Goal: Task Accomplishment & Management: Manage account settings

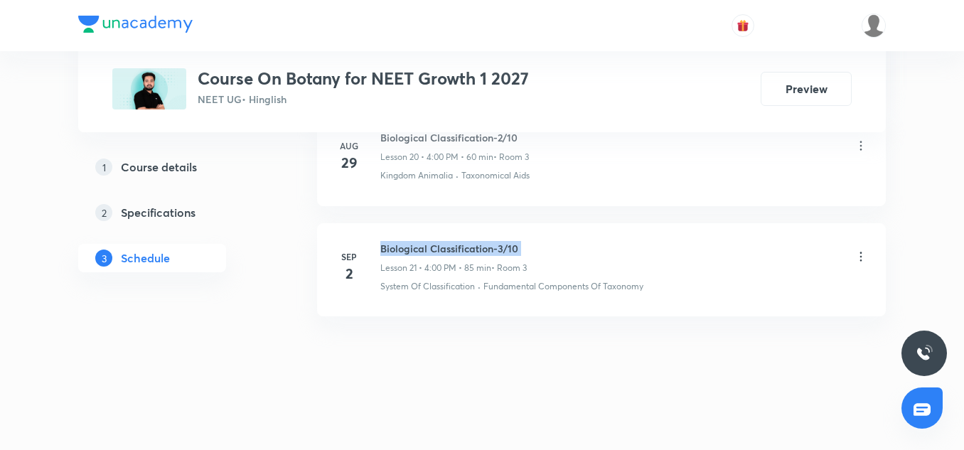
click at [404, 242] on h6 "Biological Classification-3/10" at bounding box center [453, 248] width 146 height 15
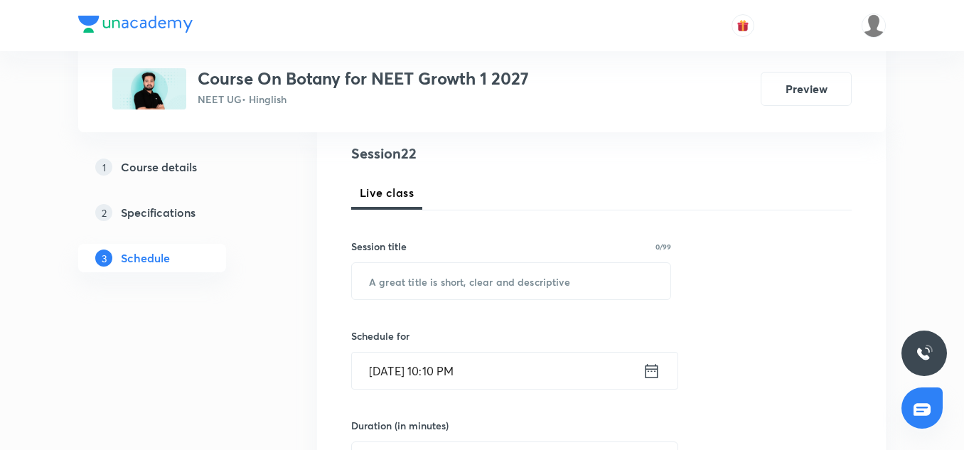
scroll to position [166, 0]
click at [394, 279] on input "text" at bounding box center [511, 280] width 318 height 36
paste input "Biological Classification-3/10"
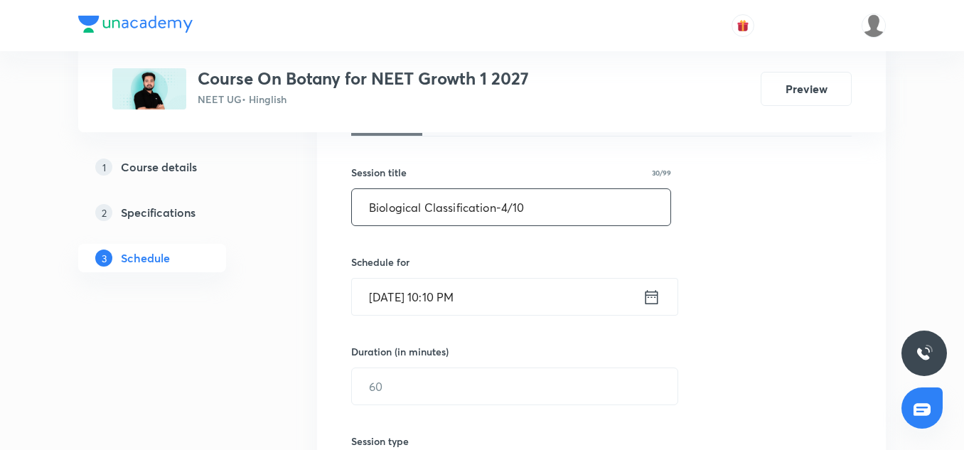
scroll to position [247, 0]
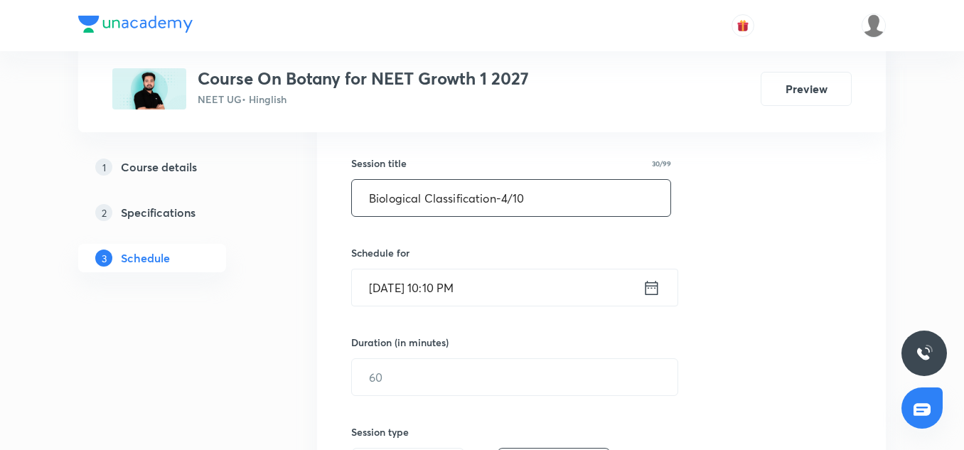
type input "Biological Classification-4/10"
click at [387, 299] on input "Sep 5, 2025, 10:10 PM" at bounding box center [497, 287] width 291 height 36
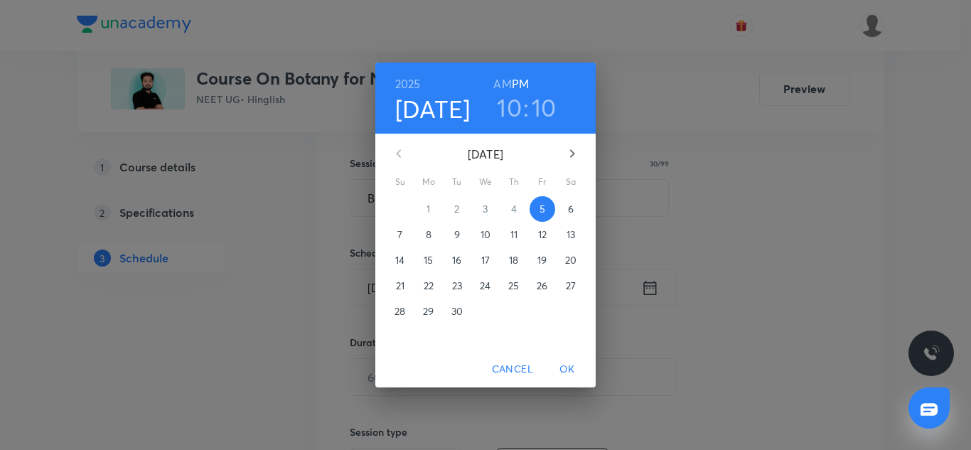
click at [574, 201] on button "6" at bounding box center [571, 209] width 26 height 26
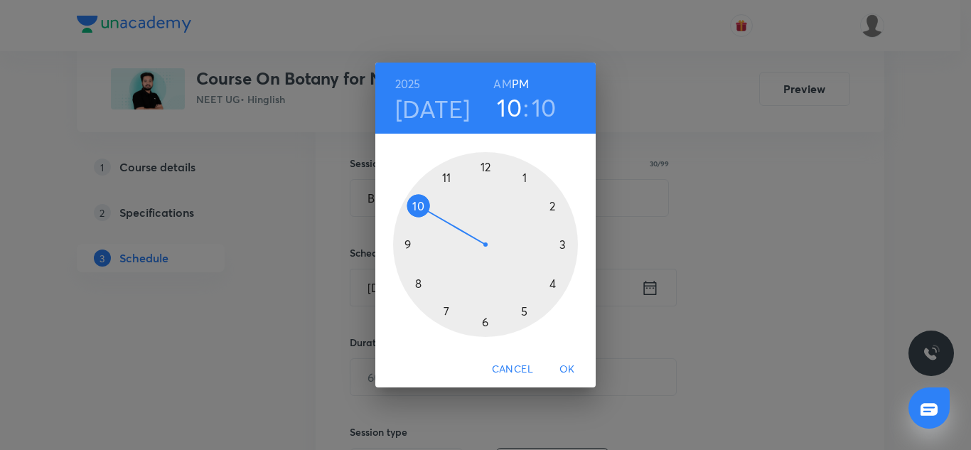
click at [551, 284] on div at bounding box center [485, 244] width 185 height 185
click at [485, 170] on div at bounding box center [485, 244] width 185 height 185
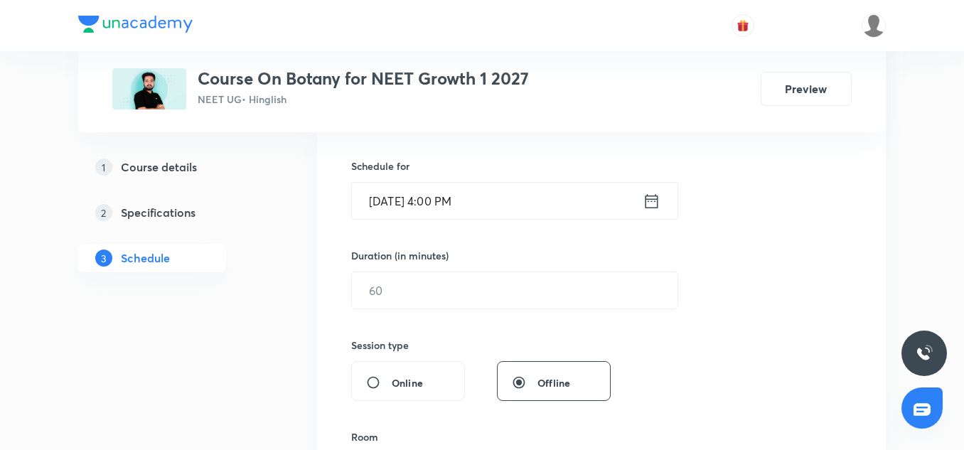
scroll to position [335, 0]
click at [423, 289] on input "text" at bounding box center [514, 289] width 325 height 36
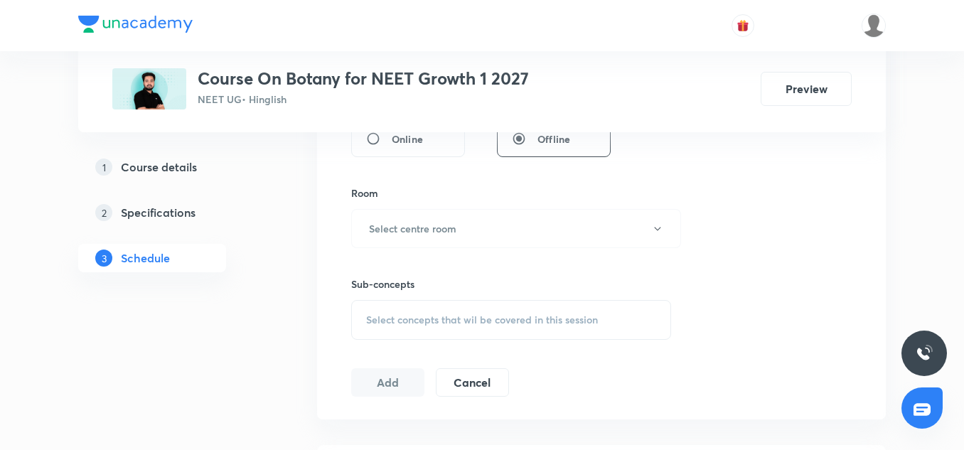
scroll to position [578, 0]
type input "85"
click at [406, 227] on h6 "Select centre room" at bounding box center [412, 227] width 87 height 15
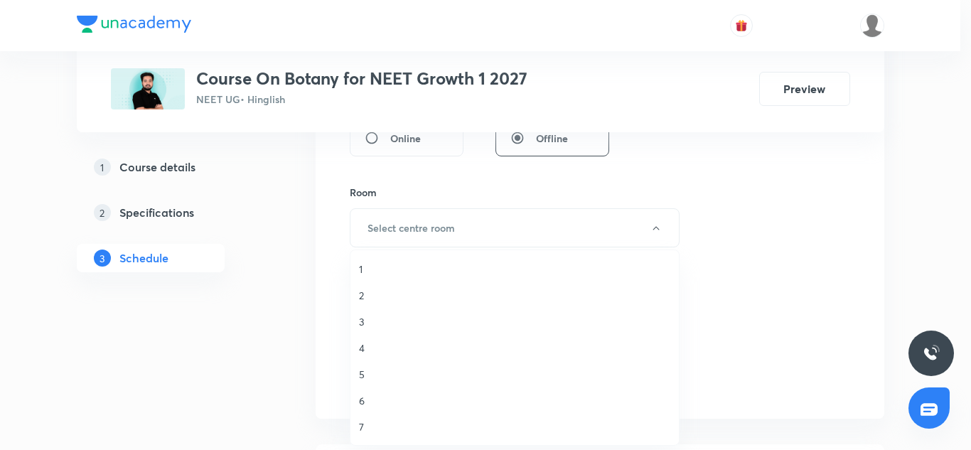
click at [367, 325] on span "3" at bounding box center [514, 321] width 311 height 15
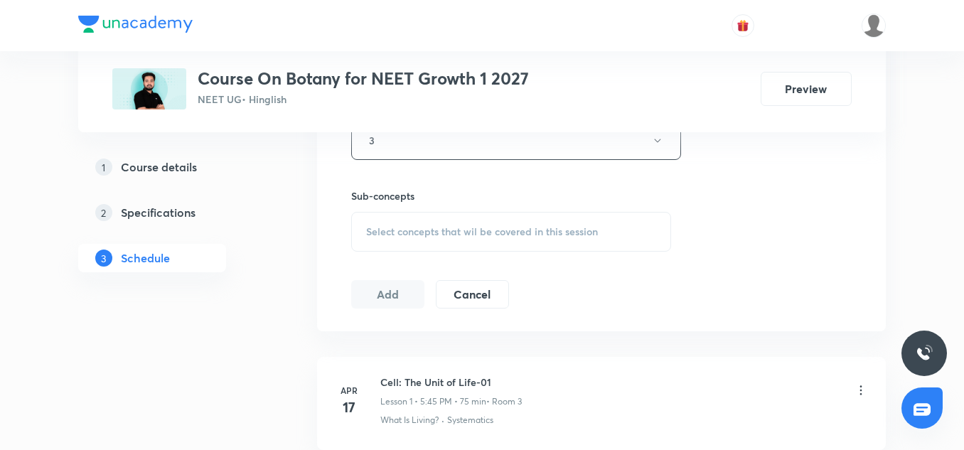
scroll to position [672, 0]
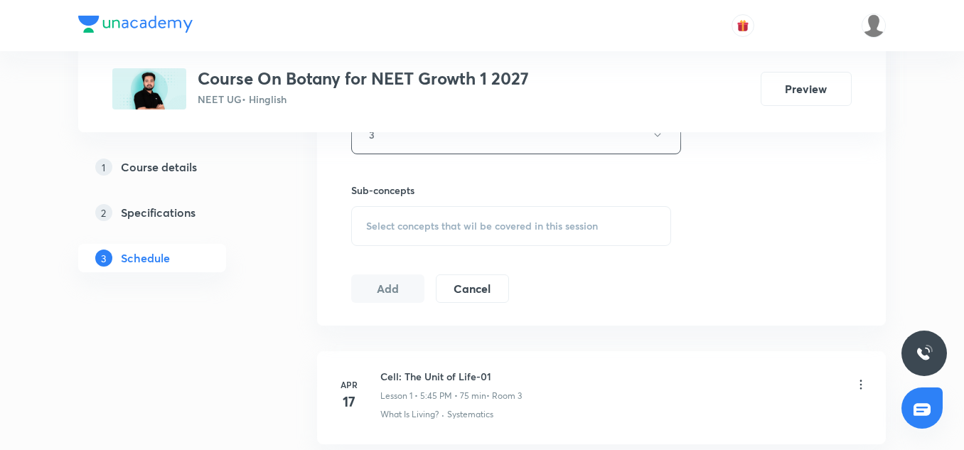
click at [430, 237] on div "Select concepts that wil be covered in this session" at bounding box center [511, 226] width 320 height 40
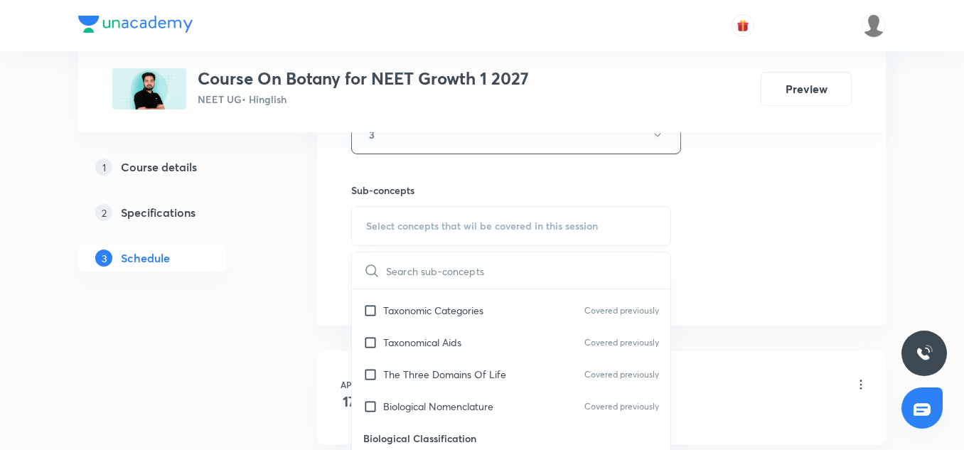
scroll to position [203, 0]
click at [430, 337] on p "Taxonomical Aids" at bounding box center [422, 341] width 78 height 15
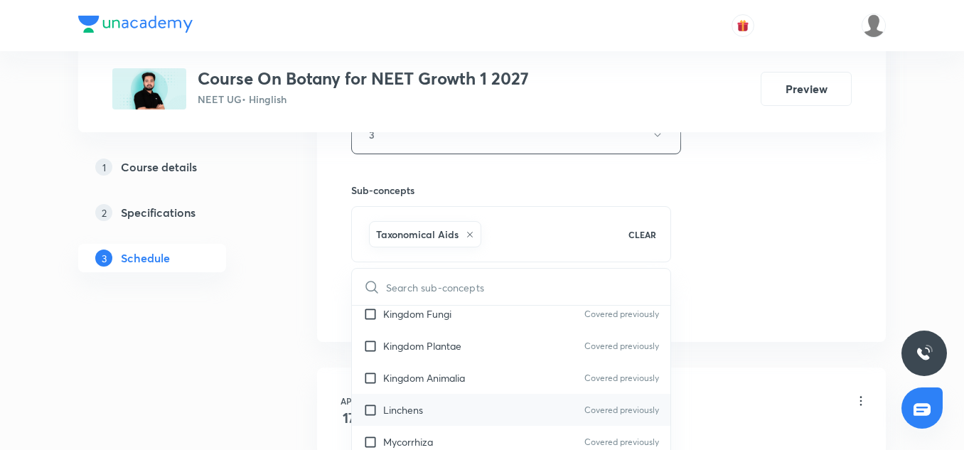
scroll to position [481, 0]
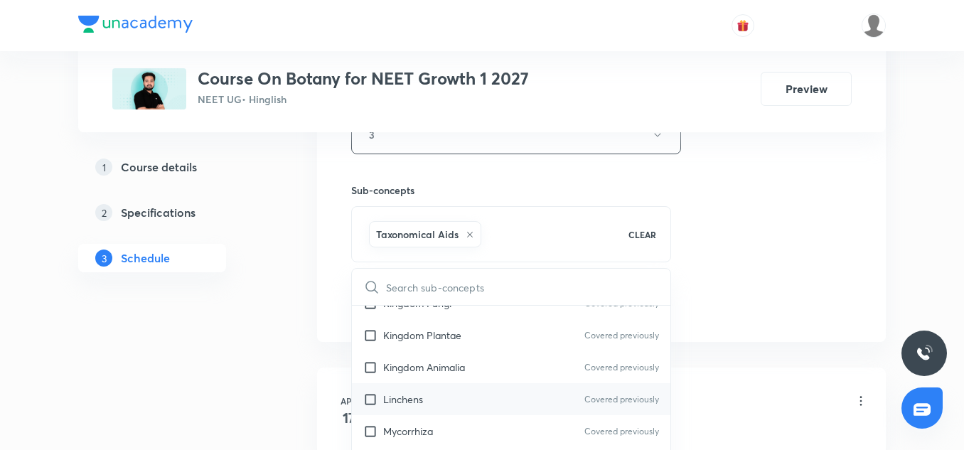
click at [432, 394] on div "Linchens Covered previously" at bounding box center [511, 399] width 318 height 32
checkbox input "true"
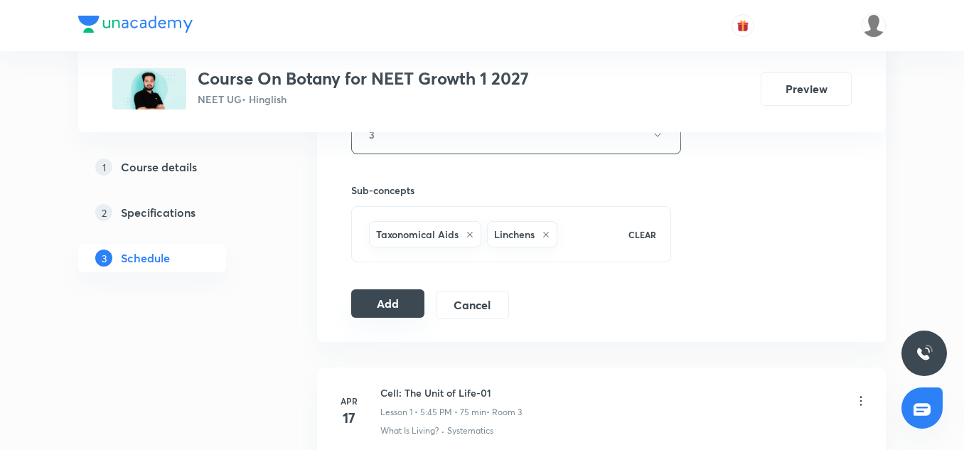
click at [399, 303] on button "Add" at bounding box center [387, 303] width 73 height 28
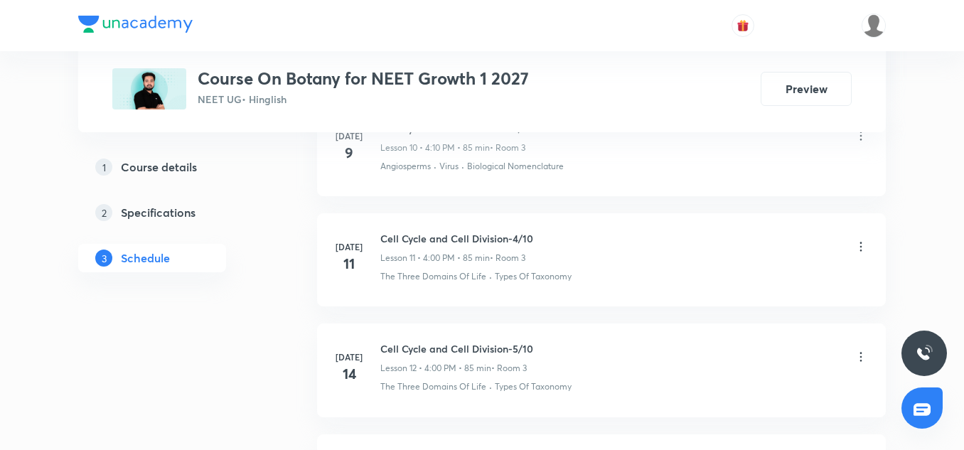
scroll to position [1936, 0]
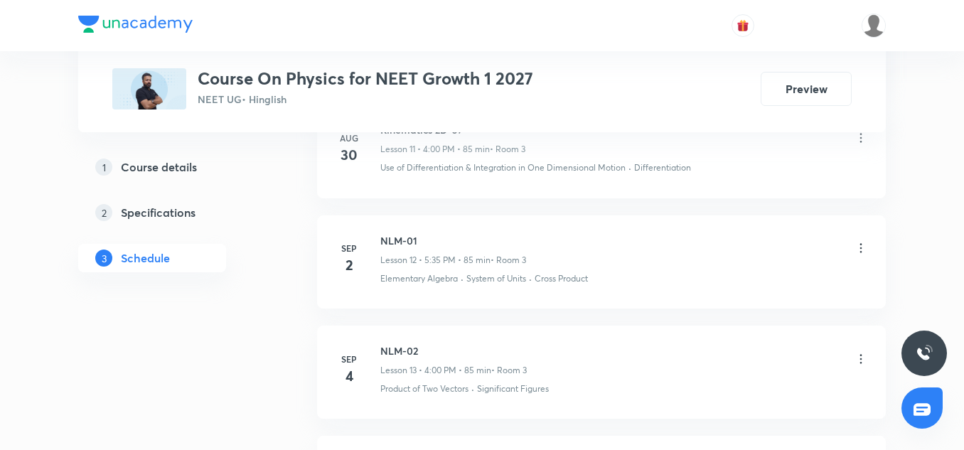
scroll to position [2234, 0]
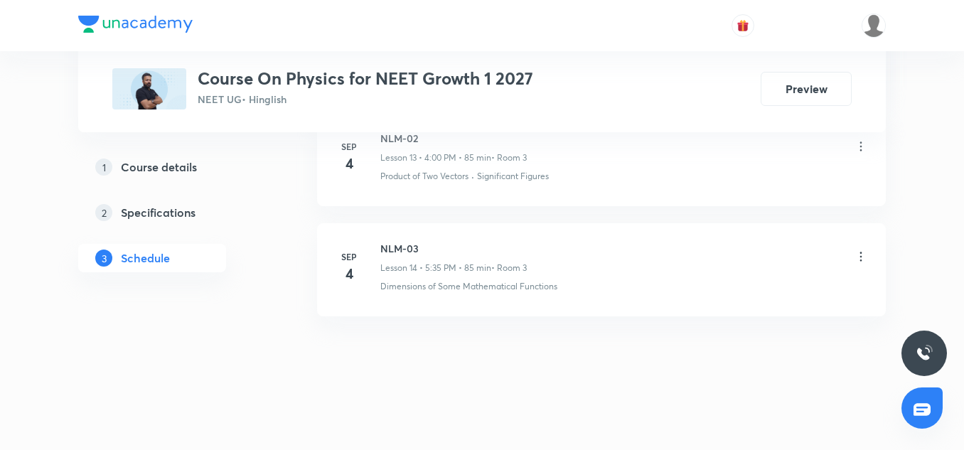
click at [399, 235] on li "Sep 4 NLM-03 Lesson 14 • 5:35 PM • 85 min • Room 3 Dimensions of Some Mathemati…" at bounding box center [601, 269] width 569 height 93
click at [405, 248] on h6 "NLM-03" at bounding box center [453, 248] width 146 height 15
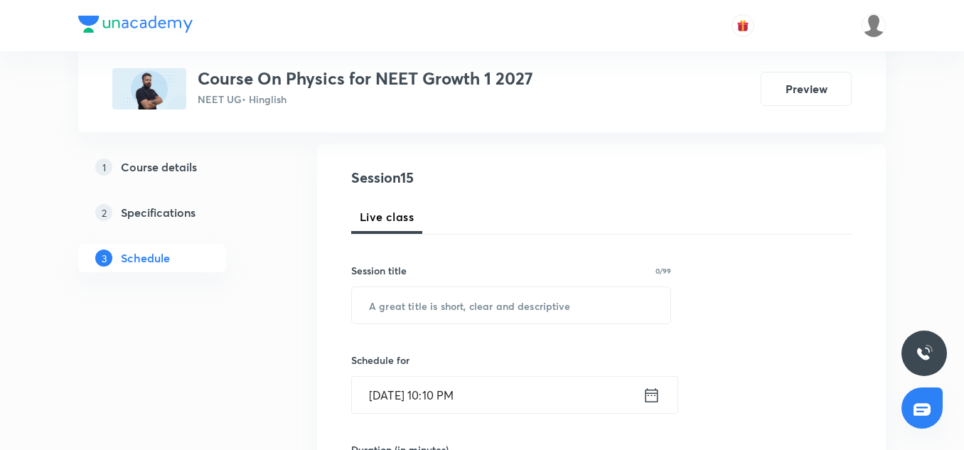
scroll to position [141, 0]
click at [415, 296] on input "text" at bounding box center [511, 304] width 318 height 36
paste input "NLM-03"
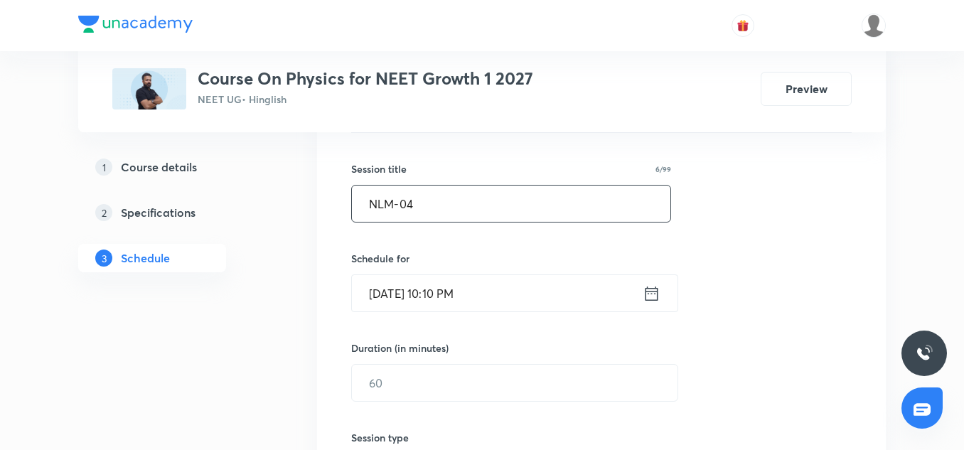
scroll to position [262, 0]
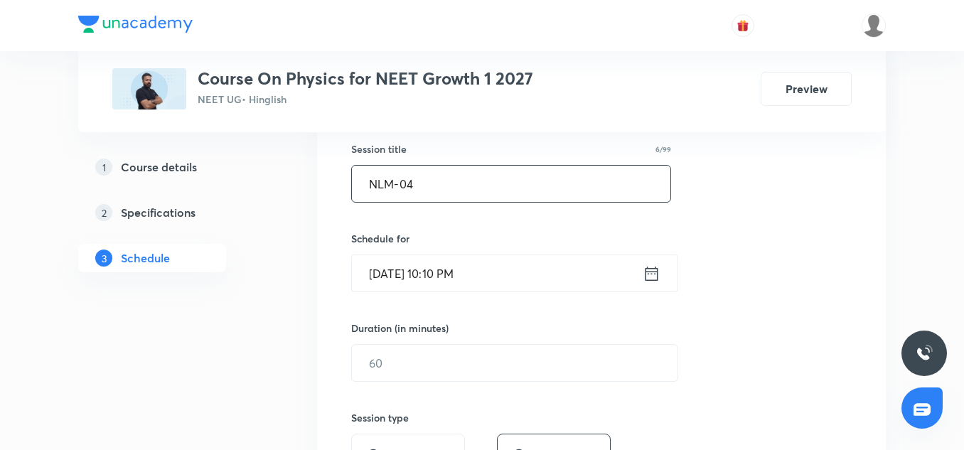
type input "NLM-04"
click at [382, 269] on input "Sep 5, 2025, 10:10 PM" at bounding box center [497, 273] width 291 height 36
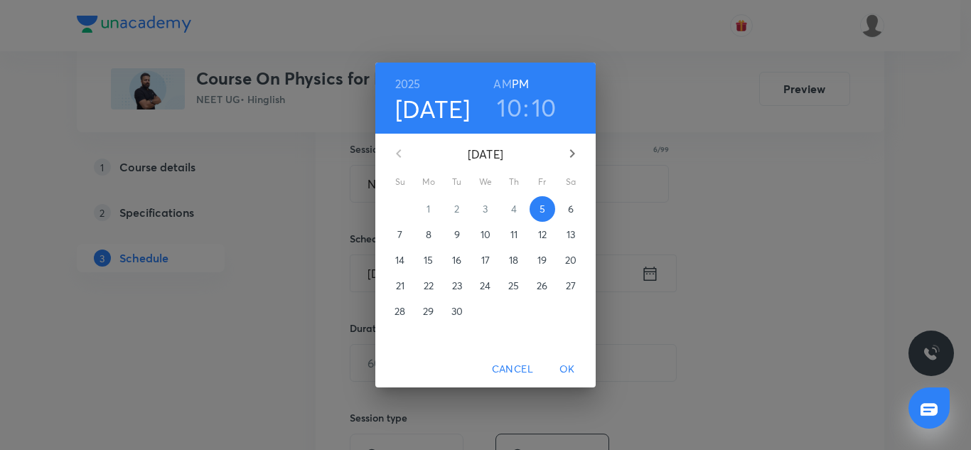
click at [571, 212] on p "6" at bounding box center [571, 209] width 6 height 14
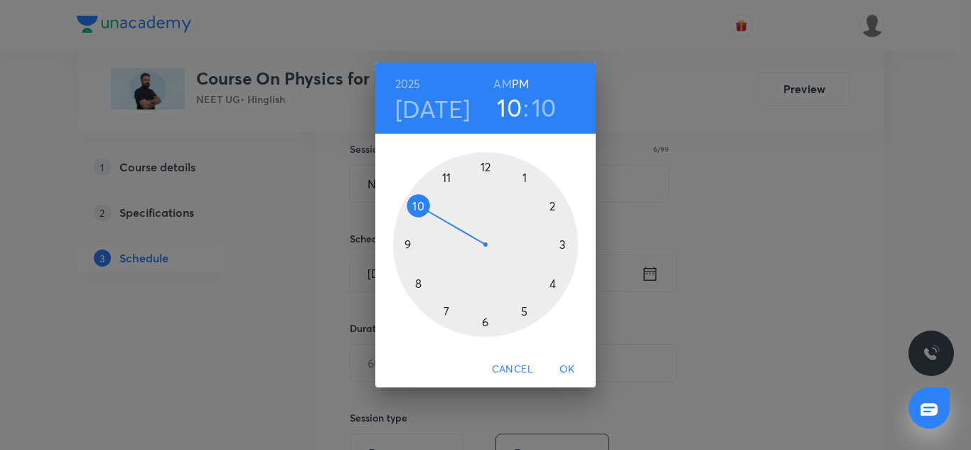
click at [524, 309] on div at bounding box center [485, 244] width 185 height 185
click at [448, 308] on div at bounding box center [485, 244] width 185 height 185
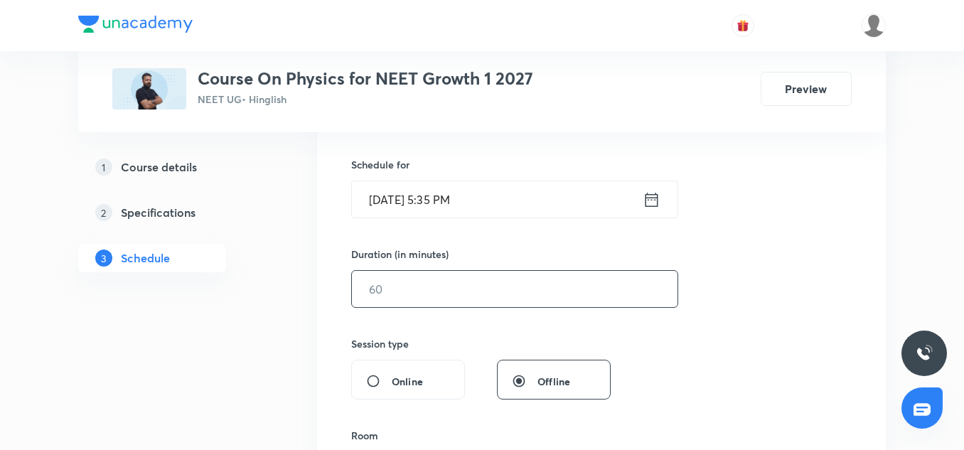
scroll to position [336, 0]
click at [423, 301] on input "text" at bounding box center [514, 288] width 325 height 36
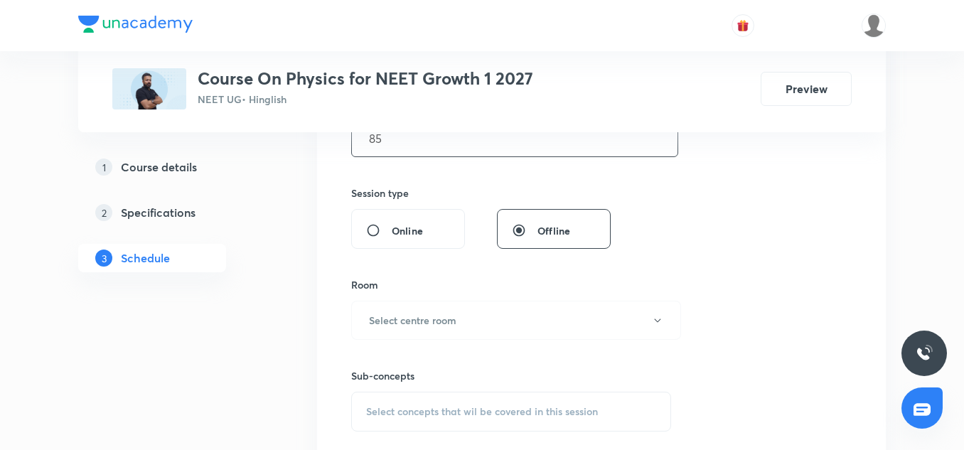
scroll to position [503, 0]
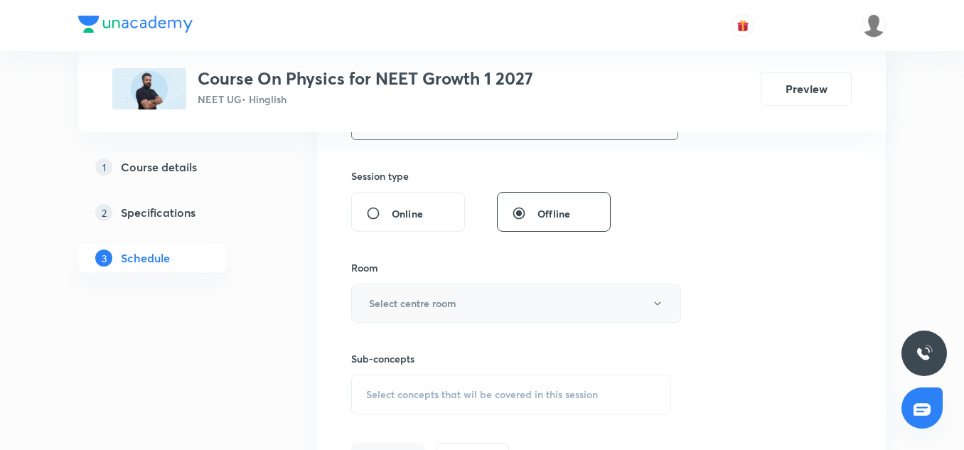
type input "85"
click at [410, 288] on button "Select centre room" at bounding box center [516, 303] width 330 height 39
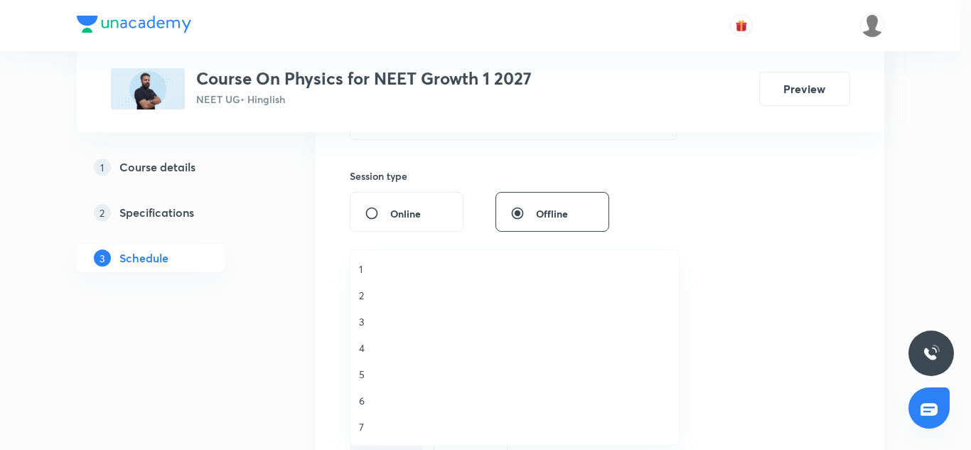
click at [359, 318] on span "3" at bounding box center [514, 321] width 311 height 15
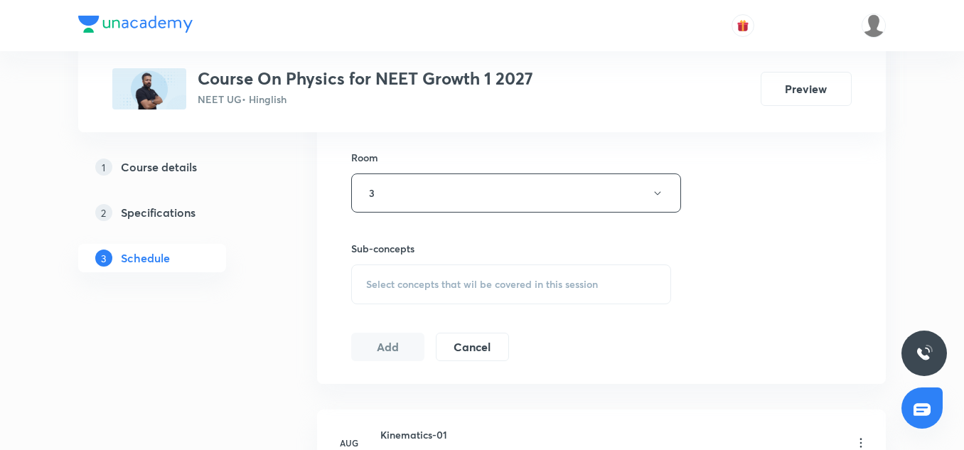
scroll to position [621, 0]
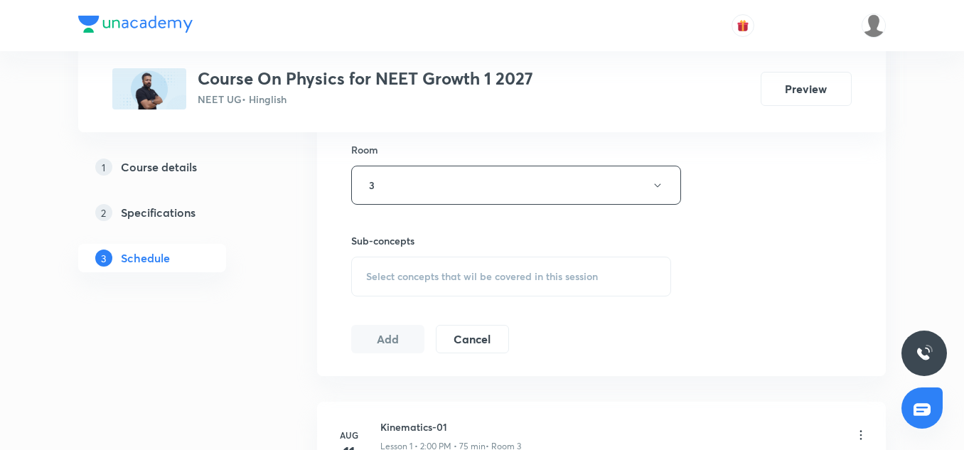
click at [374, 276] on span "Select concepts that wil be covered in this session" at bounding box center [482, 276] width 232 height 11
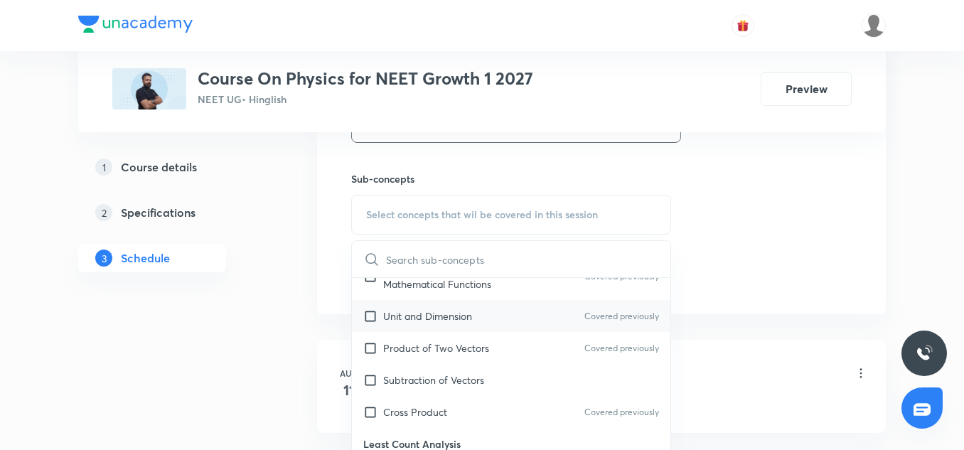
scroll to position [360, 0]
click at [401, 323] on div "Unit and Dimension Covered previously" at bounding box center [511, 315] width 318 height 32
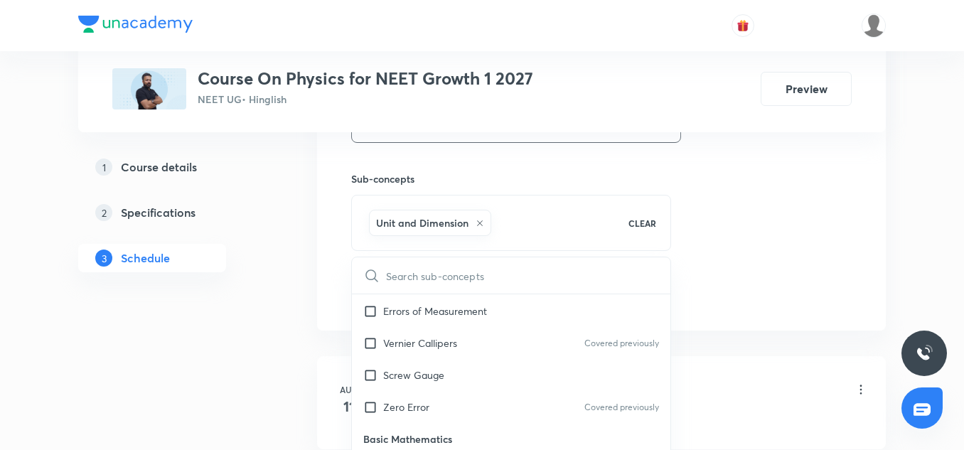
scroll to position [549, 0]
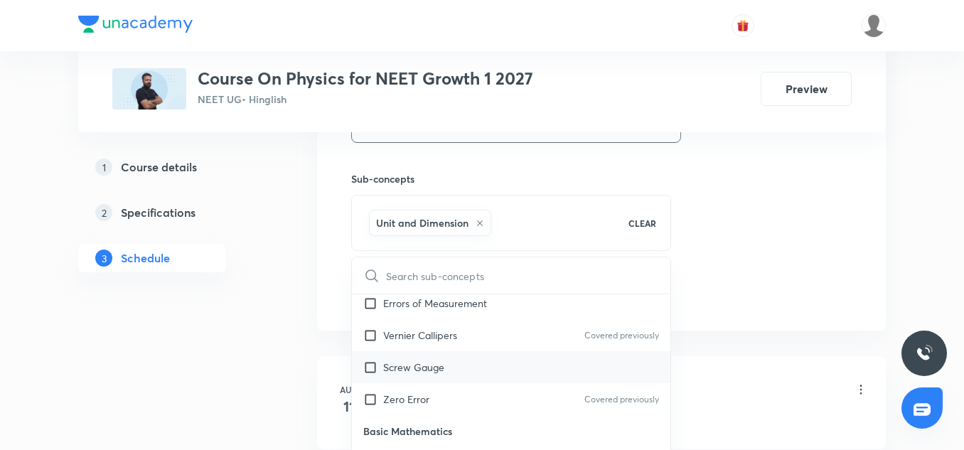
click at [441, 371] on p "Screw Gauge" at bounding box center [413, 367] width 61 height 15
checkbox input "true"
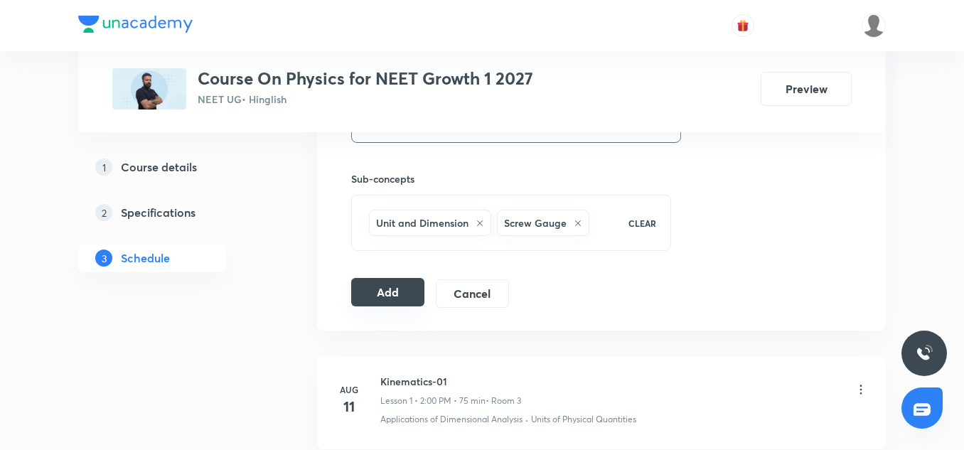
click at [392, 283] on button "Add" at bounding box center [387, 292] width 73 height 28
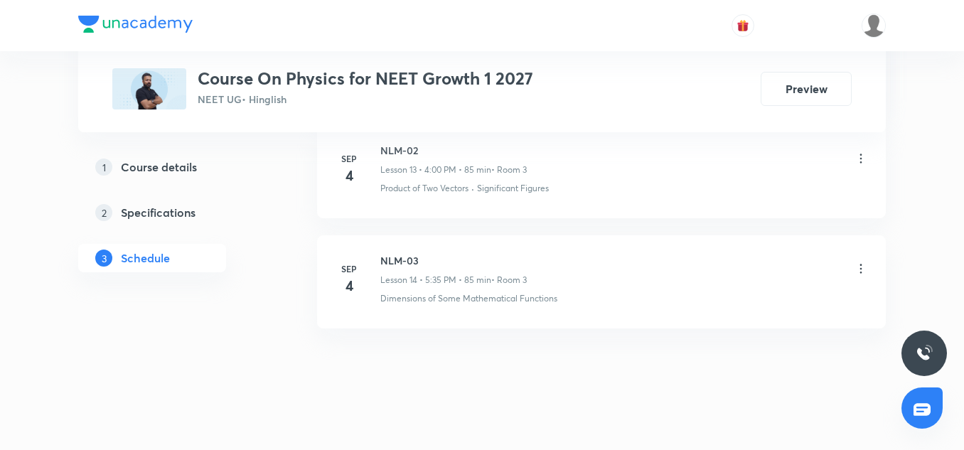
scroll to position [2251, 0]
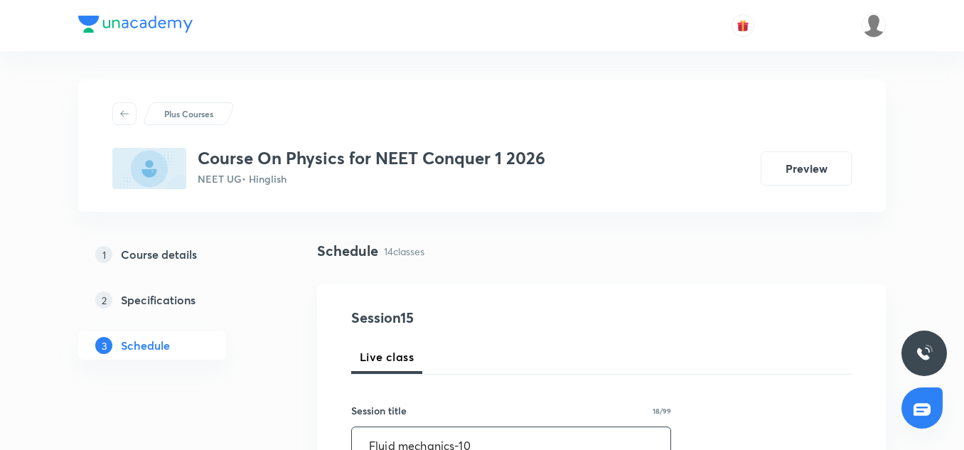
scroll to position [295, 0]
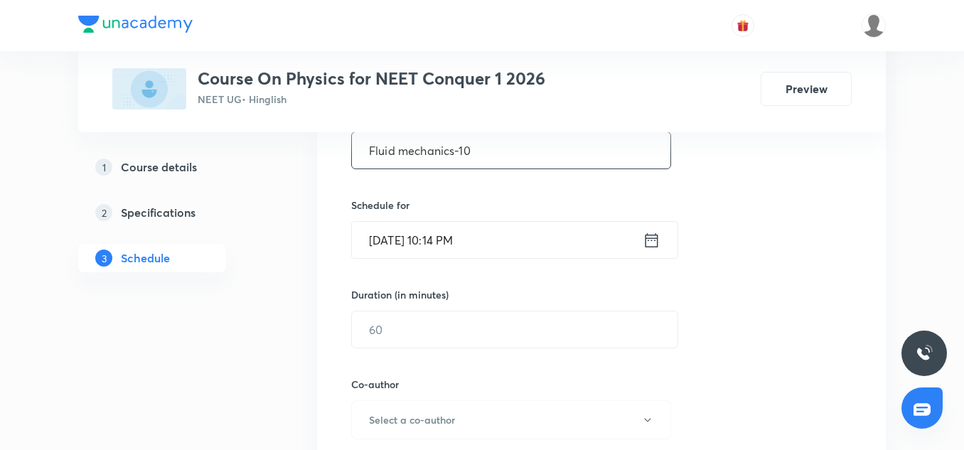
type input "Fluid mechanics-10"
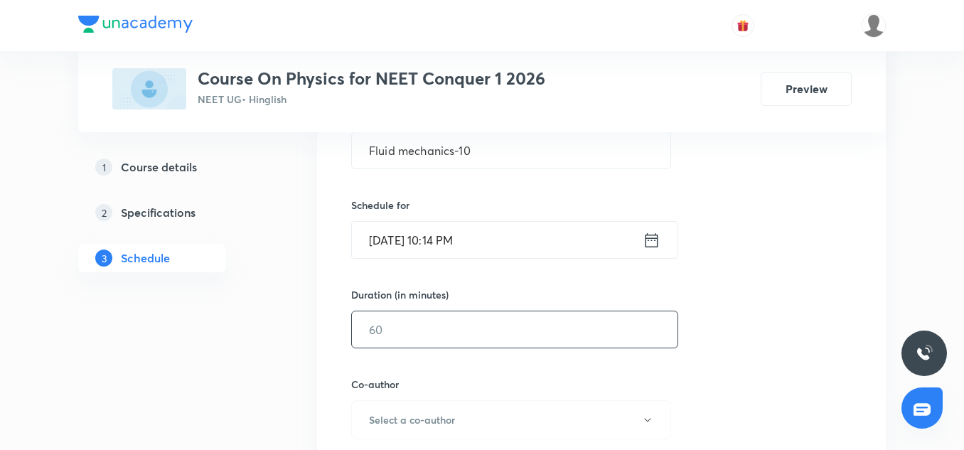
click at [395, 321] on input "text" at bounding box center [514, 329] width 325 height 36
click at [375, 237] on input "[DATE] 10:14 PM" at bounding box center [497, 240] width 291 height 36
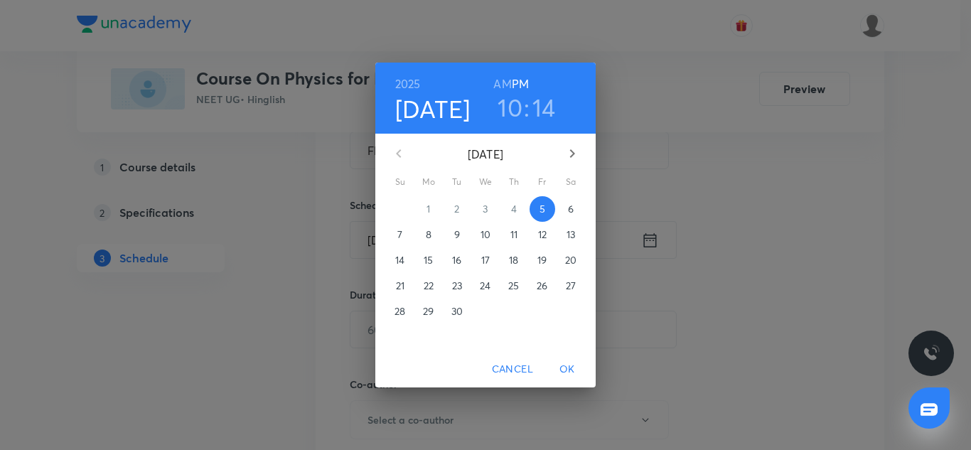
click at [569, 208] on p "6" at bounding box center [571, 209] width 6 height 14
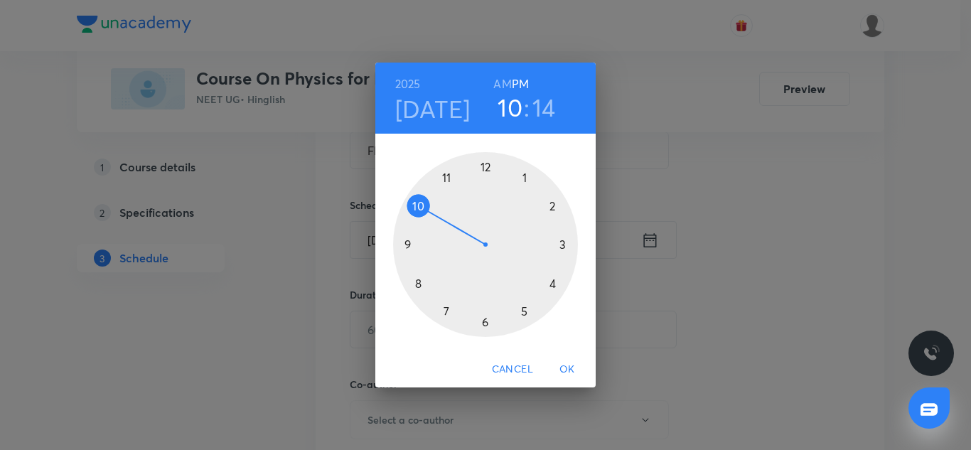
click at [505, 80] on h6 "AM" at bounding box center [502, 84] width 18 height 20
click at [445, 181] on div at bounding box center [485, 244] width 185 height 185
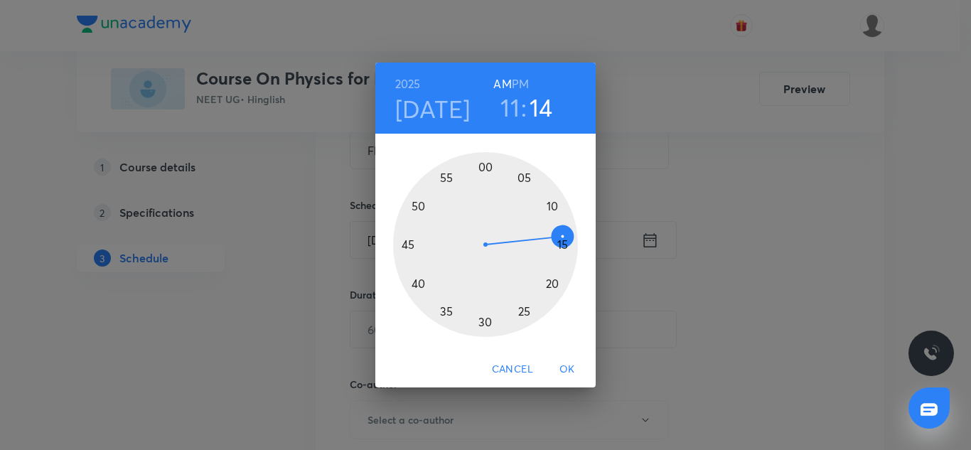
click at [488, 168] on div at bounding box center [485, 244] width 185 height 185
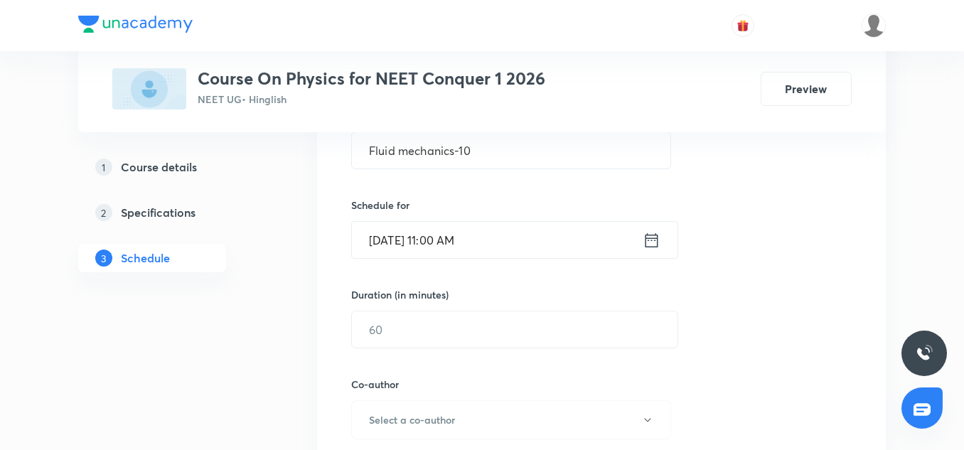
scroll to position [0, 0]
click at [419, 339] on input "text" at bounding box center [514, 329] width 325 height 36
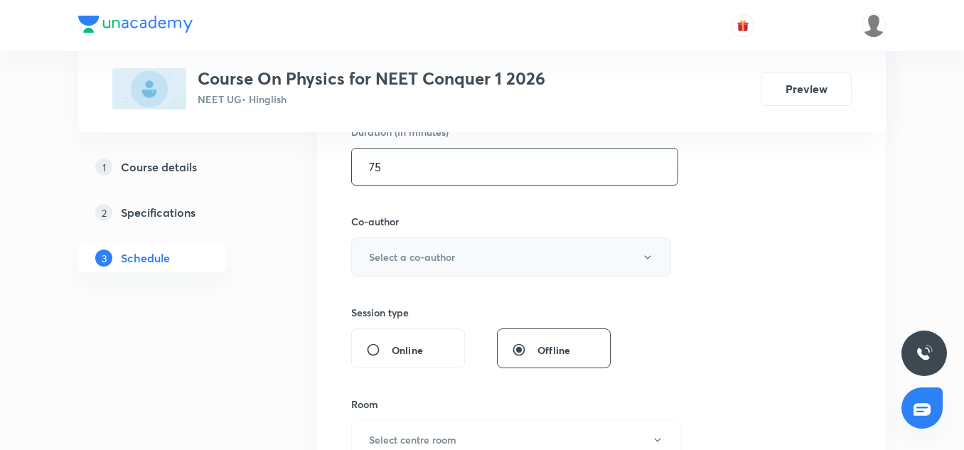
scroll to position [458, 0]
type input "75"
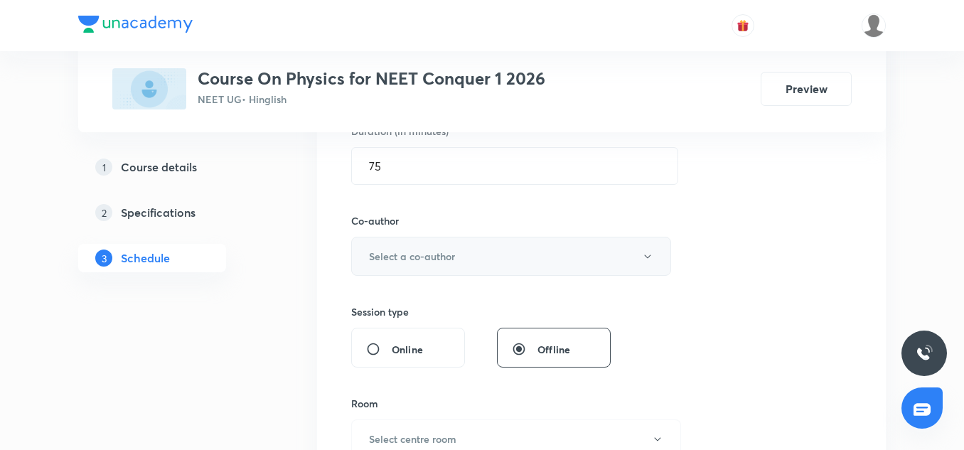
click at [414, 244] on button "Select a co-author" at bounding box center [511, 256] width 320 height 39
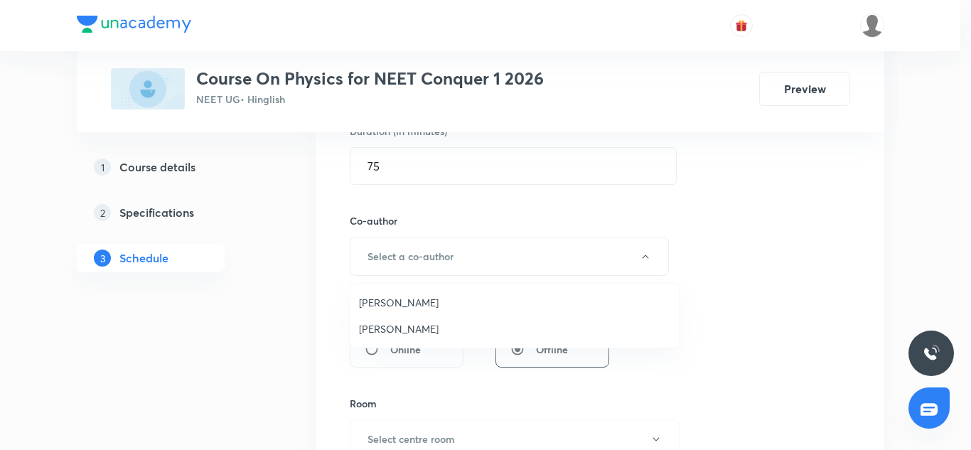
click at [403, 297] on span "Vinod Kumar Dixit" at bounding box center [514, 302] width 311 height 15
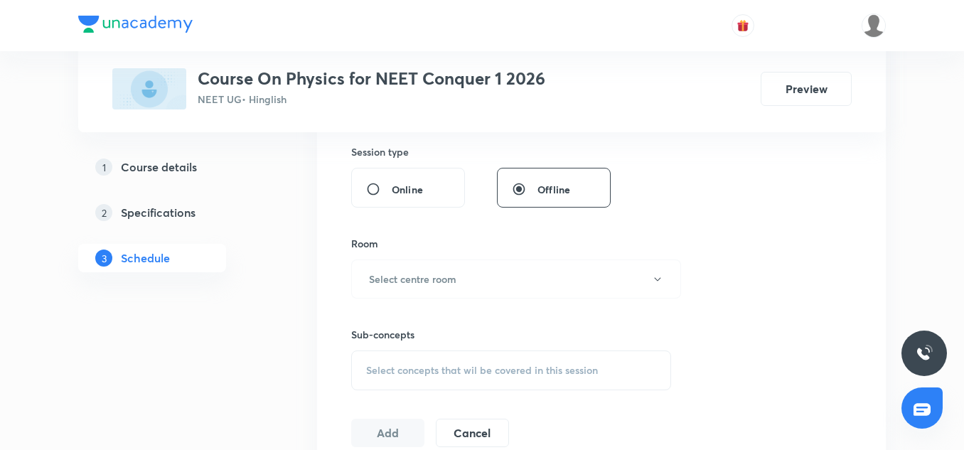
scroll to position [623, 0]
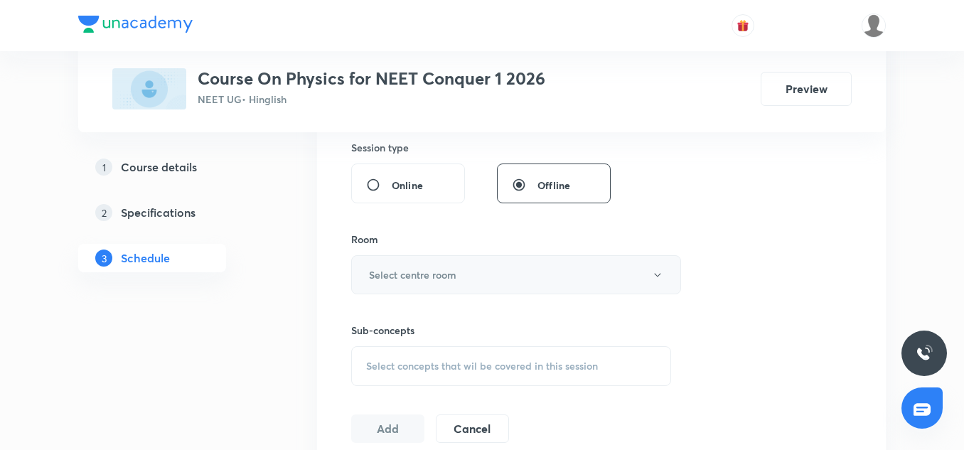
click at [422, 289] on button "Select centre room" at bounding box center [516, 274] width 330 height 39
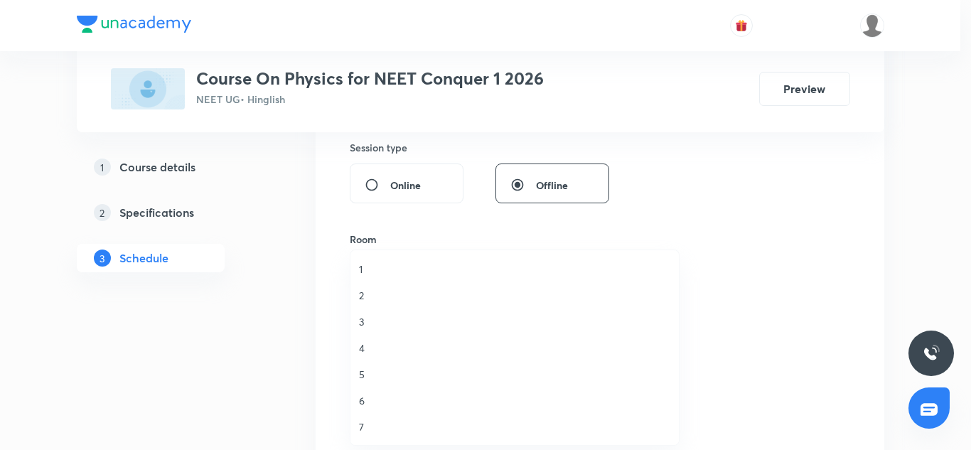
click at [363, 269] on span "1" at bounding box center [514, 269] width 311 height 15
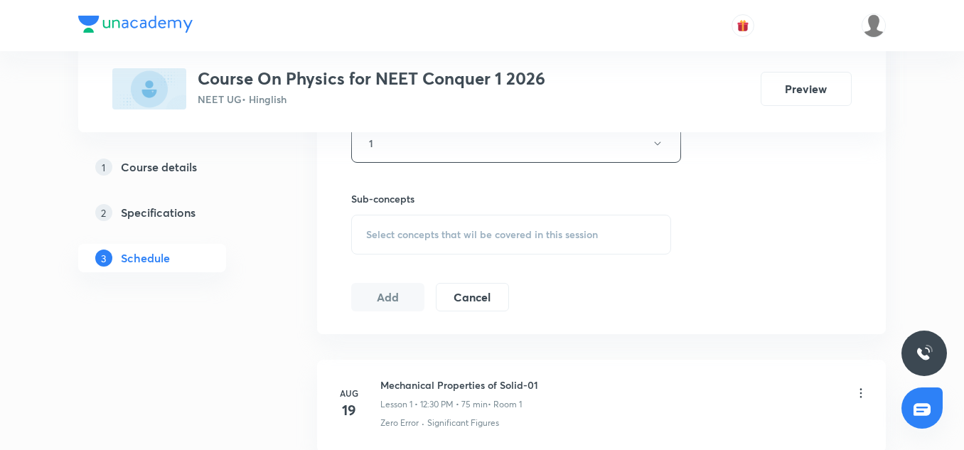
scroll to position [755, 0]
click at [406, 225] on div "Select concepts that wil be covered in this session" at bounding box center [511, 234] width 320 height 40
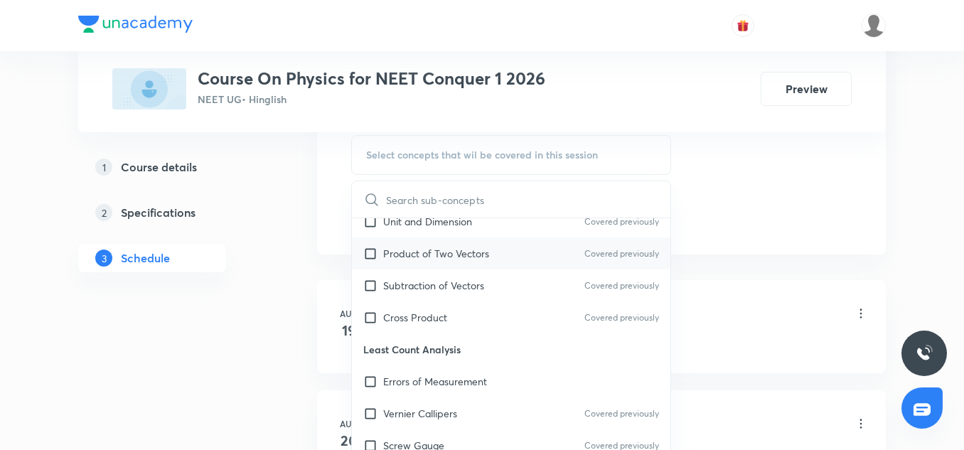
scroll to position [380, 0]
click at [429, 259] on p "Product of Two Vectors" at bounding box center [436, 252] width 106 height 15
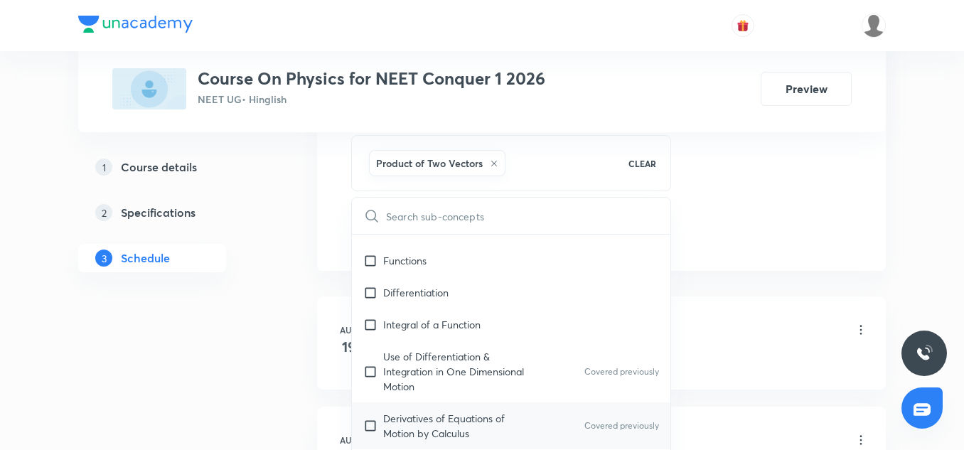
scroll to position [814, 0]
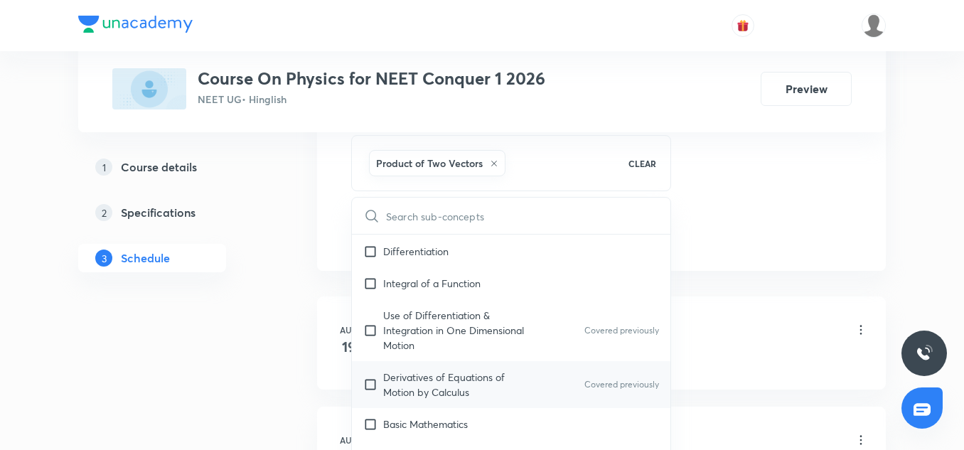
click at [404, 365] on div "Derivatives of Equations of Motion by Calculus Covered previously" at bounding box center [511, 384] width 318 height 47
checkbox input "true"
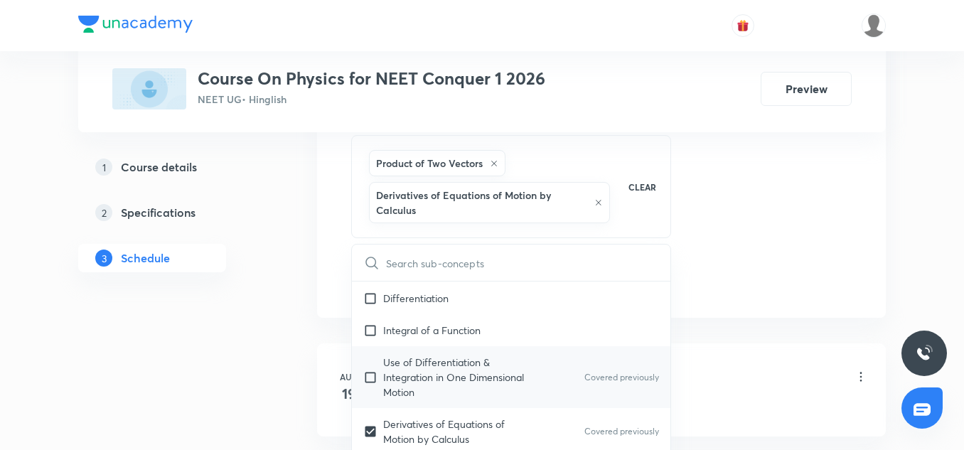
click at [414, 364] on p "Use of Differentiation & Integration in One Dimensional Motion" at bounding box center [455, 377] width 144 height 45
checkbox input "true"
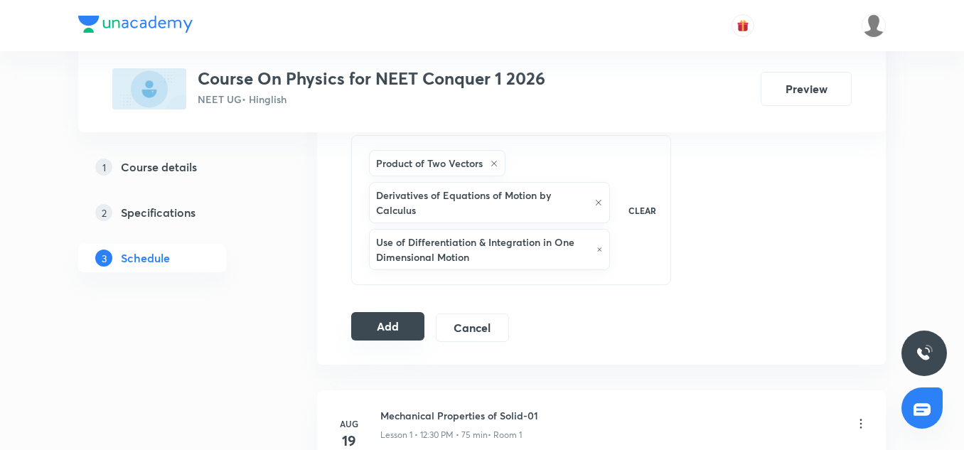
click at [404, 321] on button "Add" at bounding box center [387, 326] width 73 height 28
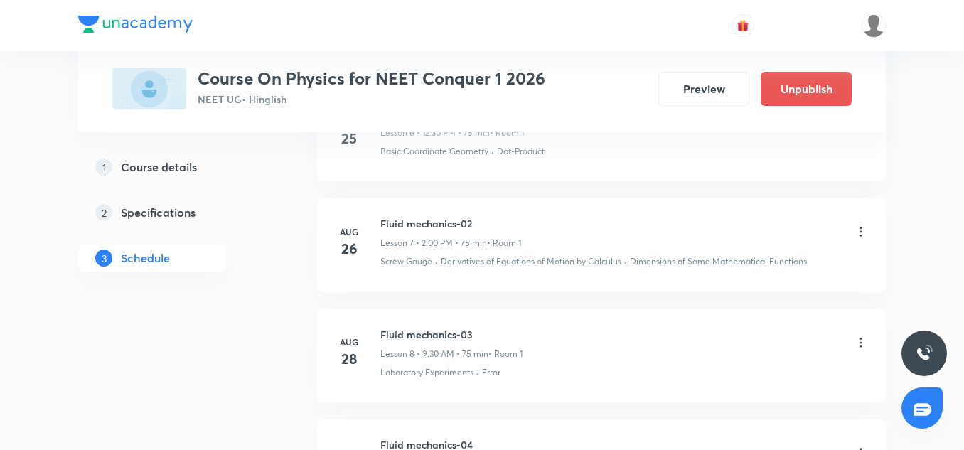
scroll to position [1705, 0]
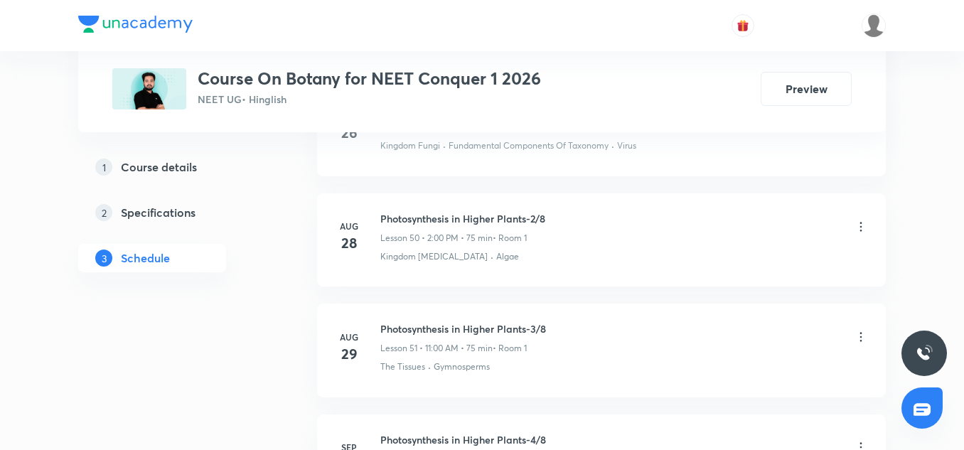
scroll to position [6763, 0]
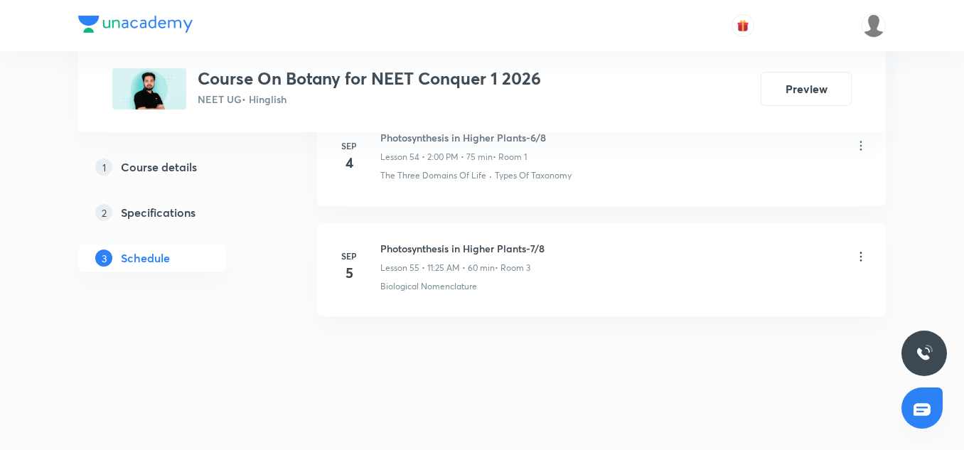
click at [462, 247] on h6 "Photosynthesis in Higher Plants-7/8" at bounding box center [462, 248] width 164 height 15
copy h6 "Photosynthesis in Higher Plants-7/8"
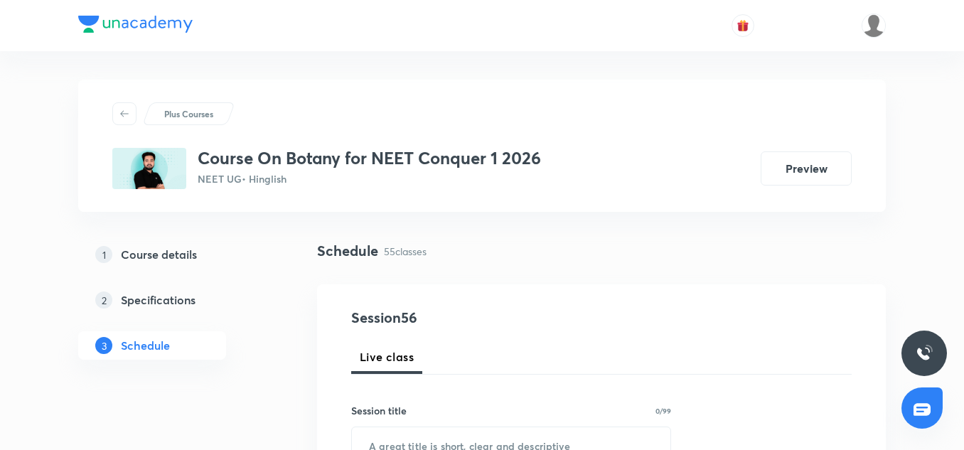
scroll to position [200, 0]
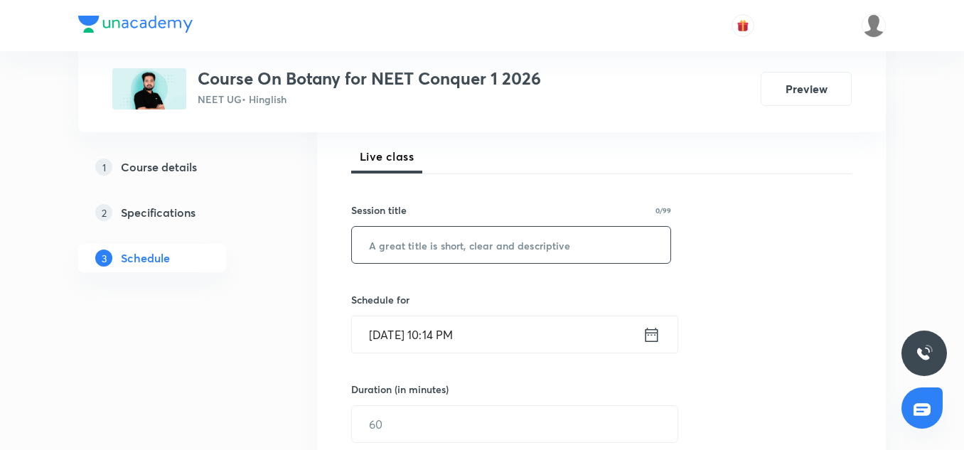
click at [432, 242] on input "text" at bounding box center [511, 245] width 318 height 36
paste input "Photosynthesis in Higher Plants-7/8"
click at [545, 249] on input "Photosynthesis in Higher Plants-7/8" at bounding box center [511, 245] width 318 height 36
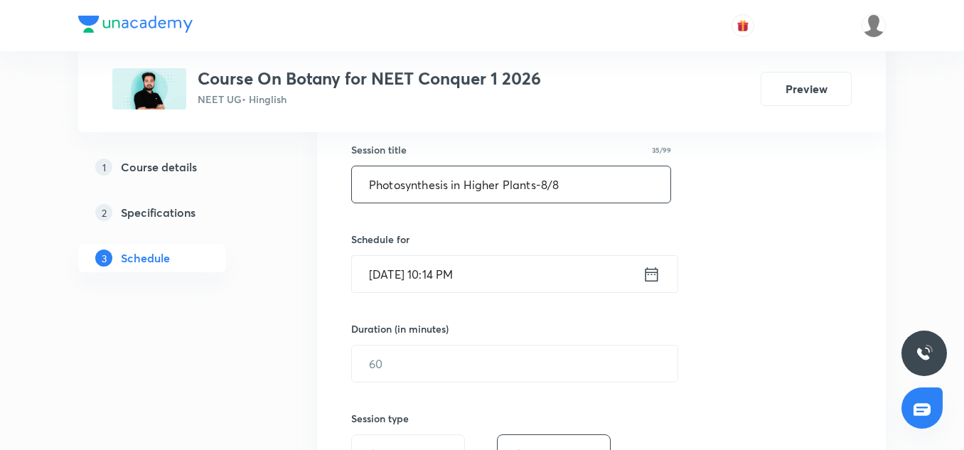
scroll to position [262, 0]
type input "Photosynthesis in Higher Plants-8/8"
click at [414, 271] on input "[DATE] 10:14 PM" at bounding box center [497, 273] width 291 height 36
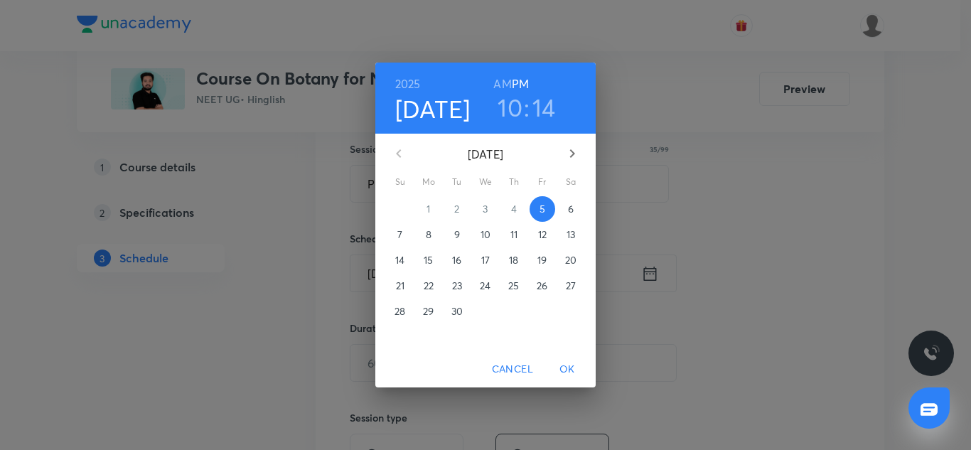
click at [571, 207] on p "6" at bounding box center [571, 209] width 6 height 14
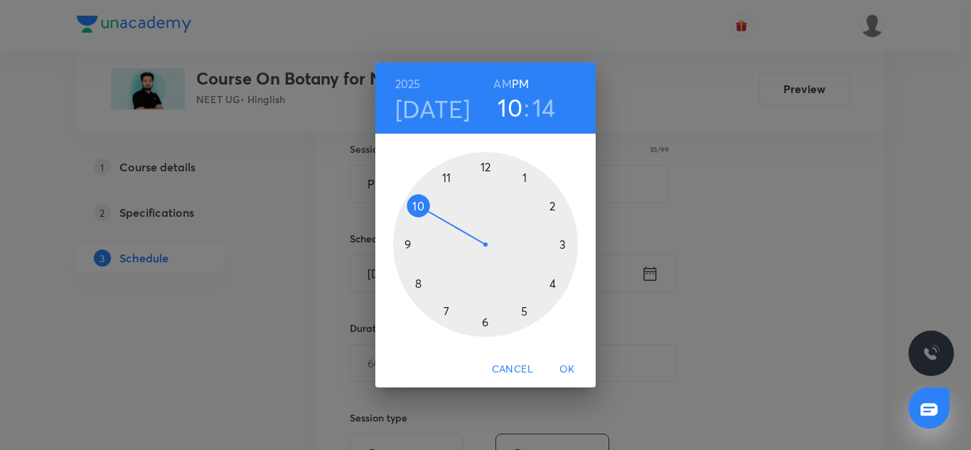
click at [483, 168] on div at bounding box center [485, 244] width 185 height 185
click at [483, 313] on div at bounding box center [485, 244] width 185 height 185
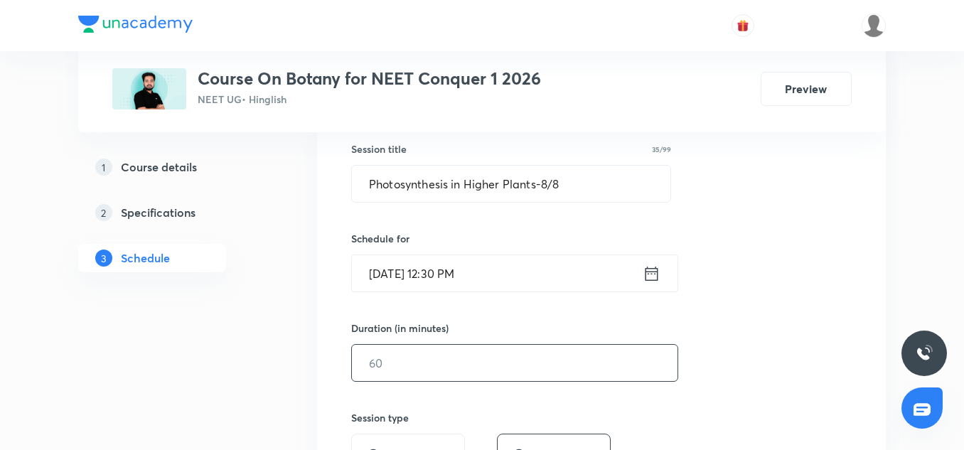
scroll to position [304, 0]
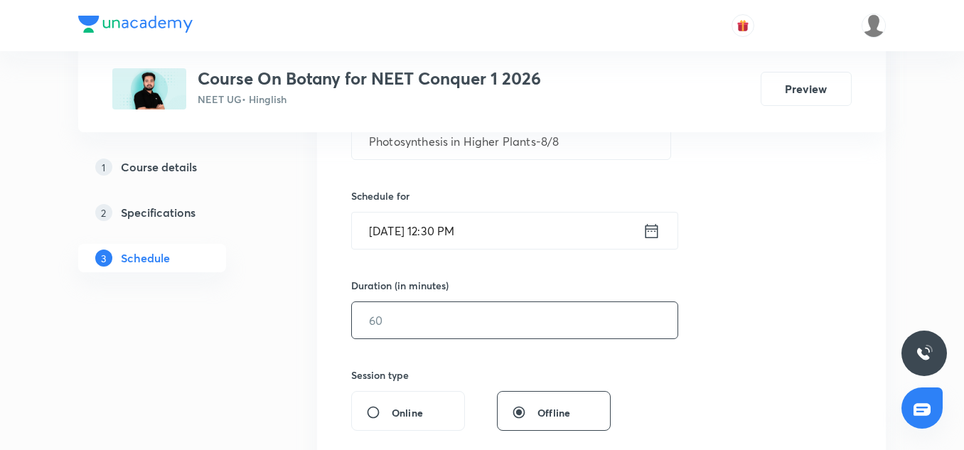
click at [448, 314] on input "text" at bounding box center [514, 320] width 325 height 36
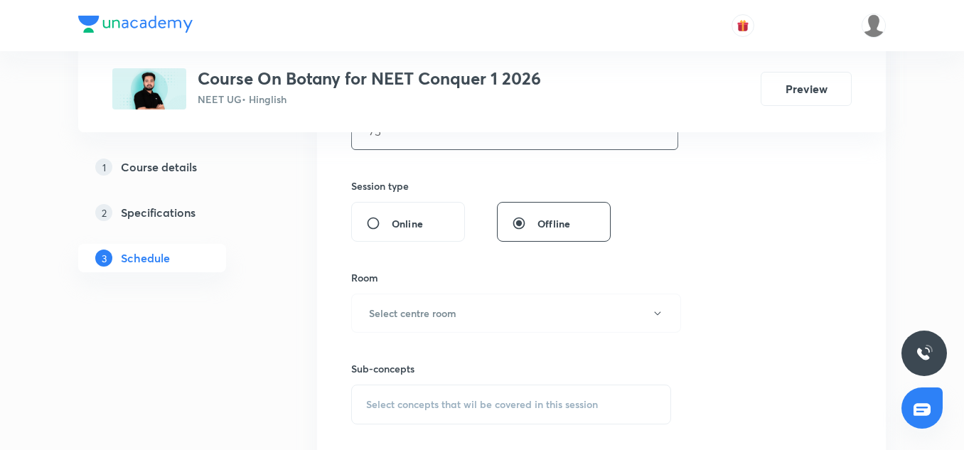
scroll to position [511, 0]
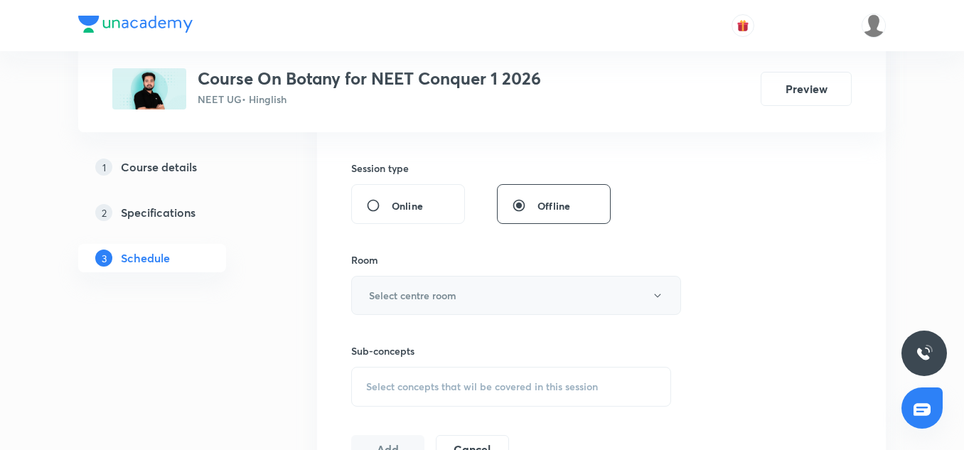
type input "75"
click at [422, 298] on h6 "Select centre room" at bounding box center [412, 295] width 87 height 15
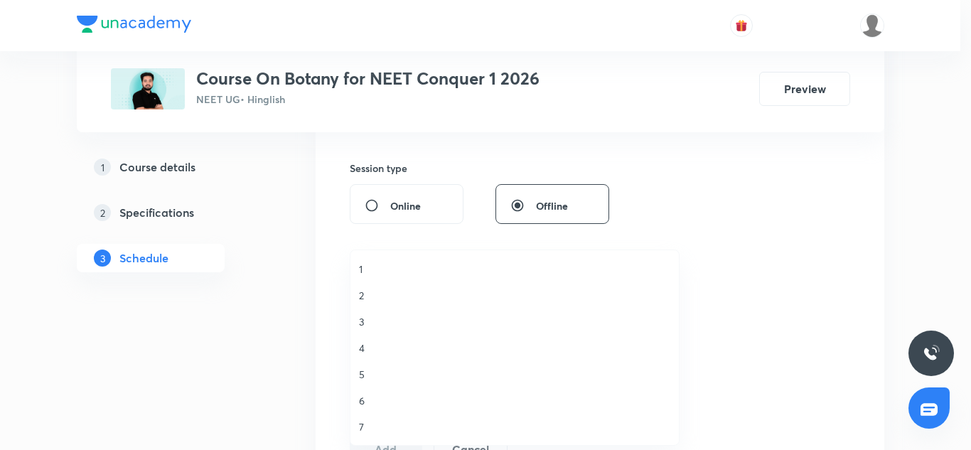
click at [364, 271] on span "1" at bounding box center [514, 269] width 311 height 15
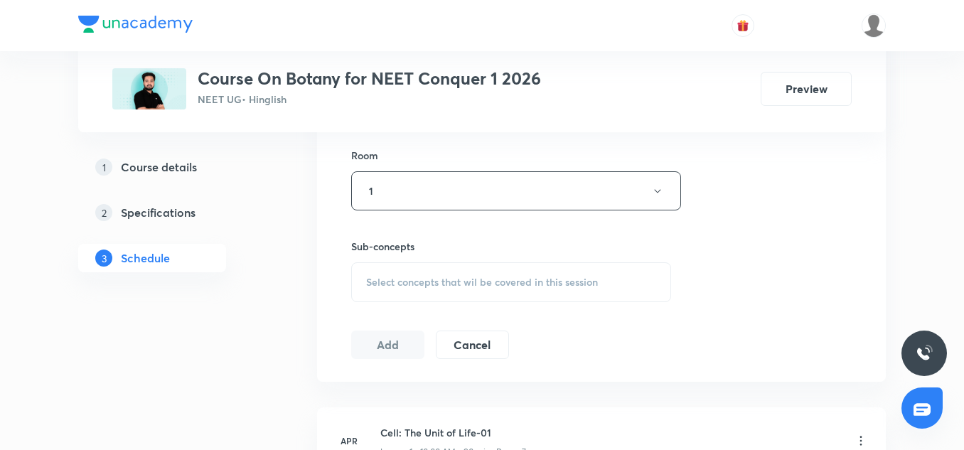
scroll to position [619, 0]
click at [421, 276] on span "Select concepts that wil be covered in this session" at bounding box center [482, 278] width 232 height 11
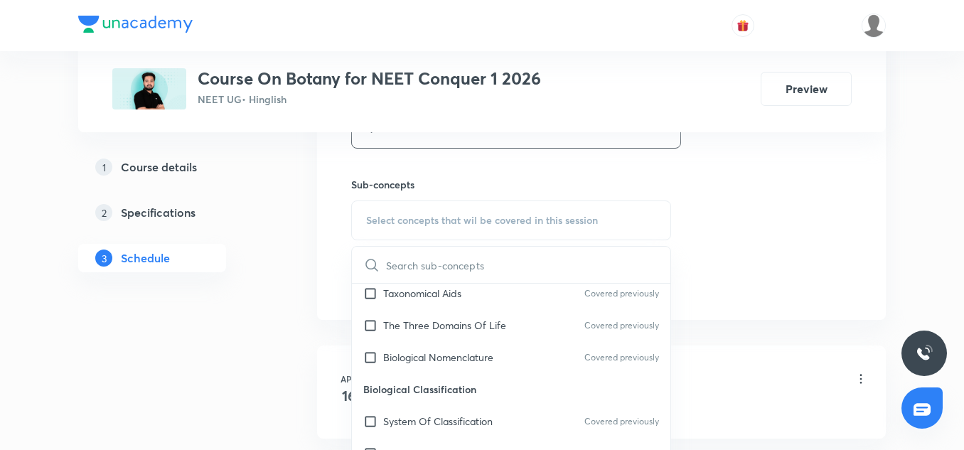
scroll to position [516, 0]
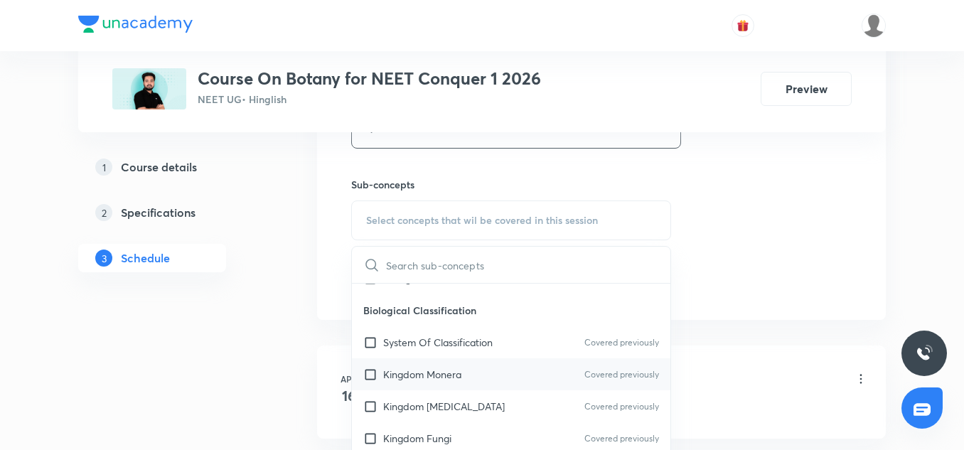
click at [434, 361] on div "Kingdom Monera Covered previously" at bounding box center [511, 374] width 318 height 32
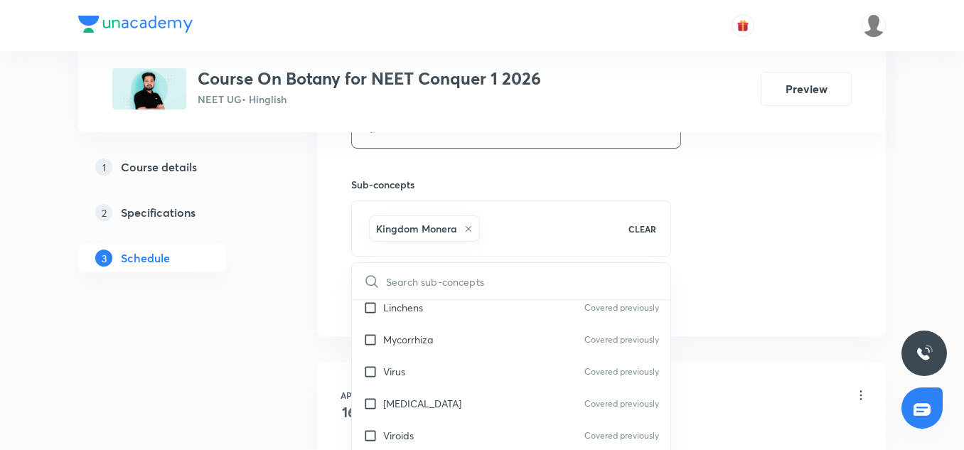
scroll to position [777, 0]
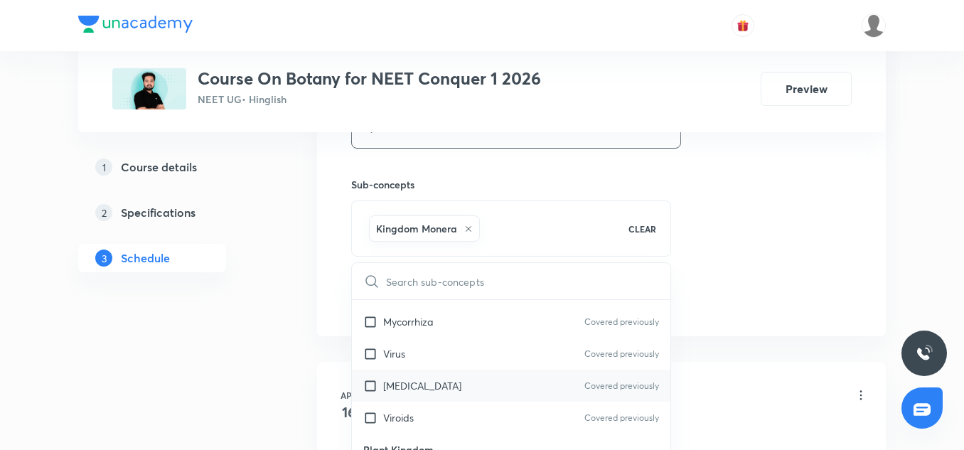
click at [424, 394] on div "[MEDICAL_DATA] Covered previously" at bounding box center [511, 386] width 318 height 32
checkbox input "true"
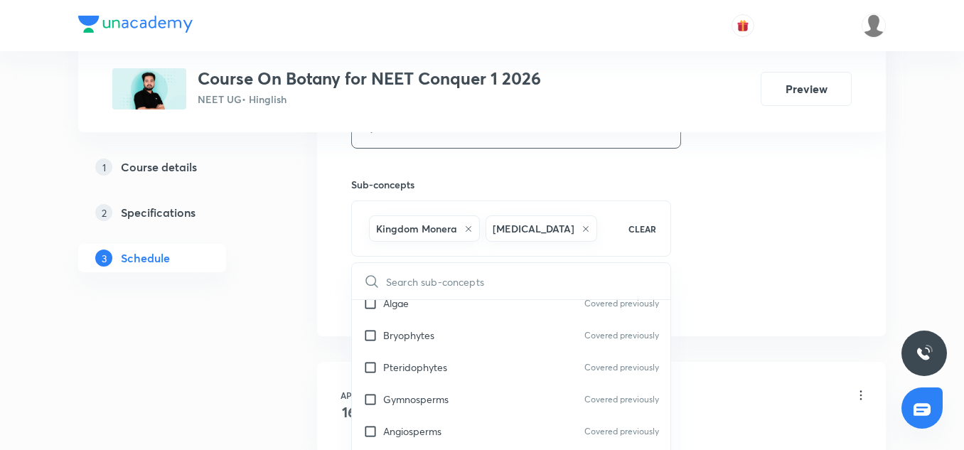
scroll to position [964, 0]
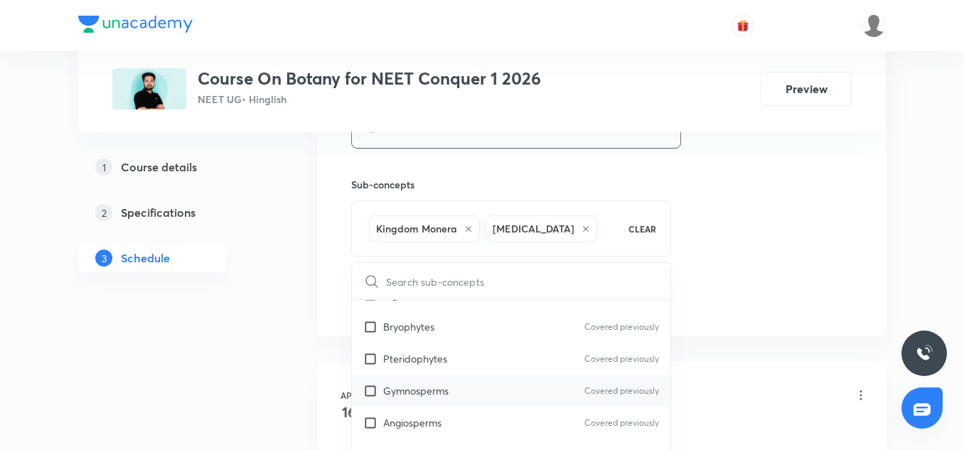
click at [402, 393] on p "Gymnosperms" at bounding box center [415, 390] width 65 height 15
checkbox input "true"
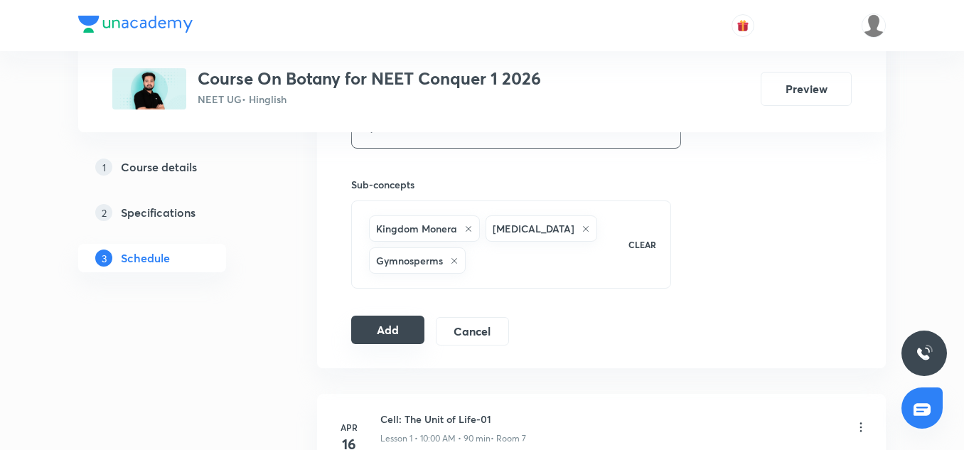
click at [416, 325] on button "Add" at bounding box center [387, 330] width 73 height 28
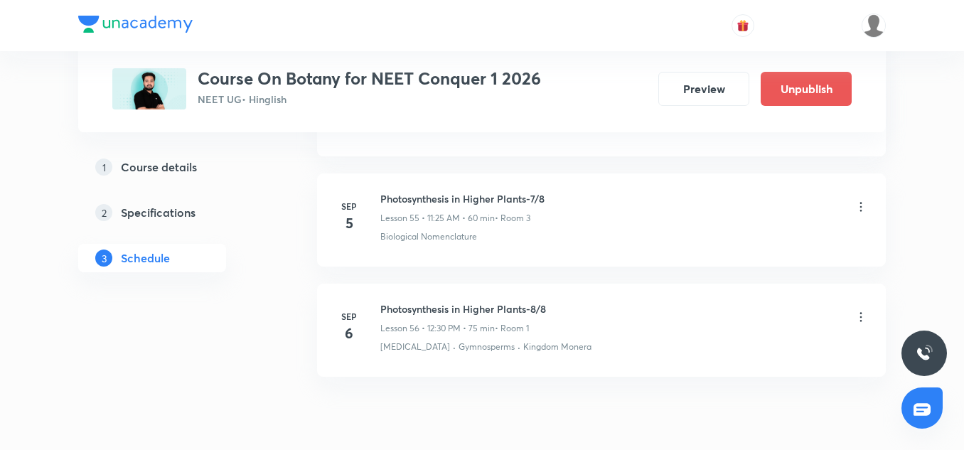
scroll to position [6220, 0]
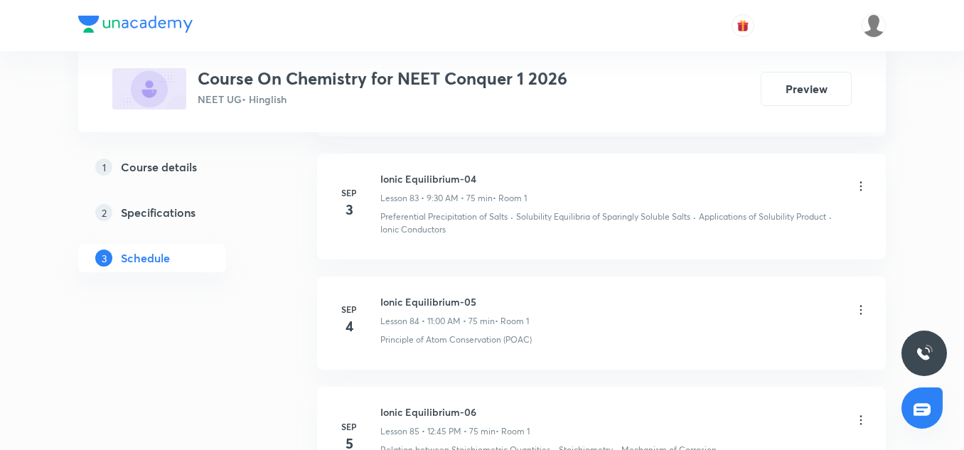
scroll to position [10269, 0]
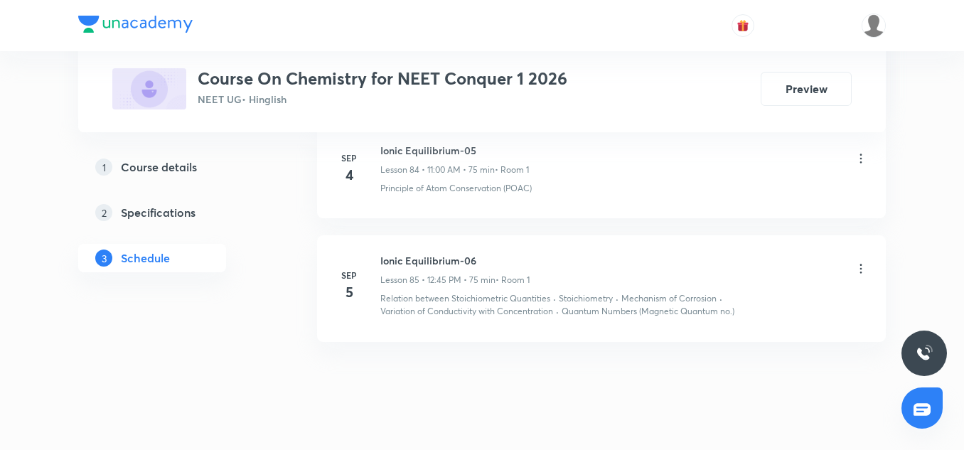
click at [441, 253] on h6 "Ionic Equilibrium-06" at bounding box center [454, 260] width 149 height 15
copy h6 "Ionic Equilibrium-06"
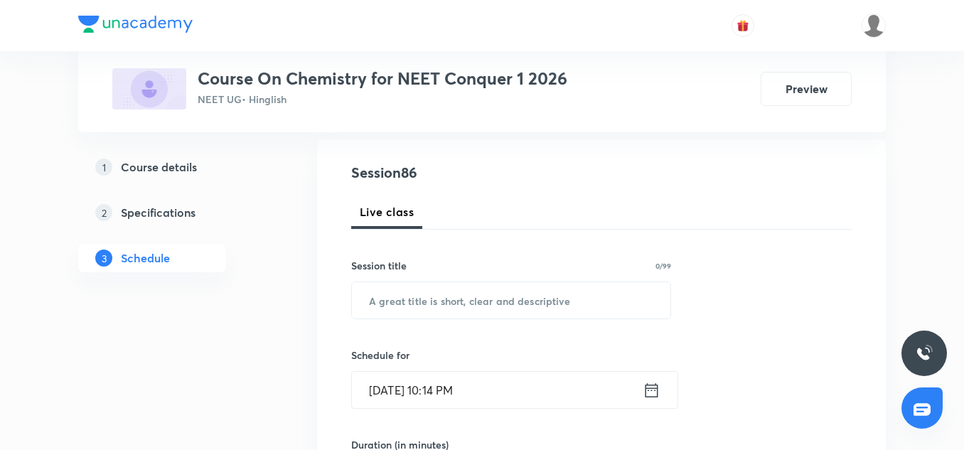
scroll to position [165, 0]
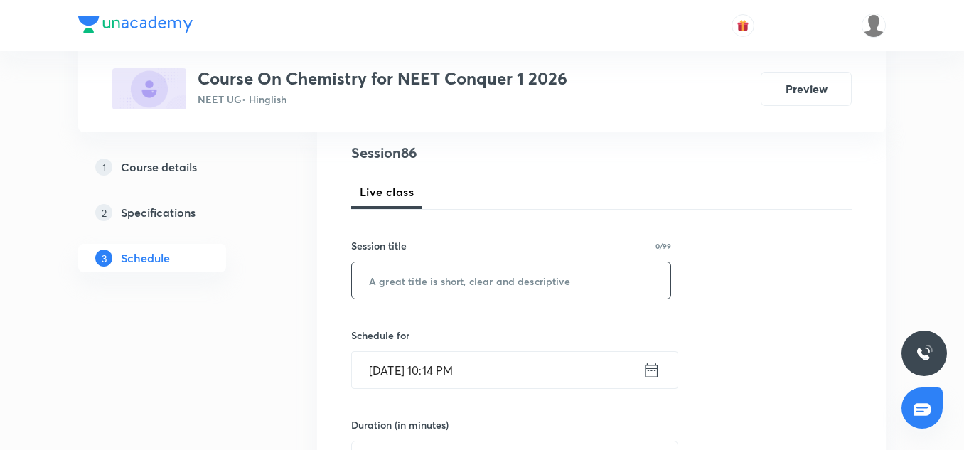
click at [430, 284] on input "text" at bounding box center [511, 280] width 318 height 36
paste input "Ionic Equilibrium-06"
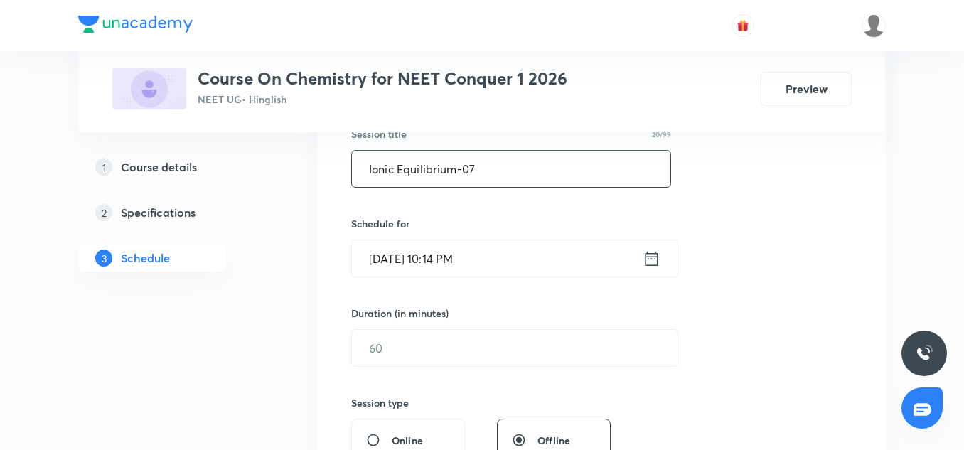
scroll to position [281, 0]
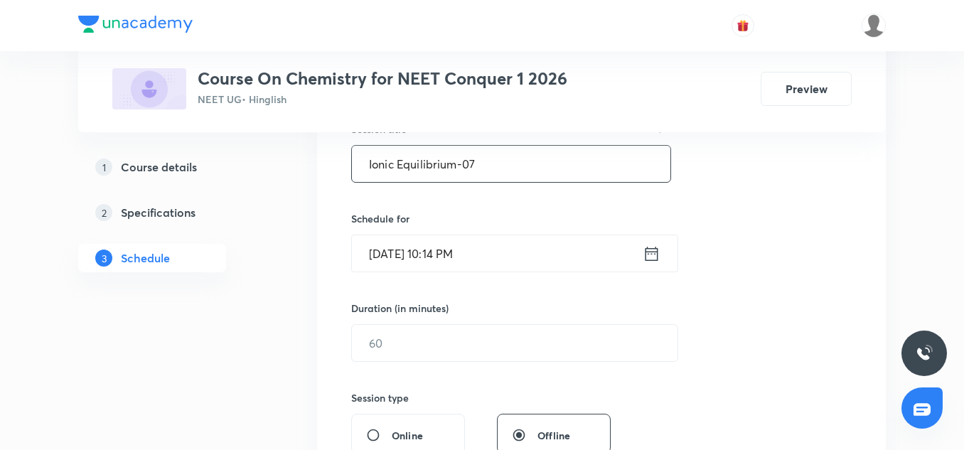
type input "Ionic Equilibrium-07"
click at [385, 266] on input "Sep 5, 2025, 10:14 PM" at bounding box center [497, 253] width 291 height 36
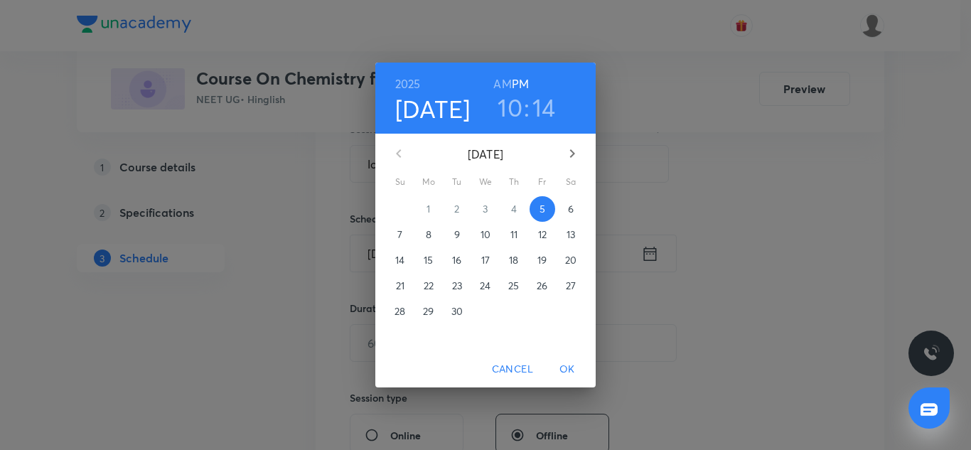
click at [571, 204] on p "6" at bounding box center [571, 209] width 6 height 14
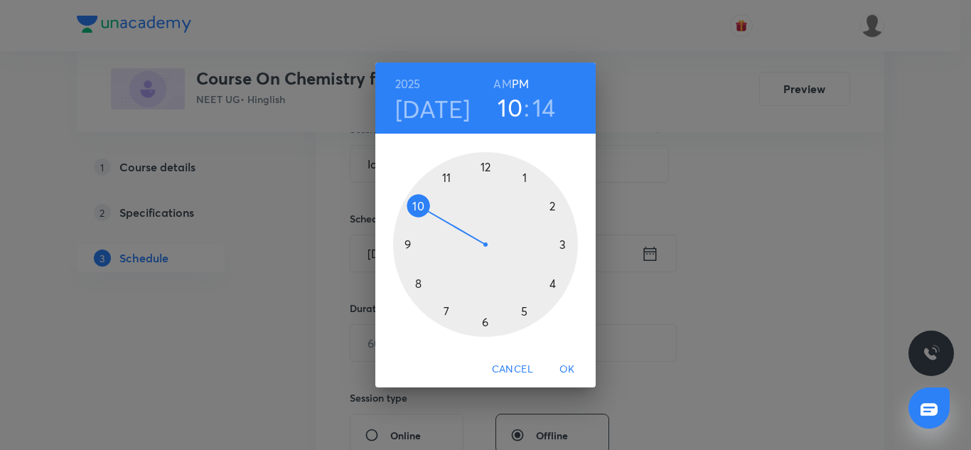
click at [554, 204] on div at bounding box center [485, 244] width 185 height 185
click at [484, 166] on div at bounding box center [485, 244] width 185 height 185
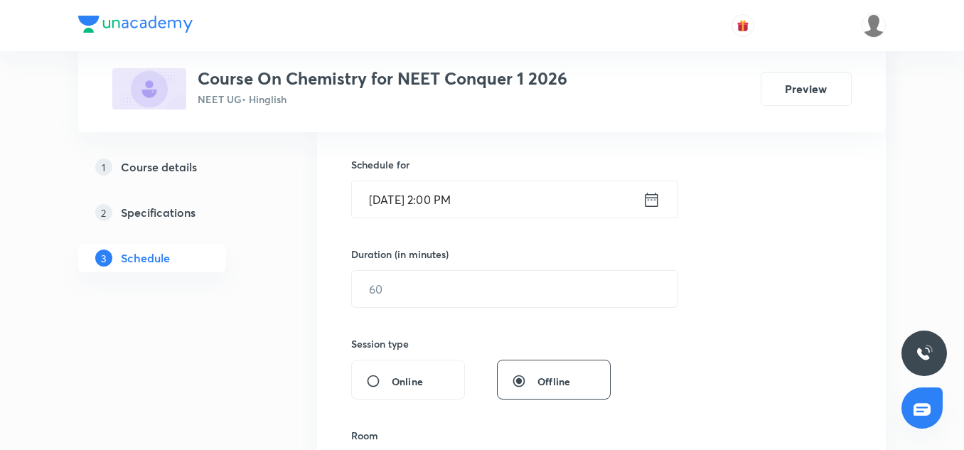
scroll to position [336, 0]
click at [426, 299] on input "text" at bounding box center [514, 288] width 325 height 36
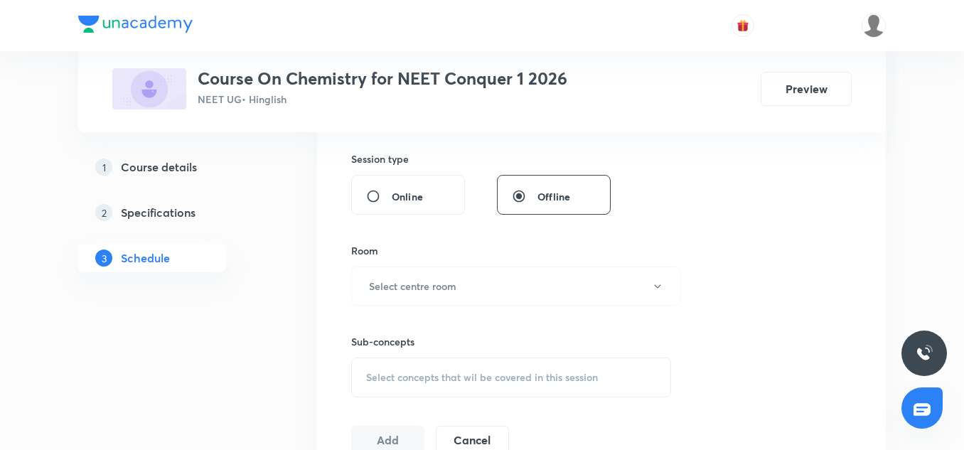
scroll to position [561, 0]
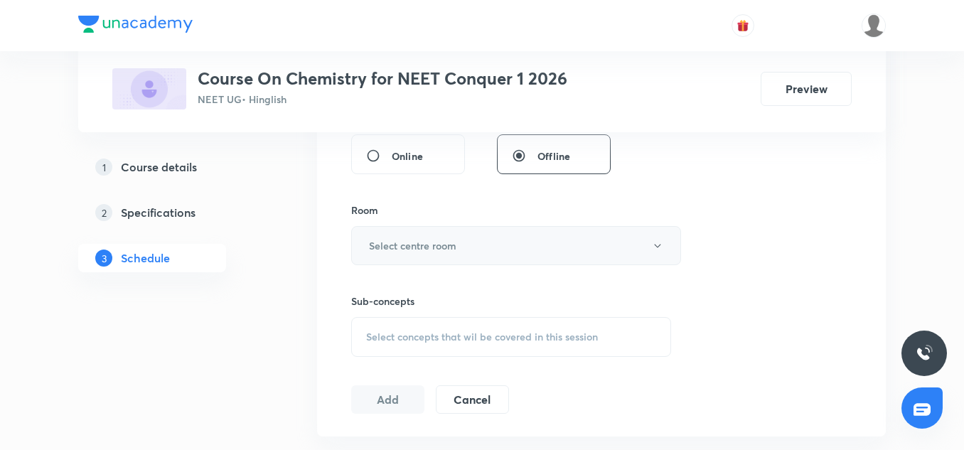
type input "75"
click at [412, 252] on h6 "Select centre room" at bounding box center [412, 245] width 87 height 15
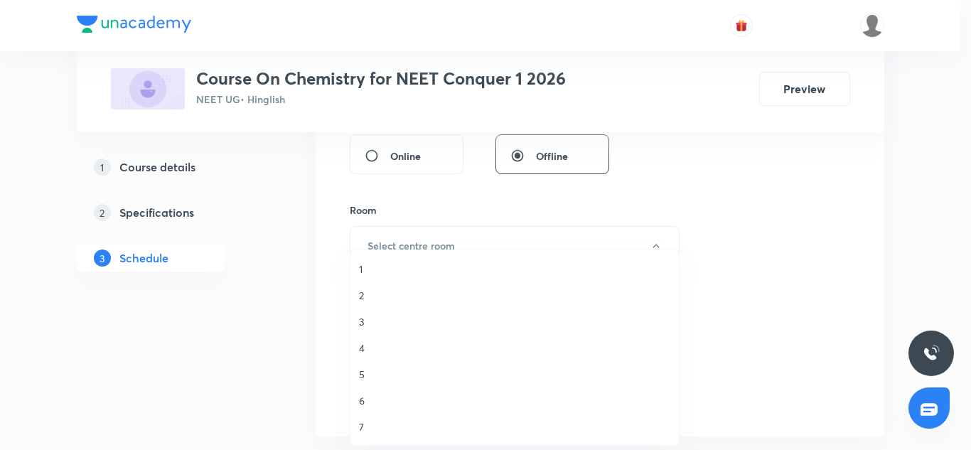
click at [369, 264] on span "1" at bounding box center [514, 269] width 311 height 15
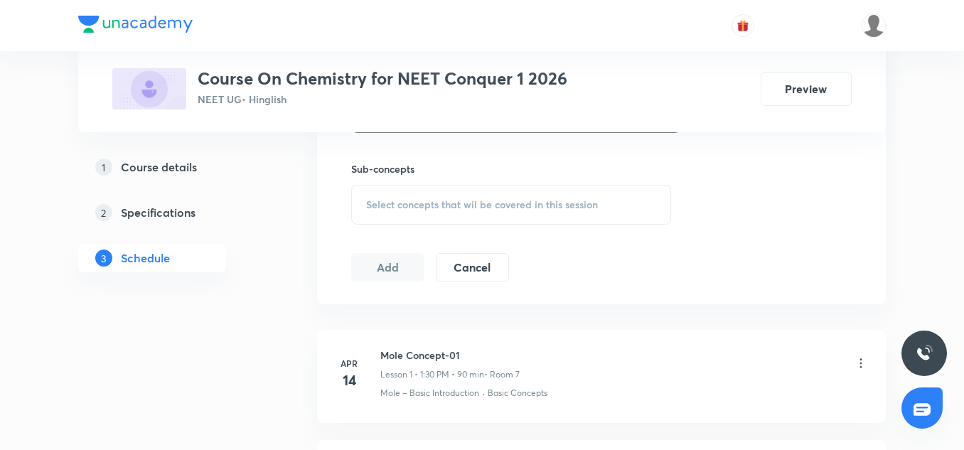
scroll to position [694, 0]
click at [420, 205] on span "Select concepts that wil be covered in this session" at bounding box center [482, 203] width 232 height 11
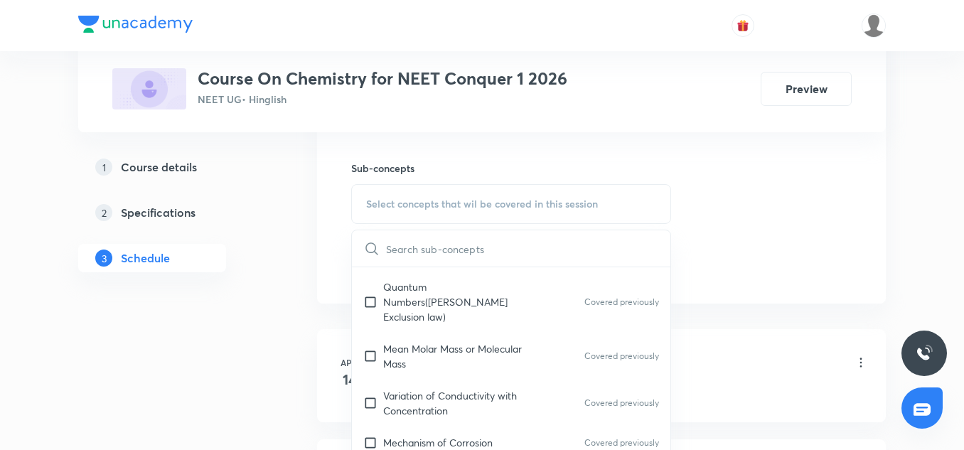
scroll to position [618, 0]
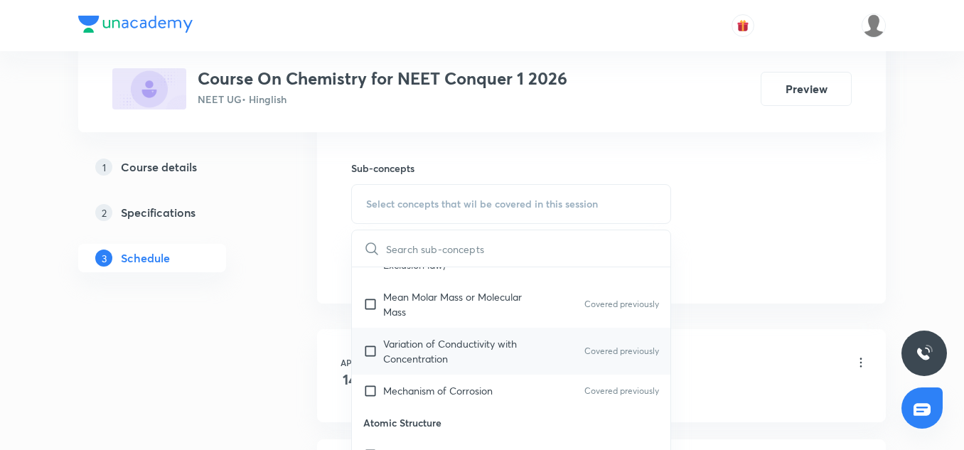
click at [441, 337] on p "Variation of Conductivity with Concentration" at bounding box center [455, 351] width 144 height 30
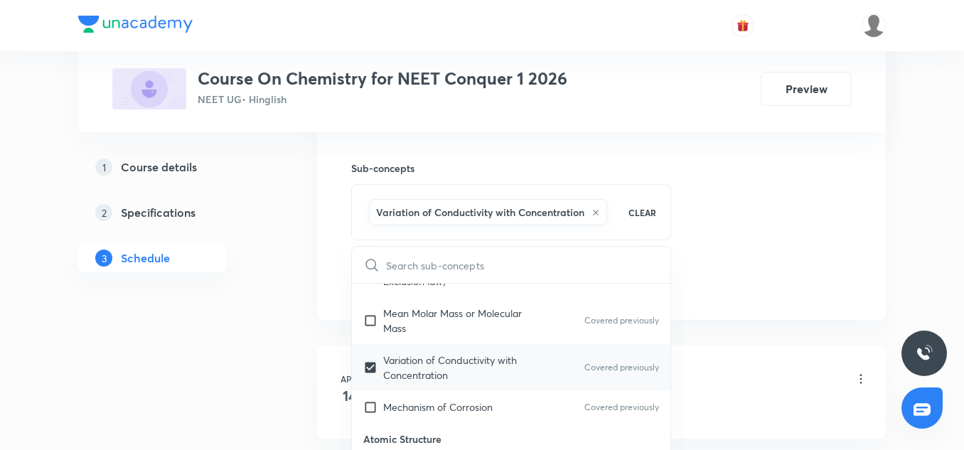
scroll to position [995, 0]
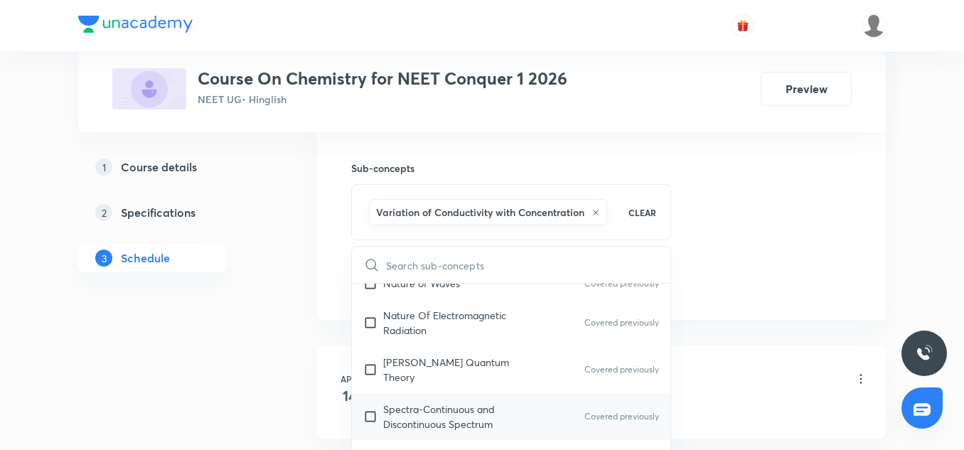
click at [426, 393] on div "Spectra-Continuous and Discontinuous Spectrum Covered previously" at bounding box center [511, 416] width 318 height 47
checkbox input "true"
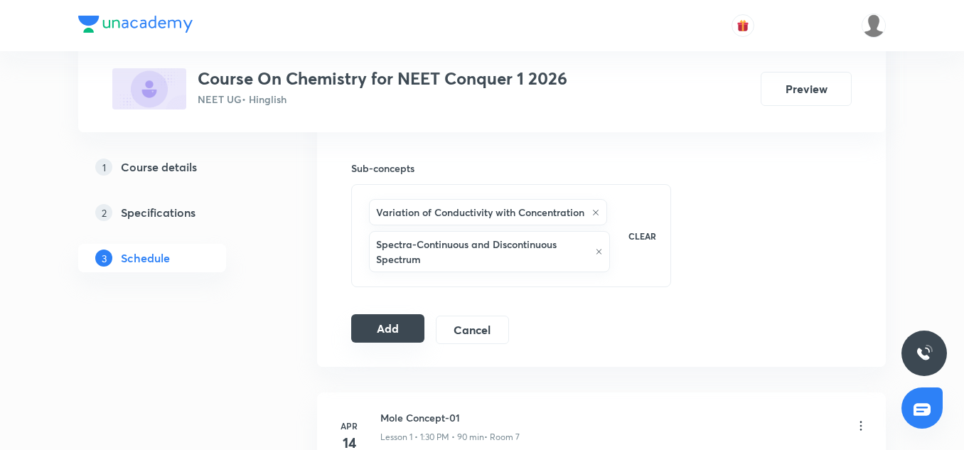
click at [392, 334] on button "Add" at bounding box center [387, 328] width 73 height 28
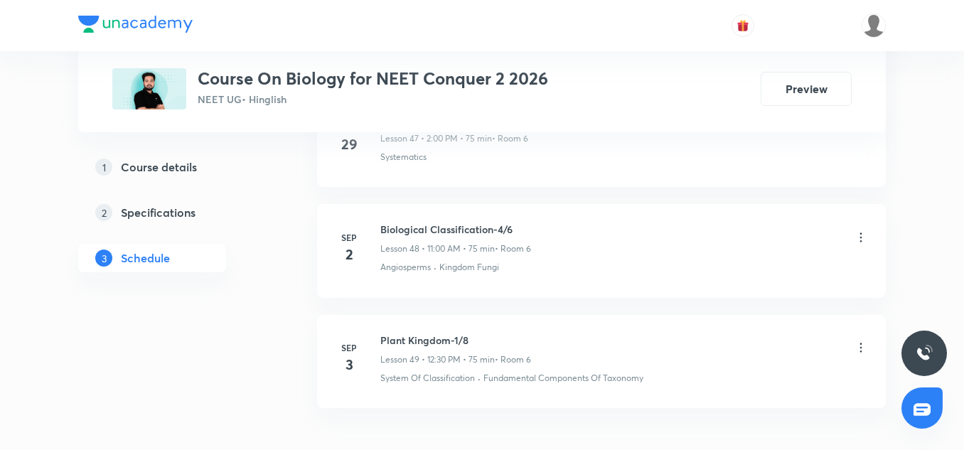
scroll to position [6112, 0]
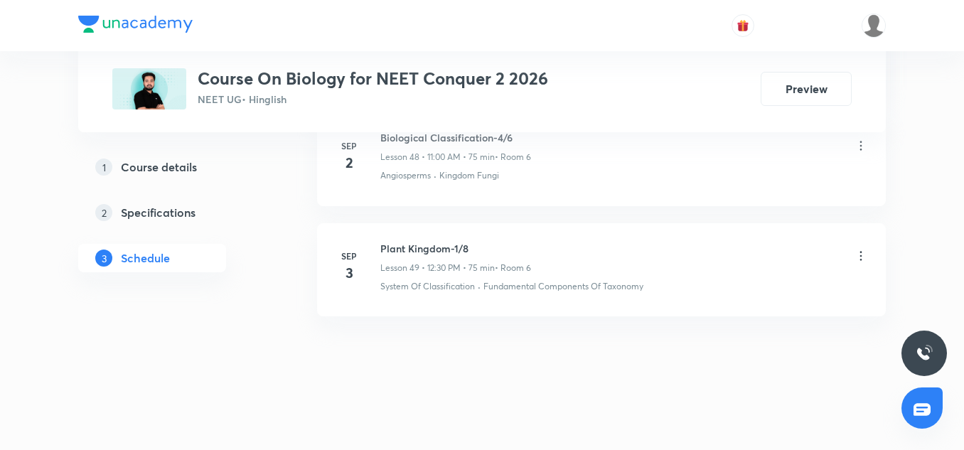
click at [429, 244] on h6 "Plant Kingdom-1/8" at bounding box center [455, 248] width 151 height 15
copy h6 "Plant Kingdom-1/8"
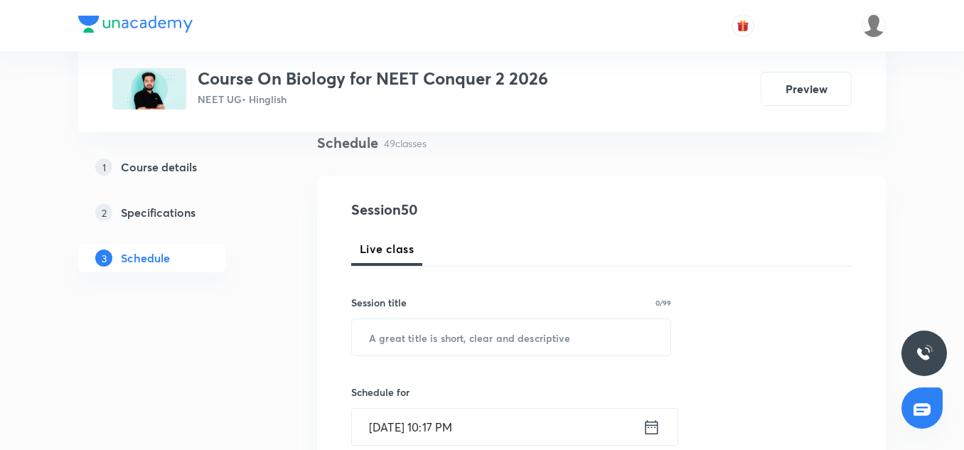
scroll to position [124, 0]
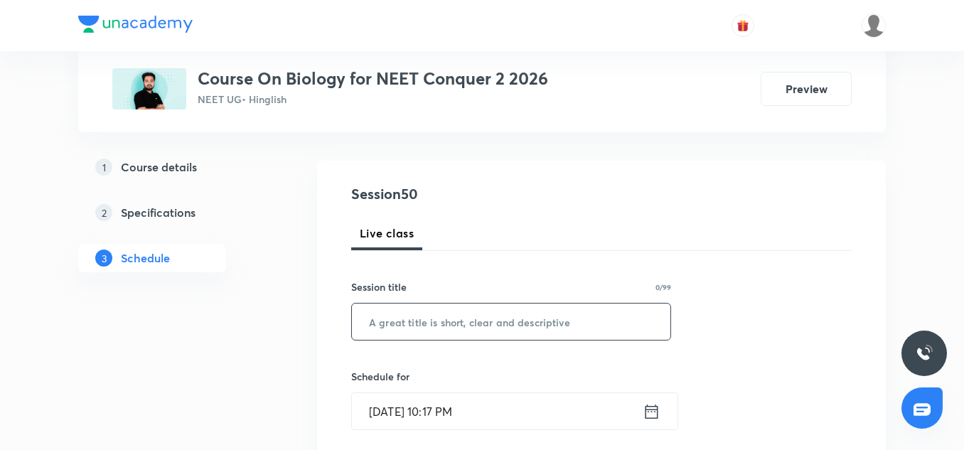
click at [415, 317] on input "text" at bounding box center [511, 321] width 318 height 36
paste input "Plant Kingdom-1/8"
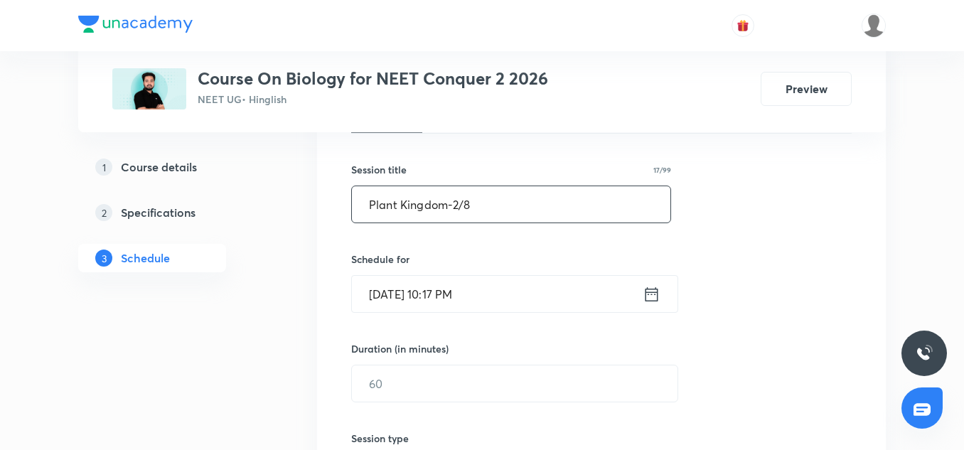
scroll to position [251, 0]
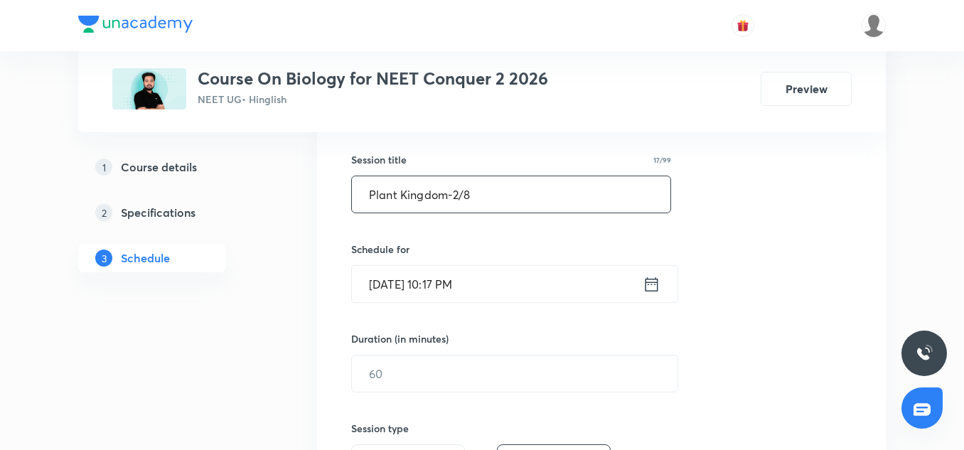
type input "Plant Kingdom-2/8"
click at [387, 262] on div "Schedule for Sep 5, 2025, 10:17 PM ​" at bounding box center [511, 272] width 320 height 61
click at [387, 273] on input "Sep 5, 2025, 10:17 PM" at bounding box center [497, 284] width 291 height 36
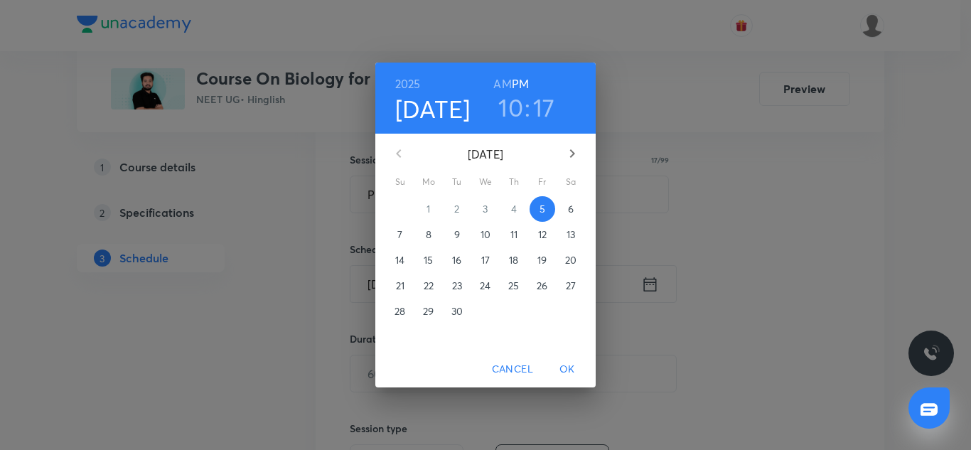
click at [572, 214] on p "6" at bounding box center [571, 209] width 6 height 14
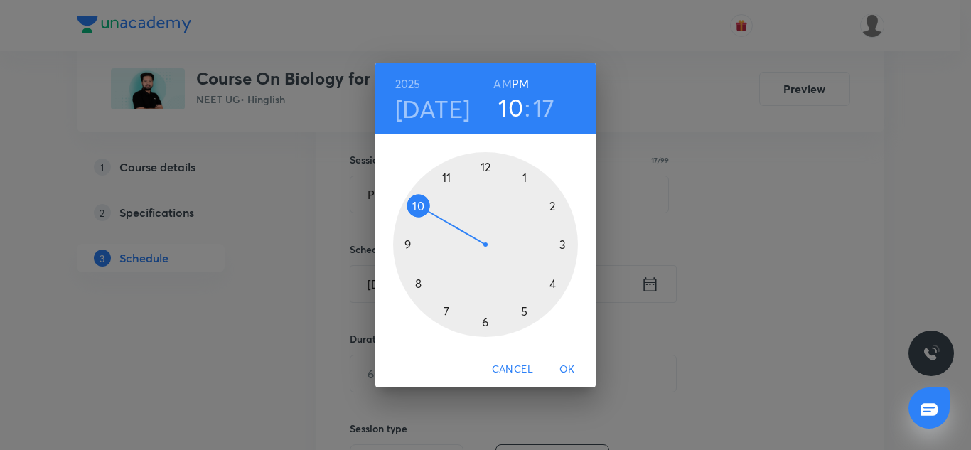
click at [448, 177] on div at bounding box center [485, 244] width 185 height 185
click at [483, 165] on div at bounding box center [485, 244] width 185 height 185
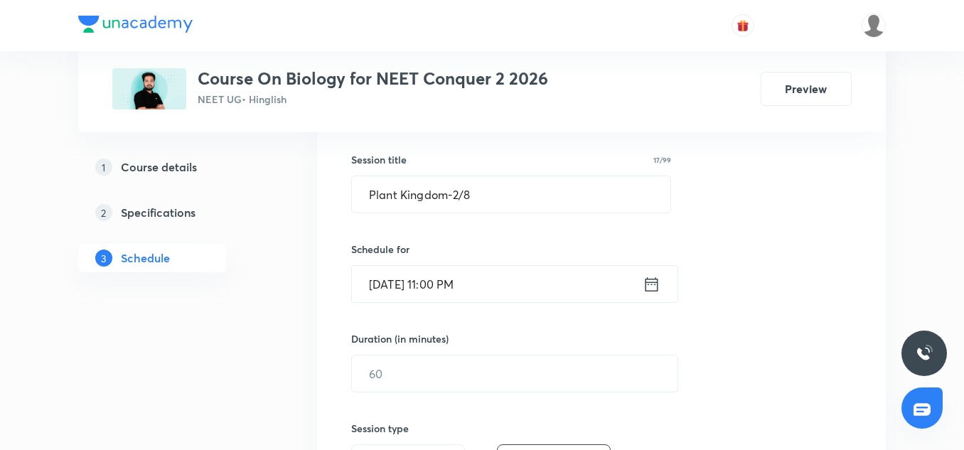
click at [507, 280] on input "Sep 6, 2025, 11:00 PM" at bounding box center [497, 284] width 291 height 36
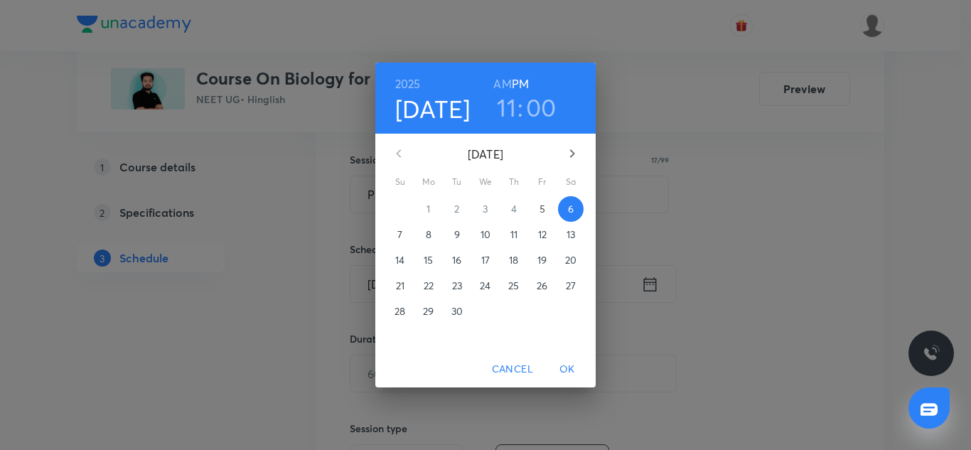
click at [506, 81] on h6 "AM" at bounding box center [502, 84] width 18 height 20
click at [566, 373] on span "OK" at bounding box center [567, 369] width 34 height 18
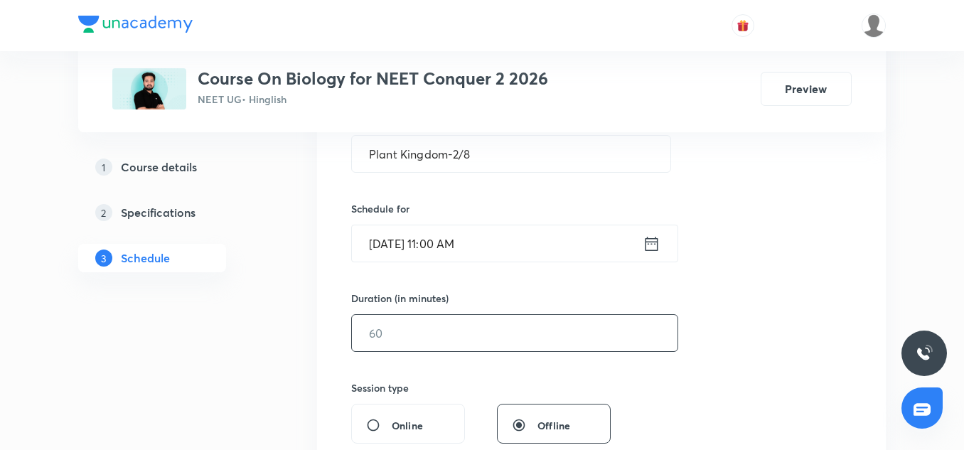
scroll to position [292, 0]
click at [391, 320] on input "text" at bounding box center [514, 332] width 325 height 36
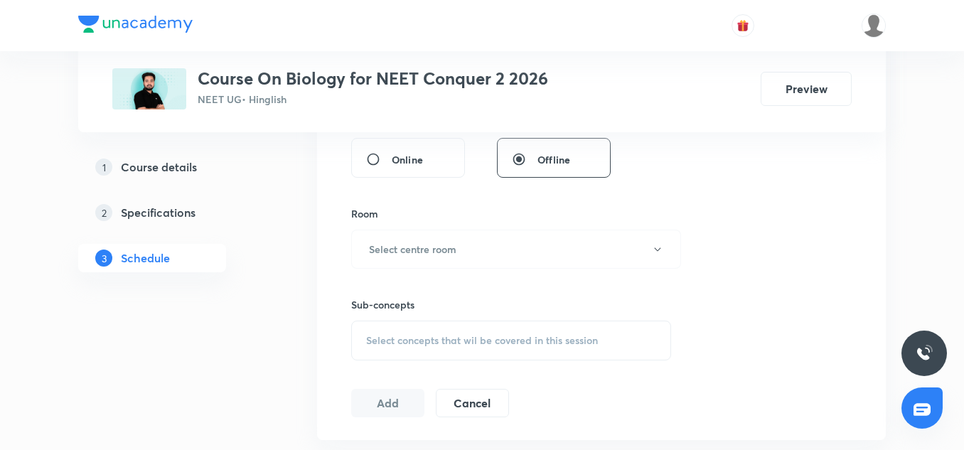
scroll to position [559, 0]
type input "75"
click at [390, 253] on h6 "Select centre room" at bounding box center [412, 247] width 87 height 15
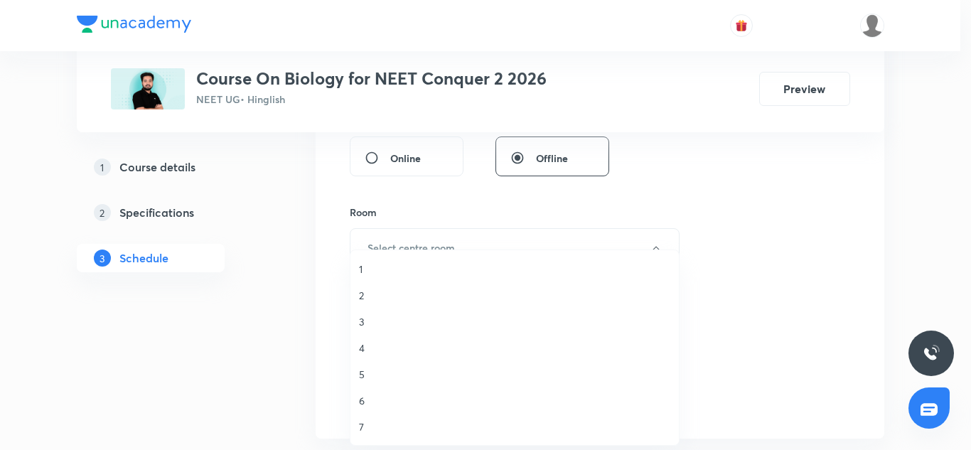
click at [367, 396] on span "6" at bounding box center [514, 400] width 311 height 15
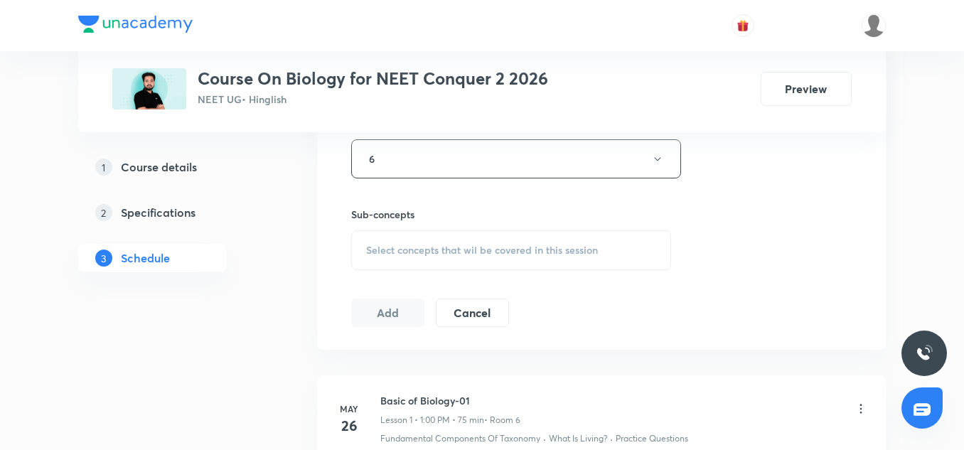
scroll to position [650, 0]
click at [392, 243] on span "Select concepts that wil be covered in this session" at bounding box center [482, 247] width 232 height 11
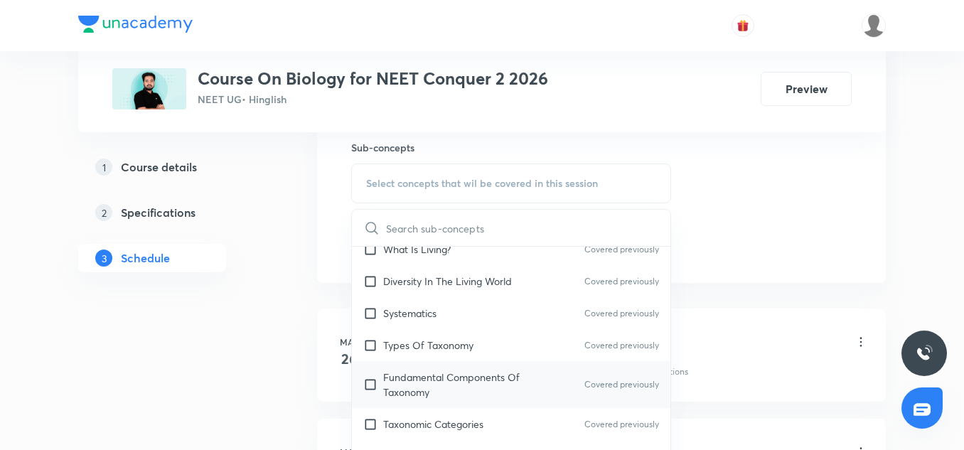
scroll to position [245, 0]
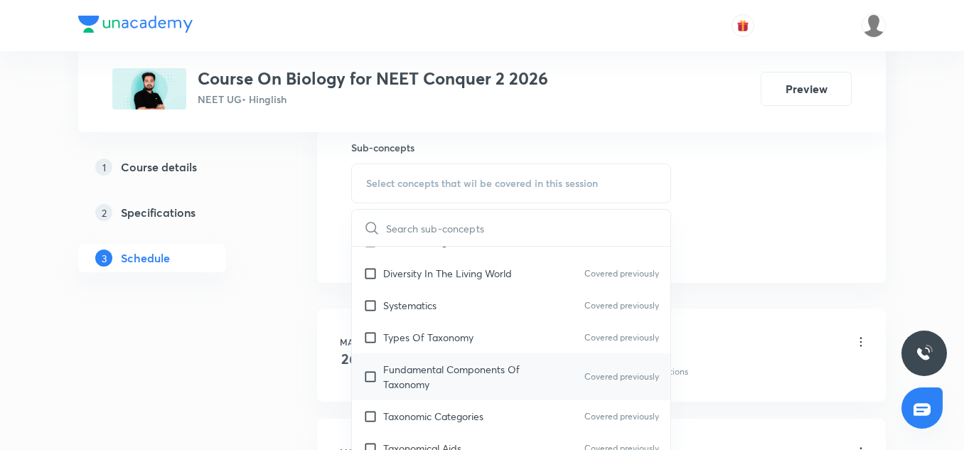
click at [406, 364] on p "Fundamental Components Of Taxonomy" at bounding box center [455, 377] width 144 height 30
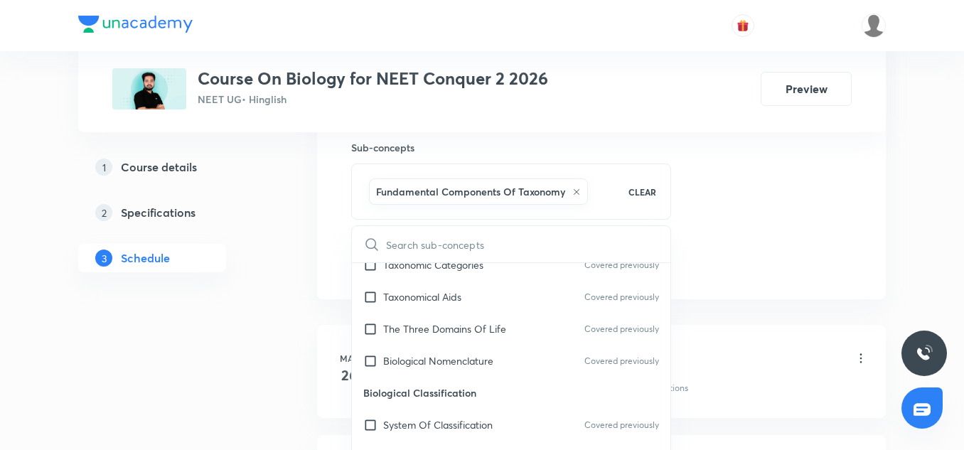
scroll to position [419, 0]
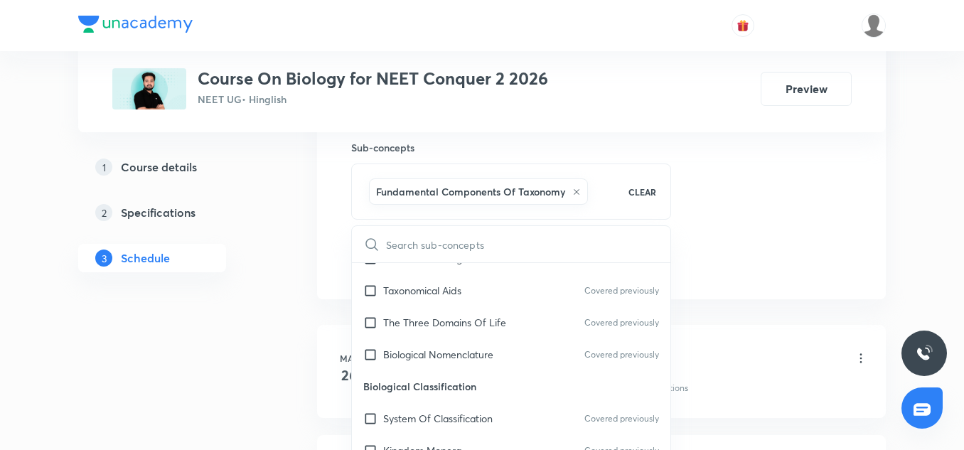
click at [409, 380] on p "Biological Classification" at bounding box center [511, 386] width 318 height 32
click at [405, 318] on p "The Three Domains Of Life" at bounding box center [444, 322] width 123 height 15
checkbox input "true"
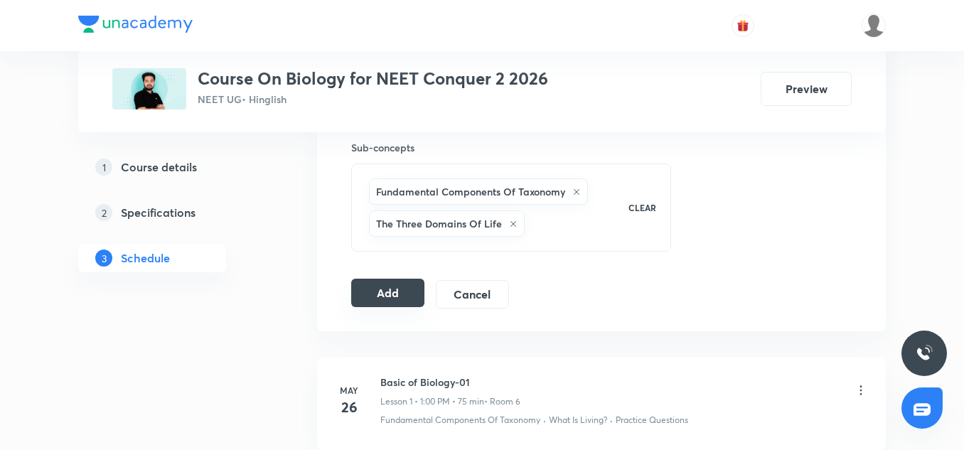
click at [355, 301] on button "Add" at bounding box center [387, 293] width 73 height 28
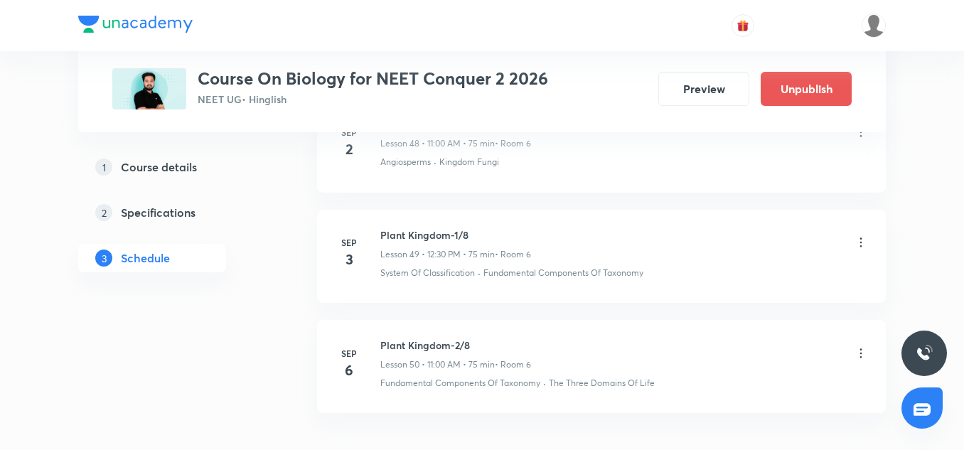
scroll to position [5569, 0]
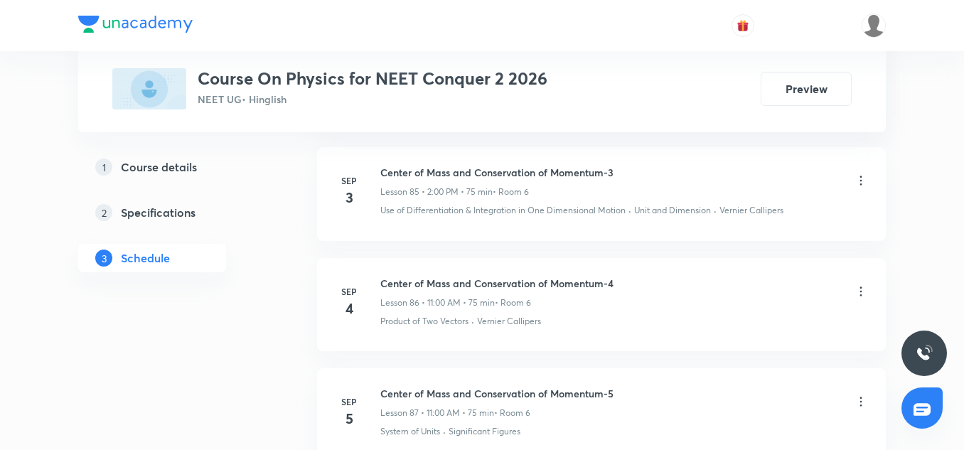
scroll to position [10465, 0]
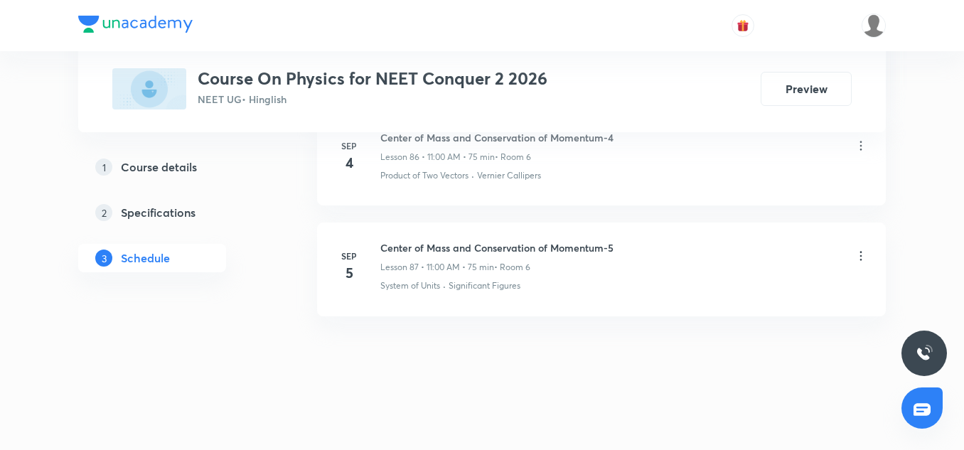
click at [571, 250] on h6 "Center of Mass and Conservation of Momentum-5" at bounding box center [496, 247] width 233 height 15
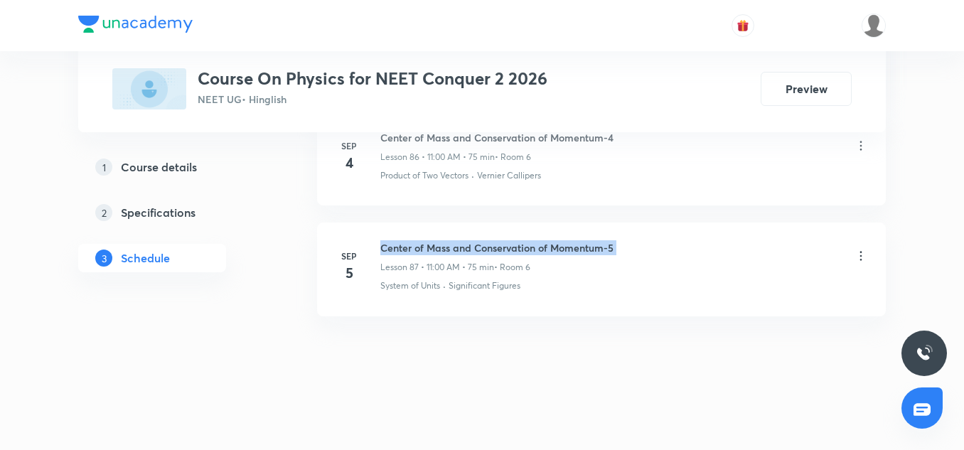
click at [571, 250] on h6 "Center of Mass and Conservation of Momentum-5" at bounding box center [496, 247] width 233 height 15
copy h6 "Center of Mass and Conservation of Momentum-5"
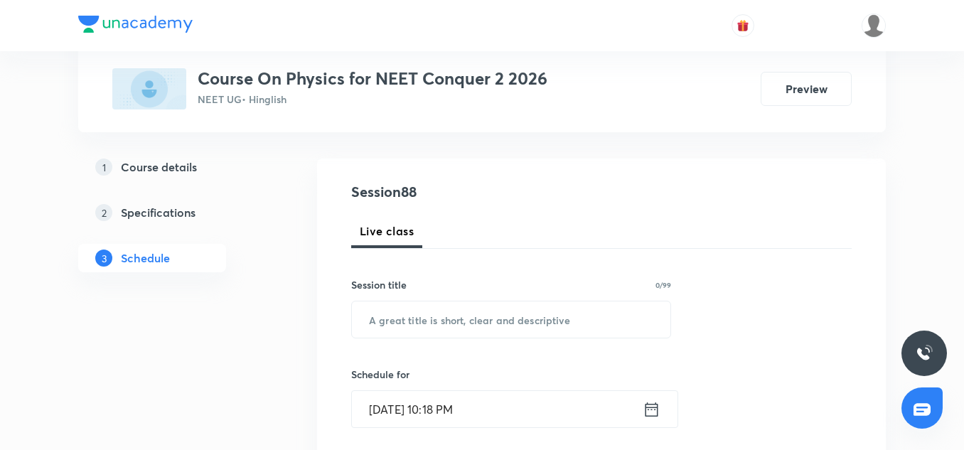
scroll to position [126, 0]
click at [468, 312] on input "text" at bounding box center [511, 319] width 318 height 36
paste input "Center of Mass and Conservation of Momentum-5"
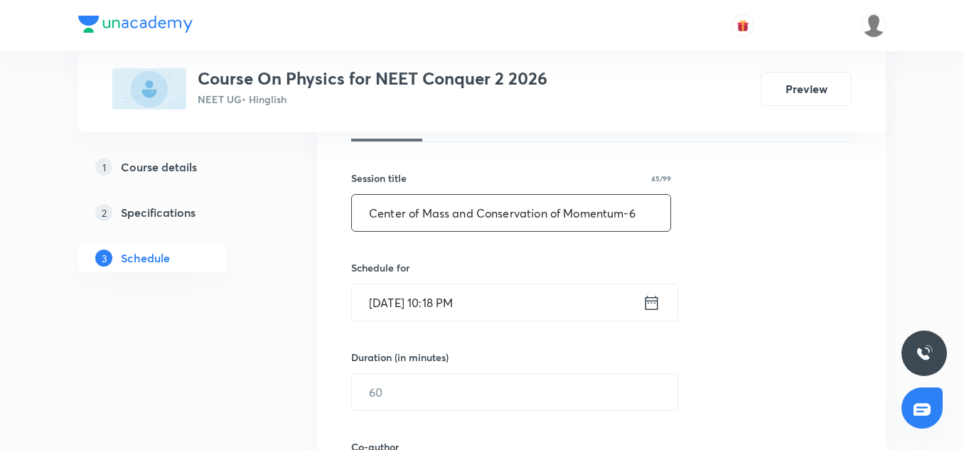
scroll to position [239, 0]
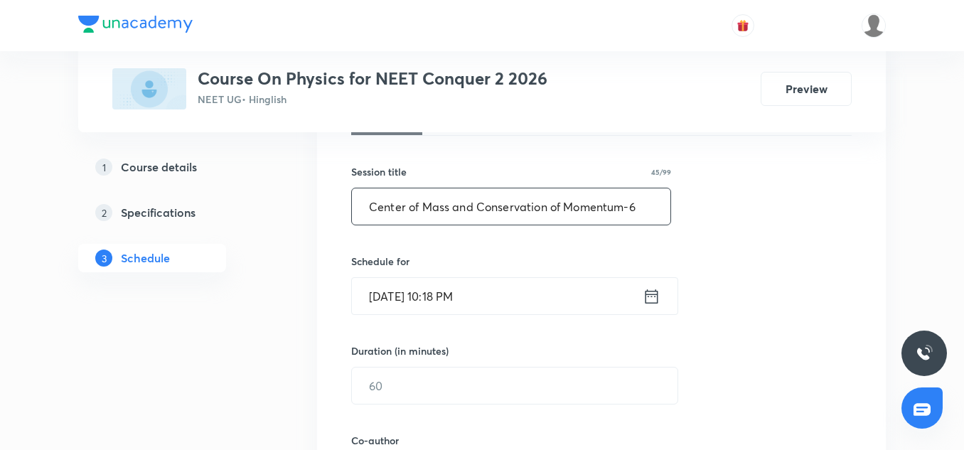
type input "Center of Mass and Conservation of Momentum-6"
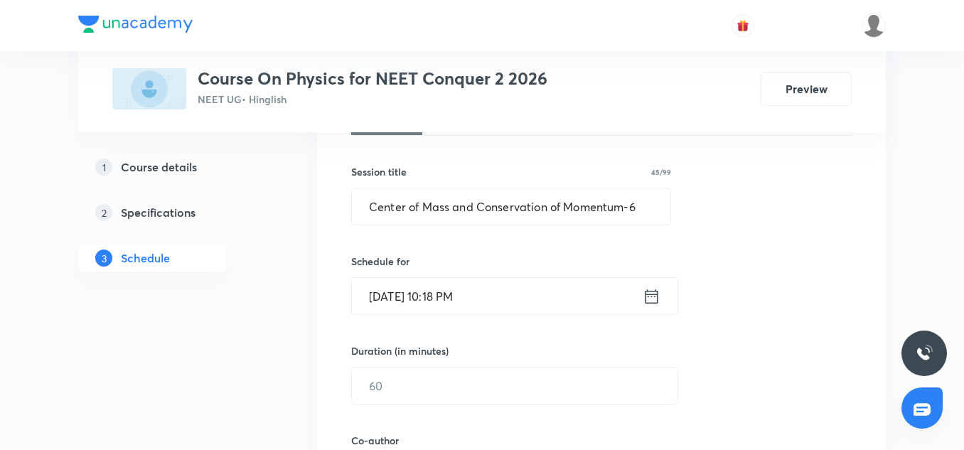
click at [392, 296] on input "[DATE] 10:18 PM" at bounding box center [497, 296] width 291 height 36
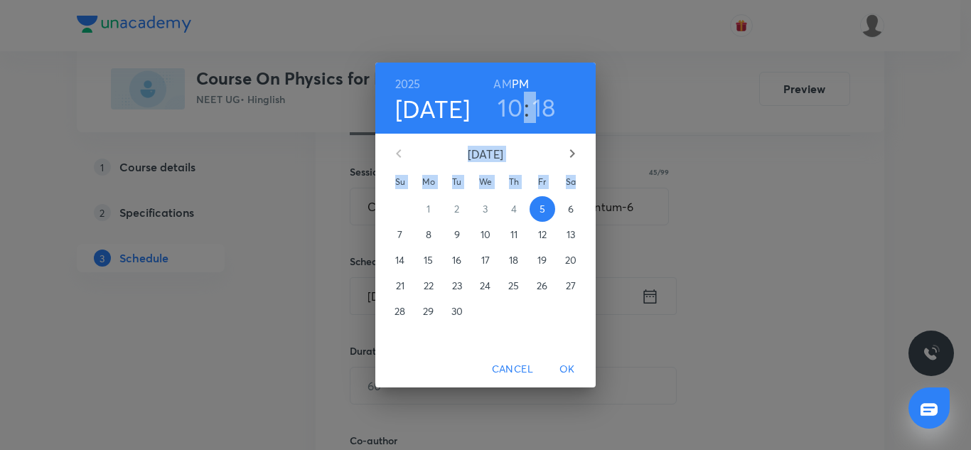
drag, startPoint x: 327, startPoint y: 234, endPoint x: 512, endPoint y: 99, distance: 229.0
click at [512, 99] on div "[DATE] 10 : 18 AM PM [DATE] Su Mo Tu We Th Fr Sa 31 1 2 3 4 5 6 7 8 9 10 11 12 …" at bounding box center [485, 225] width 971 height 450
click at [512, 99] on h3 "10" at bounding box center [509, 107] width 25 height 30
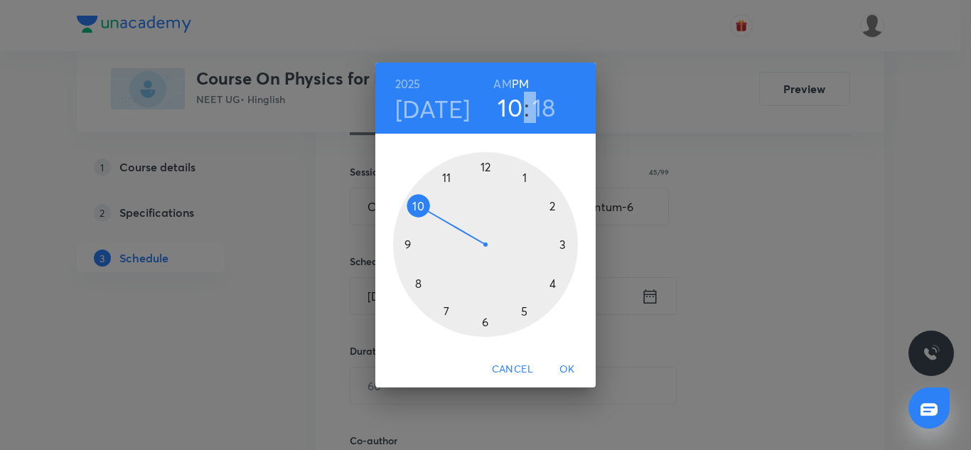
click at [548, 207] on div at bounding box center [485, 244] width 185 height 185
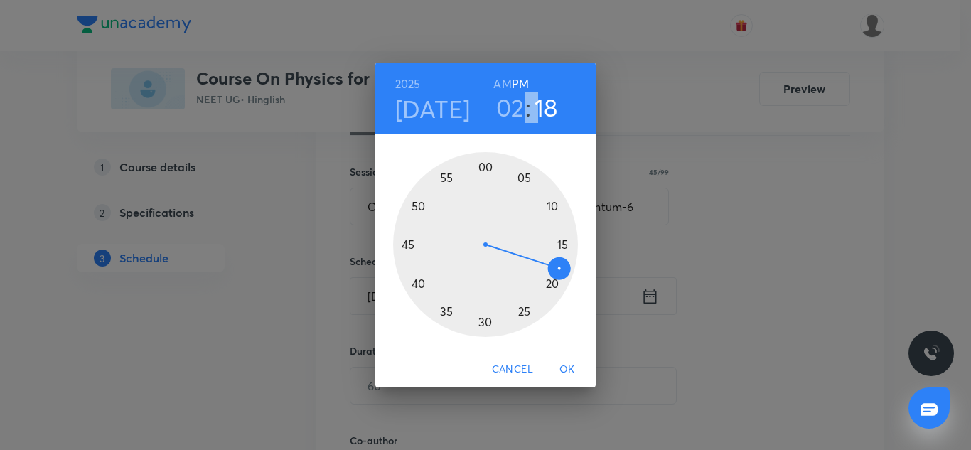
click at [487, 165] on div at bounding box center [485, 244] width 185 height 185
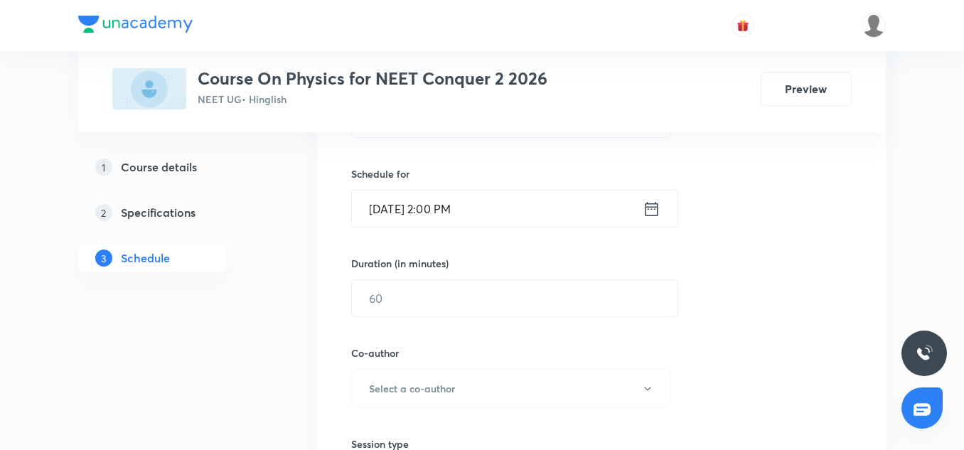
scroll to position [329, 0]
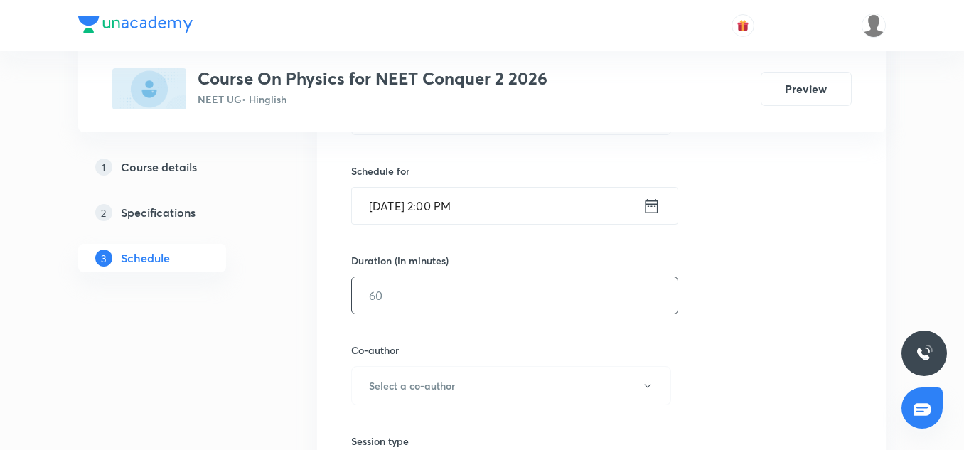
click at [433, 308] on input "text" at bounding box center [514, 295] width 325 height 36
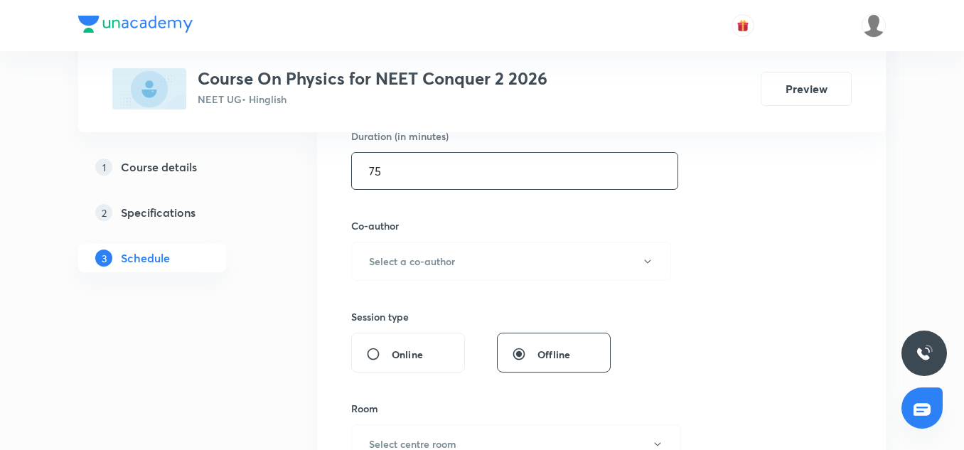
scroll to position [459, 0]
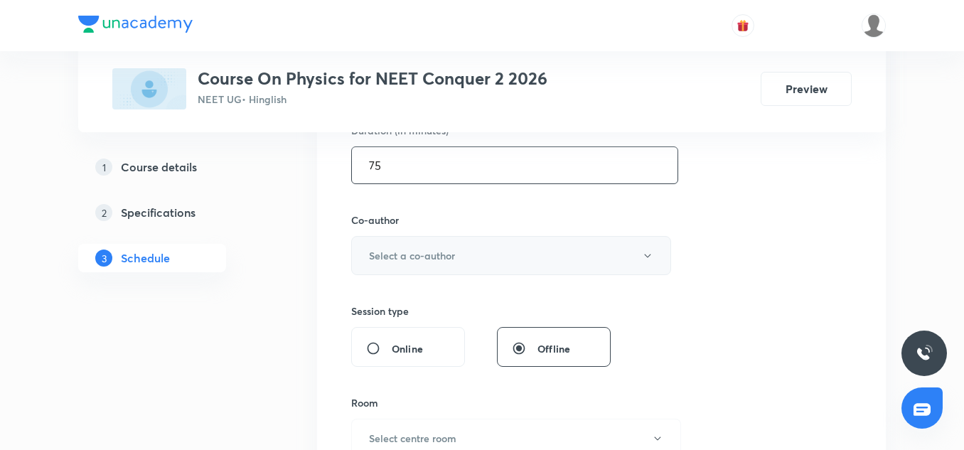
type input "75"
click at [418, 257] on h6 "Select a co-author" at bounding box center [412, 255] width 86 height 15
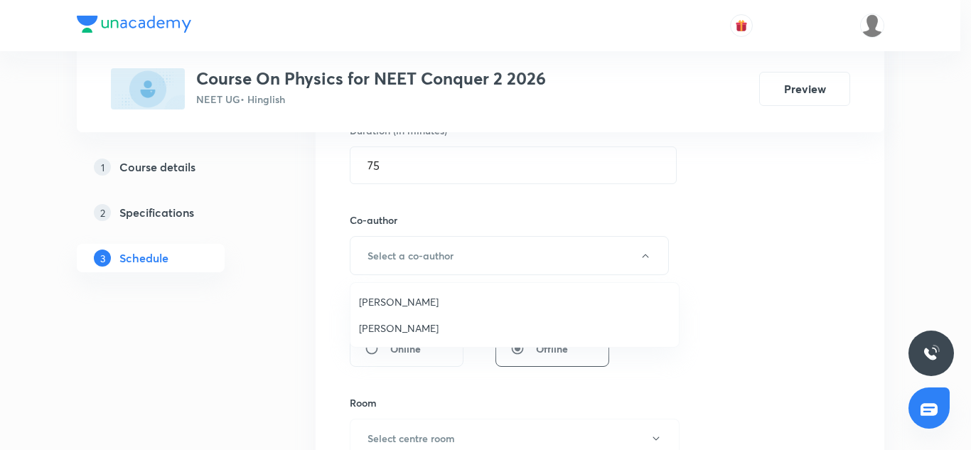
click at [409, 301] on span "Vinod Kumar Dixit" at bounding box center [514, 301] width 311 height 15
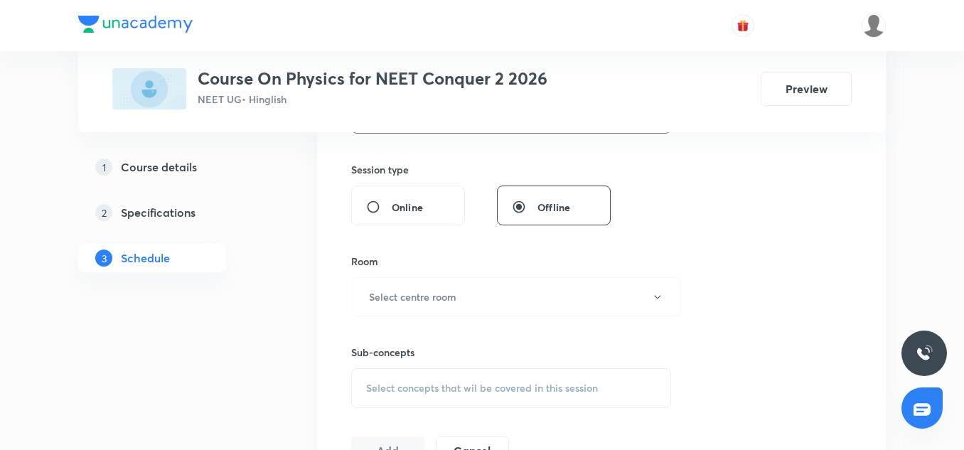
scroll to position [624, 0]
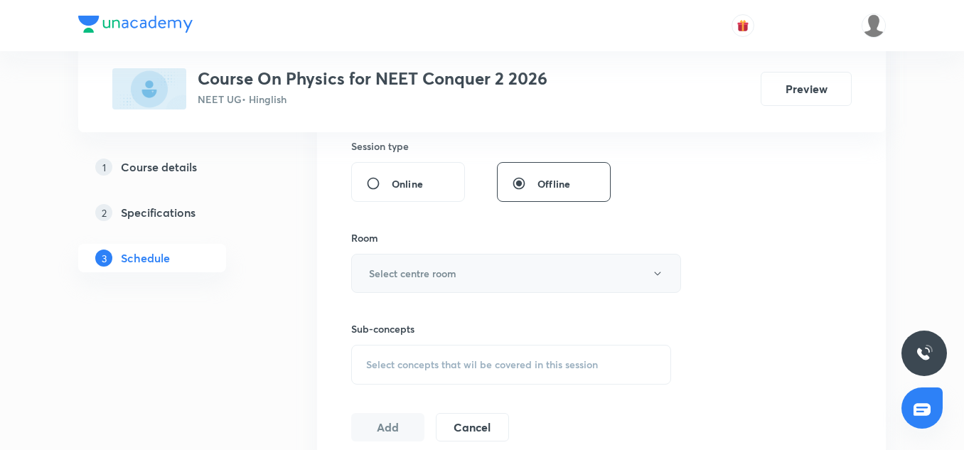
click at [403, 276] on h6 "Select centre room" at bounding box center [412, 273] width 87 height 15
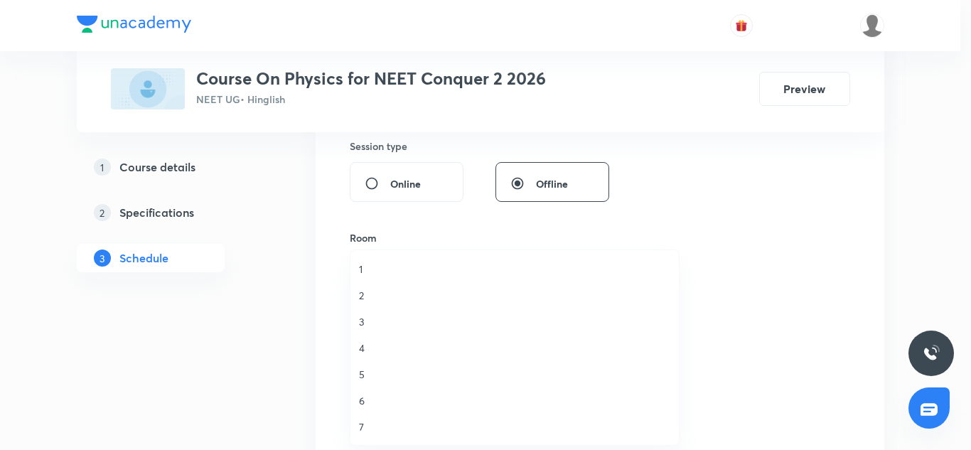
click at [372, 406] on span "6" at bounding box center [514, 400] width 311 height 15
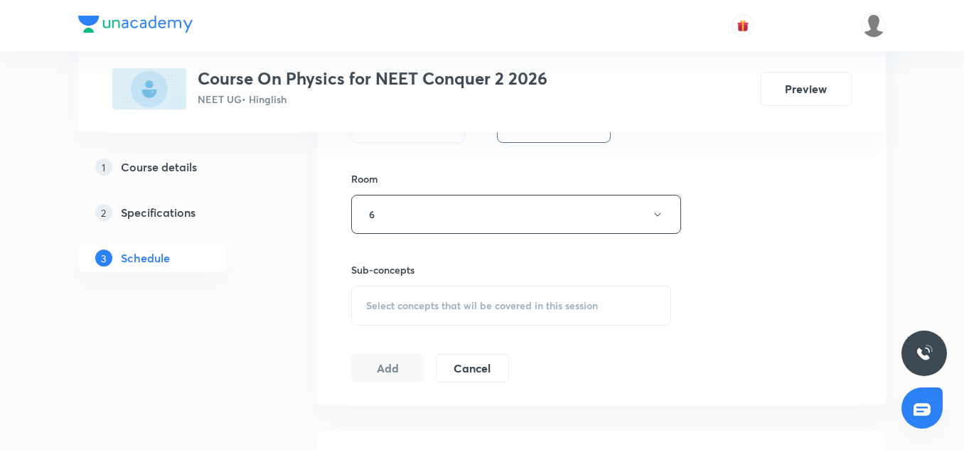
scroll to position [684, 0]
click at [398, 332] on div "Session 88 Live class Session title 45/99 Center of Mass and Conservation of Mo…" at bounding box center [601, 2] width 500 height 758
click at [410, 311] on span "Select concepts that wil be covered in this session" at bounding box center [482, 304] width 232 height 11
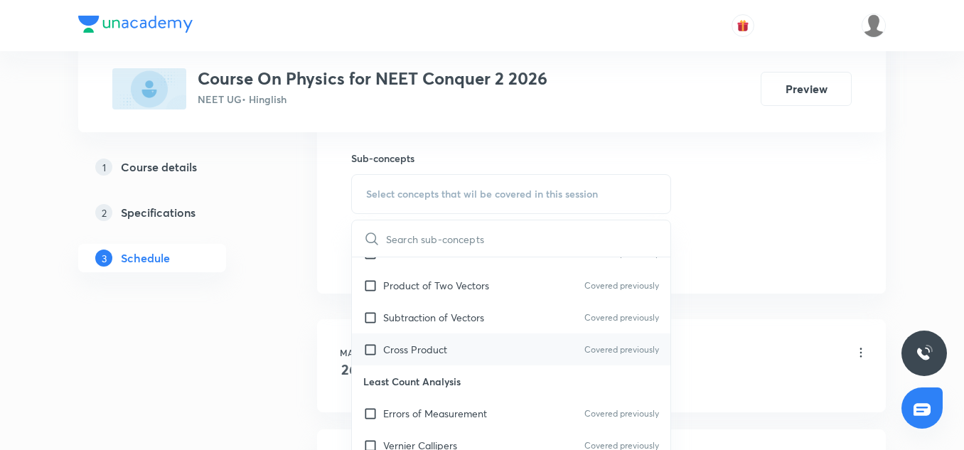
scroll to position [292, 0]
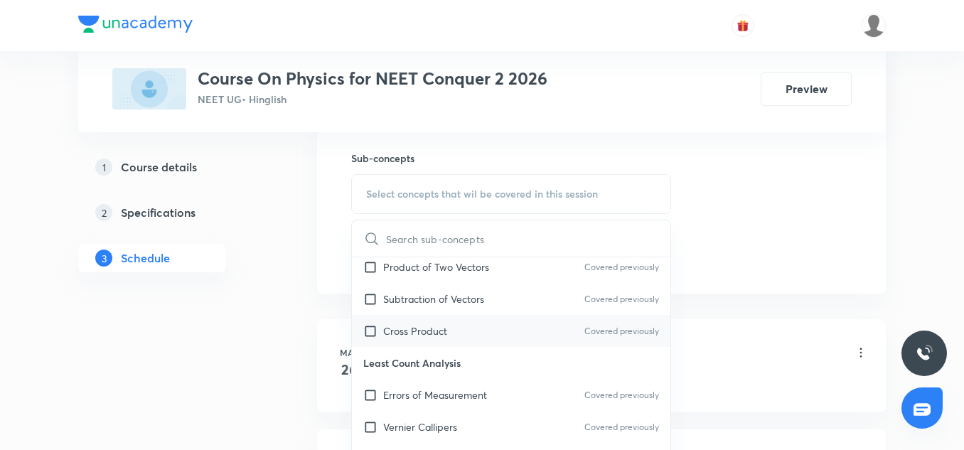
click at [424, 322] on div "Cross Product Covered previously" at bounding box center [511, 331] width 318 height 32
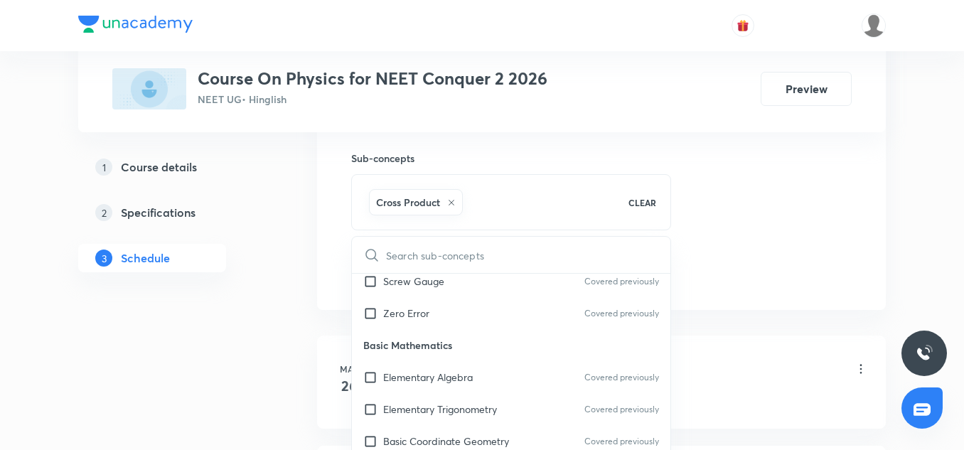
scroll to position [492, 0]
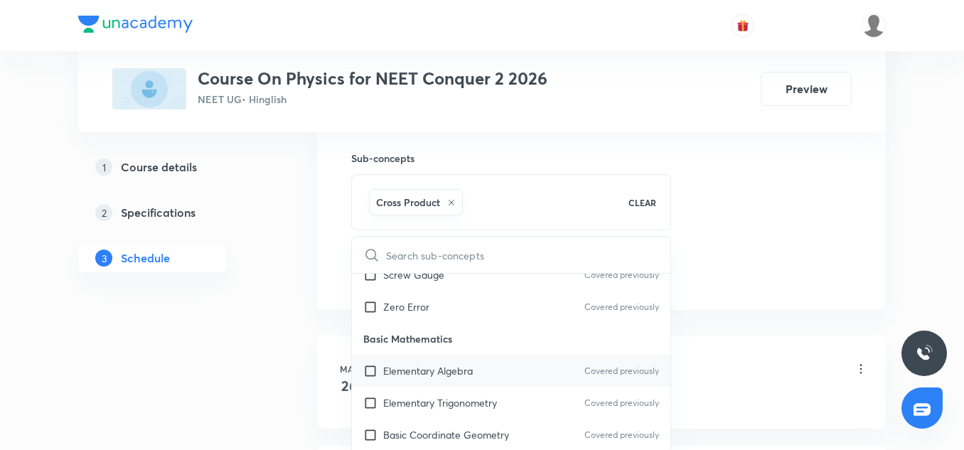
click at [433, 367] on p "Elementary Algebra" at bounding box center [428, 370] width 90 height 15
checkbox input "true"
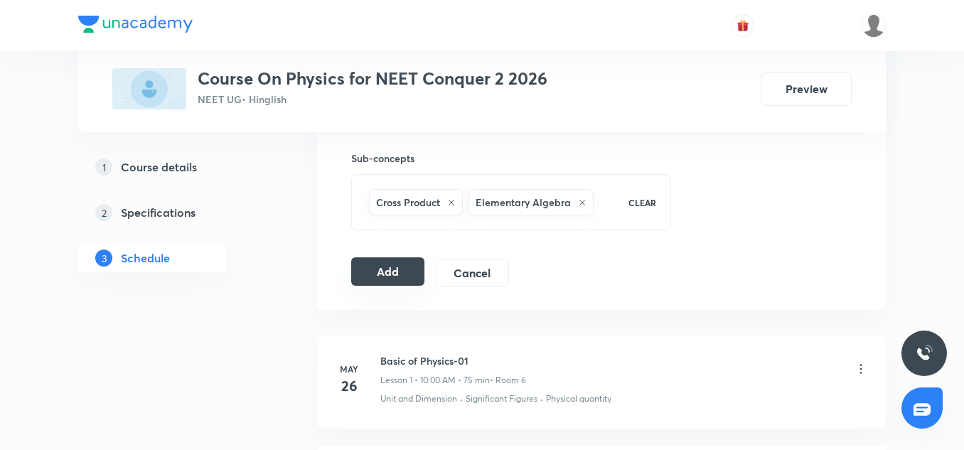
click at [396, 270] on button "Add" at bounding box center [387, 271] width 73 height 28
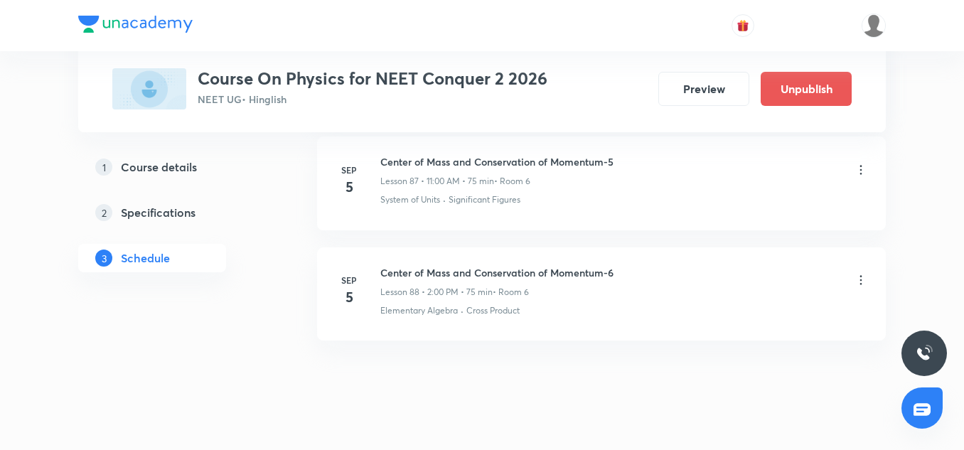
scroll to position [9801, 0]
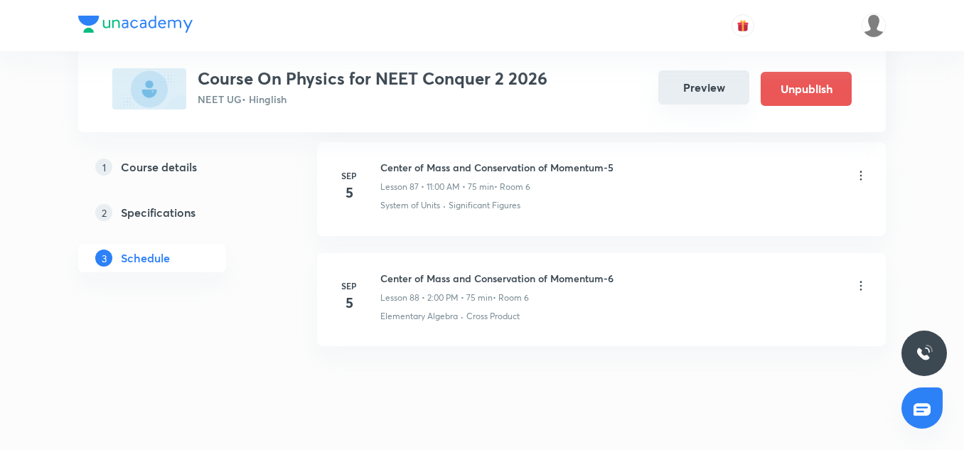
click at [714, 88] on button "Preview" at bounding box center [703, 87] width 91 height 34
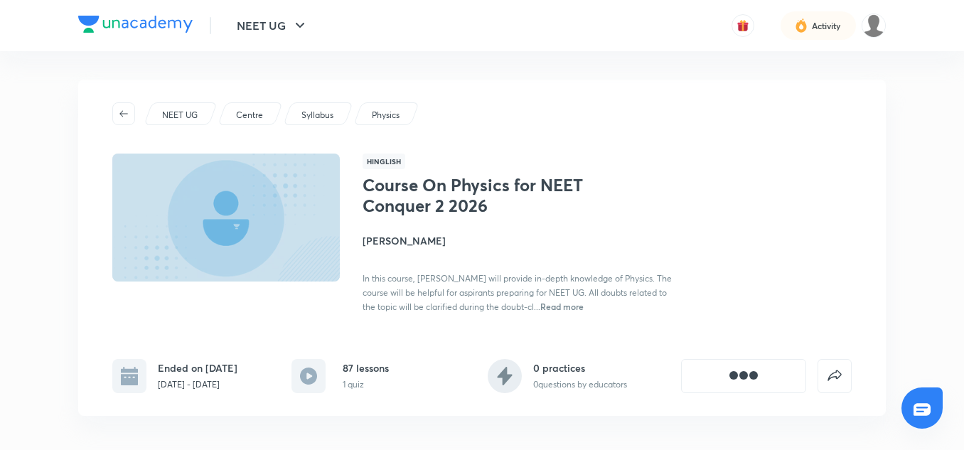
scroll to position [600, 0]
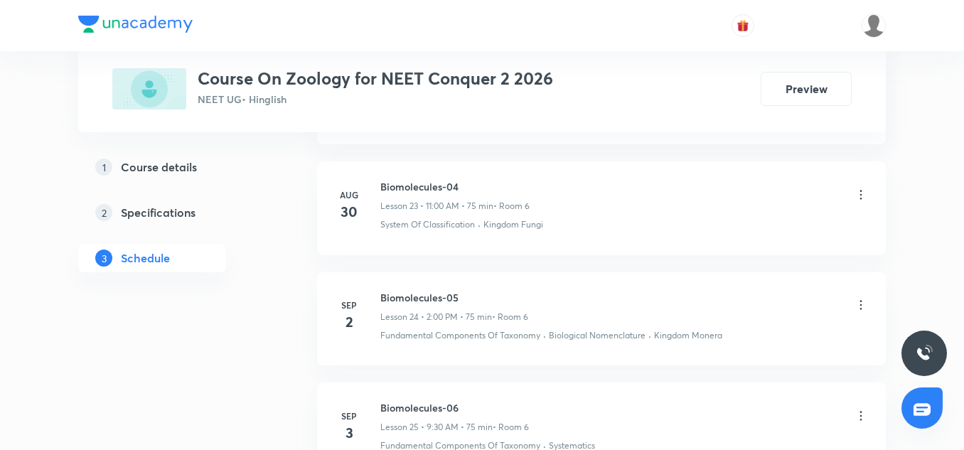
scroll to position [3671, 0]
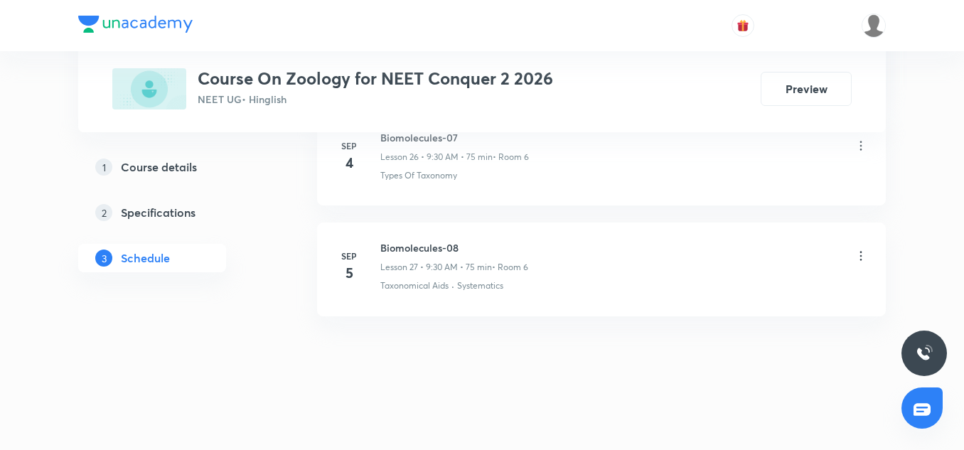
click at [420, 241] on h6 "Biomolecules-08" at bounding box center [454, 247] width 148 height 15
copy h6 "Biomolecules-08"
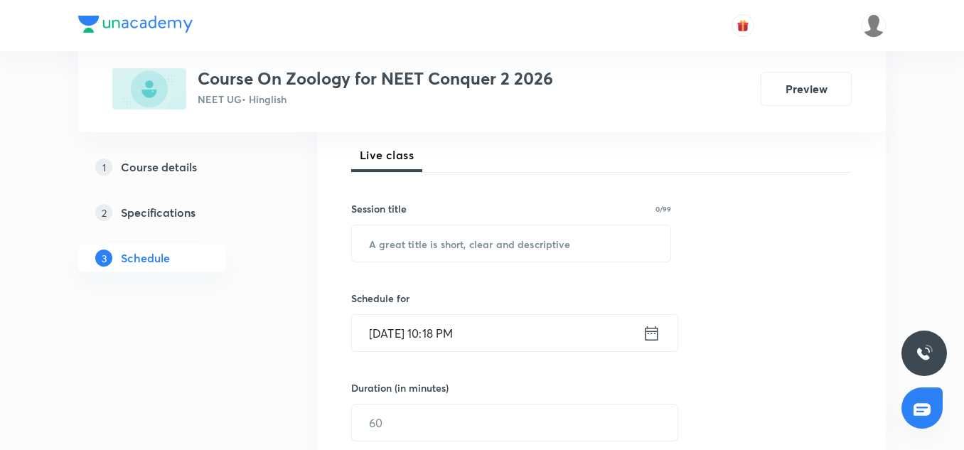
scroll to position [203, 0]
click at [404, 250] on input "text" at bounding box center [511, 242] width 318 height 36
paste input "Biomolecules-08"
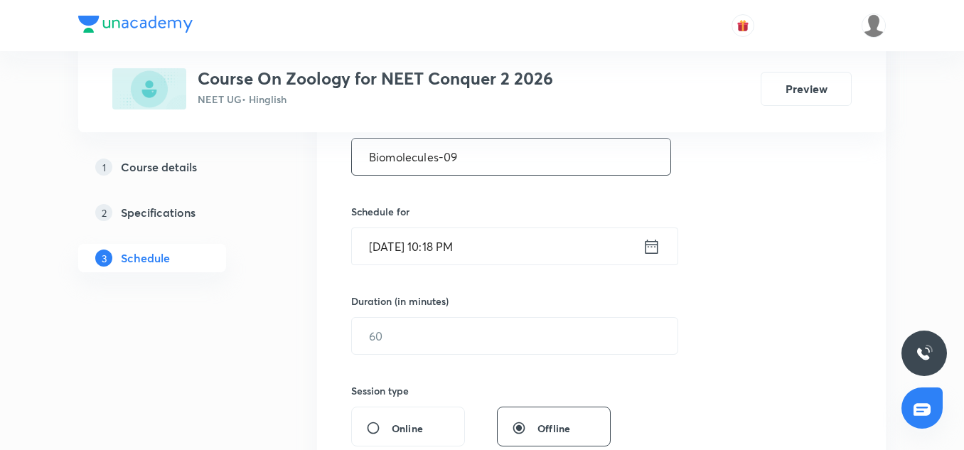
scroll to position [289, 0]
type input "Biomolecules-09"
click at [397, 254] on input "Sep 5, 2025, 10:18 PM" at bounding box center [497, 245] width 291 height 36
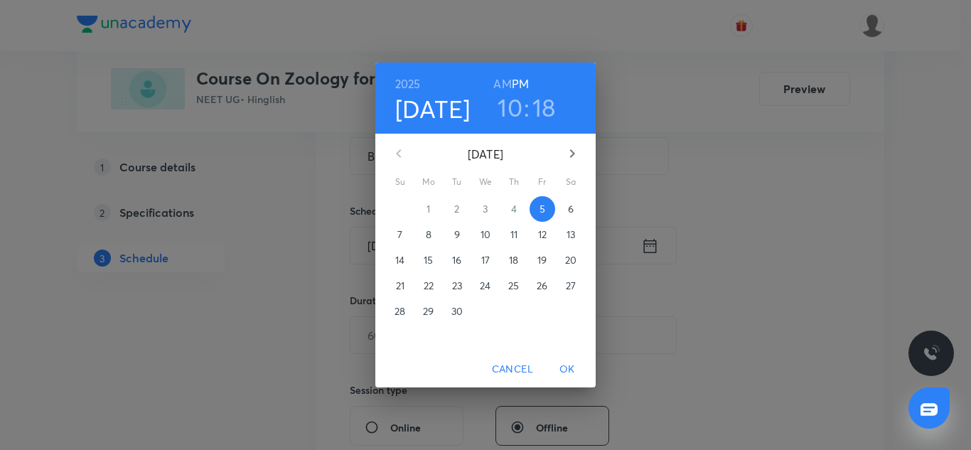
click at [568, 205] on p "6" at bounding box center [571, 209] width 6 height 14
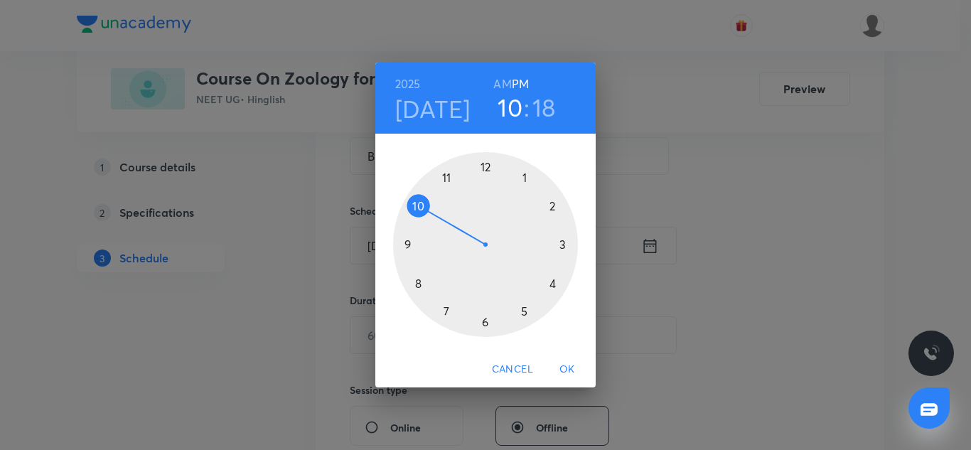
click at [487, 169] on div at bounding box center [485, 244] width 185 height 185
click at [483, 322] on div at bounding box center [485, 244] width 185 height 185
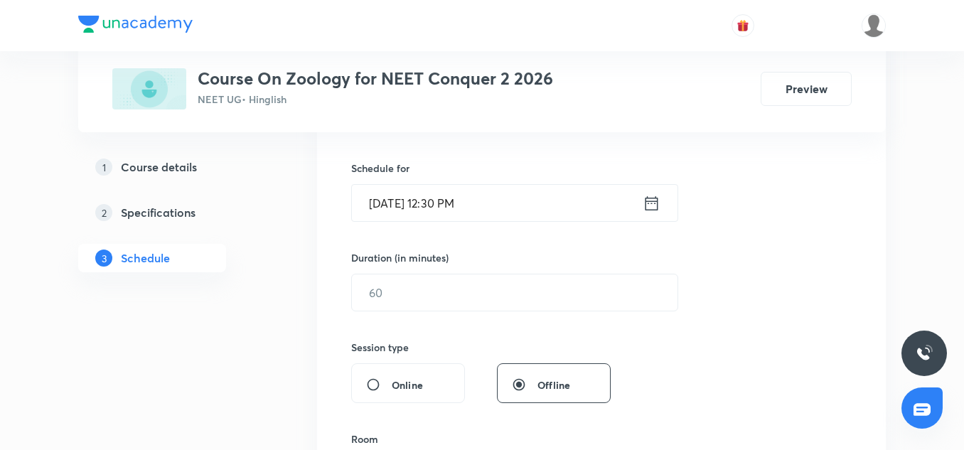
scroll to position [334, 0]
click at [400, 277] on input "text" at bounding box center [514, 290] width 325 height 36
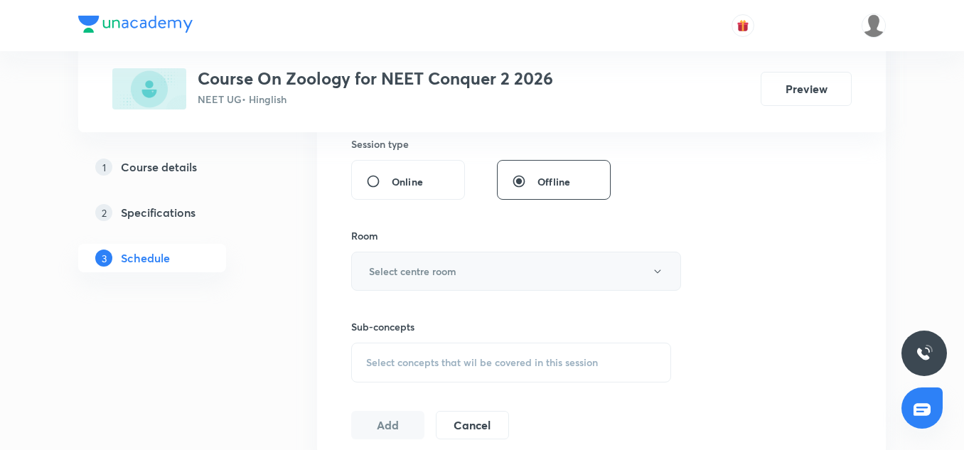
scroll to position [536, 0]
type input "75"
click at [402, 263] on h6 "Select centre room" at bounding box center [412, 270] width 87 height 15
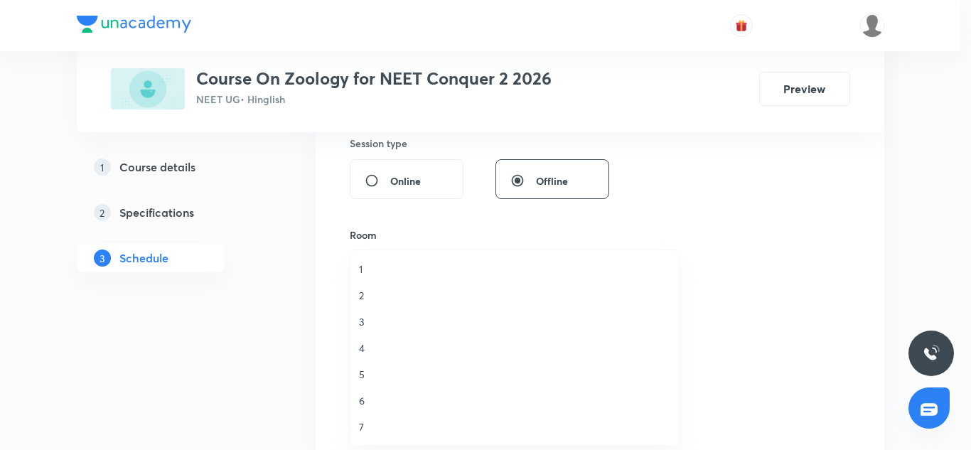
click at [362, 402] on span "6" at bounding box center [514, 400] width 311 height 15
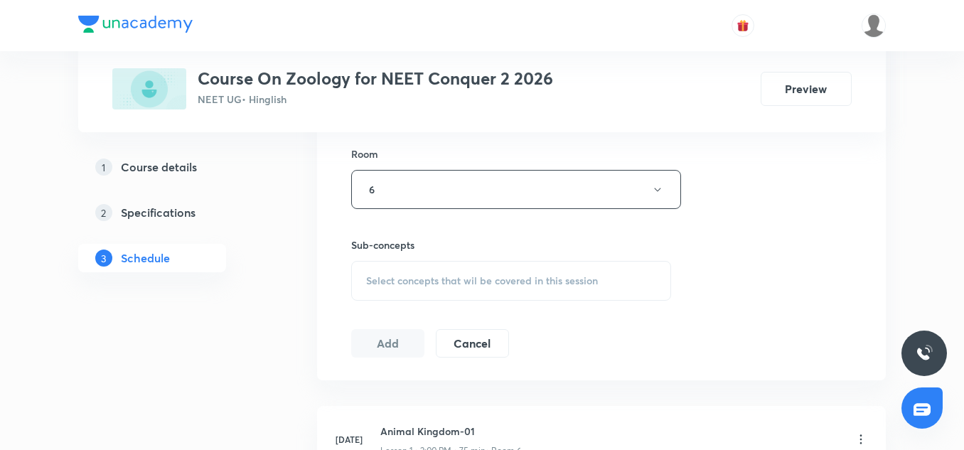
scroll to position [621, 0]
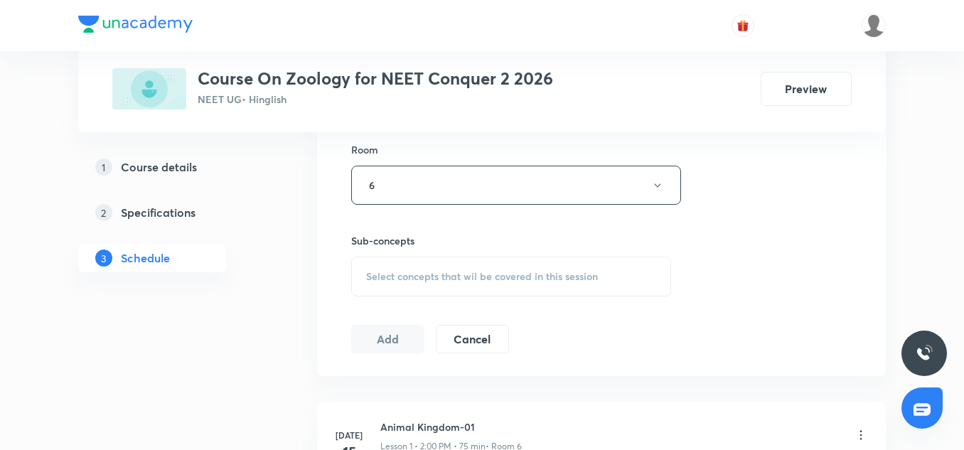
click at [395, 276] on span "Select concepts that wil be covered in this session" at bounding box center [482, 276] width 232 height 11
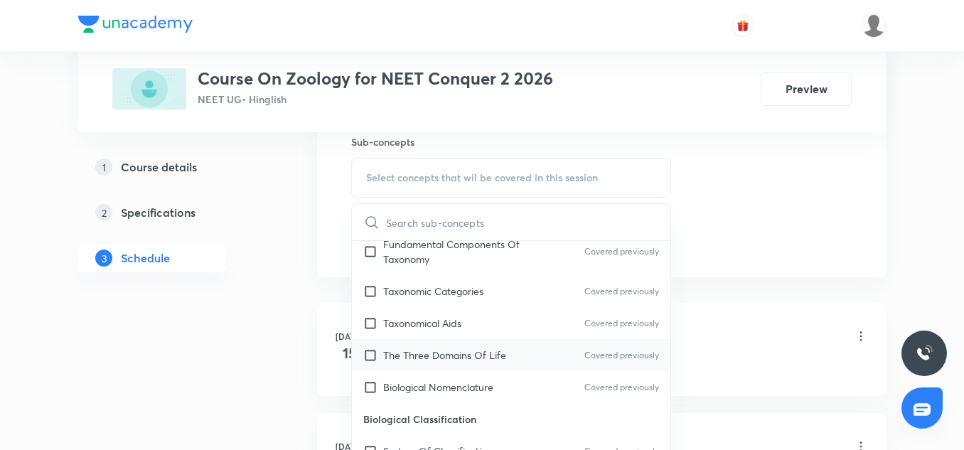
scroll to position [181, 0]
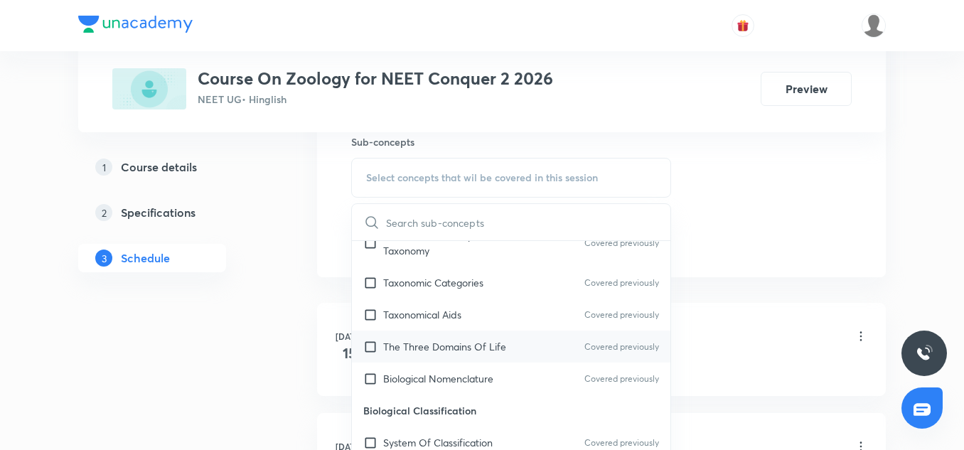
click at [434, 335] on div "The Three Domains Of Life Covered previously" at bounding box center [511, 346] width 318 height 32
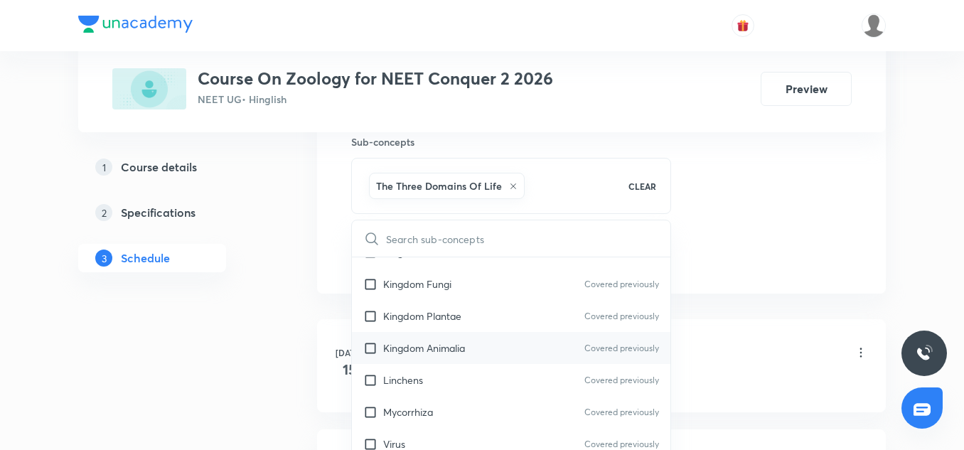
scroll to position [458, 0]
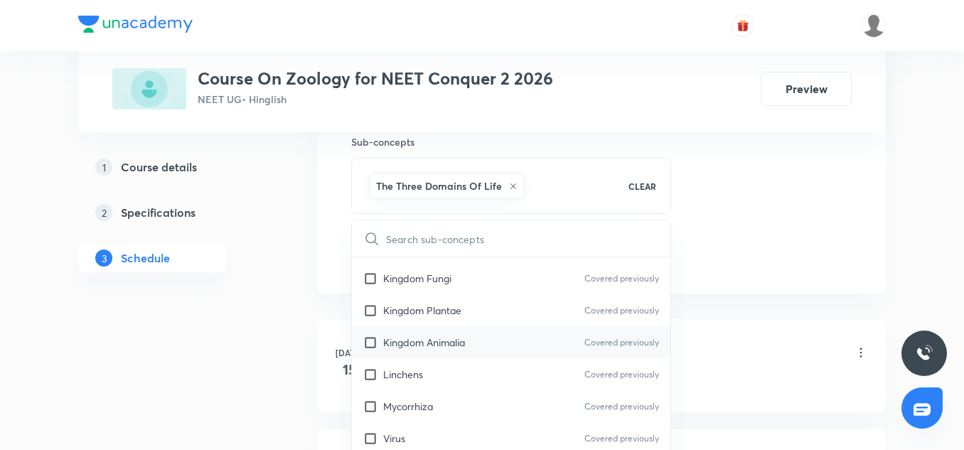
click at [413, 341] on p "Kingdom Animalia" at bounding box center [424, 342] width 82 height 15
checkbox input "true"
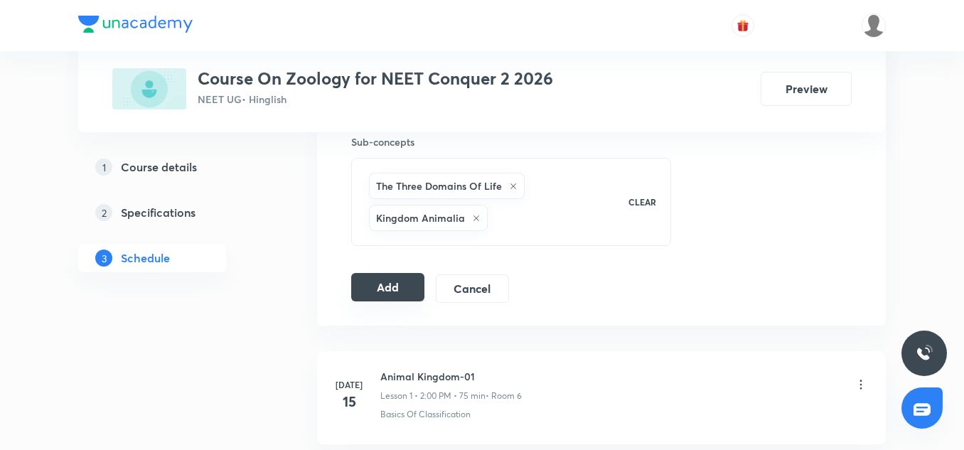
click at [409, 289] on button "Add" at bounding box center [387, 287] width 73 height 28
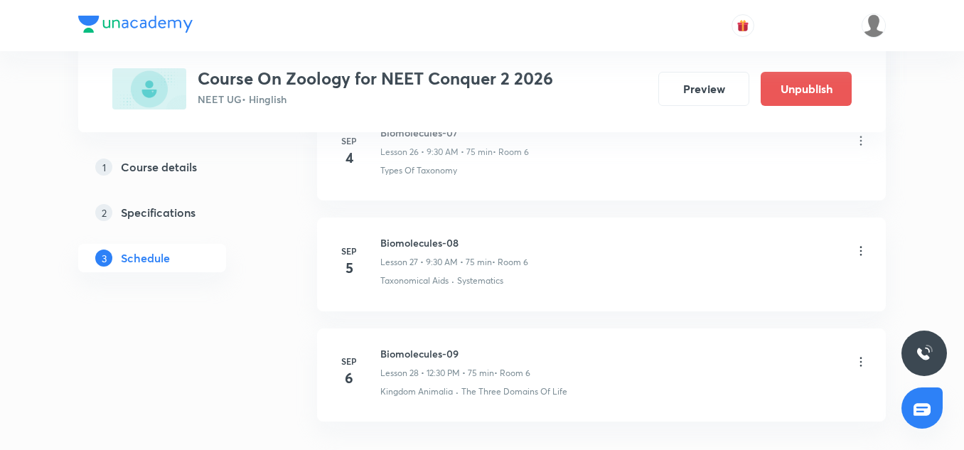
scroll to position [3128, 0]
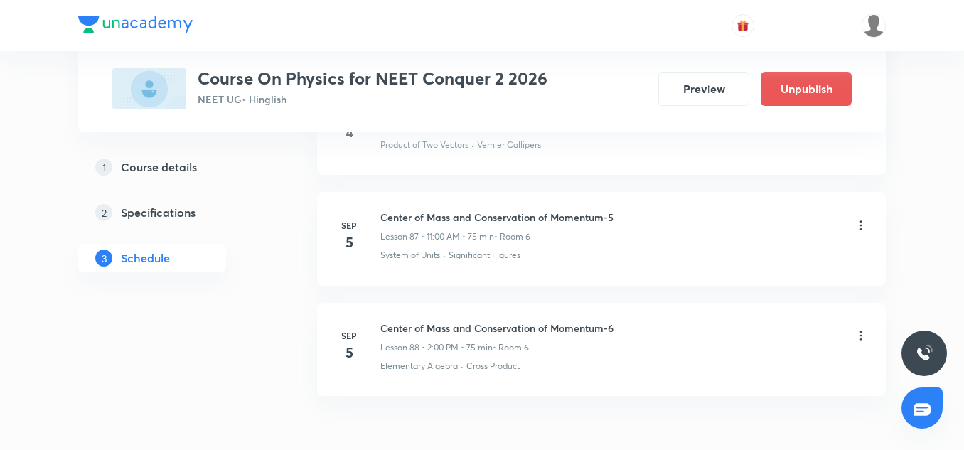
drag, startPoint x: 0, startPoint y: 0, endPoint x: 859, endPoint y: 221, distance: 887.2
click at [859, 221] on icon at bounding box center [861, 225] width 14 height 14
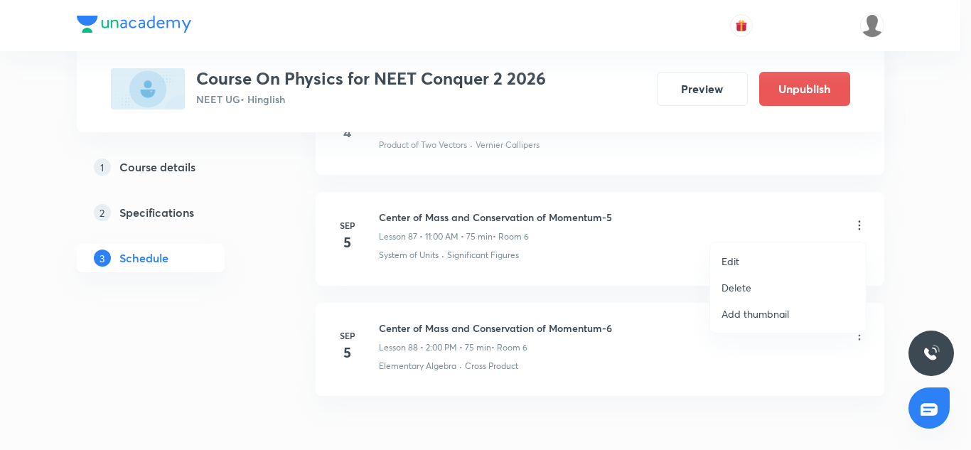
click at [756, 290] on li "Delete" at bounding box center [788, 287] width 156 height 26
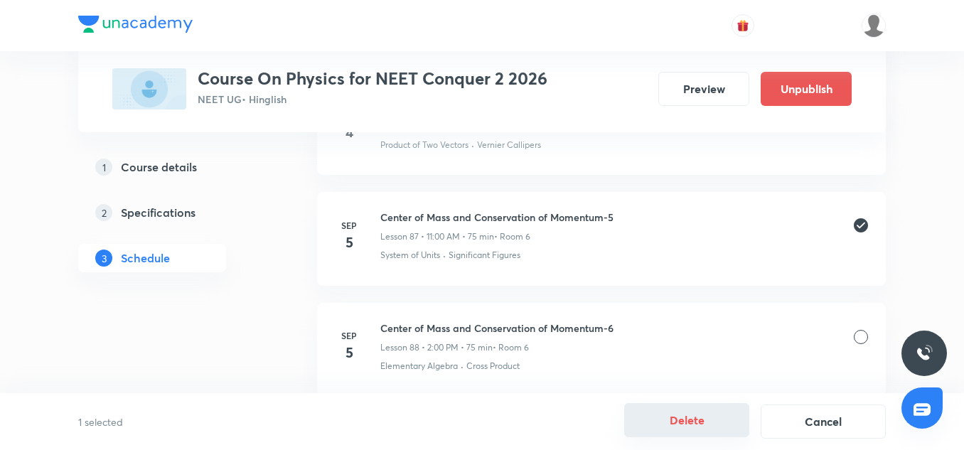
click at [711, 417] on button "Delete" at bounding box center [686, 420] width 125 height 34
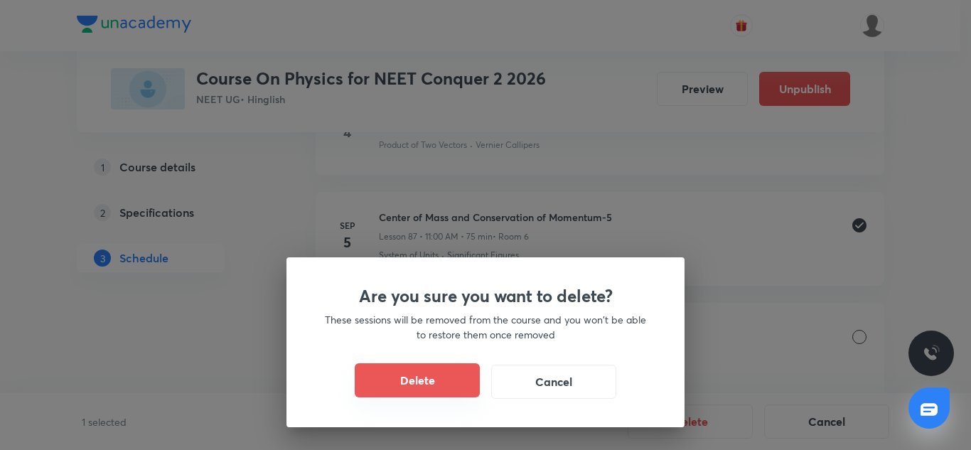
click at [431, 372] on button "Delete" at bounding box center [417, 380] width 125 height 34
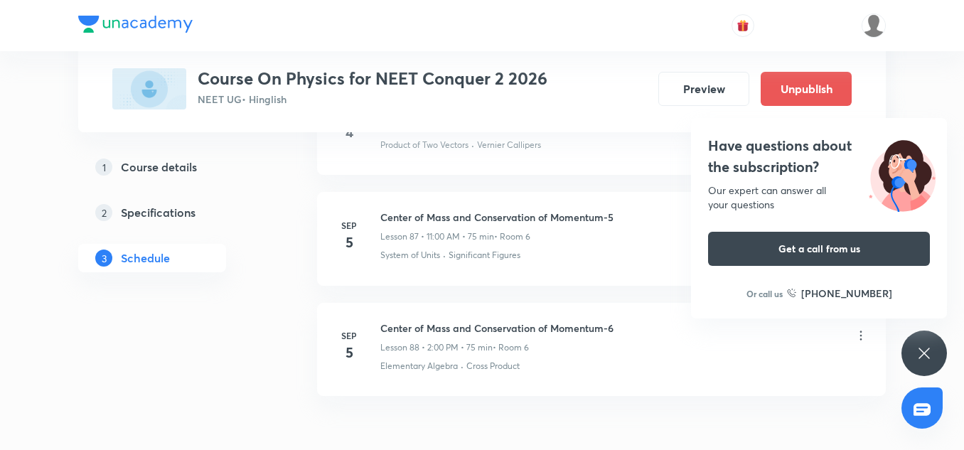
click at [923, 357] on icon at bounding box center [923, 353] width 17 height 17
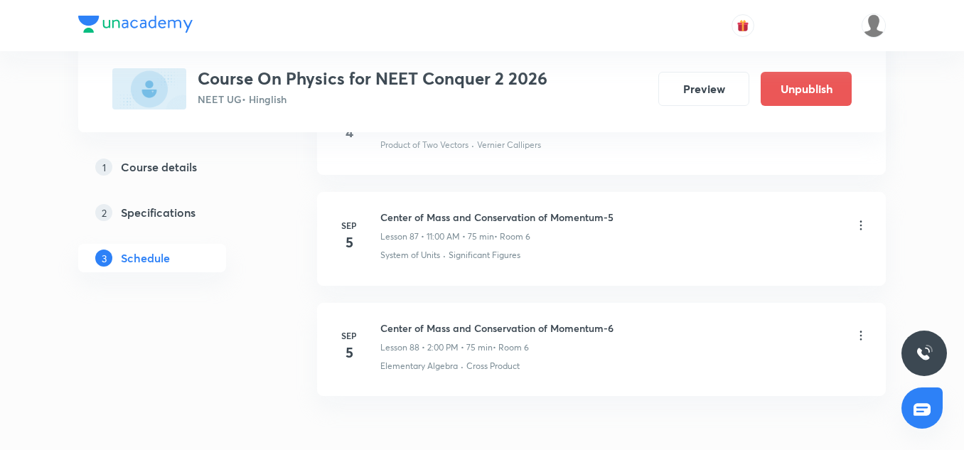
click at [861, 336] on icon at bounding box center [861, 335] width 2 height 9
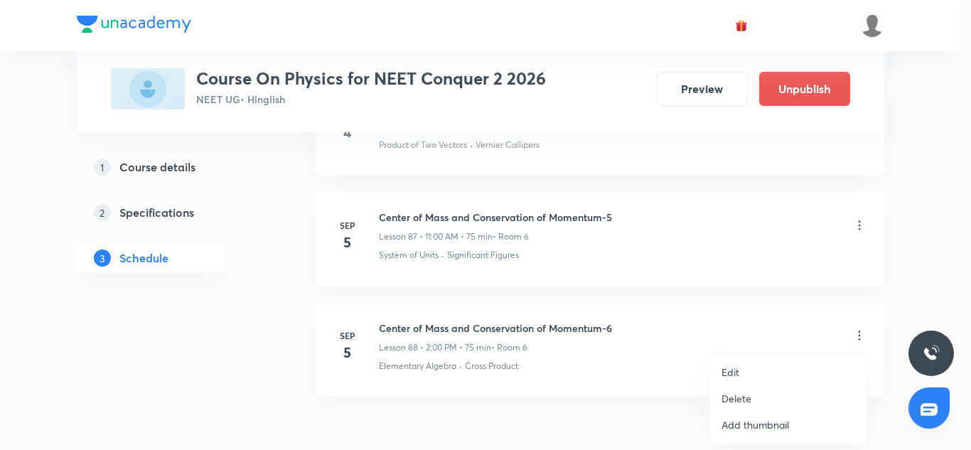
click at [746, 392] on p "Delete" at bounding box center [736, 398] width 30 height 15
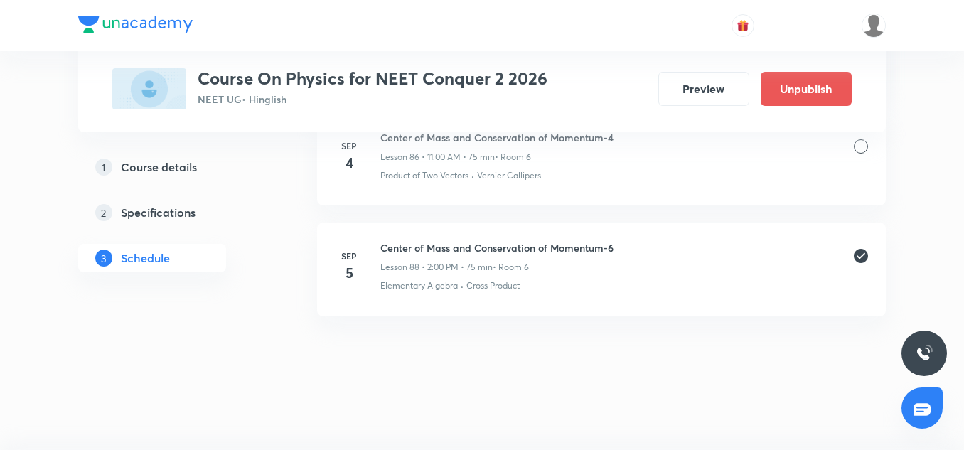
scroll to position [10465, 0]
click at [703, 429] on button "Delete" at bounding box center [686, 420] width 125 height 34
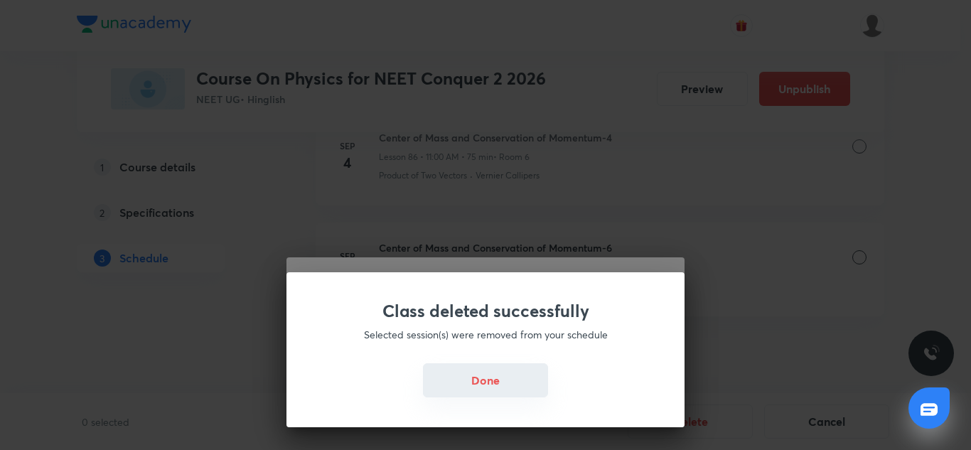
click at [480, 372] on button "Done" at bounding box center [485, 380] width 125 height 34
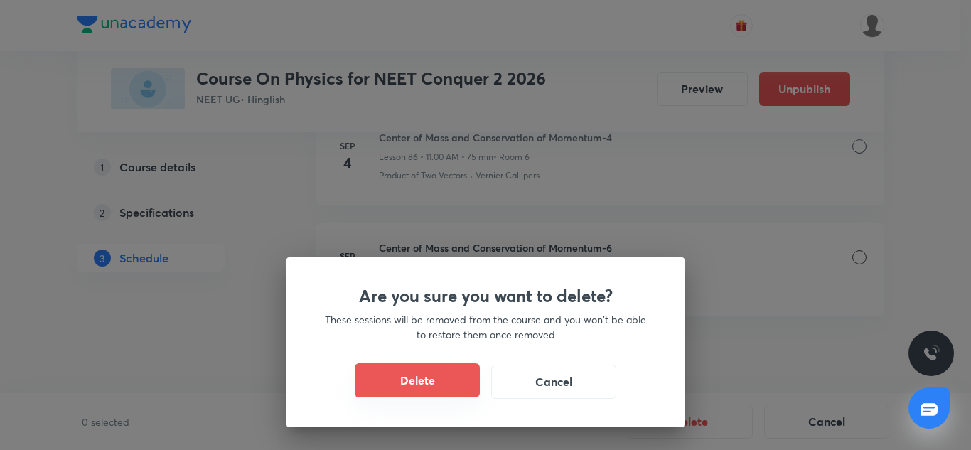
click at [468, 380] on button "Delete" at bounding box center [417, 380] width 125 height 34
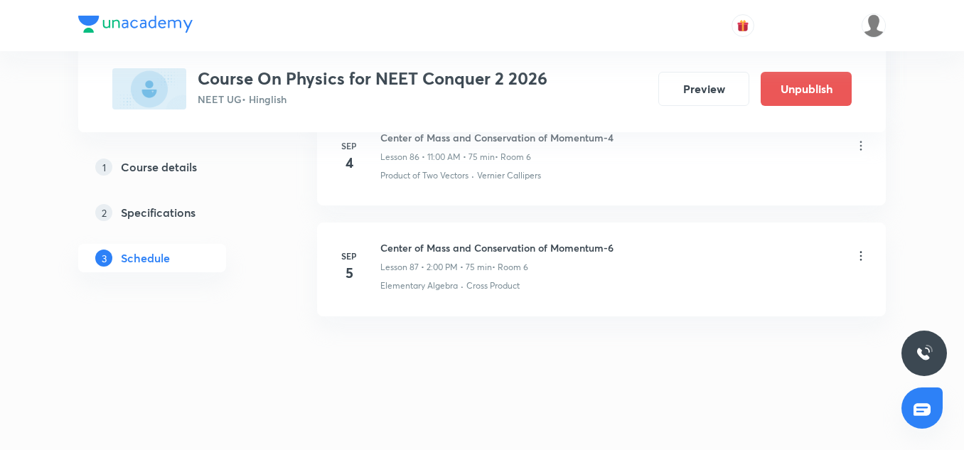
click at [497, 132] on h6 "Center of Mass and Conservation of Momentum-4" at bounding box center [496, 137] width 233 height 15
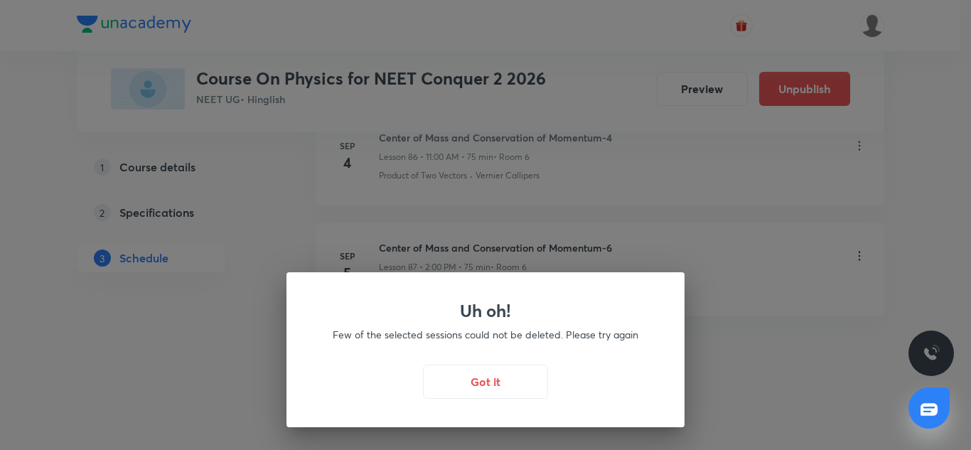
drag, startPoint x: 497, startPoint y: 132, endPoint x: 476, endPoint y: 323, distance: 192.4
click at [476, 323] on div "Uh oh! Few of the selected sessions could not be deleted. Please try again Got …" at bounding box center [485, 349] width 398 height 155
click at [502, 397] on div "Got it" at bounding box center [486, 382] width 330 height 34
click at [500, 372] on button "Got it" at bounding box center [485, 380] width 125 height 34
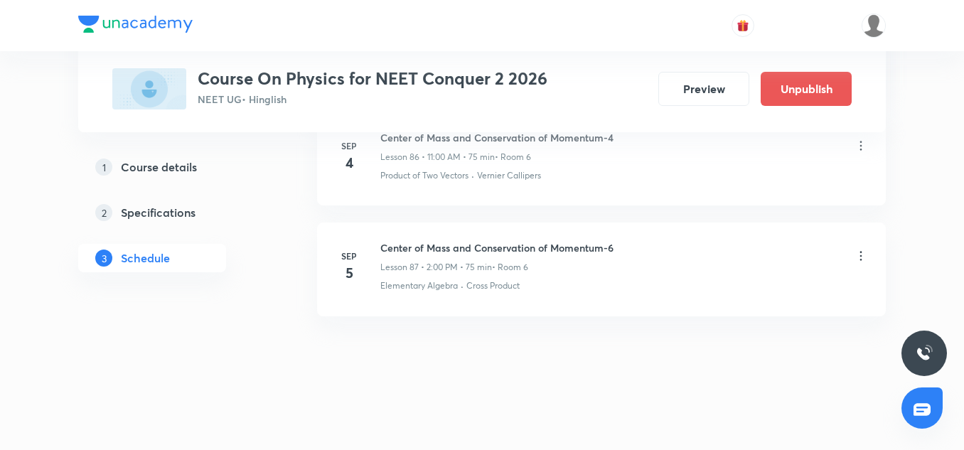
click at [861, 250] on icon at bounding box center [861, 256] width 14 height 14
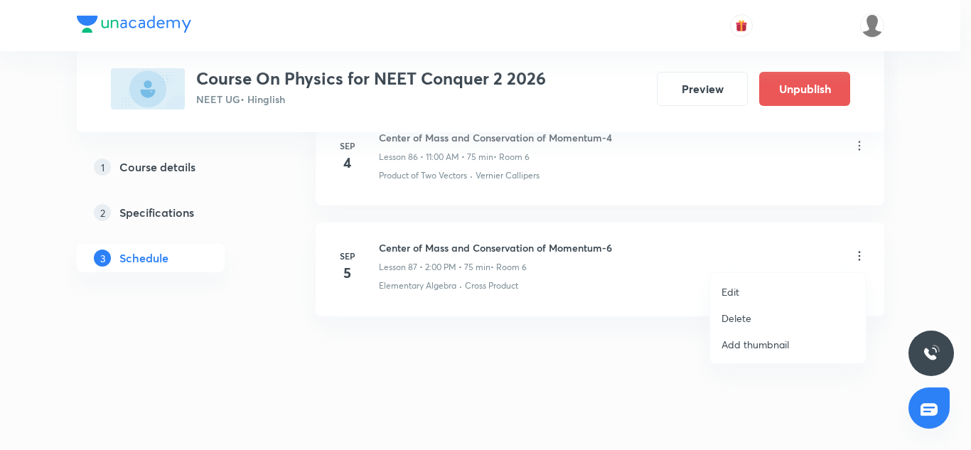
click at [726, 327] on li "Delete" at bounding box center [788, 318] width 156 height 26
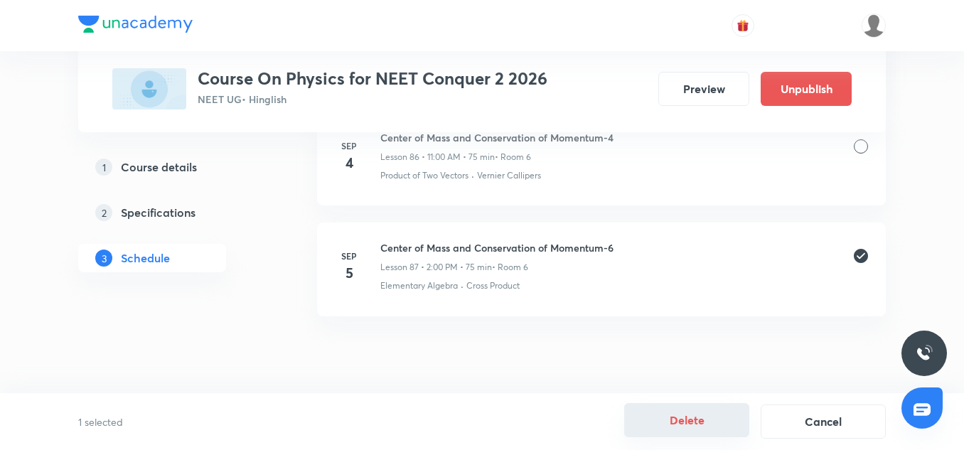
click at [691, 420] on button "Delete" at bounding box center [686, 420] width 125 height 34
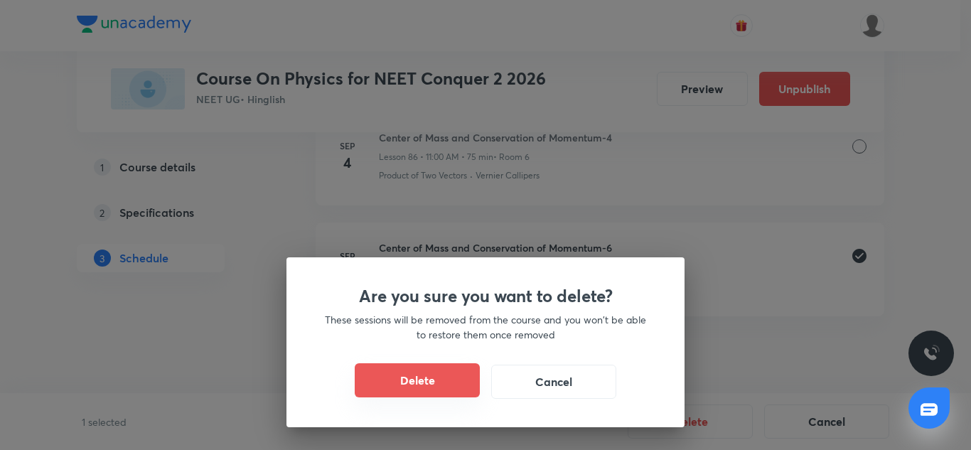
click at [443, 387] on button "Delete" at bounding box center [417, 380] width 125 height 34
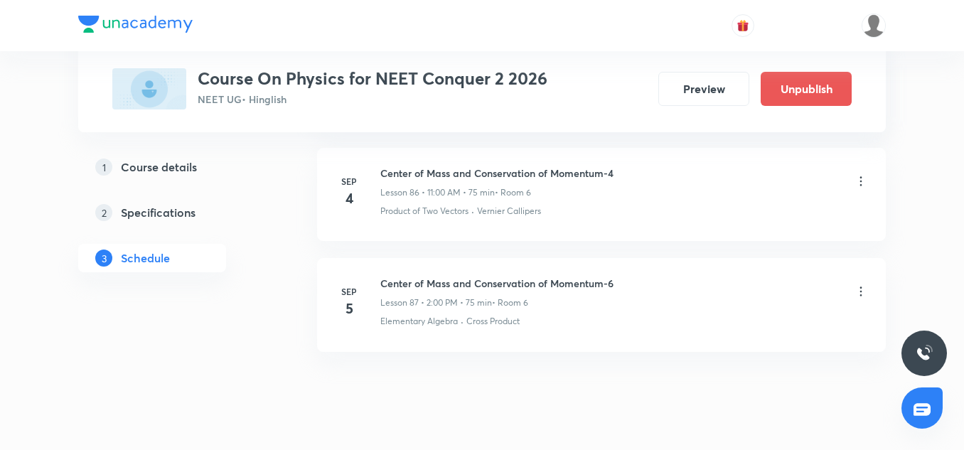
scroll to position [10354, 0]
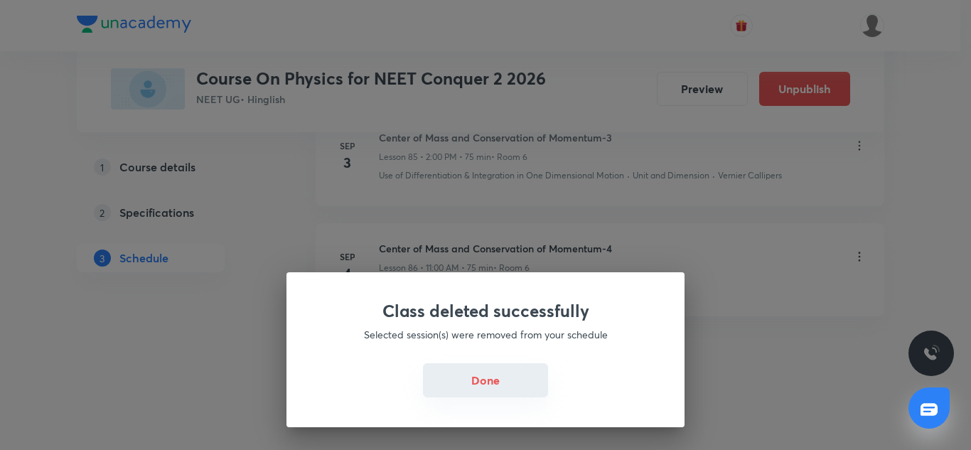
click at [515, 365] on button "Done" at bounding box center [485, 380] width 125 height 34
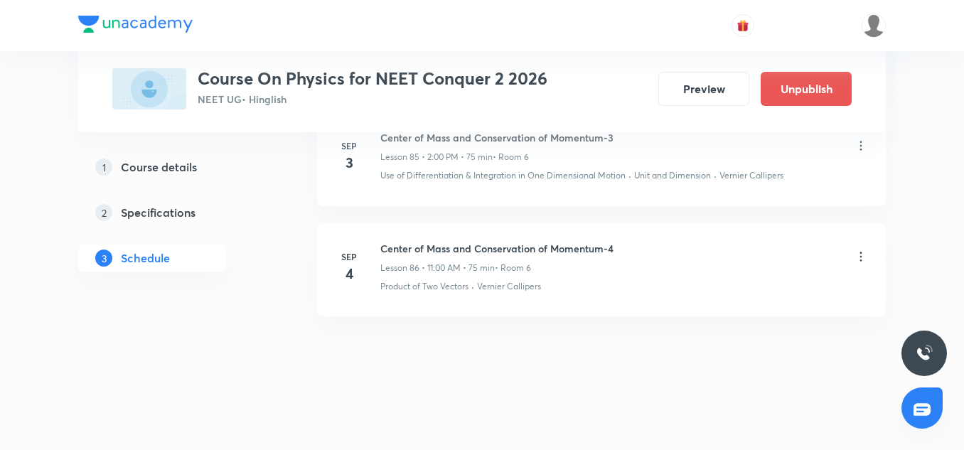
click at [480, 245] on h6 "Center of Mass and Conservation of Momentum-4" at bounding box center [496, 248] width 233 height 15
copy h6 "Center of Mass and Conservation of Momentum-4"
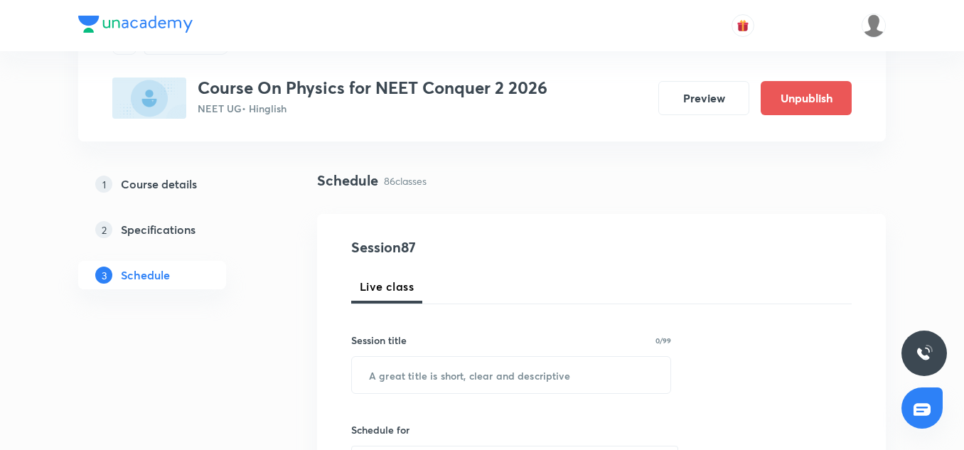
scroll to position [92, 0]
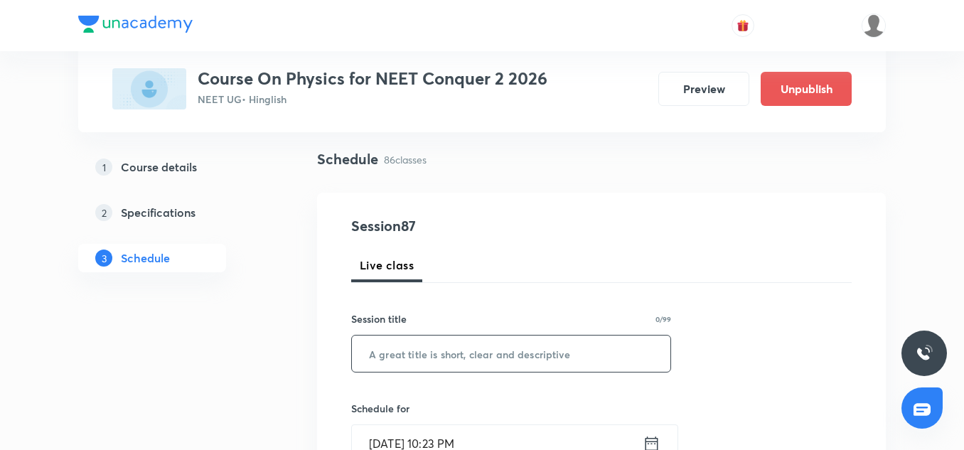
click at [443, 366] on input "text" at bounding box center [511, 353] width 318 height 36
paste input "Center of Mass and Conservation of Momentum-4"
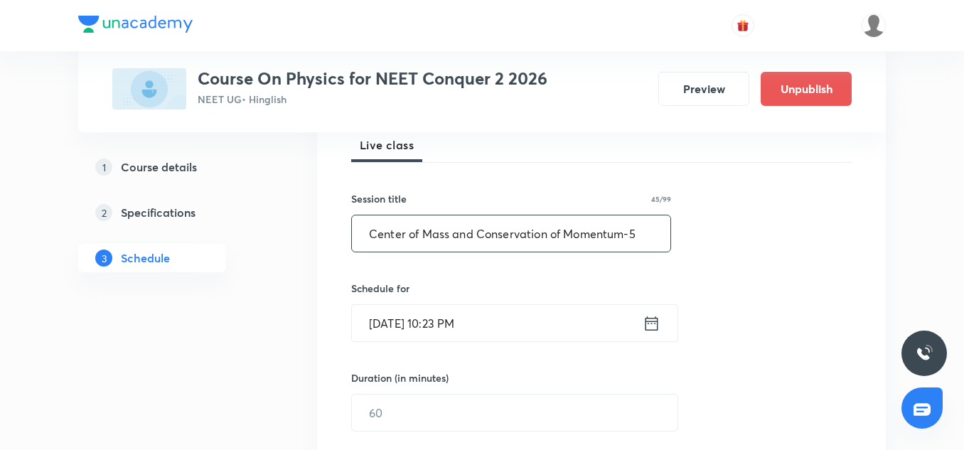
scroll to position [212, 0]
type input "Center of Mass and Conservation of Momentum-5"
click at [373, 340] on input "Sep 5, 2025, 10:23 PM" at bounding box center [497, 322] width 291 height 36
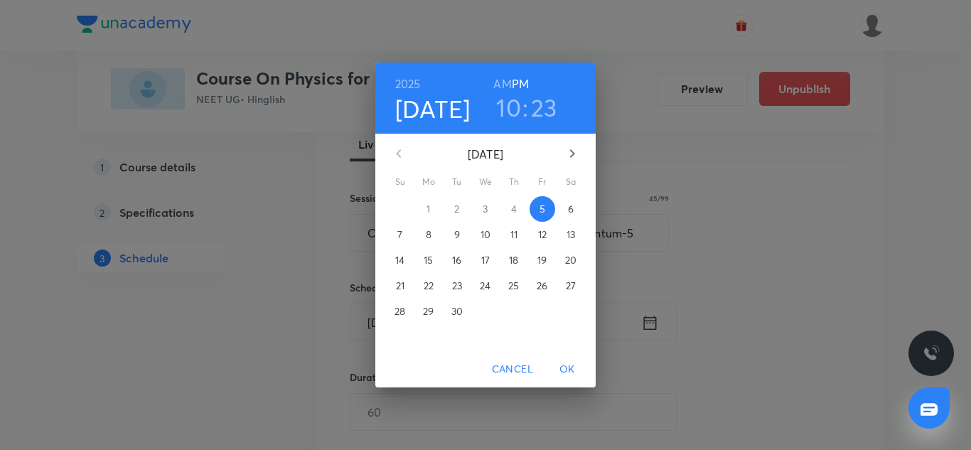
click at [574, 207] on p "6" at bounding box center [571, 209] width 6 height 14
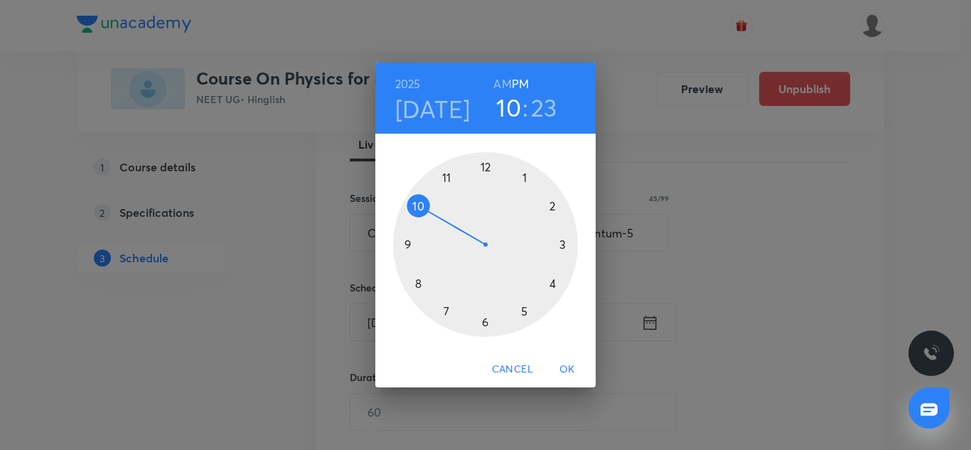
click at [551, 205] on div at bounding box center [485, 244] width 185 height 185
click at [487, 164] on div at bounding box center [485, 244] width 185 height 185
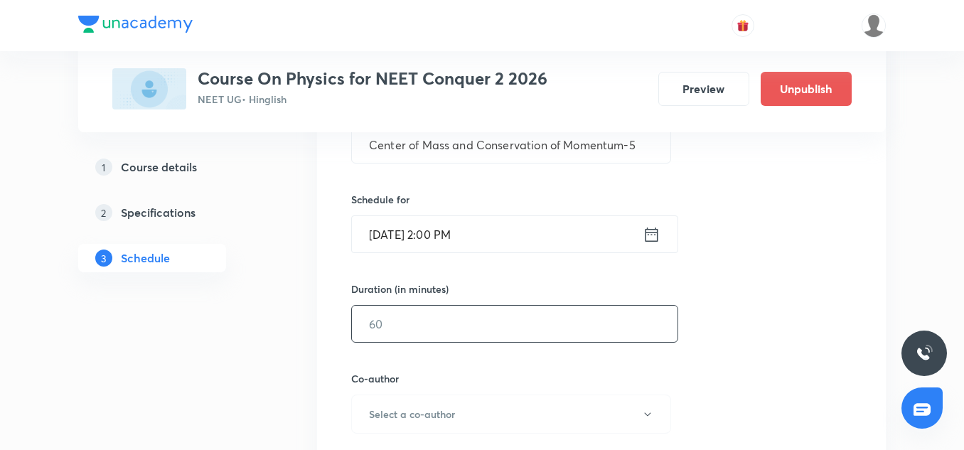
scroll to position [301, 0]
click at [432, 318] on input "text" at bounding box center [514, 323] width 325 height 36
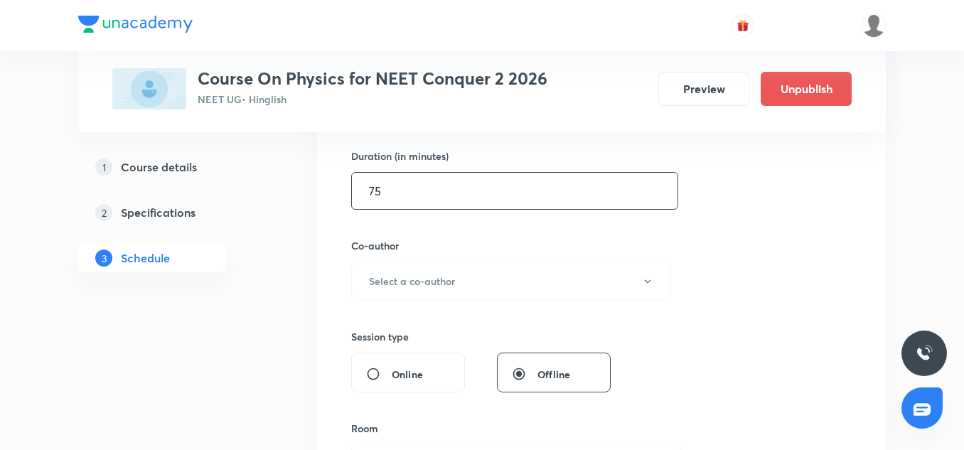
scroll to position [438, 0]
type input "75"
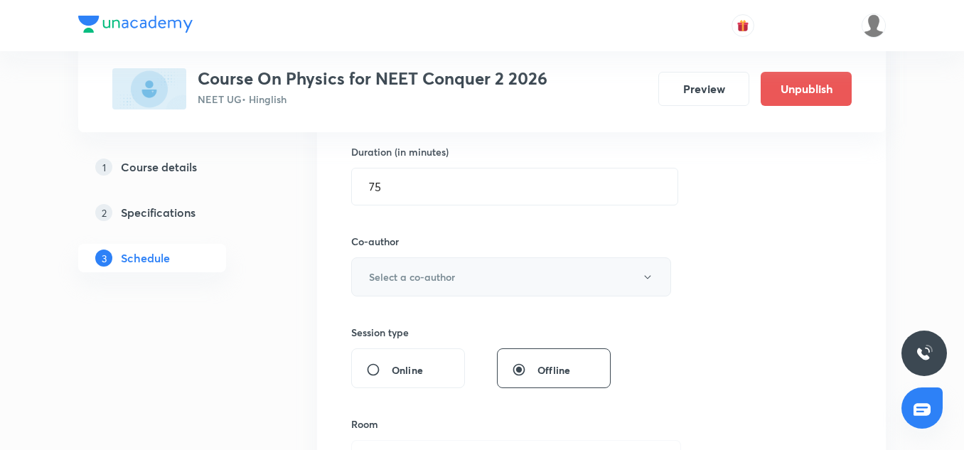
click at [422, 294] on button "Select a co-author" at bounding box center [511, 276] width 320 height 39
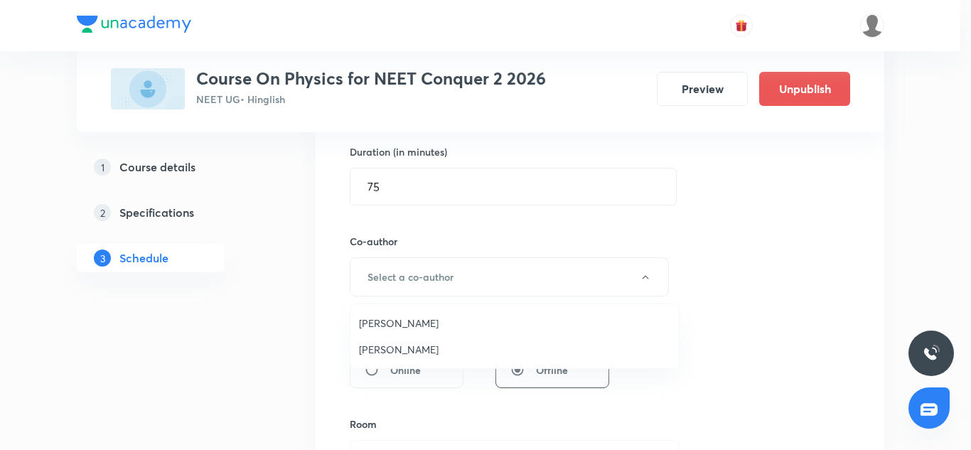
click at [409, 316] on span "Vinod Kumar Dixit" at bounding box center [514, 323] width 311 height 15
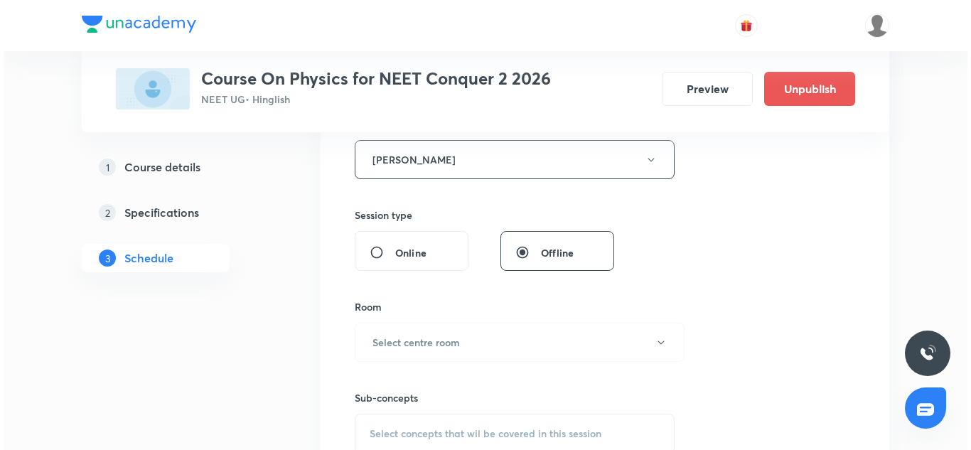
scroll to position [556, 0]
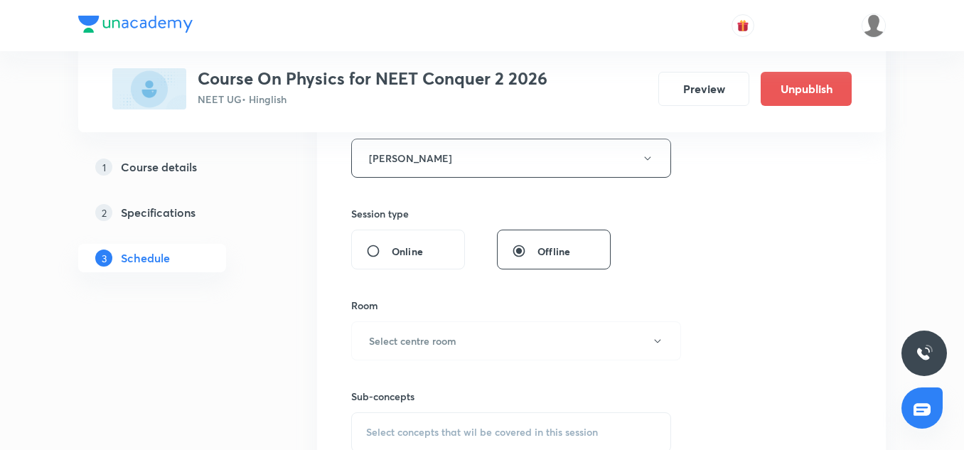
click at [389, 321] on div "Room Select centre room" at bounding box center [511, 329] width 320 height 63
click at [406, 351] on button "Select centre room" at bounding box center [516, 340] width 330 height 39
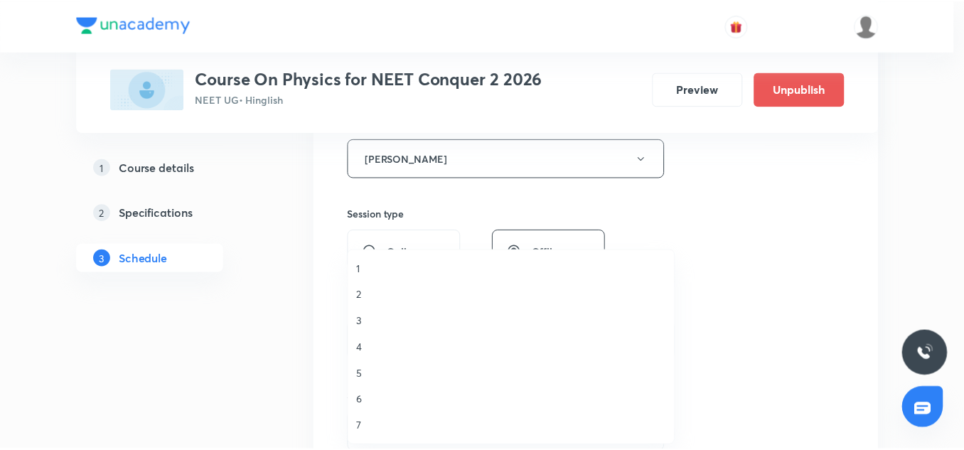
scroll to position [1, 0]
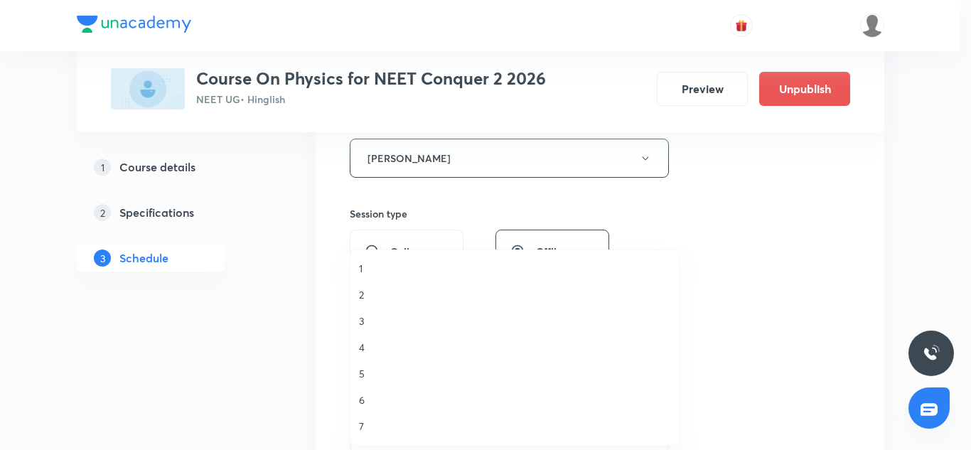
click at [361, 406] on span "6" at bounding box center [514, 399] width 311 height 15
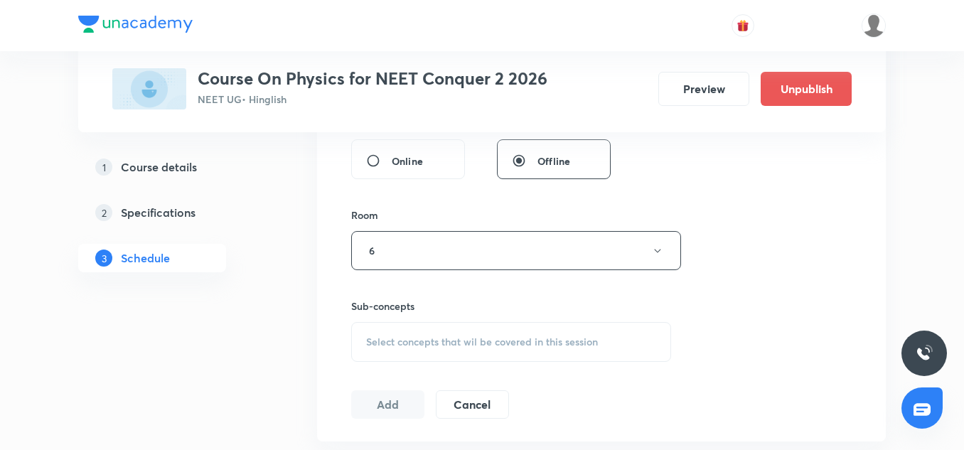
scroll to position [647, 0]
click at [415, 335] on span "Select concepts that wil be covered in this session" at bounding box center [482, 340] width 232 height 11
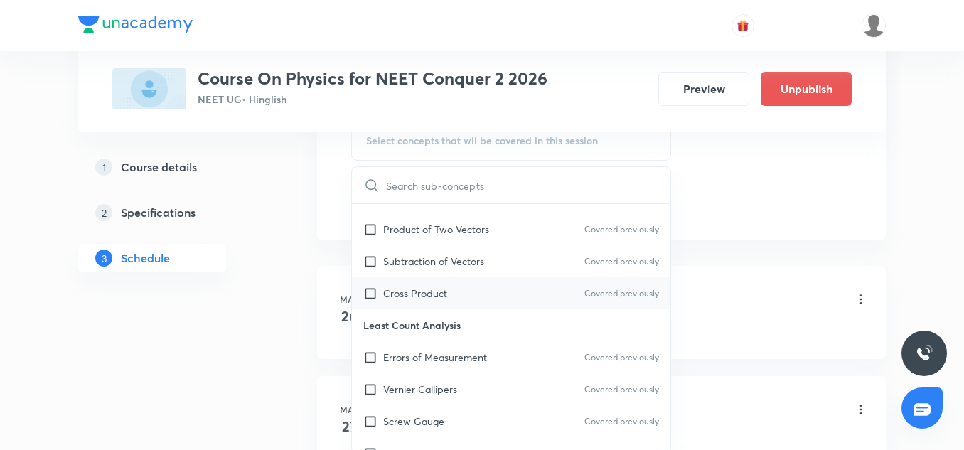
scroll to position [289, 0]
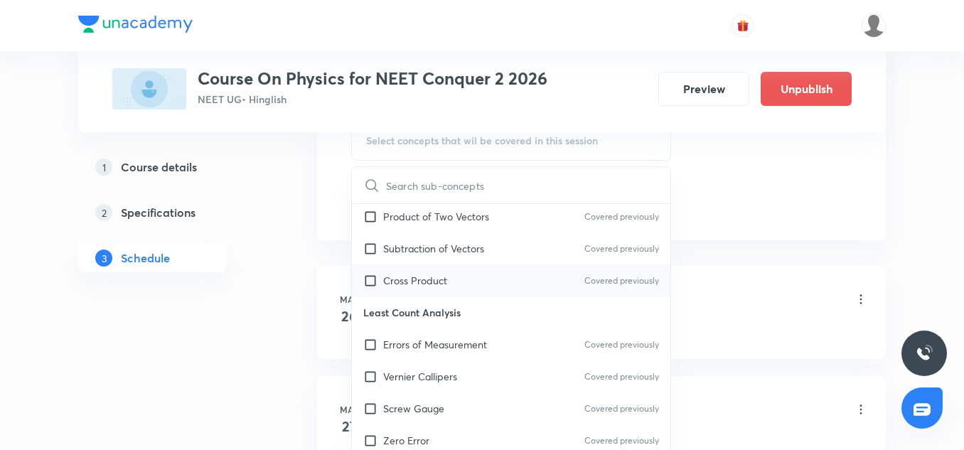
click at [419, 268] on div "Cross Product Covered previously" at bounding box center [511, 280] width 318 height 32
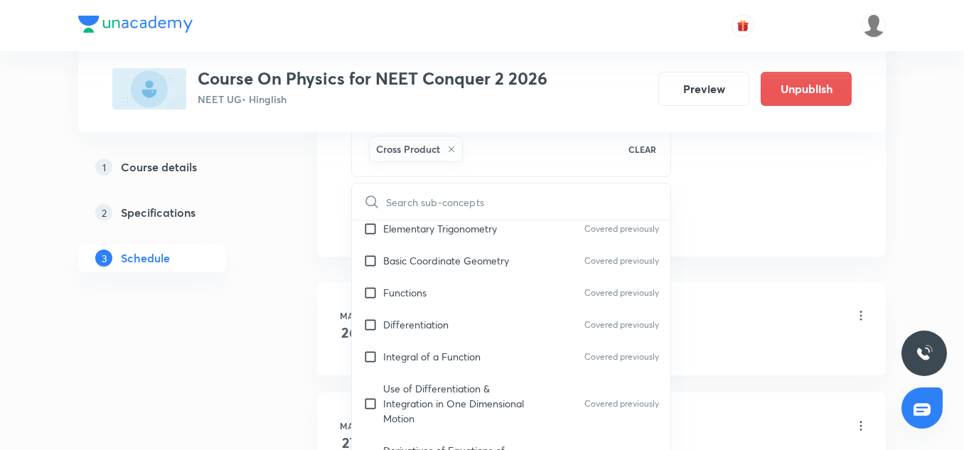
scroll to position [652, 0]
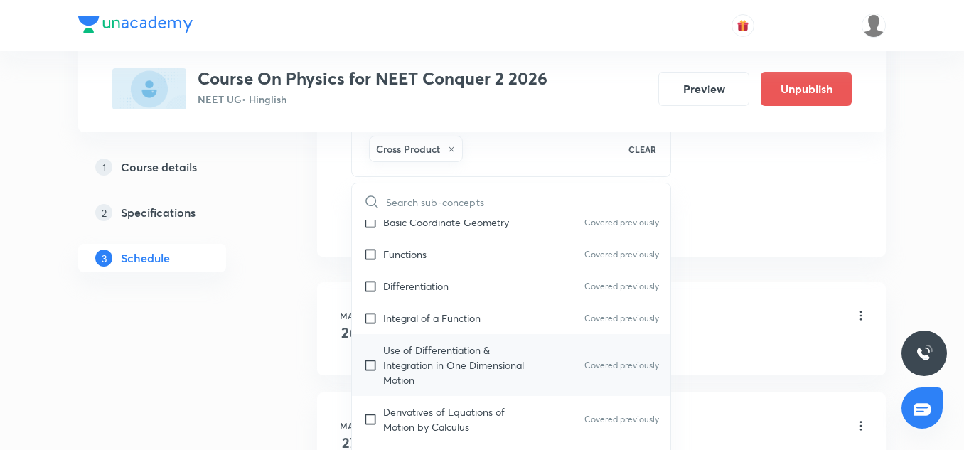
click at [431, 382] on p "Use of Differentiation & Integration in One Dimensional Motion" at bounding box center [455, 365] width 144 height 45
checkbox input "true"
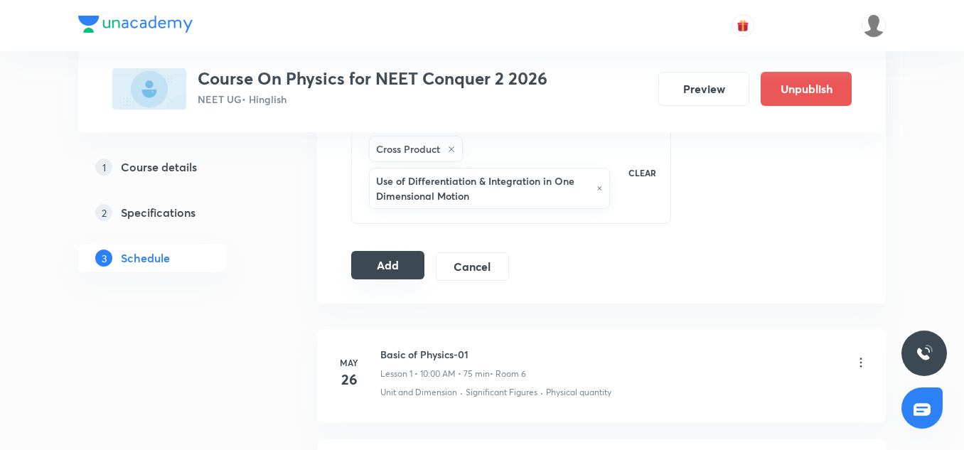
click at [394, 259] on button "Add" at bounding box center [387, 265] width 73 height 28
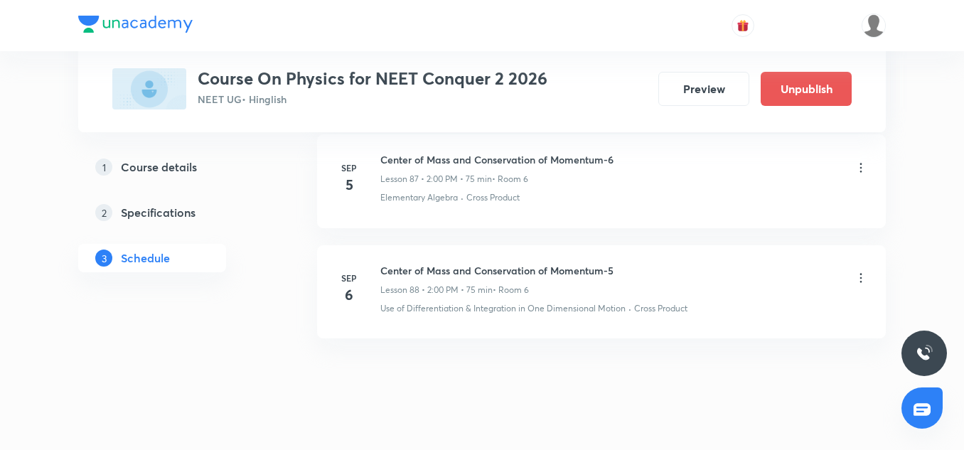
scroll to position [9831, 0]
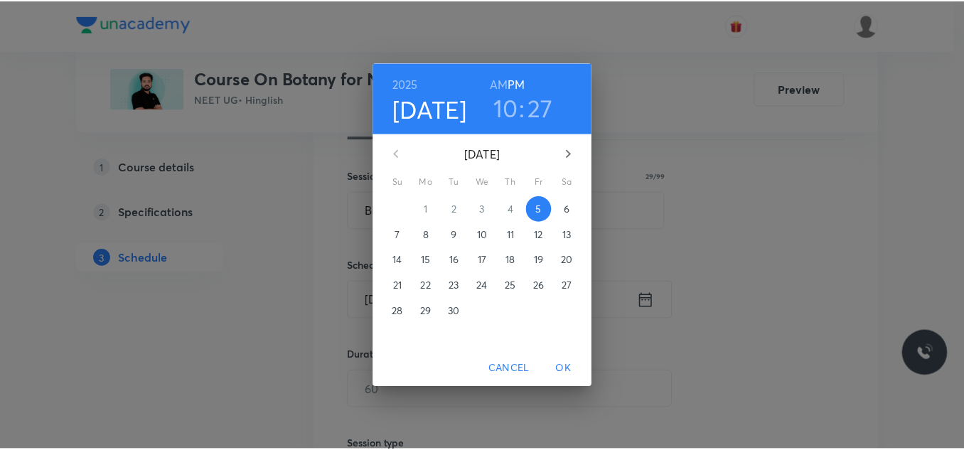
scroll to position [235, 0]
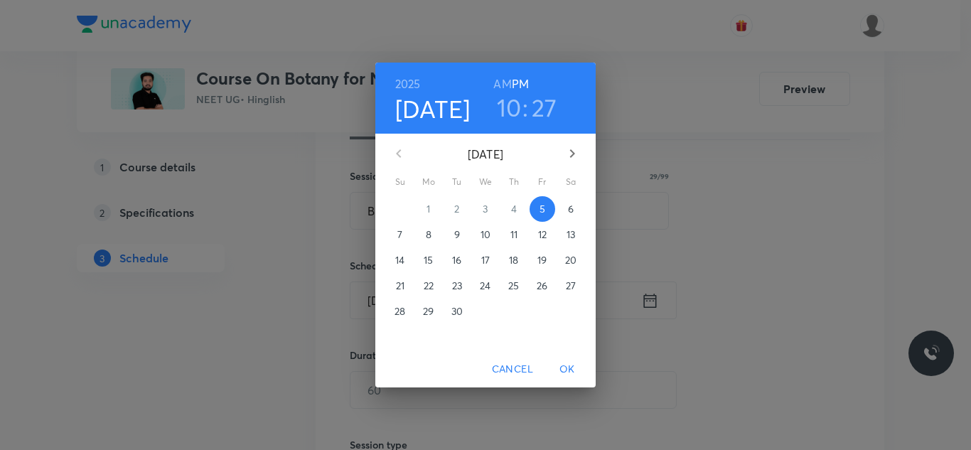
click at [571, 207] on p "6" at bounding box center [571, 209] width 6 height 14
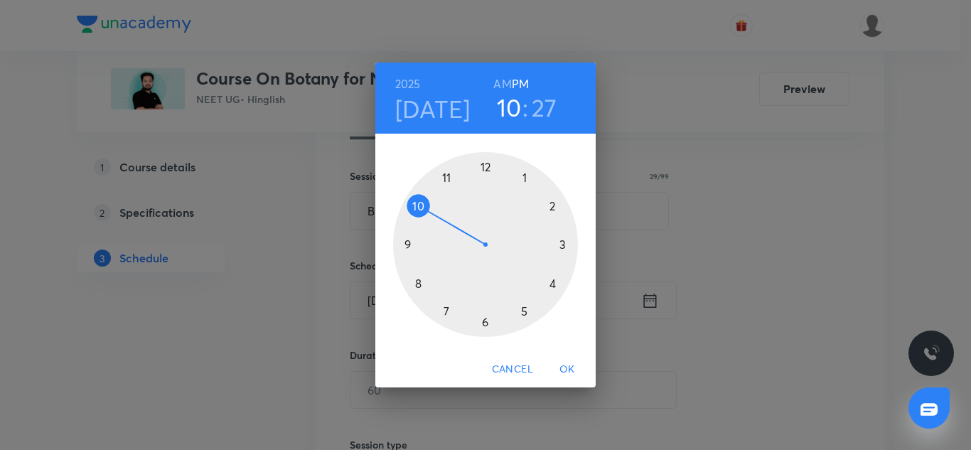
click at [411, 244] on div at bounding box center [485, 244] width 185 height 185
click at [488, 320] on div at bounding box center [485, 244] width 185 height 185
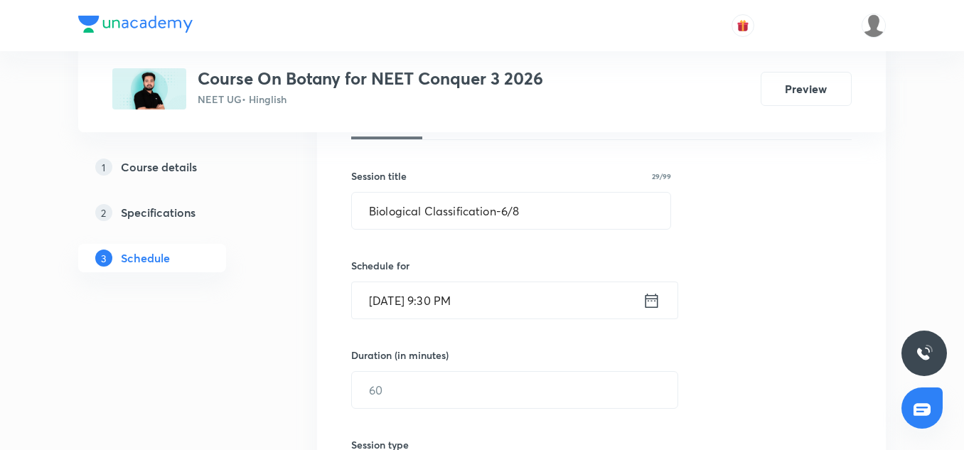
click at [507, 289] on input "[DATE] 9:30 PM" at bounding box center [497, 300] width 291 height 36
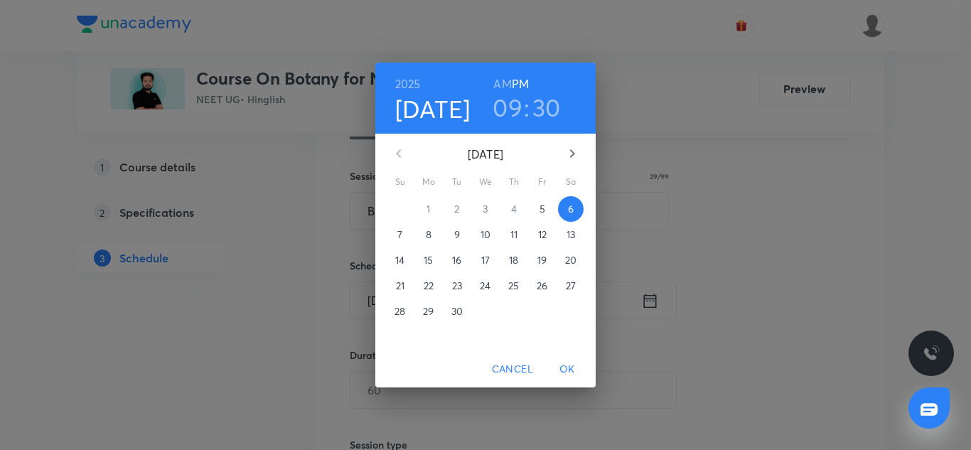
click at [500, 80] on h6 "AM" at bounding box center [502, 84] width 18 height 20
click at [571, 370] on span "OK" at bounding box center [567, 369] width 34 height 18
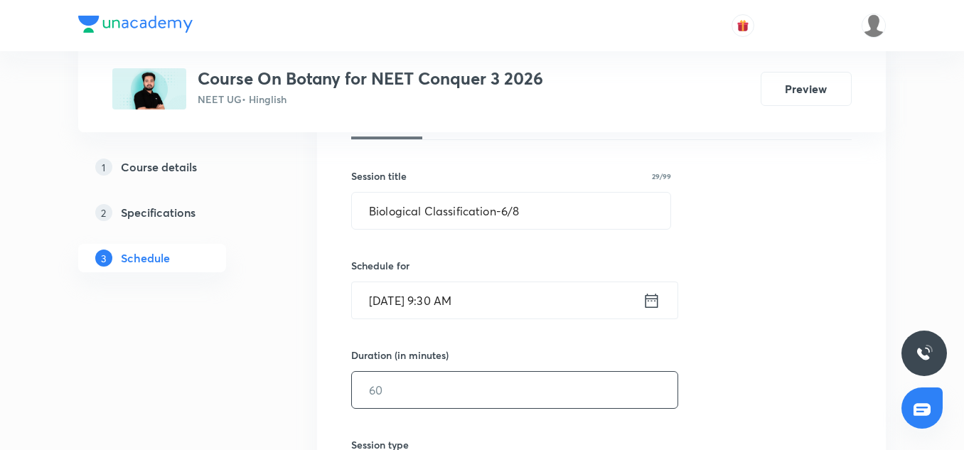
scroll to position [279, 0]
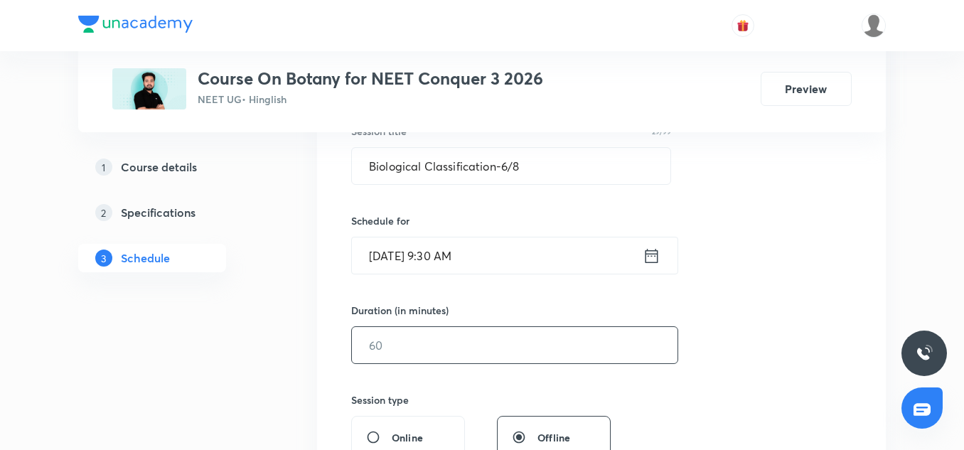
click at [405, 352] on input "text" at bounding box center [514, 345] width 325 height 36
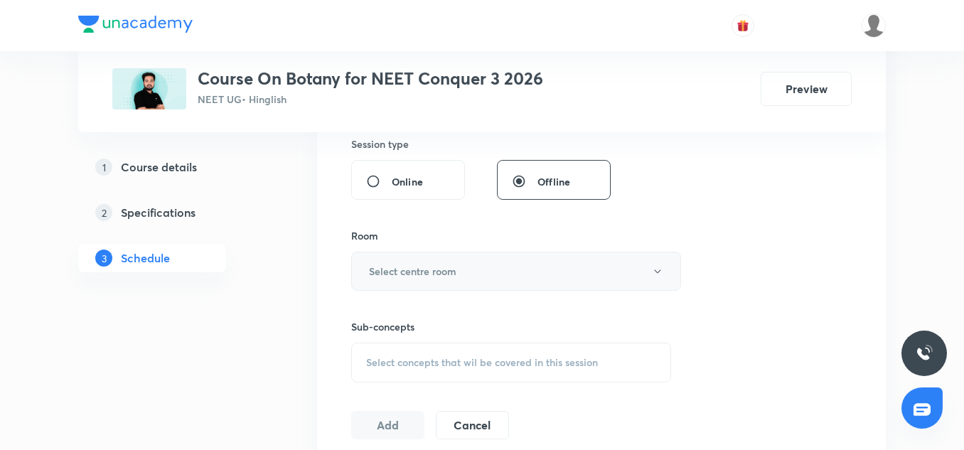
scroll to position [537, 0]
type input "75"
click at [400, 271] on h6 "Select centre room" at bounding box center [412, 269] width 87 height 15
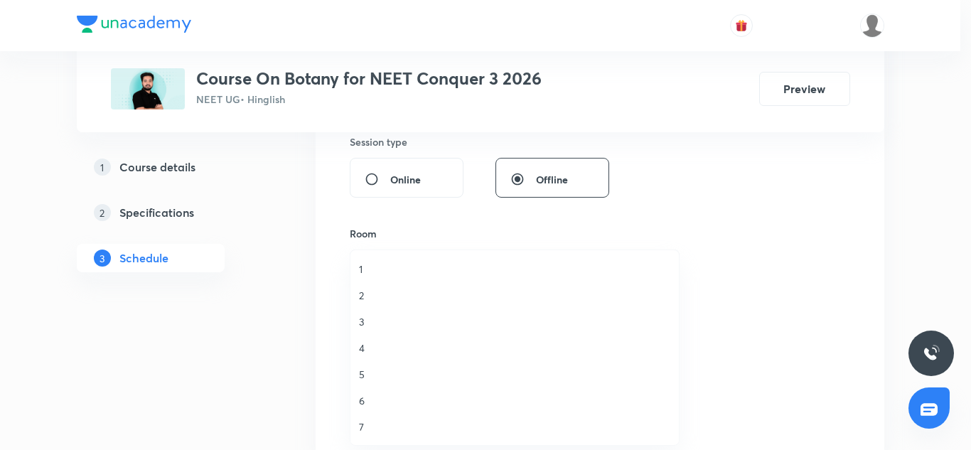
click at [370, 379] on span "5" at bounding box center [514, 374] width 311 height 15
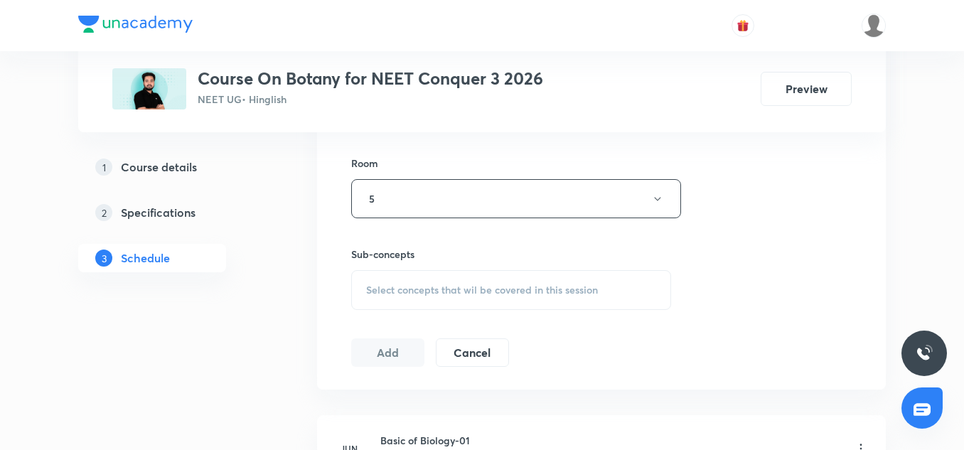
click at [420, 289] on span "Select concepts that wil be covered in this session" at bounding box center [482, 289] width 232 height 11
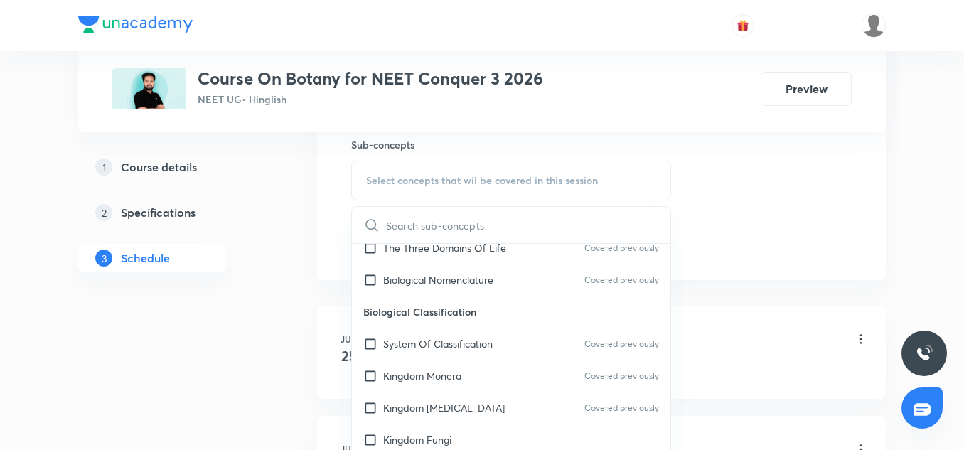
scroll to position [308, 0]
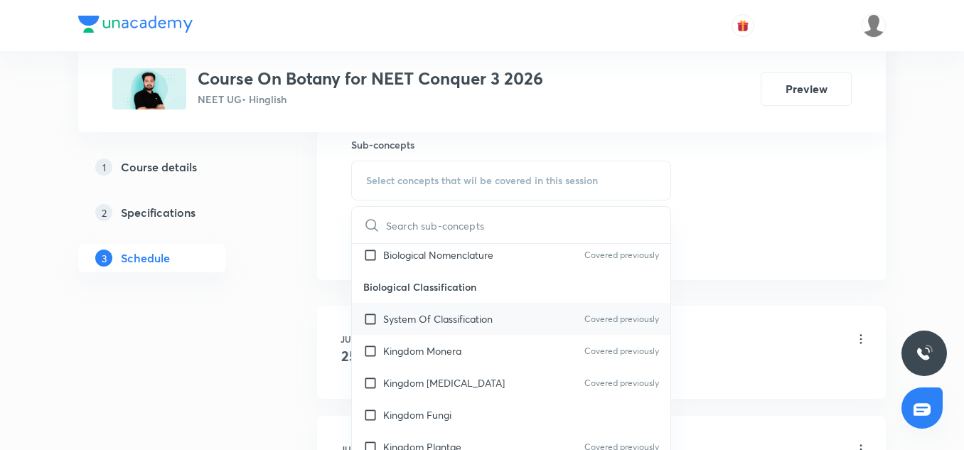
click at [449, 318] on p "System Of Classification" at bounding box center [437, 318] width 109 height 15
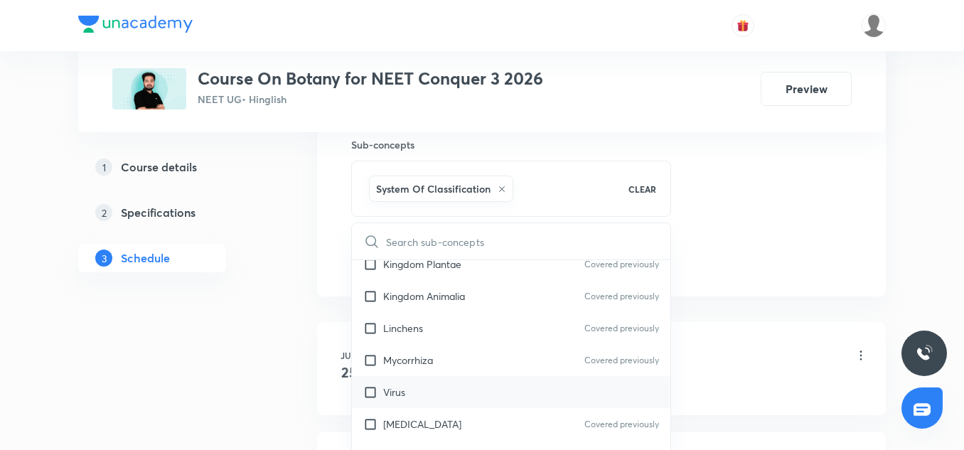
scroll to position [525, 0]
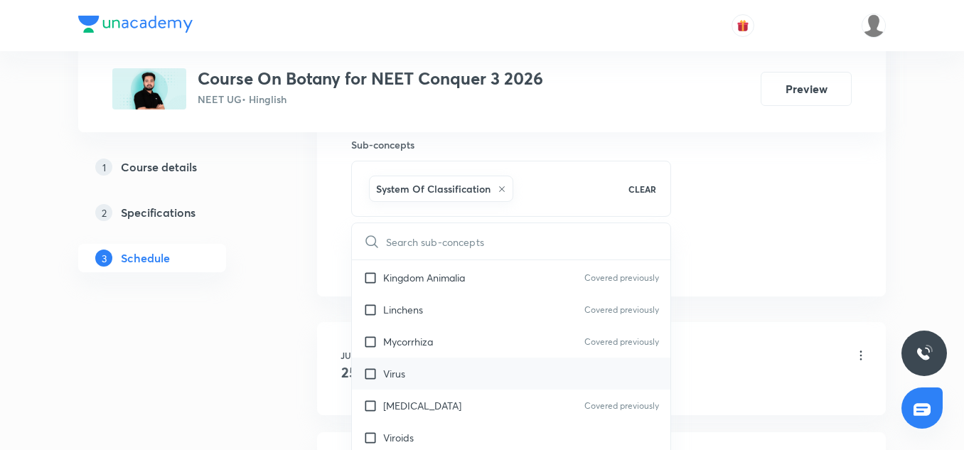
click at [426, 373] on div "Virus" at bounding box center [511, 373] width 318 height 32
checkbox input "true"
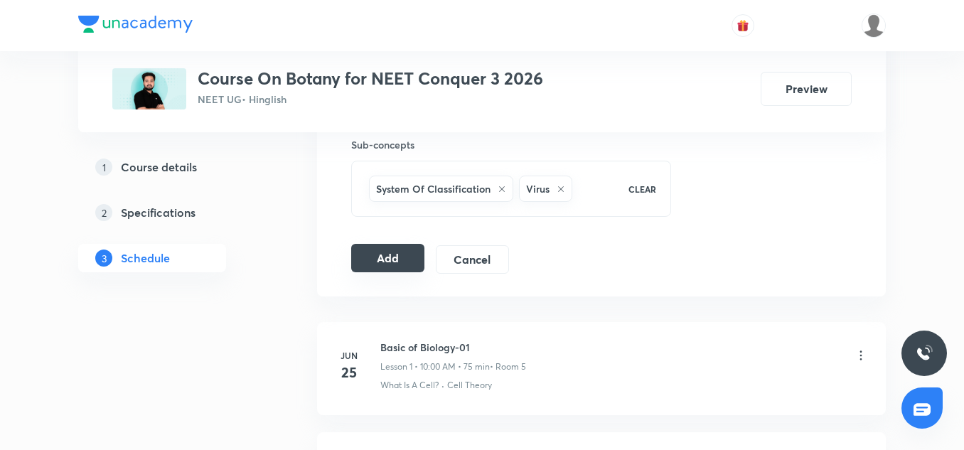
click at [411, 261] on button "Add" at bounding box center [387, 258] width 73 height 28
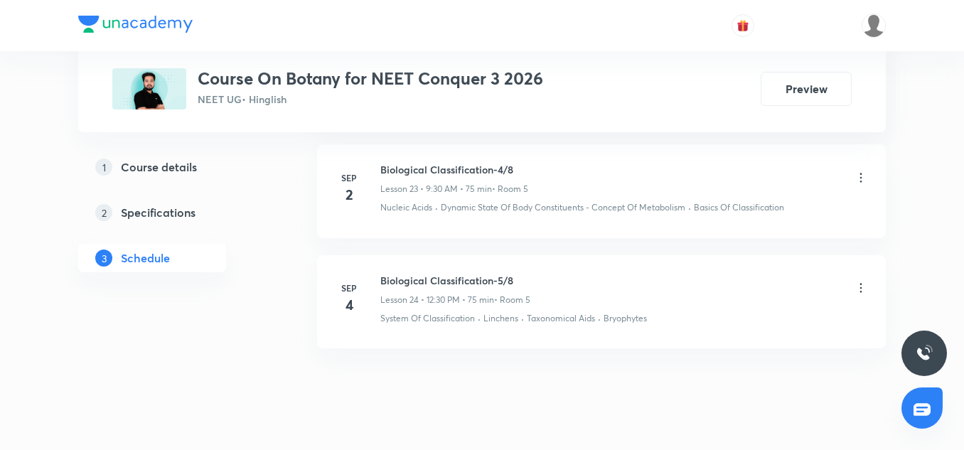
scroll to position [3320, 0]
click at [486, 286] on h6 "Biological Classification-5/8" at bounding box center [455, 281] width 150 height 15
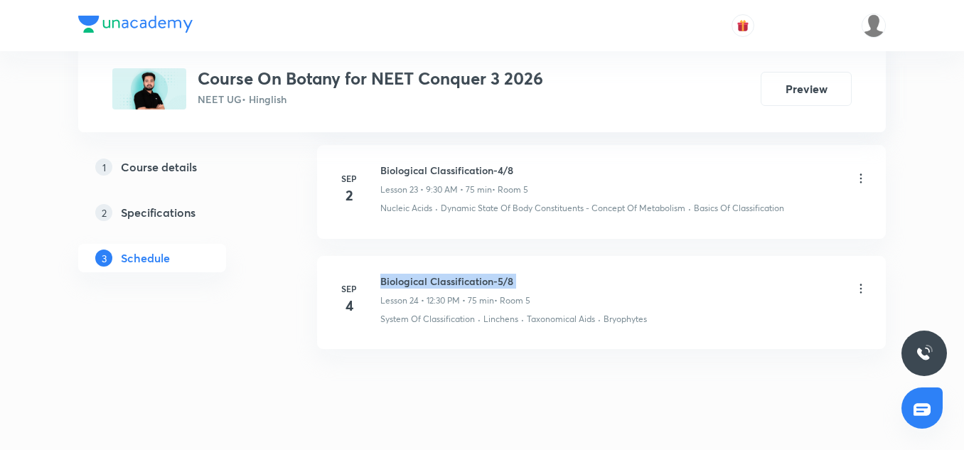
copy h6 "Biological Classification-5/8"
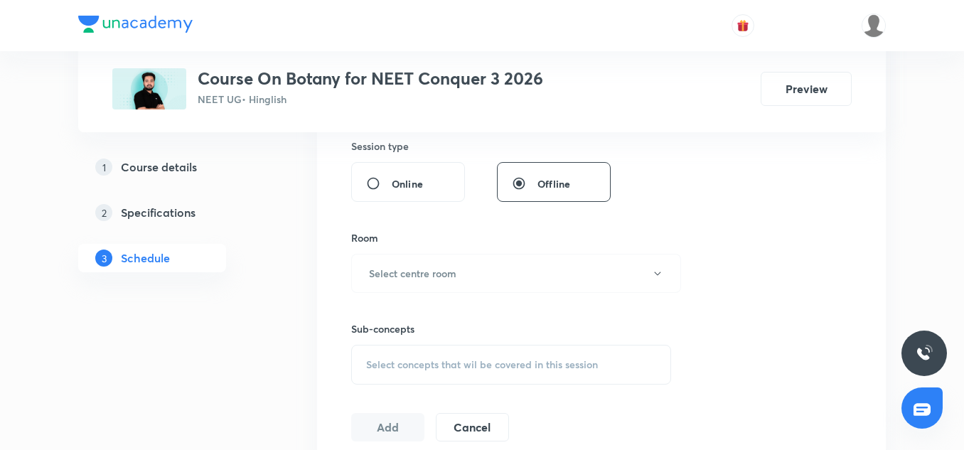
scroll to position [540, 0]
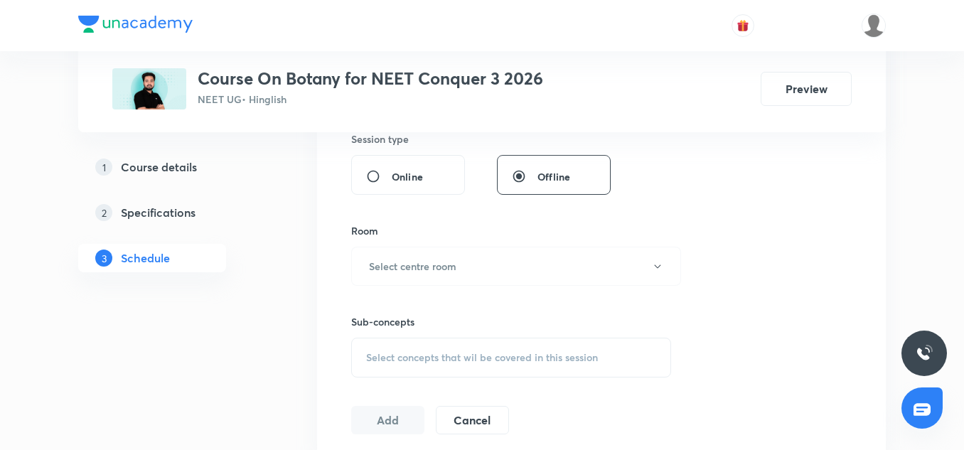
click at [456, 286] on div "Sub-concepts Select concepts that wil be covered in this session" at bounding box center [511, 332] width 320 height 92
click at [438, 267] on h6 "Select centre room" at bounding box center [412, 266] width 87 height 15
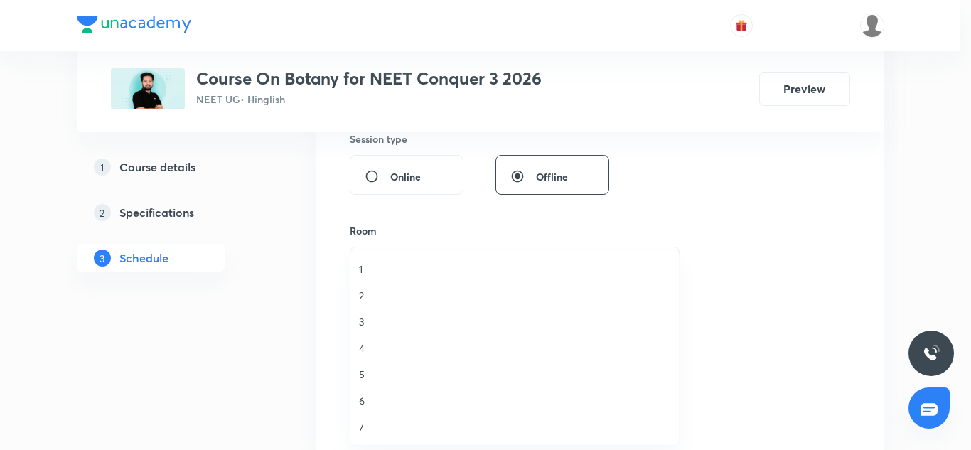
click at [371, 375] on span "5" at bounding box center [514, 374] width 311 height 15
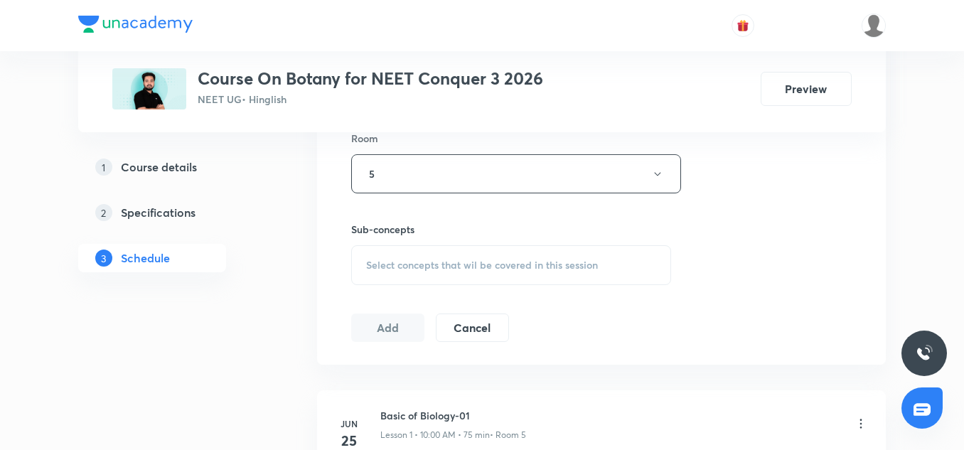
scroll to position [637, 0]
click at [410, 261] on span "Select concepts that wil be covered in this session" at bounding box center [482, 260] width 232 height 11
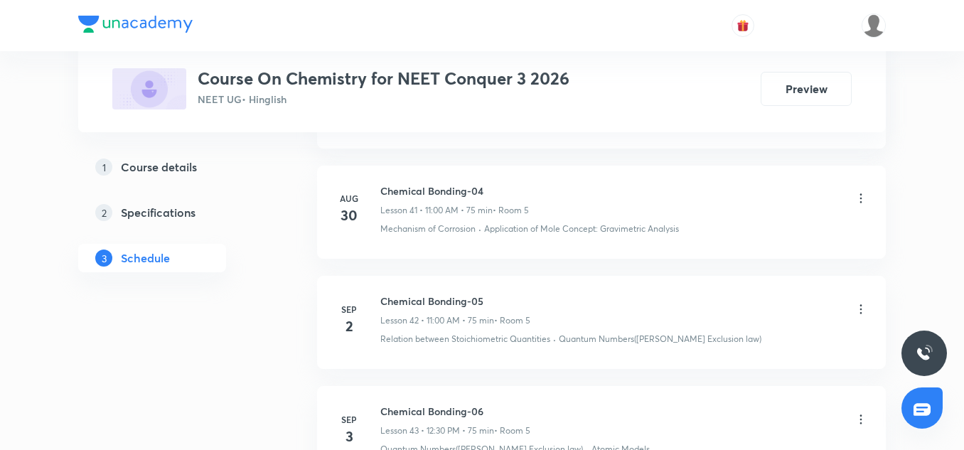
scroll to position [5746, 0]
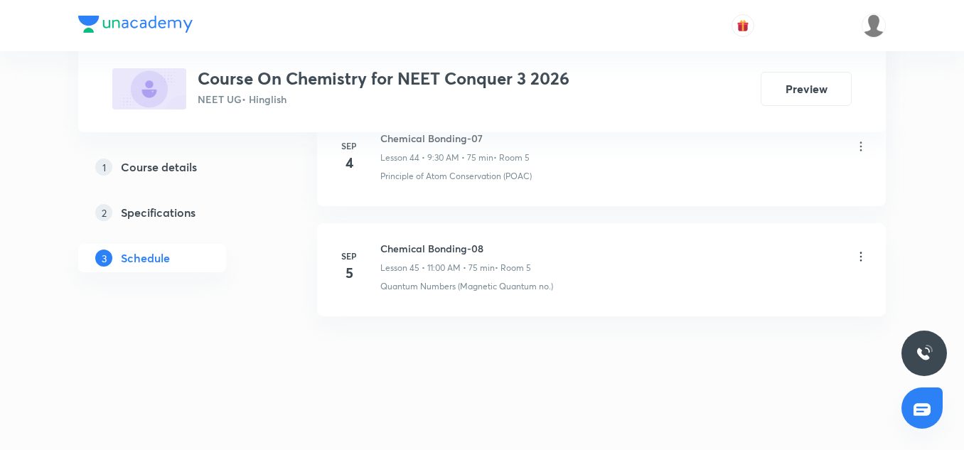
click at [458, 251] on h6 "Chemical Bonding-08" at bounding box center [455, 248] width 151 height 15
copy h6 "Chemical Bonding-08"
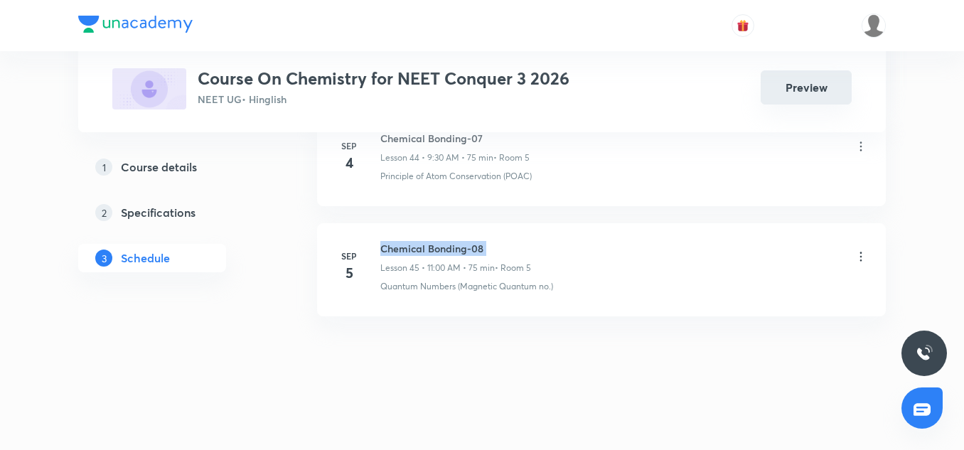
click at [802, 92] on button "Preview" at bounding box center [805, 87] width 91 height 34
click at [792, 102] on button "Preview" at bounding box center [805, 87] width 91 height 34
click at [863, 257] on icon at bounding box center [861, 256] width 14 height 14
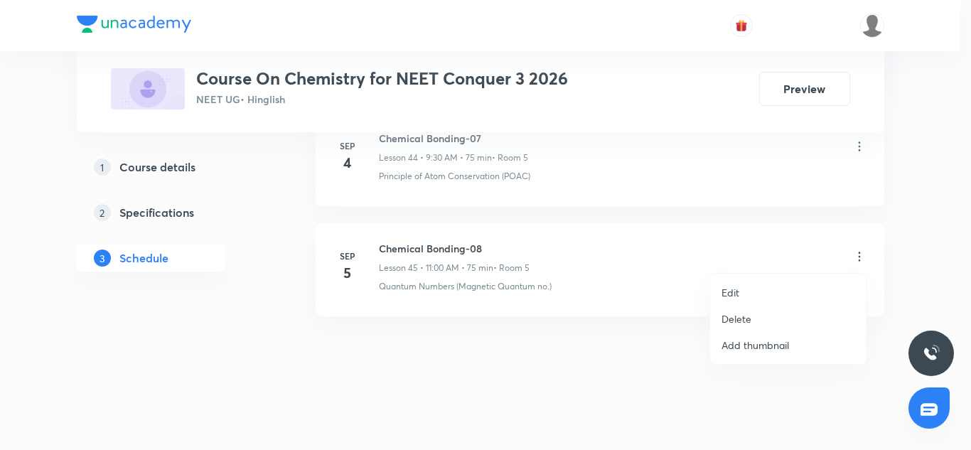
click at [751, 318] on li "Delete" at bounding box center [788, 319] width 156 height 26
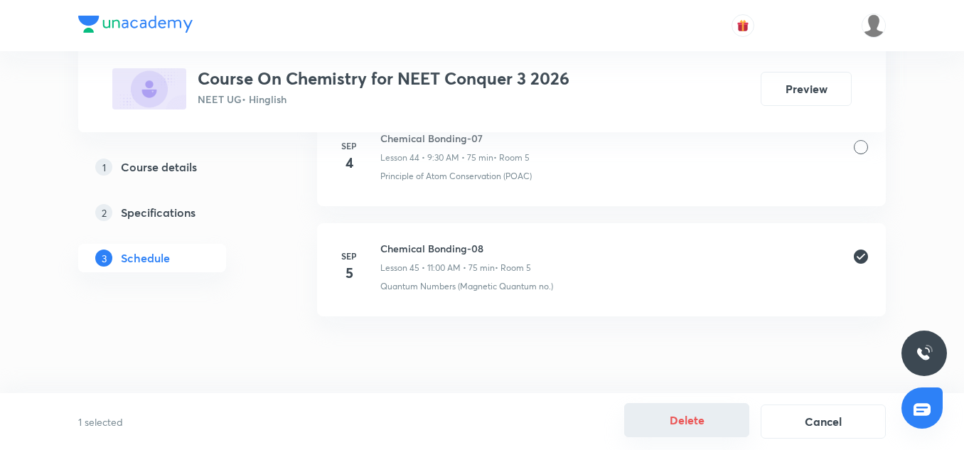
click at [703, 419] on button "Delete" at bounding box center [686, 420] width 125 height 34
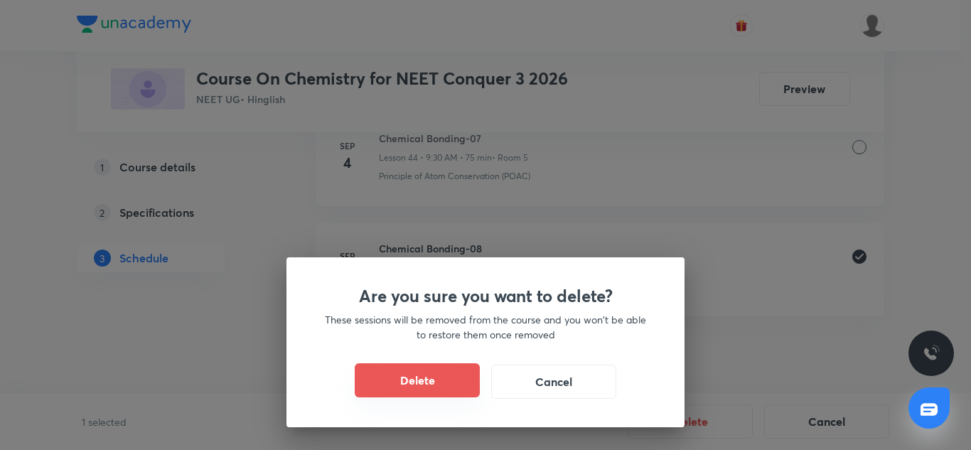
click at [473, 370] on button "Delete" at bounding box center [417, 380] width 125 height 34
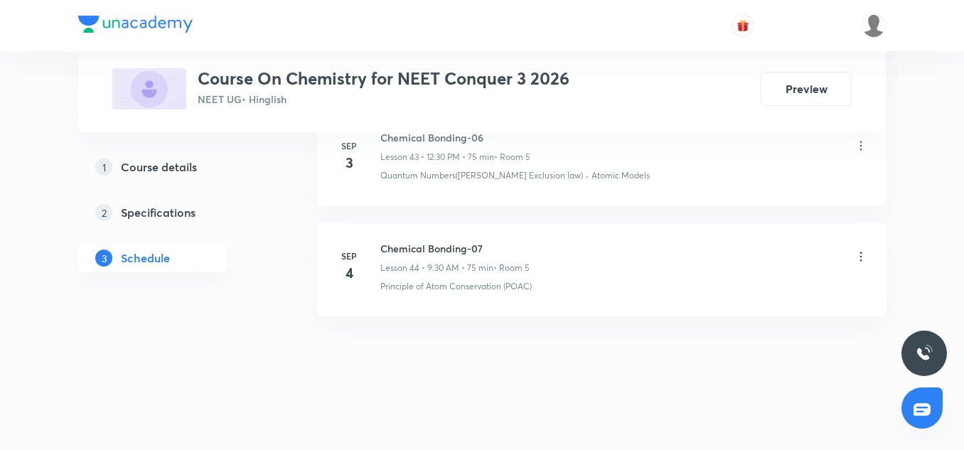
scroll to position [5636, 0]
click at [429, 244] on h6 "Chemical Bonding-07" at bounding box center [454, 248] width 149 height 15
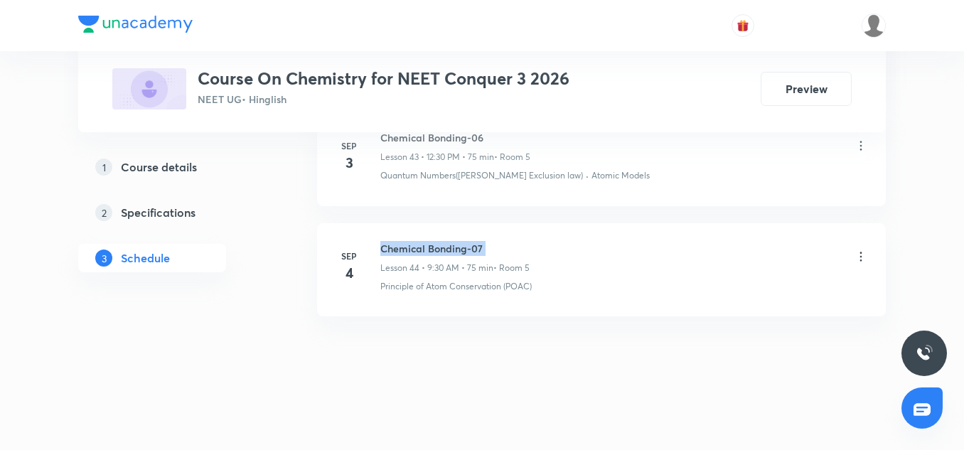
copy h6 "Chemical Bonding-07"
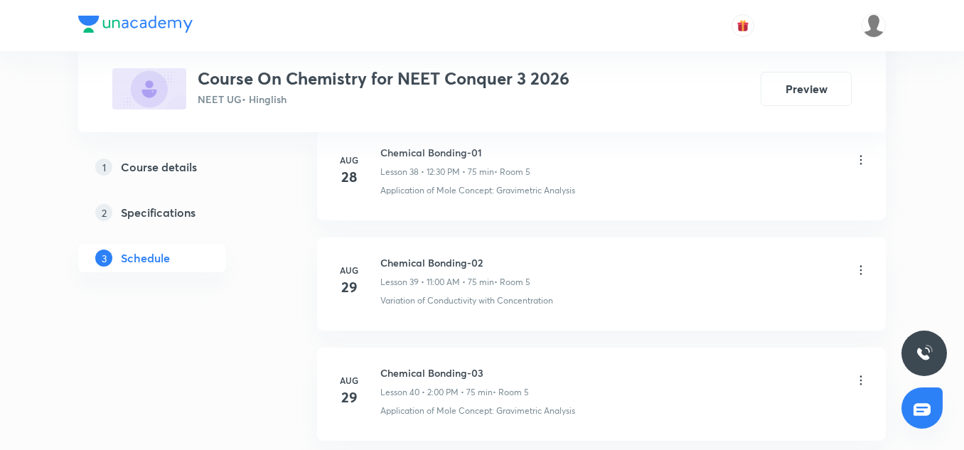
scroll to position [4467, 0]
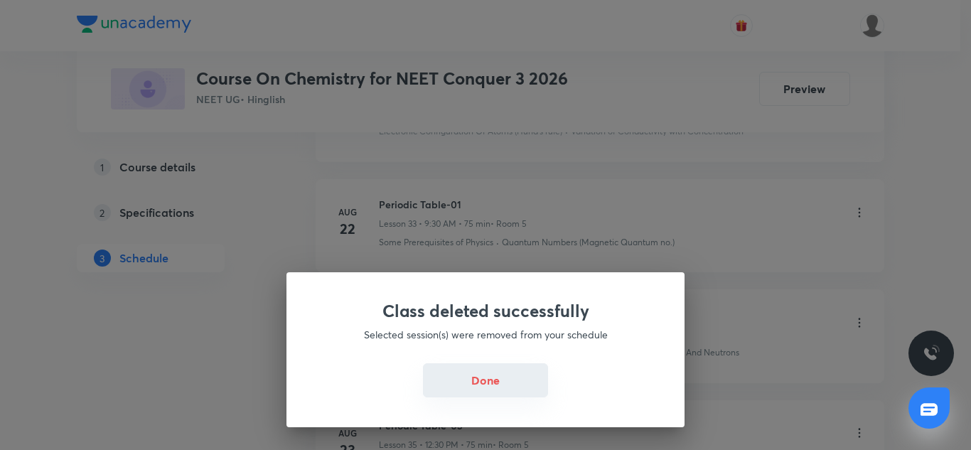
click at [498, 372] on button "Done" at bounding box center [485, 380] width 125 height 34
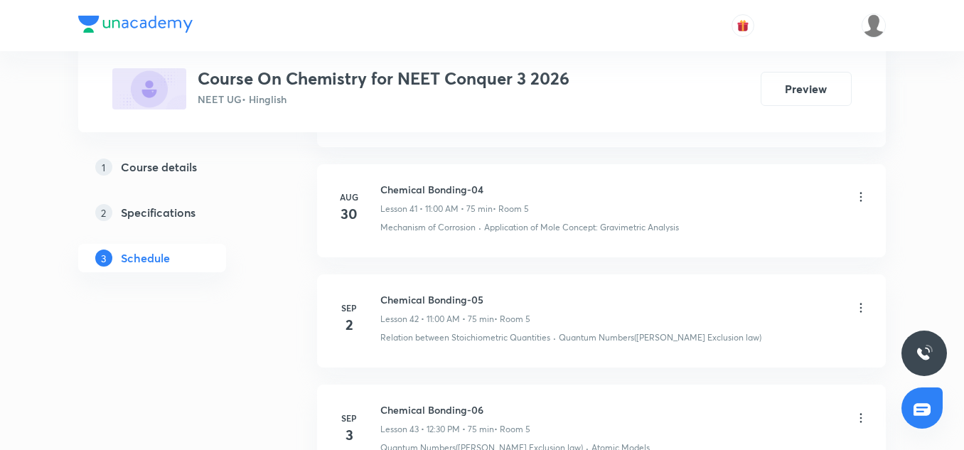
scroll to position [5636, 0]
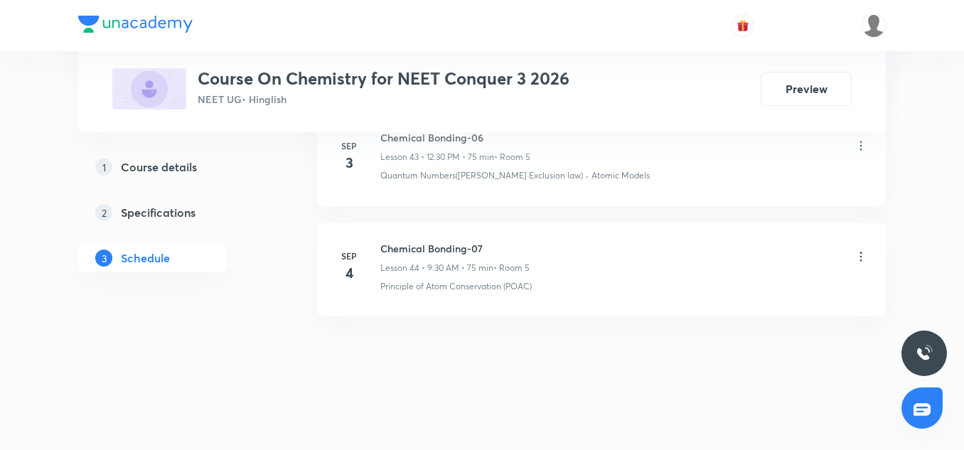
click at [453, 241] on h6 "Chemical Bonding-07" at bounding box center [454, 248] width 149 height 15
drag, startPoint x: 453, startPoint y: 241, endPoint x: 436, endPoint y: 246, distance: 17.1
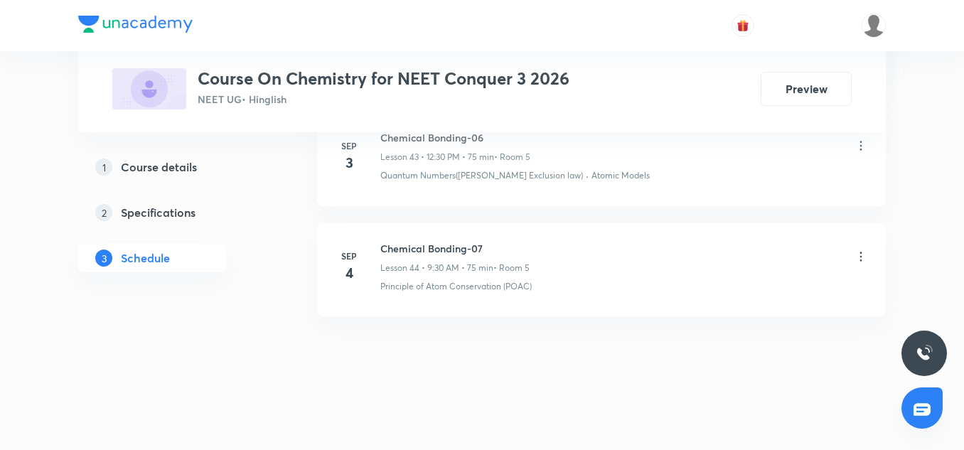
click at [436, 246] on h6 "Chemical Bonding-07" at bounding box center [454, 248] width 149 height 15
copy h6 "Chemical Bonding-07"
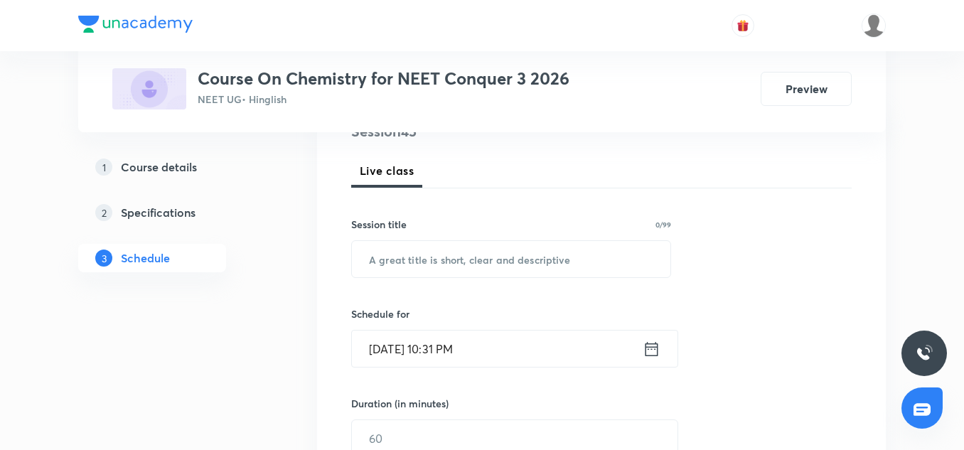
scroll to position [188, 0]
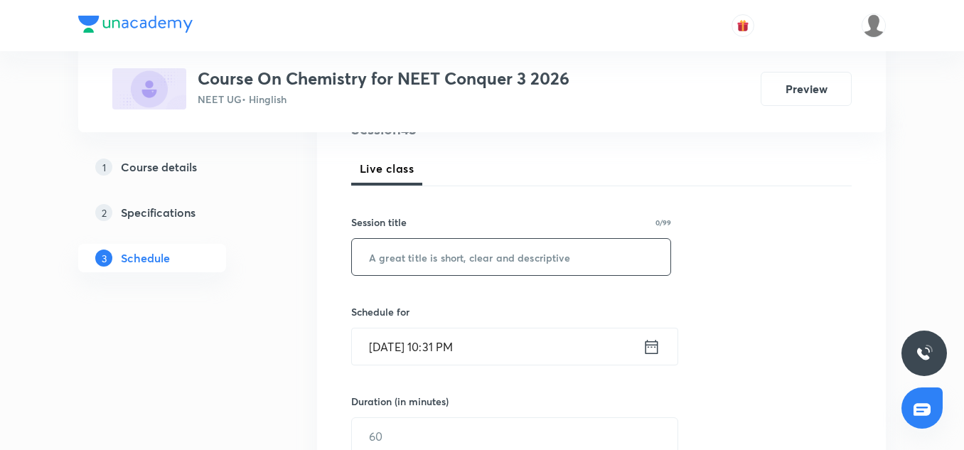
click at [369, 262] on input "text" at bounding box center [511, 257] width 318 height 36
paste input "Chemical Bonding-07"
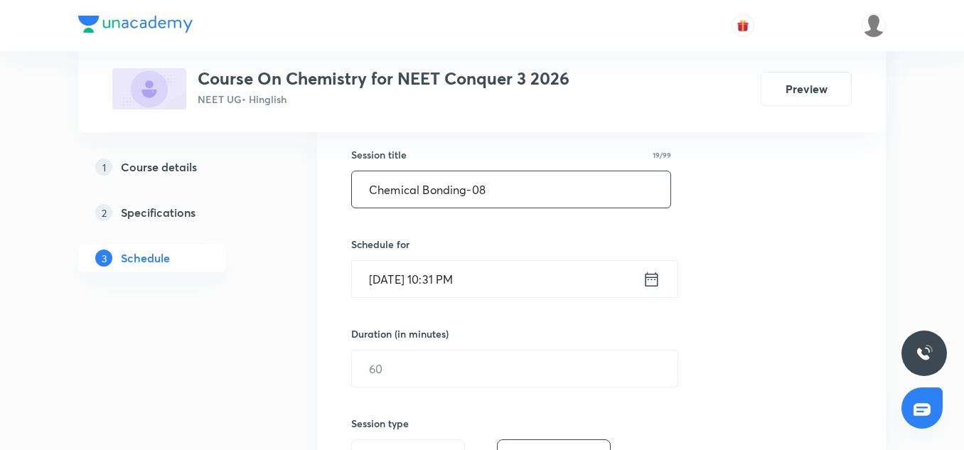
scroll to position [257, 0]
type input "Chemical Bonding-08"
click at [374, 267] on input "Sep 5, 2025, 10:31 PM" at bounding box center [497, 278] width 291 height 36
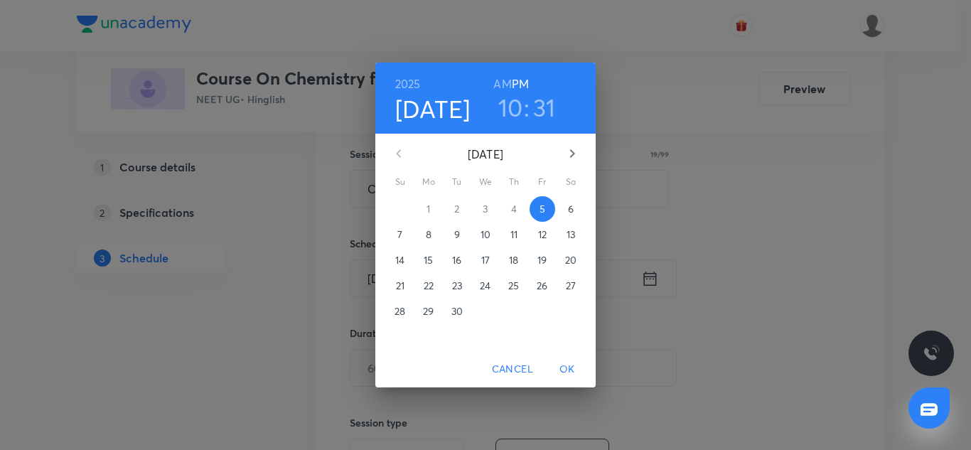
click at [569, 210] on p "6" at bounding box center [571, 209] width 6 height 14
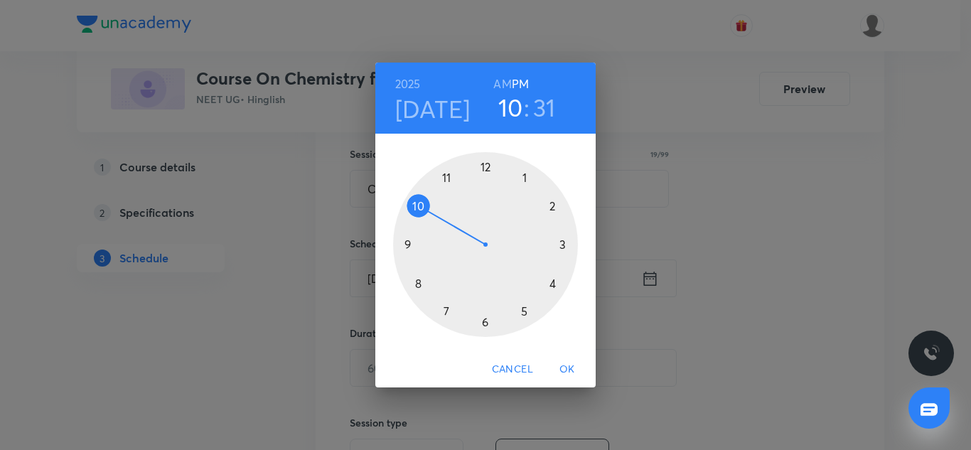
click at [444, 178] on div at bounding box center [485, 244] width 185 height 185
click at [485, 168] on div at bounding box center [485, 244] width 185 height 185
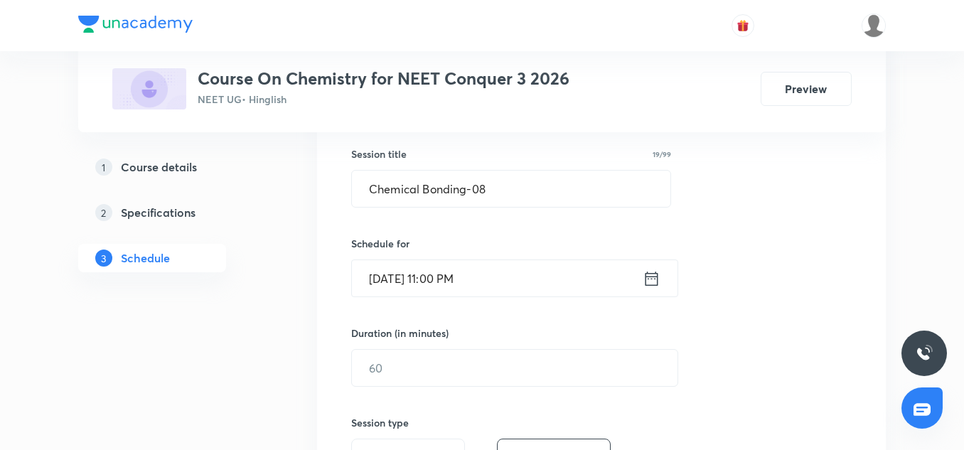
click at [524, 293] on input "Sep 6, 2025, 11:00 PM" at bounding box center [497, 278] width 291 height 36
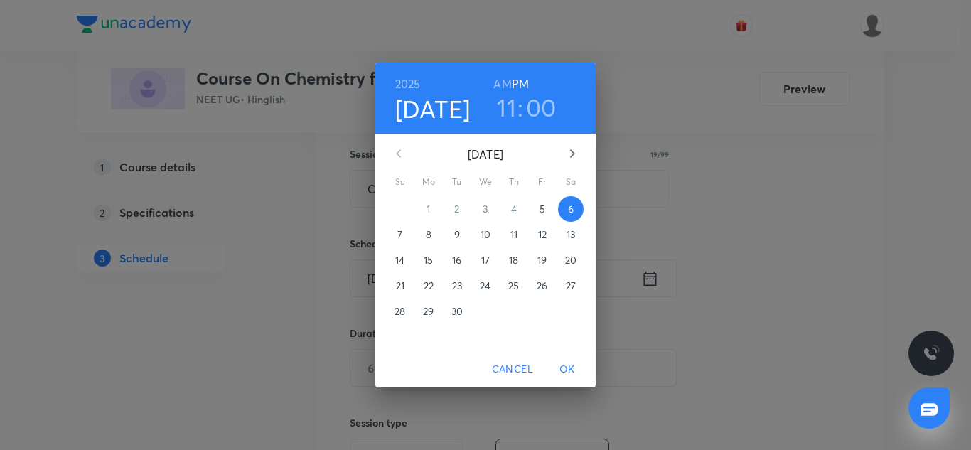
click at [505, 87] on h6 "AM" at bounding box center [502, 84] width 18 height 20
click at [568, 370] on span "OK" at bounding box center [567, 369] width 34 height 18
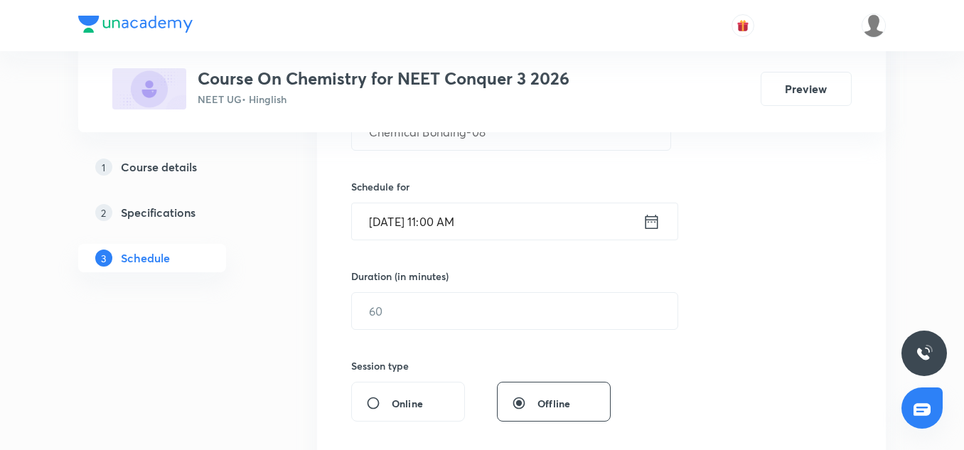
scroll to position [317, 0]
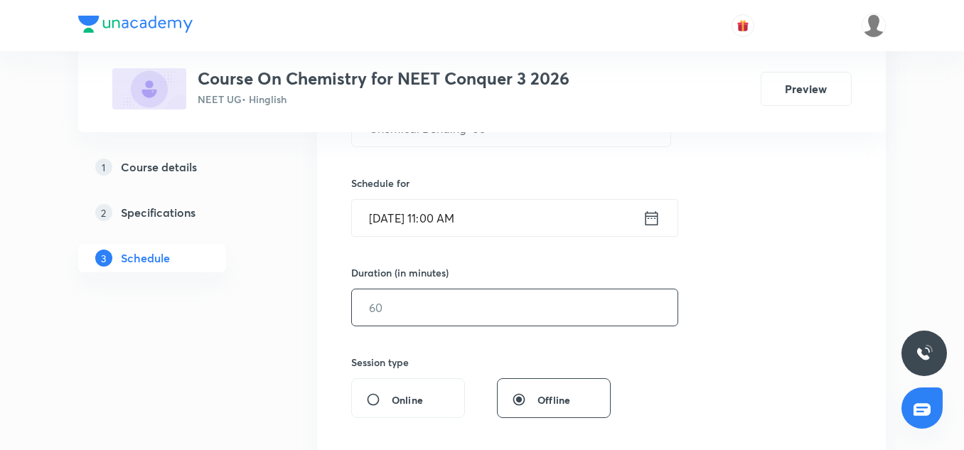
click at [430, 306] on input "text" at bounding box center [514, 307] width 325 height 36
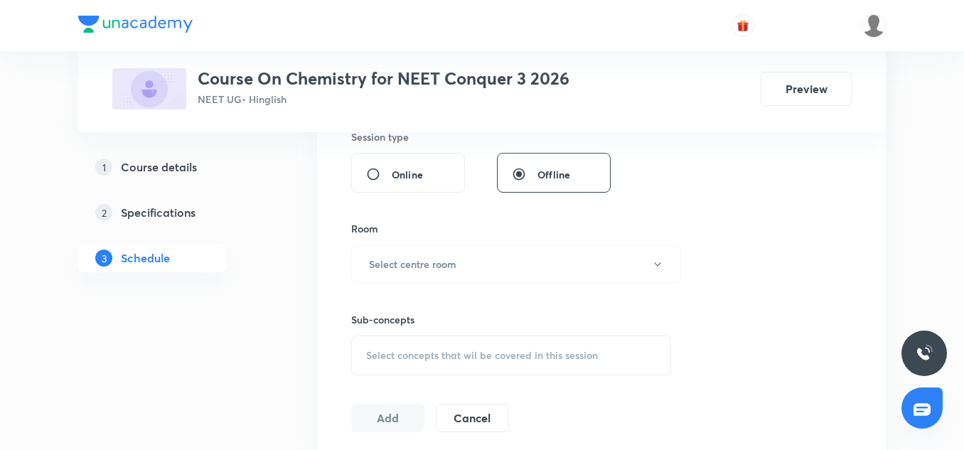
scroll to position [543, 0]
type input "75"
click at [412, 265] on h6 "Select centre room" at bounding box center [412, 263] width 87 height 15
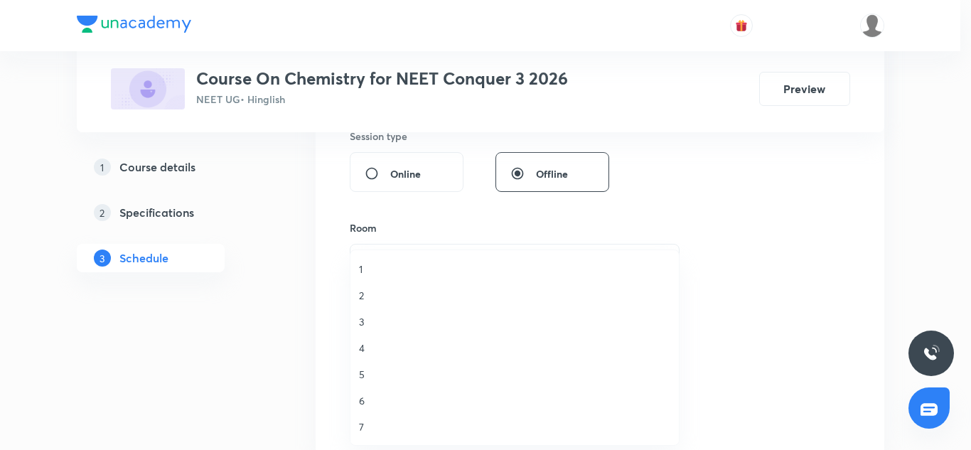
click at [370, 370] on span "5" at bounding box center [514, 374] width 311 height 15
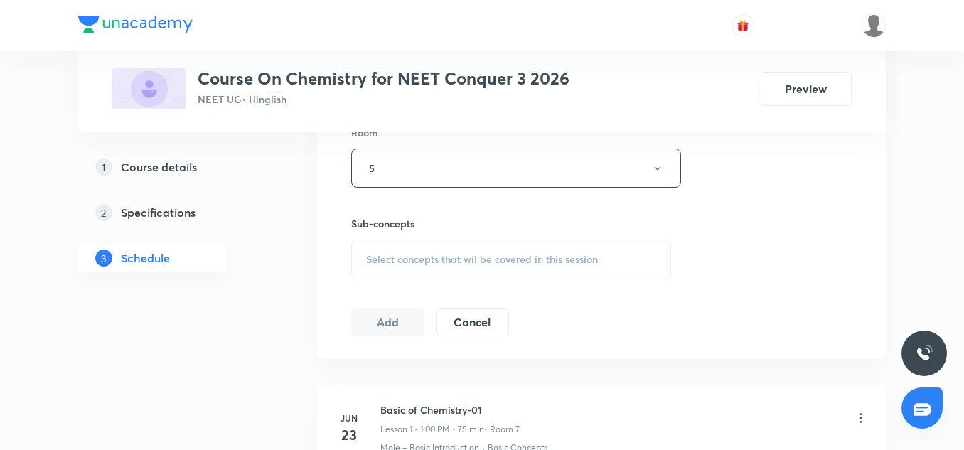
scroll to position [640, 0]
click at [443, 242] on div "Select concepts that wil be covered in this session" at bounding box center [511, 257] width 320 height 40
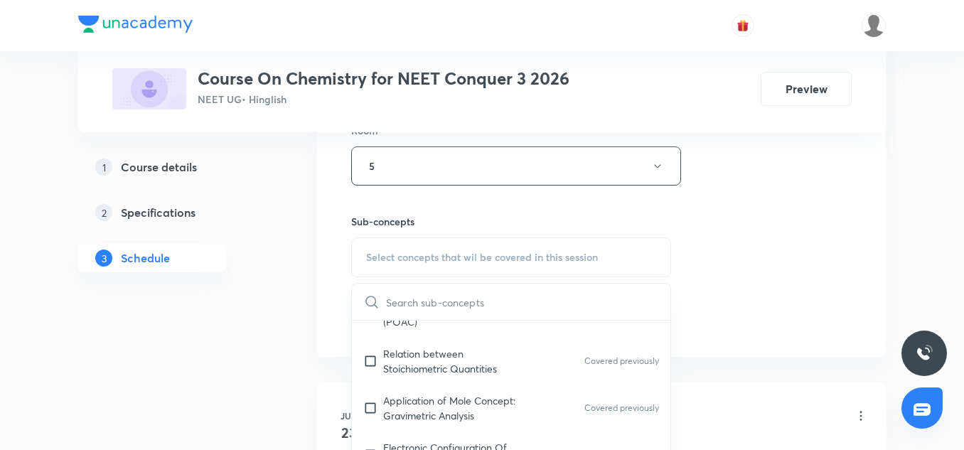
scroll to position [193, 0]
click at [445, 356] on p "Relation between Stoichiometric Quantities" at bounding box center [455, 358] width 144 height 30
checkbox input "true"
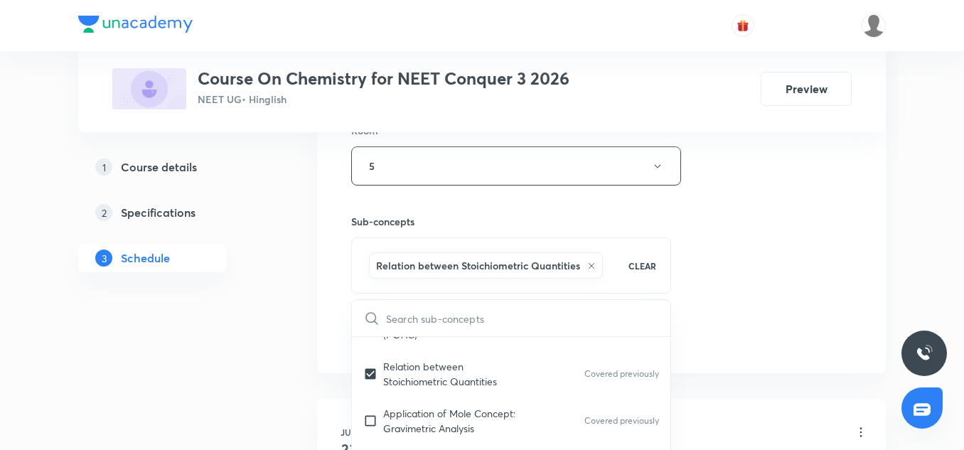
click at [736, 274] on div "Session 45 Live class Session title 19/99 Chemical Bonding-08 ​ Schedule for Se…" at bounding box center [601, 9] width 500 height 684
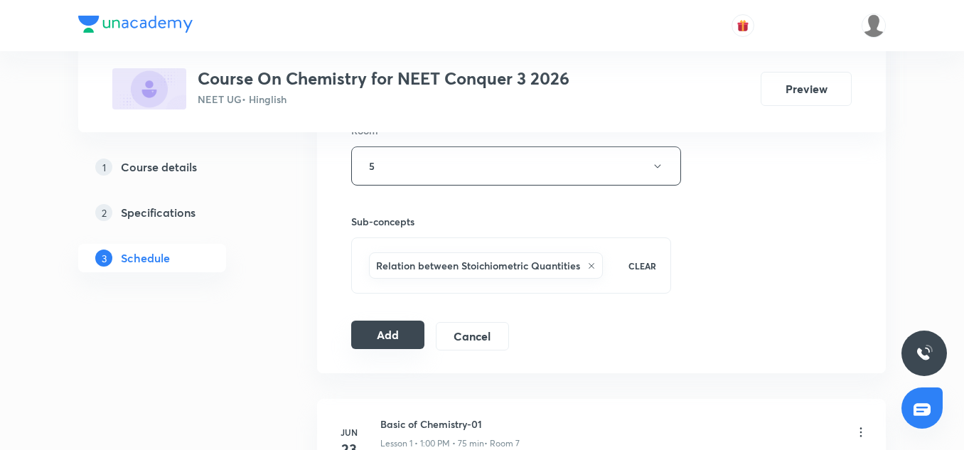
click at [391, 335] on button "Add" at bounding box center [387, 335] width 73 height 28
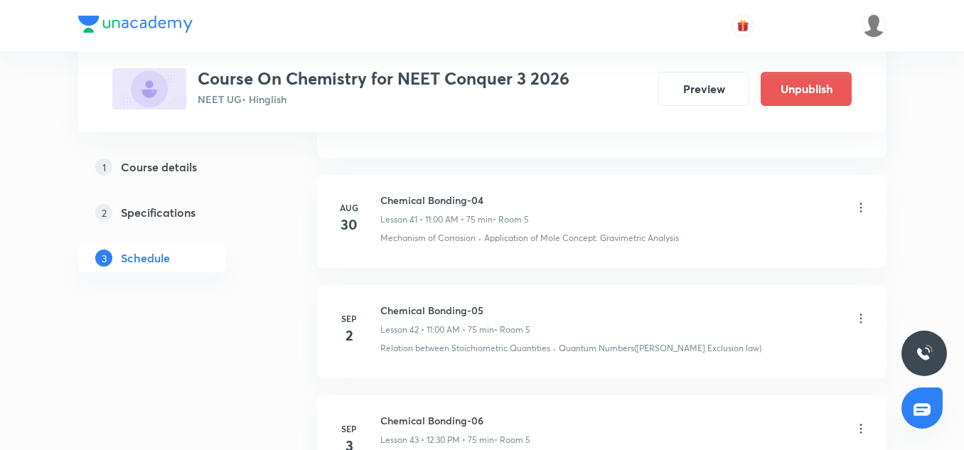
scroll to position [5093, 0]
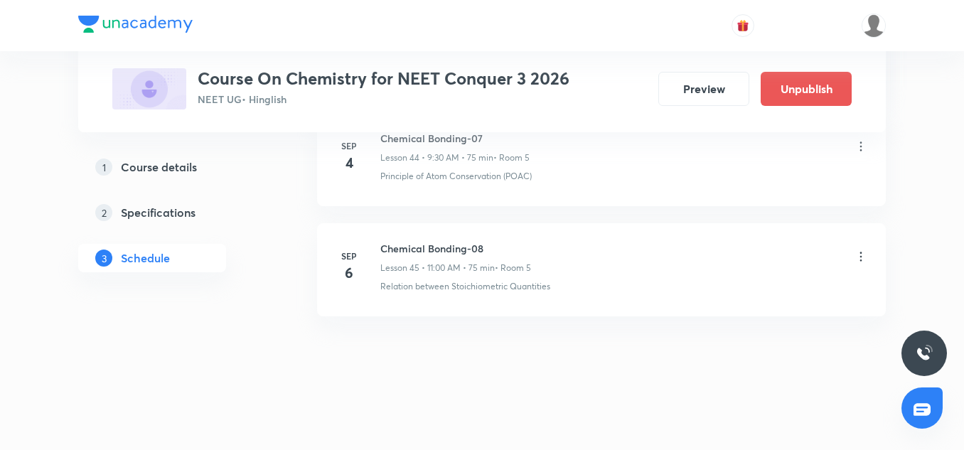
click at [437, 242] on h6 "Chemical Bonding-08" at bounding box center [455, 248] width 151 height 15
copy h6 "Chemical Bonding-08"
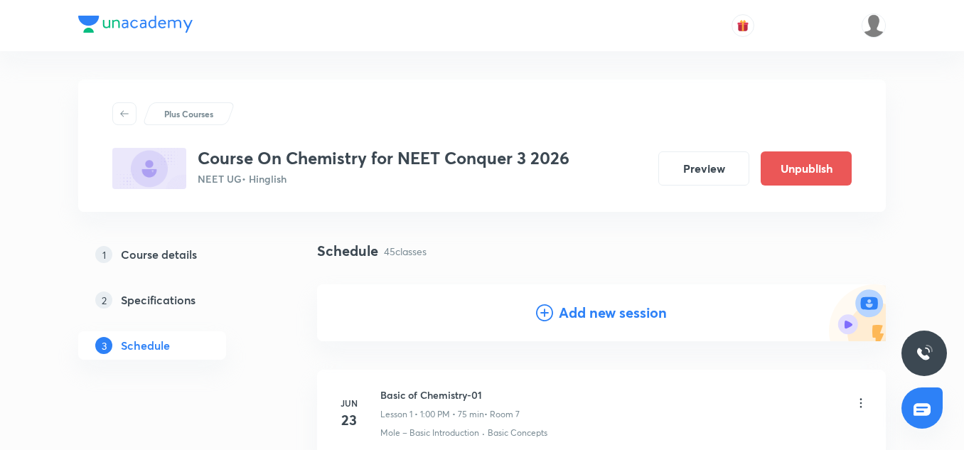
scroll to position [95, 0]
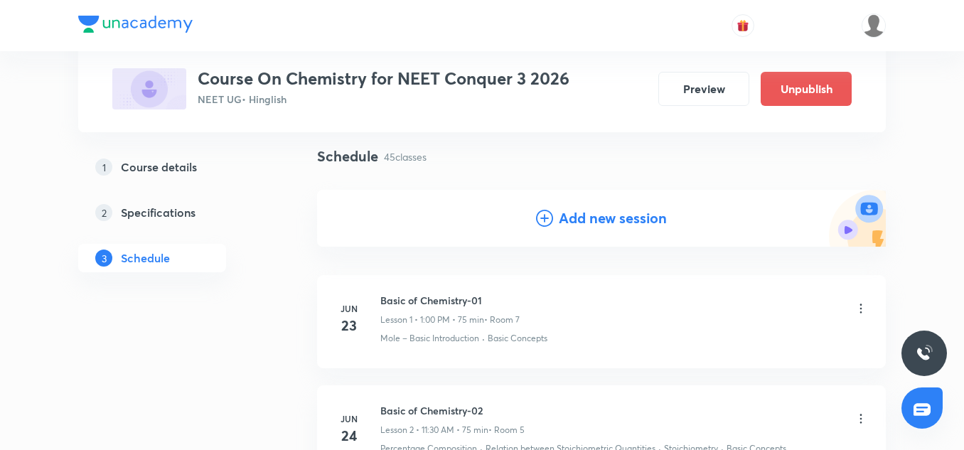
click at [580, 215] on h4 "Add new session" at bounding box center [613, 218] width 108 height 21
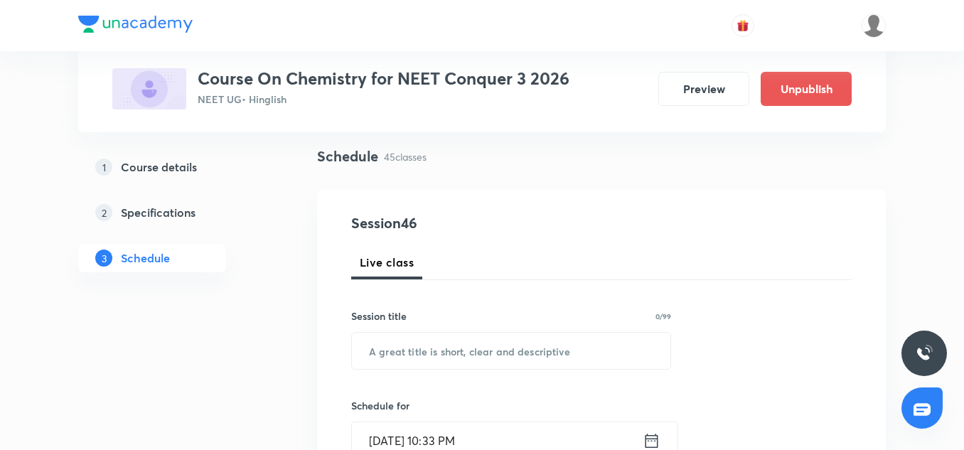
scroll to position [163, 0]
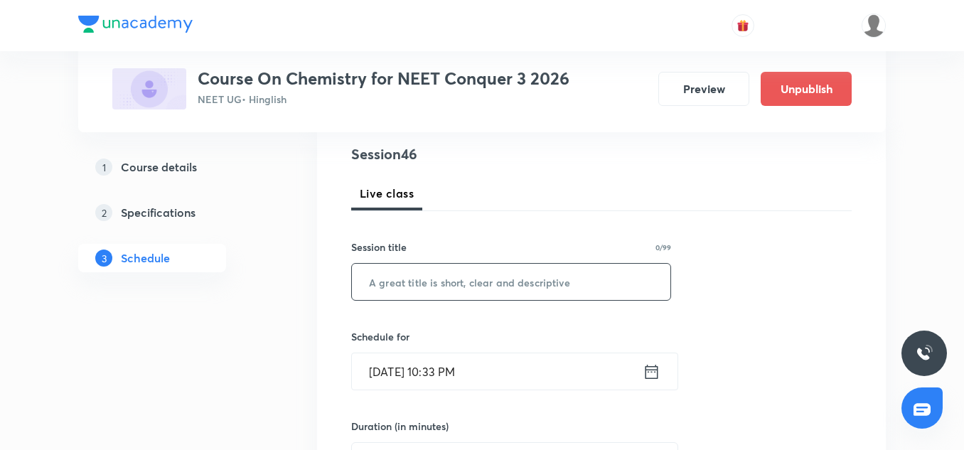
click at [446, 285] on input "text" at bounding box center [511, 282] width 318 height 36
paste input "Chemical Bonding-08"
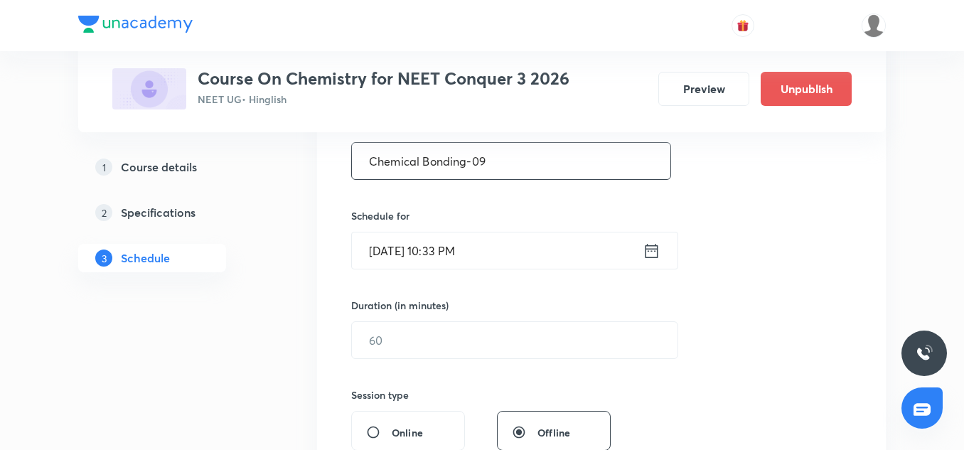
scroll to position [285, 0]
type input "Chemical Bonding-09"
click at [399, 238] on input "Sep 5, 2025, 10:33 PM" at bounding box center [497, 250] width 291 height 36
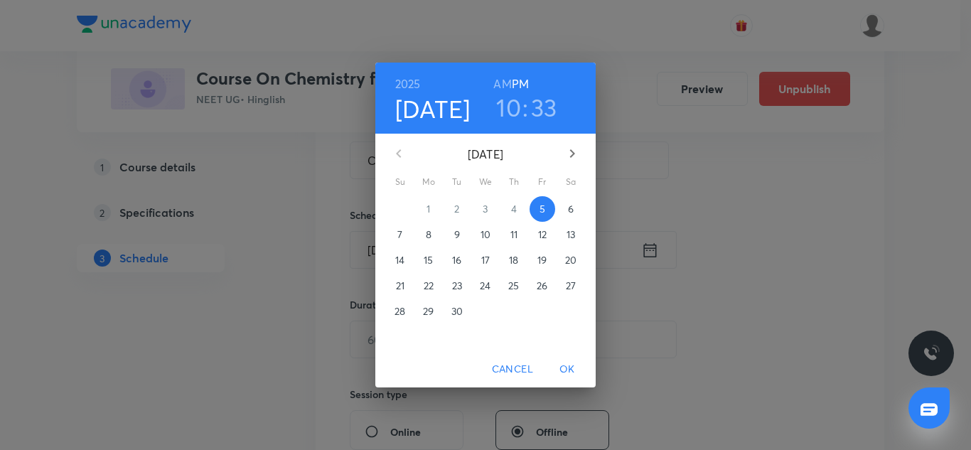
click at [571, 211] on p "6" at bounding box center [571, 209] width 6 height 14
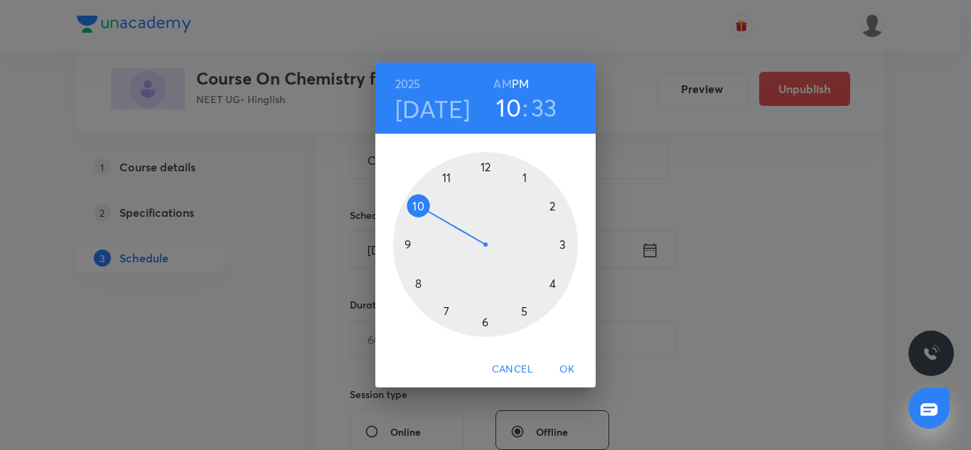
click at [484, 168] on div at bounding box center [485, 244] width 185 height 185
click at [485, 321] on div at bounding box center [485, 244] width 185 height 185
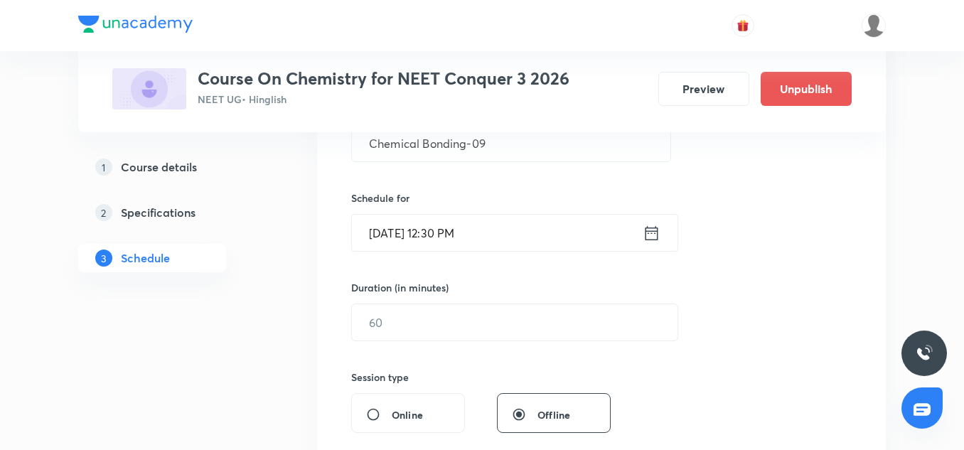
scroll to position [306, 0]
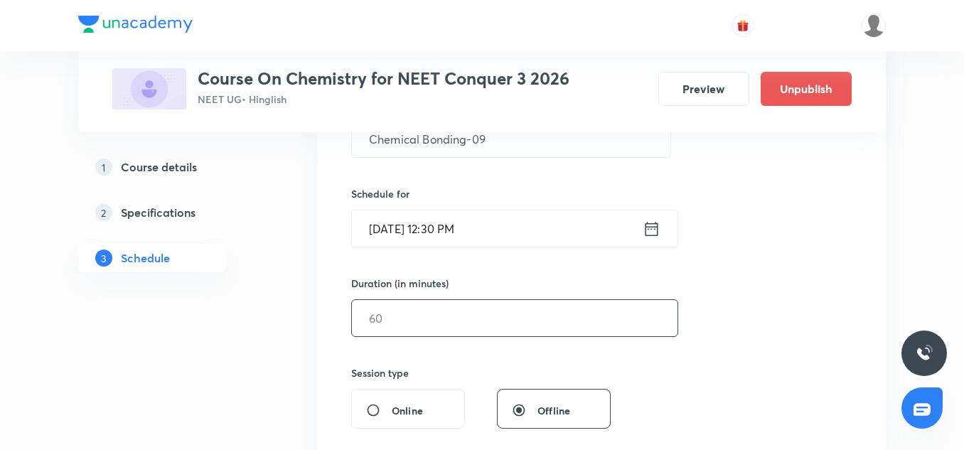
click at [436, 328] on input "text" at bounding box center [514, 318] width 325 height 36
click at [427, 317] on input "text" at bounding box center [514, 318] width 325 height 36
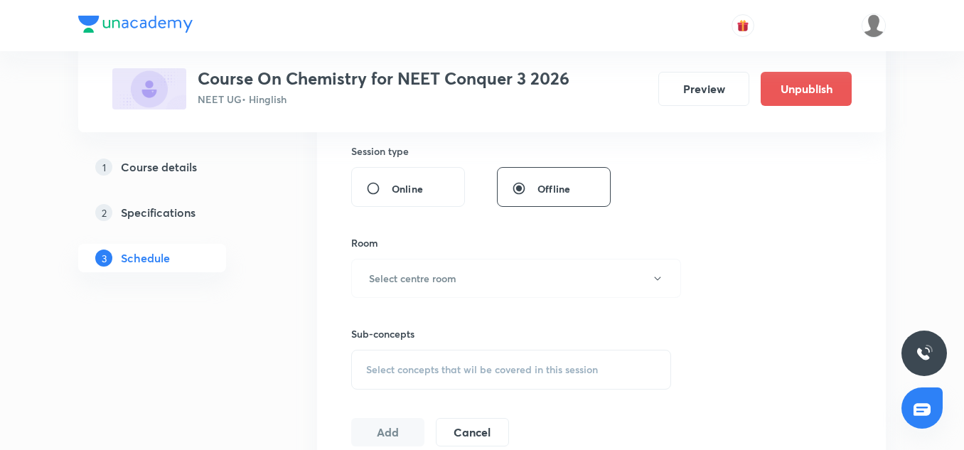
scroll to position [529, 0]
type input "75"
click at [429, 289] on button "Select centre room" at bounding box center [516, 277] width 330 height 39
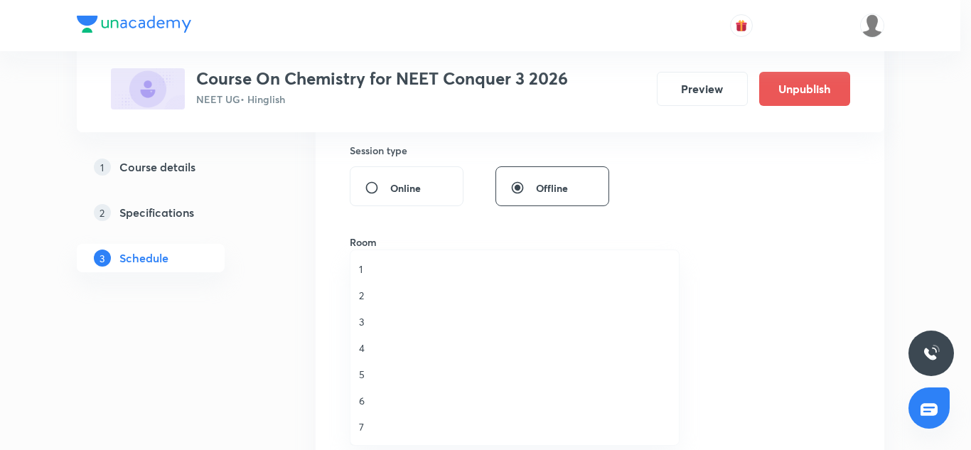
click at [367, 371] on span "5" at bounding box center [514, 374] width 311 height 15
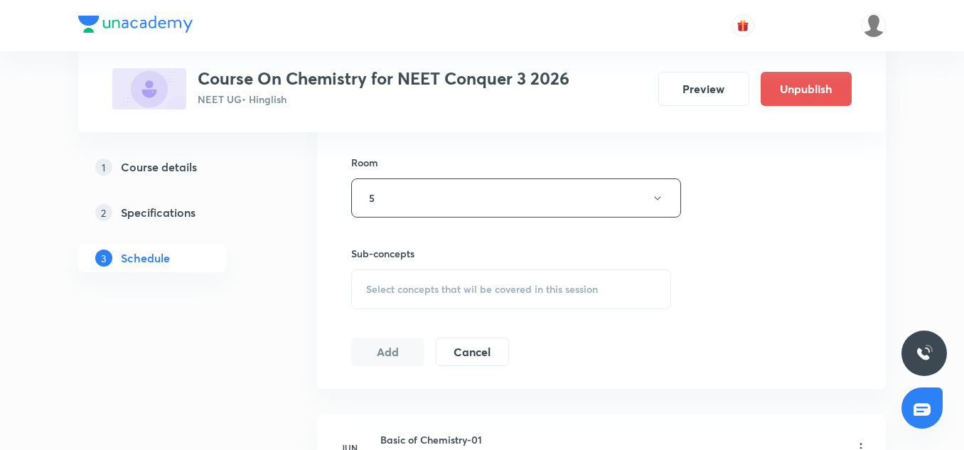
scroll to position [614, 0]
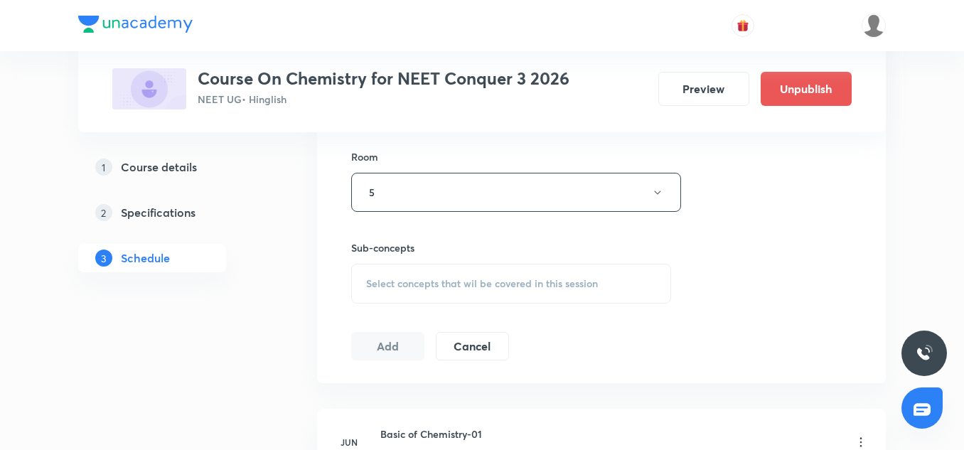
click at [414, 289] on span "Select concepts that wil be covered in this session" at bounding box center [482, 283] width 232 height 11
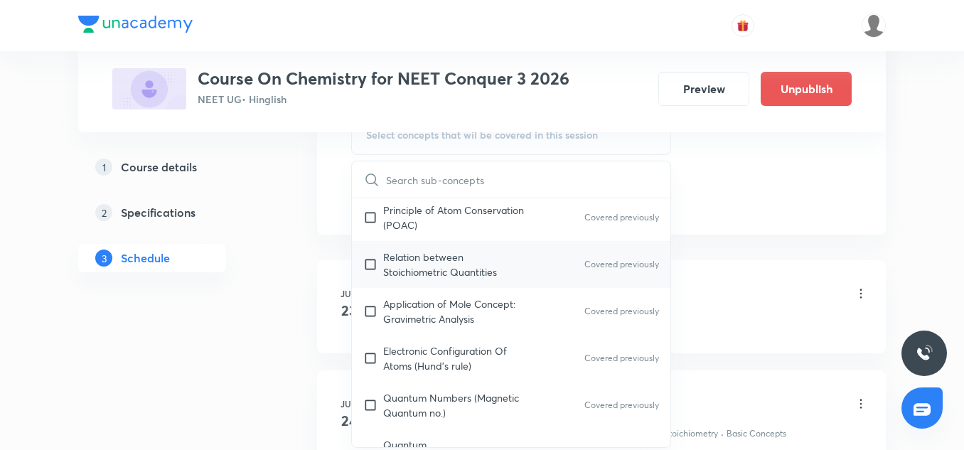
scroll to position [166, 0]
click at [411, 276] on p "Relation between Stoichiometric Quantities" at bounding box center [455, 263] width 144 height 30
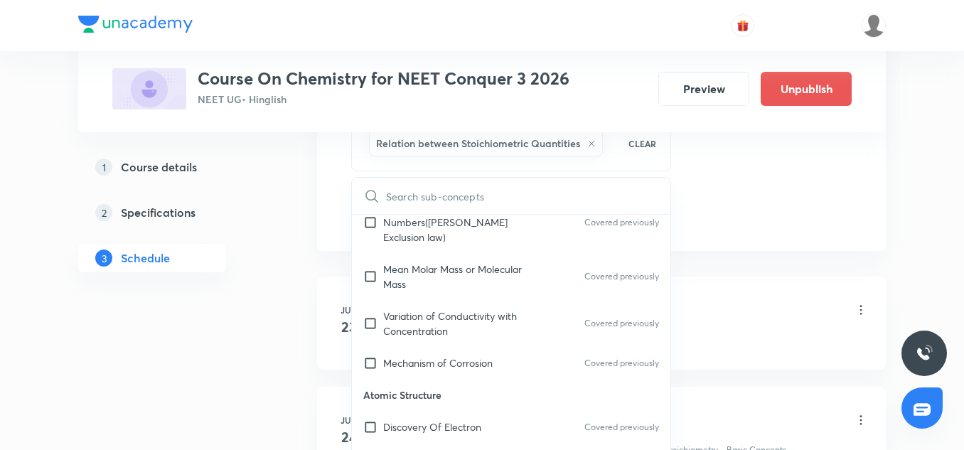
scroll to position [419, 0]
click at [401, 345] on div "Mechanism of Corrosion Covered previously" at bounding box center [511, 361] width 318 height 32
checkbox input "true"
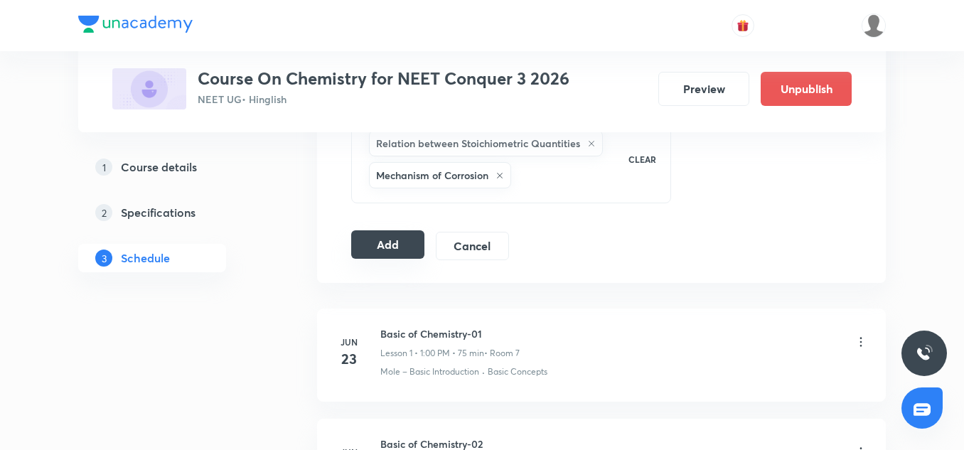
click at [409, 245] on button "Add" at bounding box center [387, 244] width 73 height 28
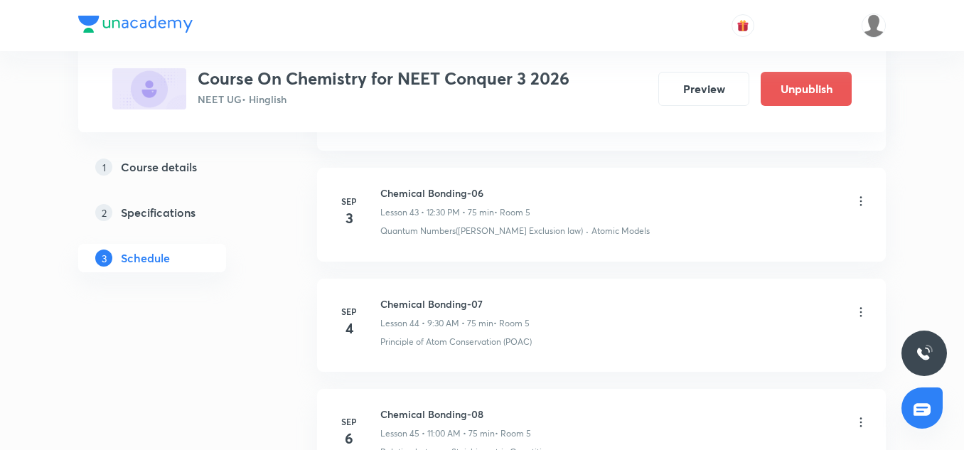
scroll to position [5203, 0]
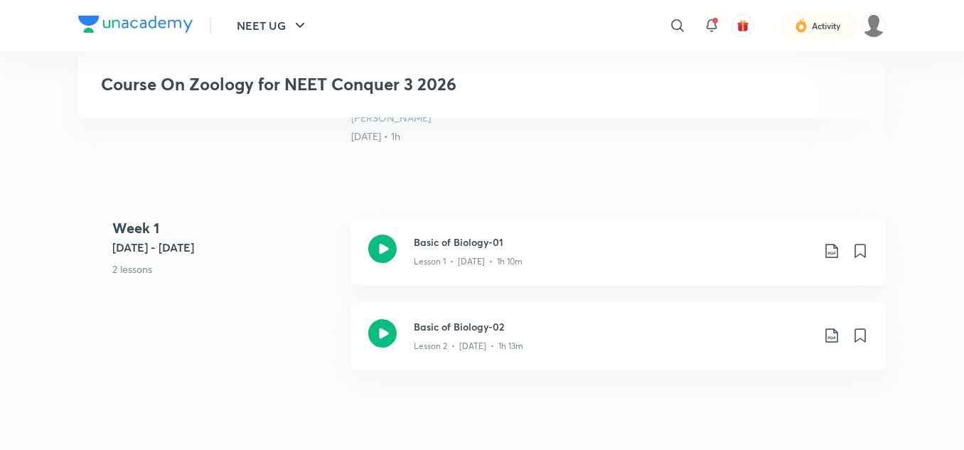
scroll to position [544, 0]
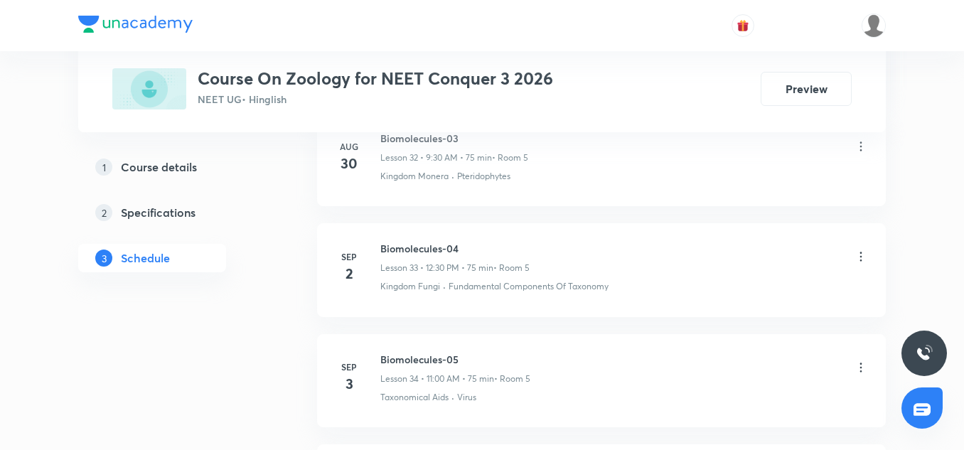
scroll to position [4553, 0]
click at [424, 252] on h6 "Biomolecules-06" at bounding box center [455, 248] width 150 height 15
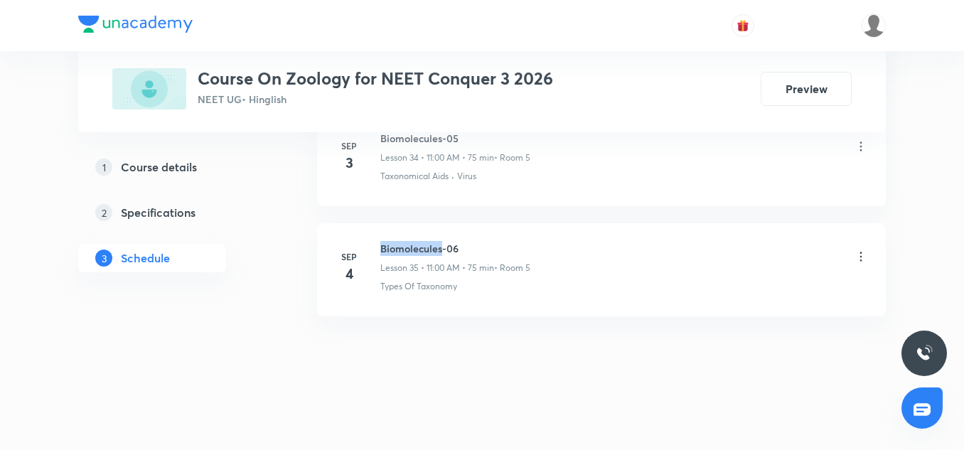
click at [424, 252] on h6 "Biomolecules-06" at bounding box center [455, 248] width 150 height 15
copy h6 "Biomolecules-06"
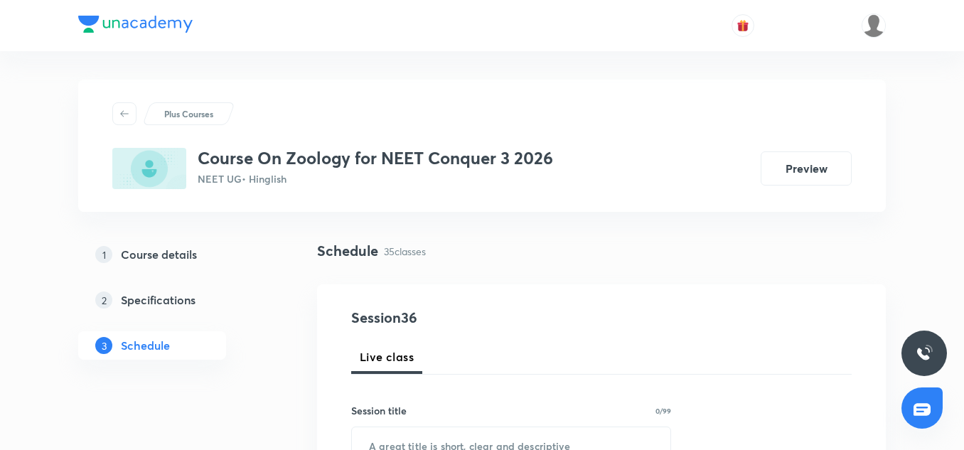
scroll to position [140, 0]
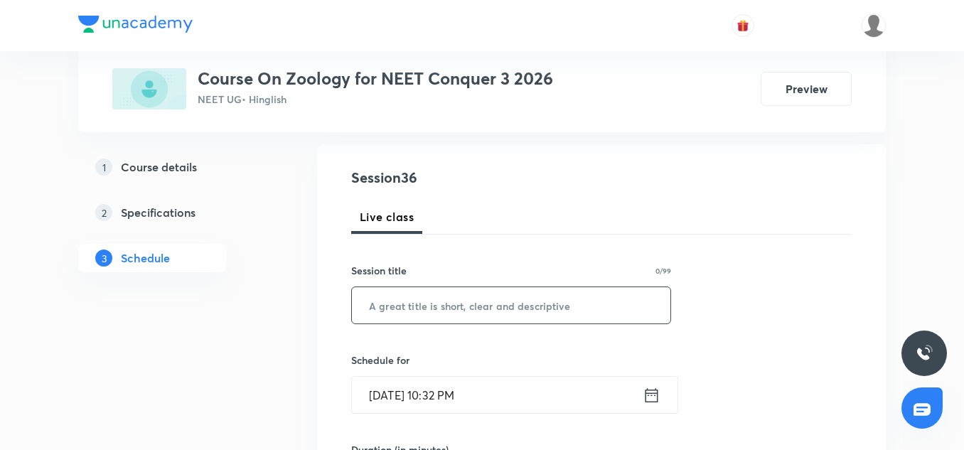
click at [416, 311] on input "text" at bounding box center [511, 305] width 318 height 36
paste input "Biomolecules-06"
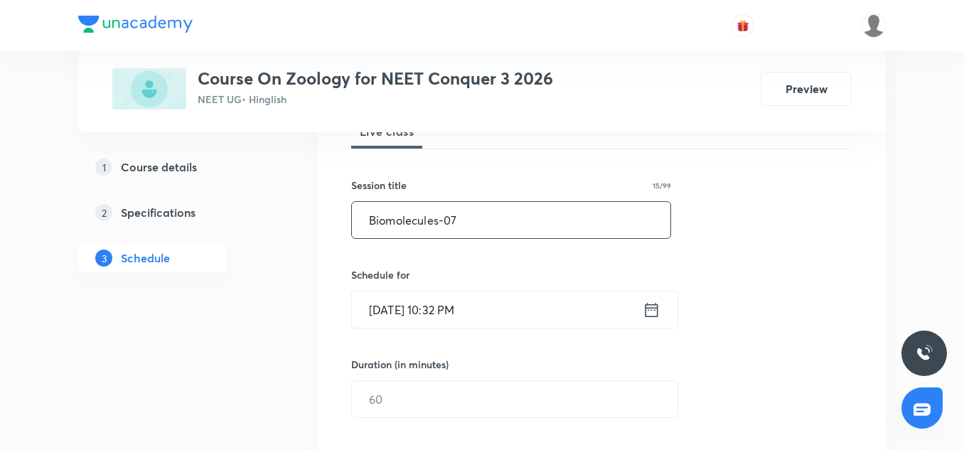
scroll to position [257, 0]
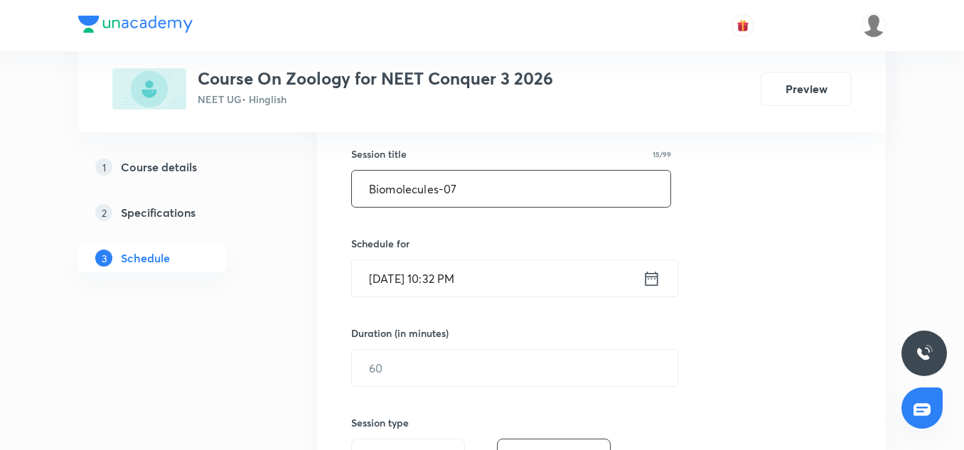
type input "Biomolecules-07"
click at [414, 279] on input "[DATE] 10:32 PM" at bounding box center [497, 278] width 291 height 36
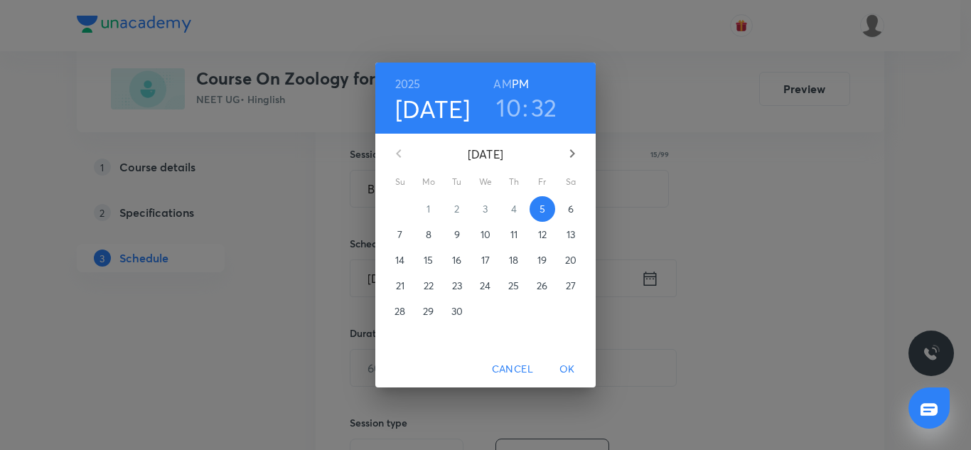
click at [569, 203] on p "6" at bounding box center [571, 209] width 6 height 14
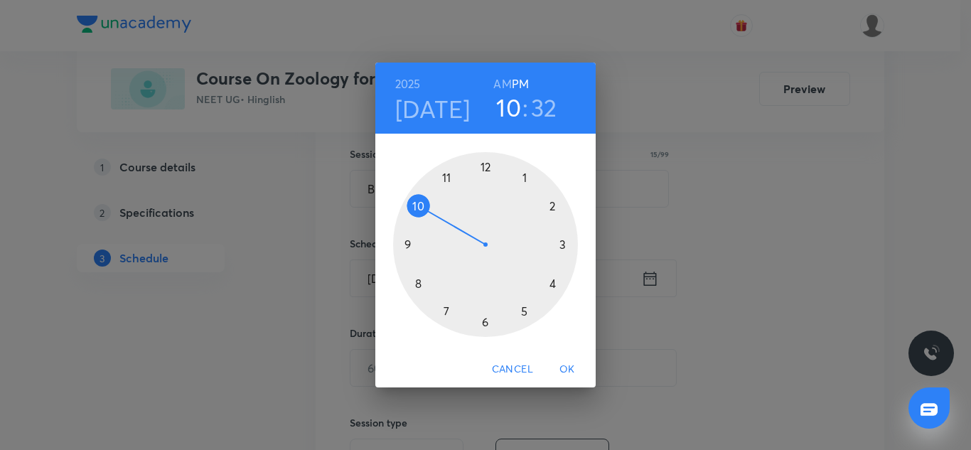
click at [554, 203] on div at bounding box center [485, 244] width 185 height 185
click at [488, 169] on div at bounding box center [485, 244] width 185 height 185
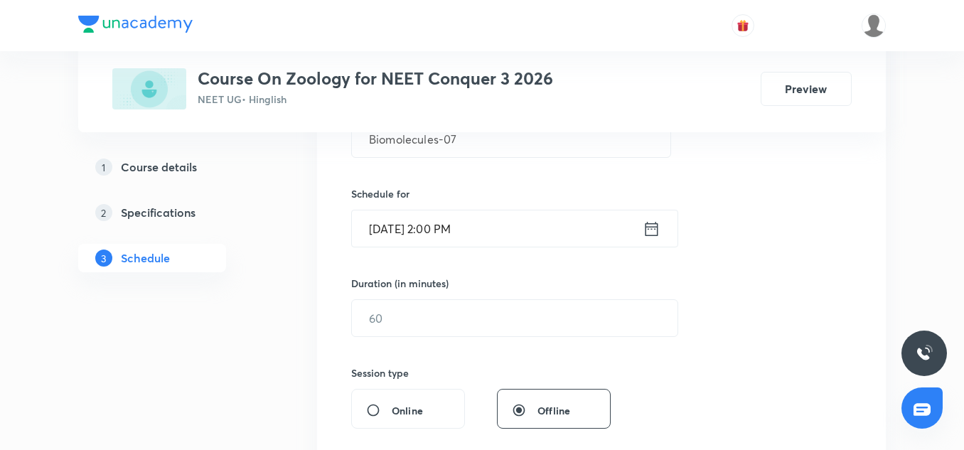
scroll to position [307, 0]
click at [398, 322] on input "text" at bounding box center [514, 317] width 325 height 36
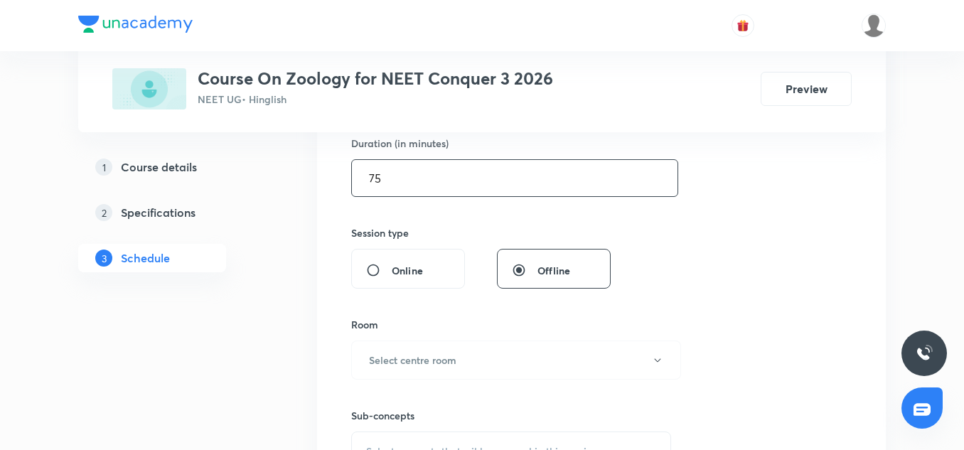
scroll to position [516, 0]
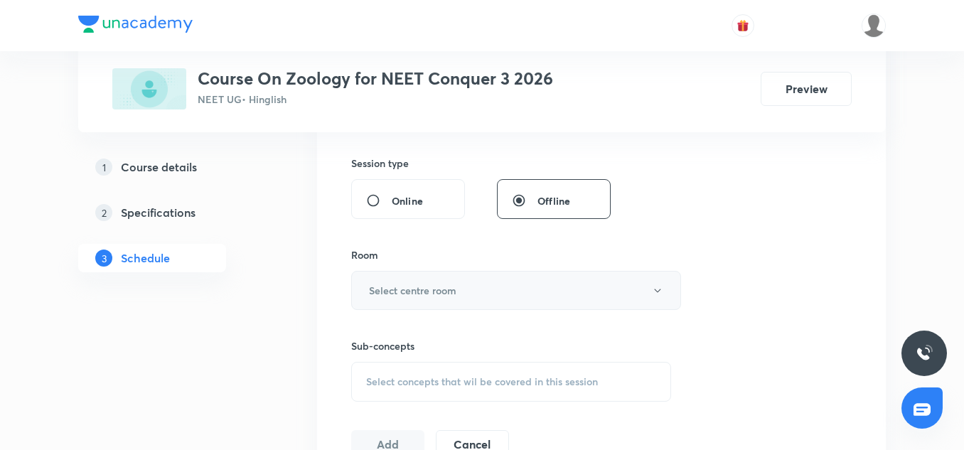
type input "75"
click at [402, 298] on button "Select centre room" at bounding box center [516, 290] width 330 height 39
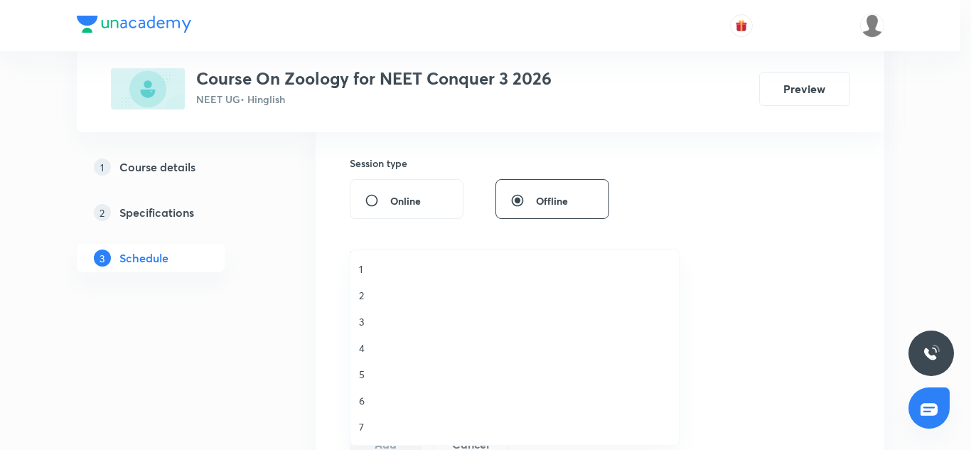
click at [380, 367] on span "5" at bounding box center [514, 374] width 311 height 15
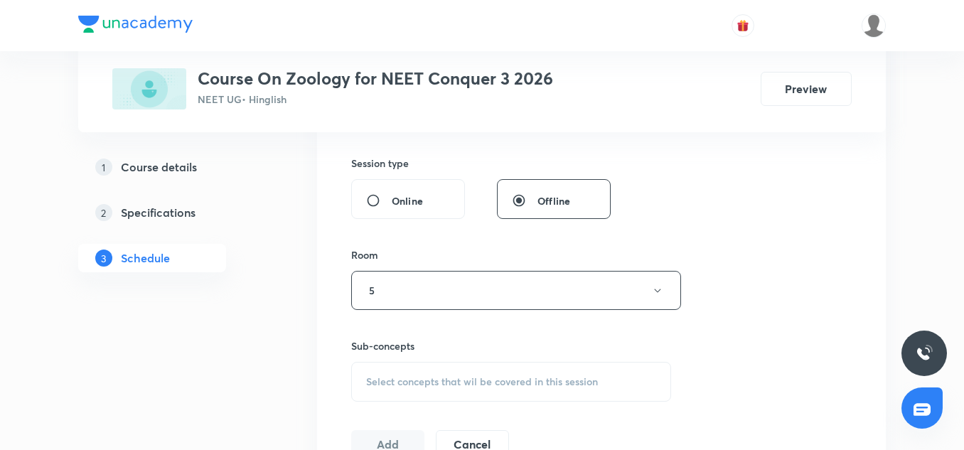
scroll to position [653, 0]
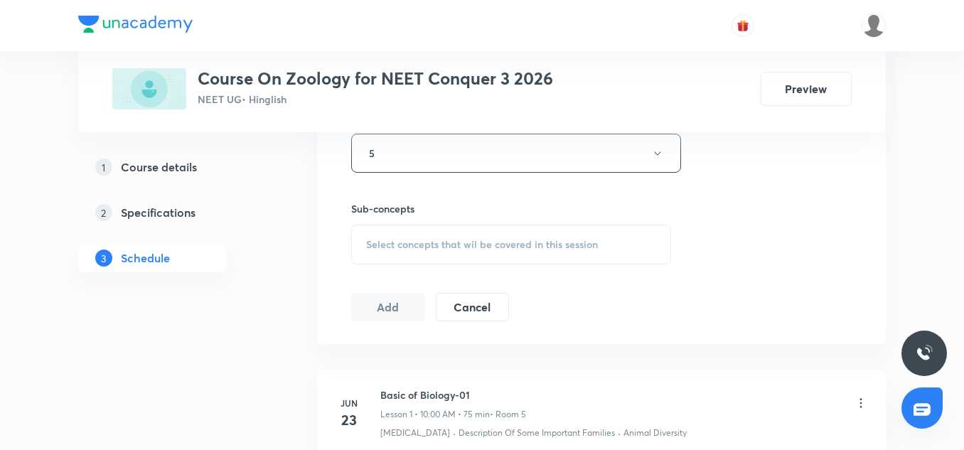
click at [408, 241] on span "Select concepts that wil be covered in this session" at bounding box center [482, 244] width 232 height 11
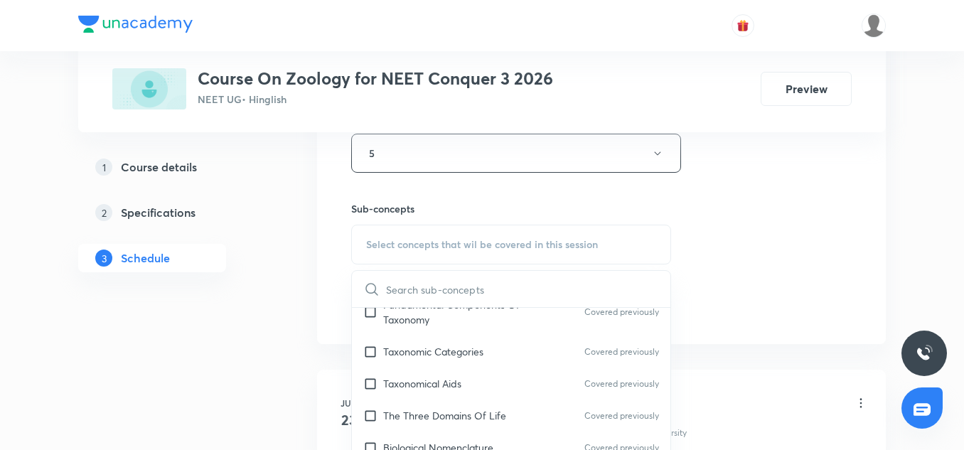
scroll to position [181, 0]
click at [429, 366] on div "Taxonomical Aids Covered previously" at bounding box center [511, 382] width 318 height 32
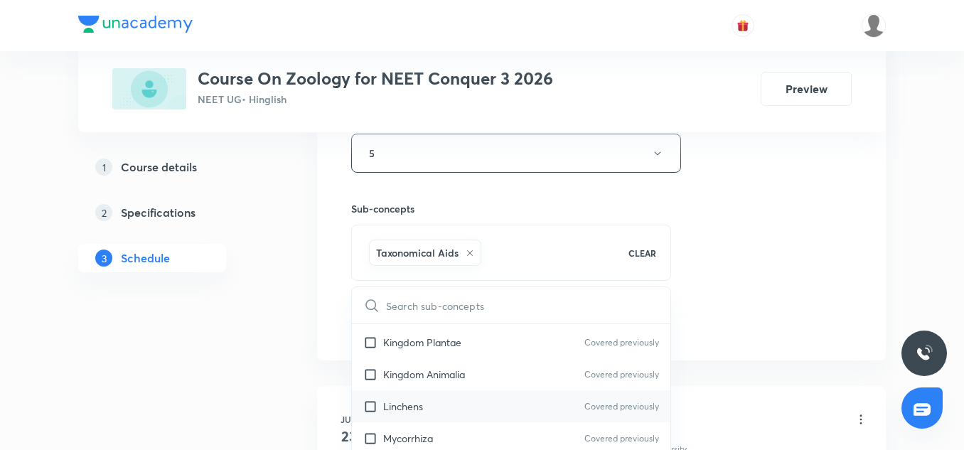
scroll to position [504, 0]
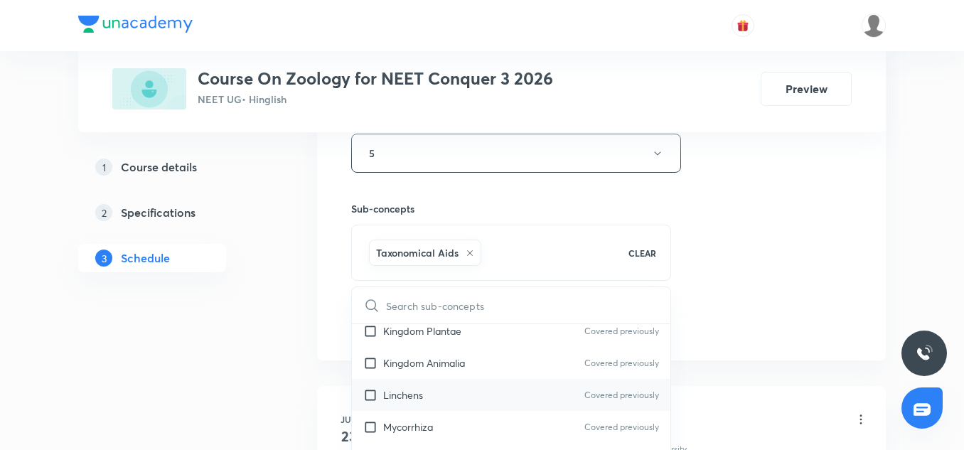
click at [425, 386] on div "Linchens Covered previously" at bounding box center [511, 395] width 318 height 32
checkbox input "true"
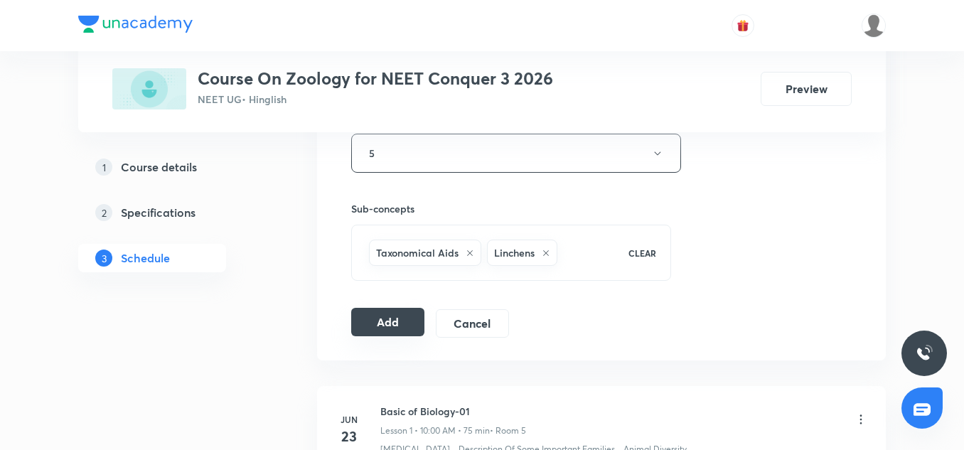
click at [382, 325] on button "Add" at bounding box center [387, 322] width 73 height 28
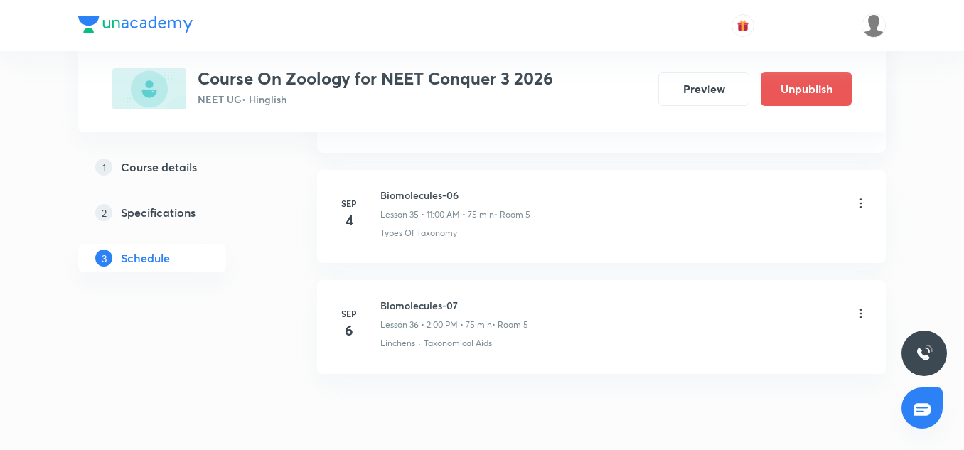
scroll to position [4011, 0]
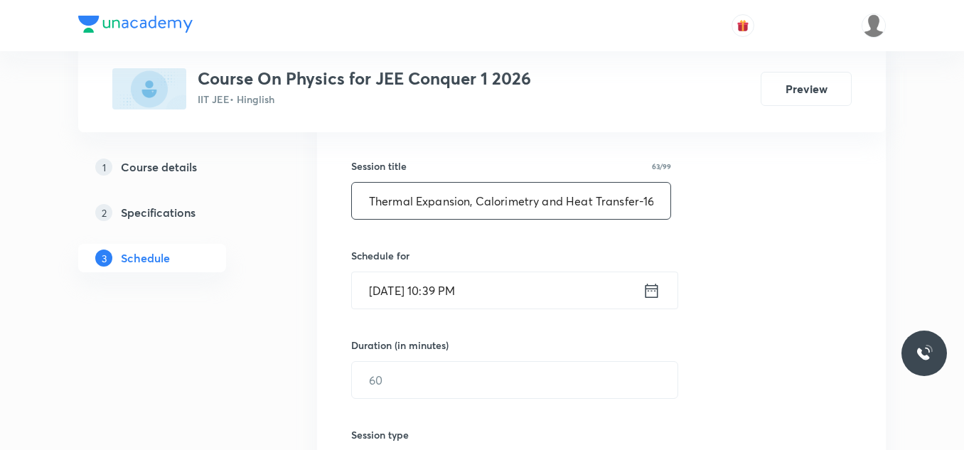
scroll to position [245, 0]
type input "Elasticity, Thermal Expansion, Calorimetry and Heat Transfer-16"
click at [384, 291] on input "[DATE] 10:39 PM" at bounding box center [497, 289] width 291 height 36
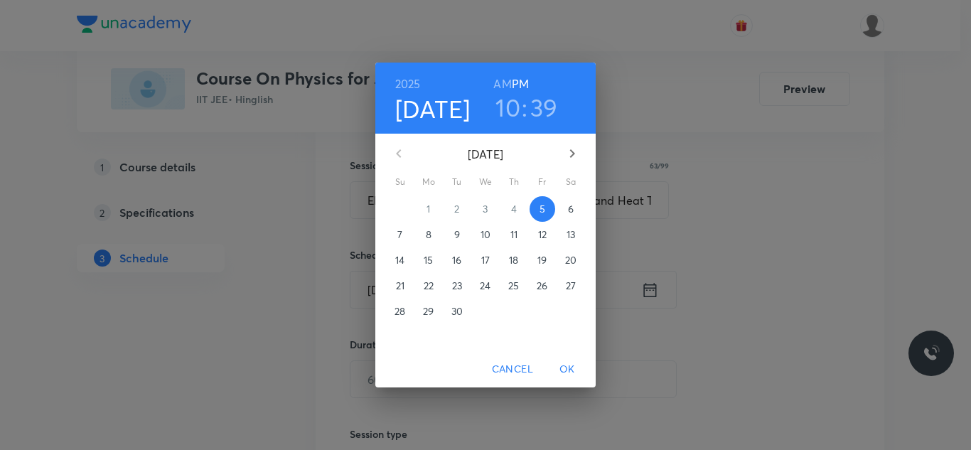
click at [573, 204] on p "6" at bounding box center [571, 209] width 6 height 14
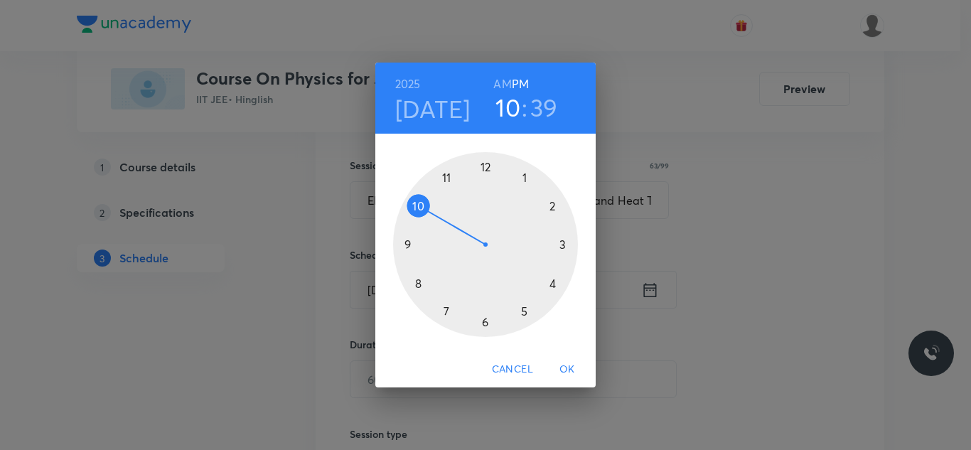
click at [486, 166] on div at bounding box center [485, 244] width 185 height 185
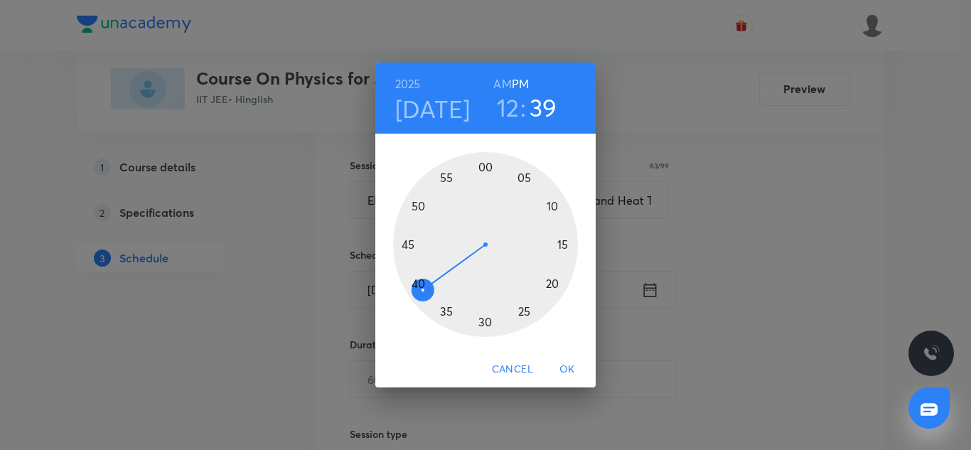
click at [519, 106] on h3 "12" at bounding box center [508, 107] width 23 height 30
click at [499, 77] on h6 "AM" at bounding box center [502, 84] width 18 height 20
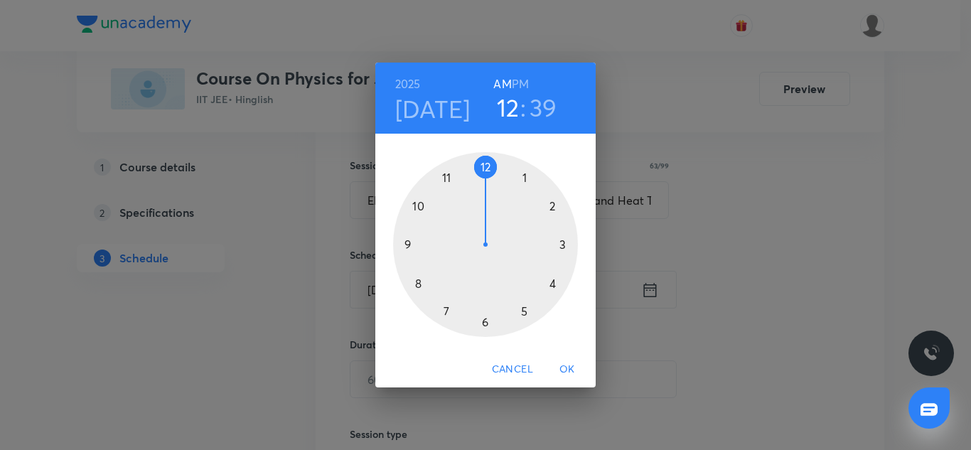
click at [448, 176] on div at bounding box center [485, 244] width 185 height 185
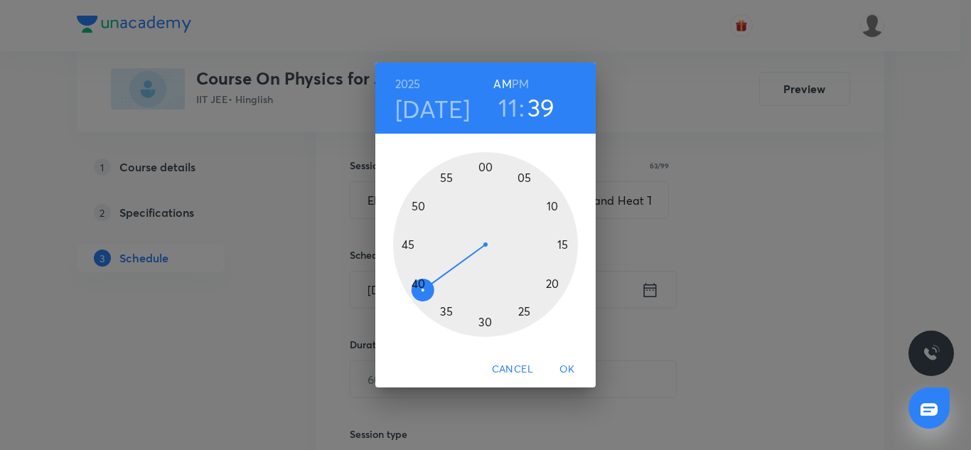
click at [486, 167] on div at bounding box center [485, 244] width 185 height 185
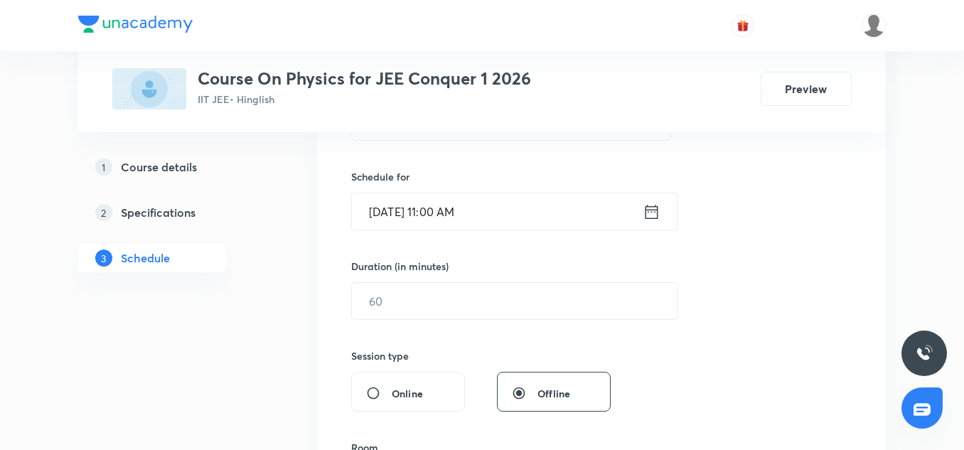
scroll to position [332, 0]
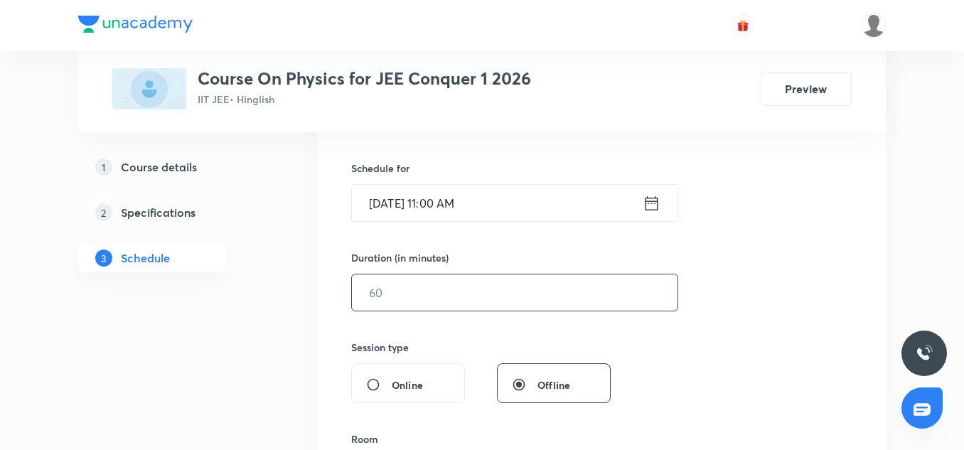
click at [424, 306] on input "text" at bounding box center [514, 292] width 325 height 36
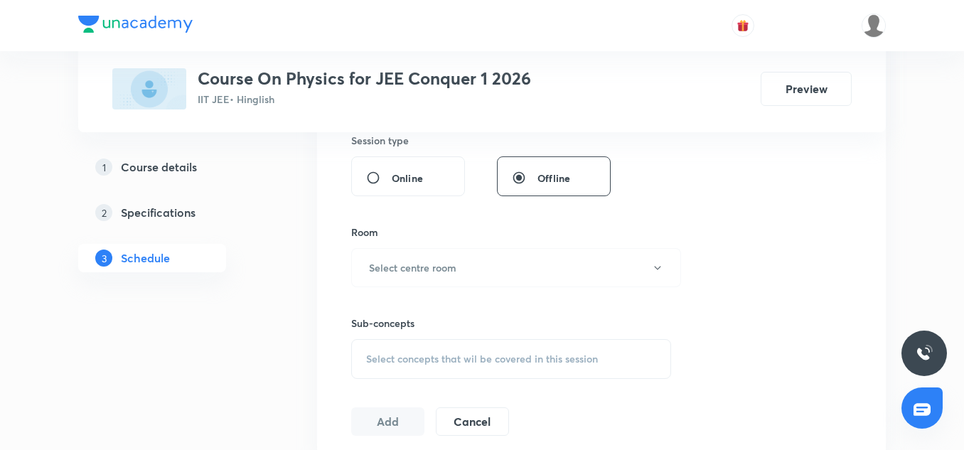
scroll to position [539, 0]
type input "120"
drag, startPoint x: 403, startPoint y: 289, endPoint x: 399, endPoint y: 278, distance: 11.9
click at [399, 278] on div "Session 105 Live class Session title 63/99 Elasticity, Thermal Expansion, Calor…" at bounding box center [601, 101] width 500 height 667
click at [399, 278] on button "Select centre room" at bounding box center [516, 266] width 330 height 39
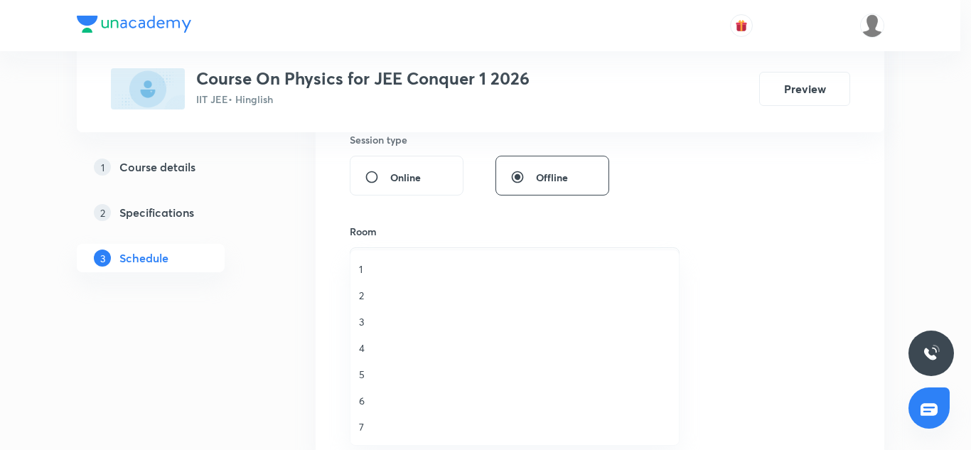
click at [372, 289] on span "2" at bounding box center [514, 295] width 311 height 15
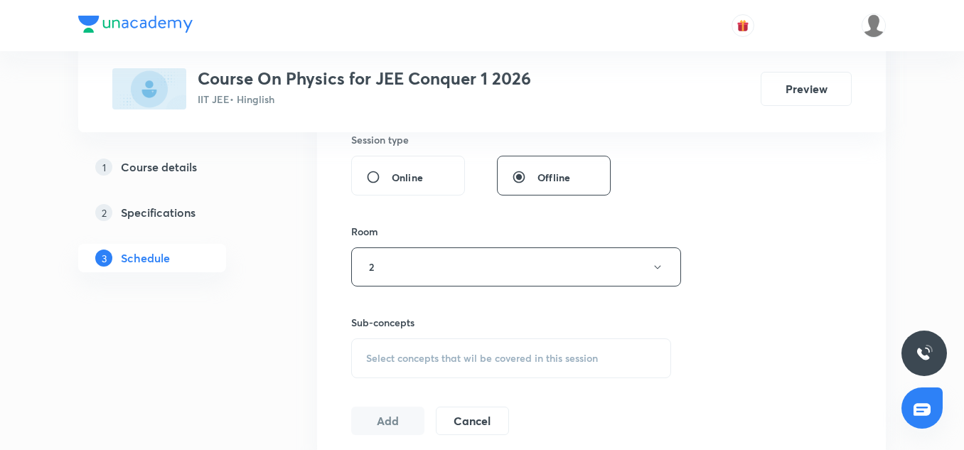
scroll to position [673, 0]
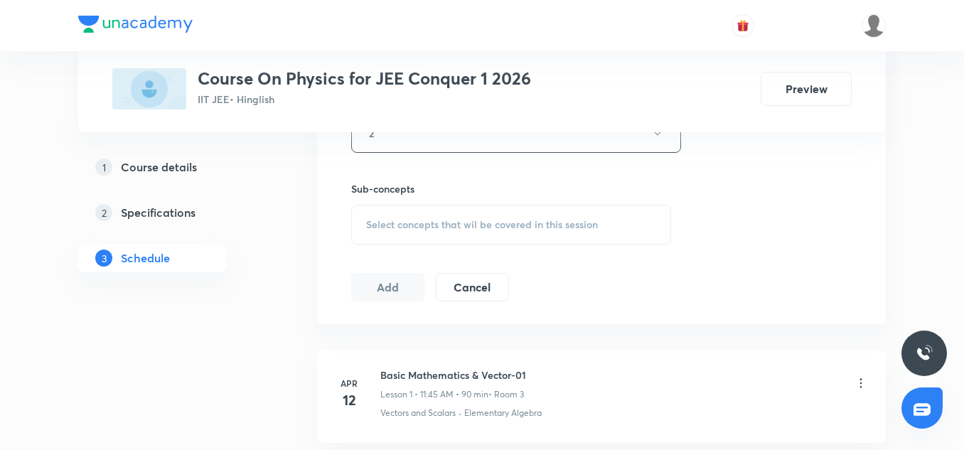
click at [387, 225] on span "Select concepts that wil be covered in this session" at bounding box center [482, 224] width 232 height 11
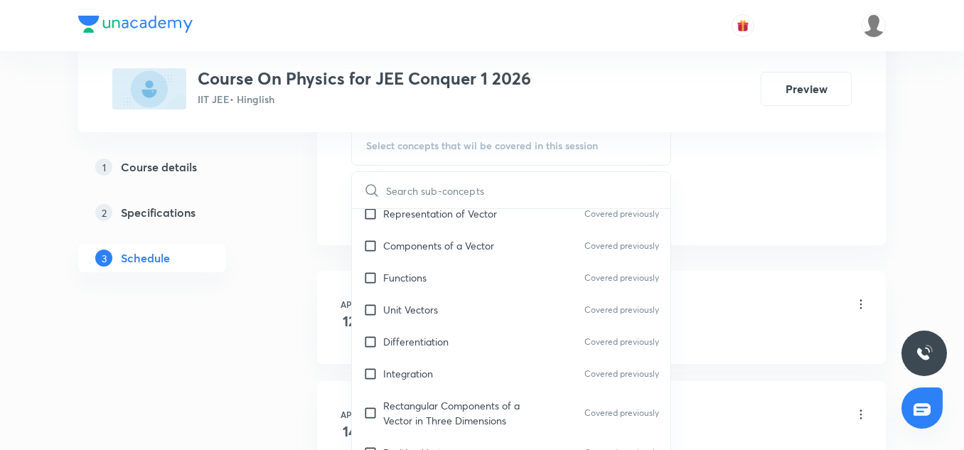
scroll to position [321, 0]
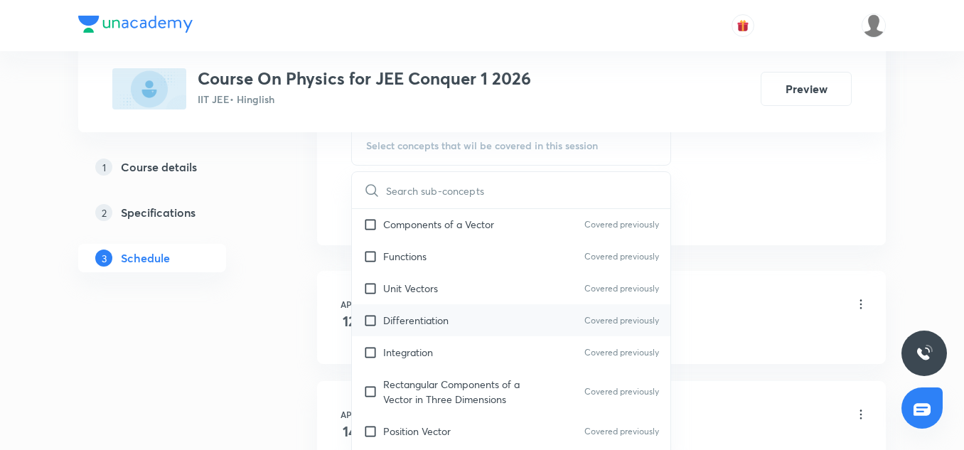
click at [419, 325] on p "Differentiation" at bounding box center [415, 320] width 65 height 15
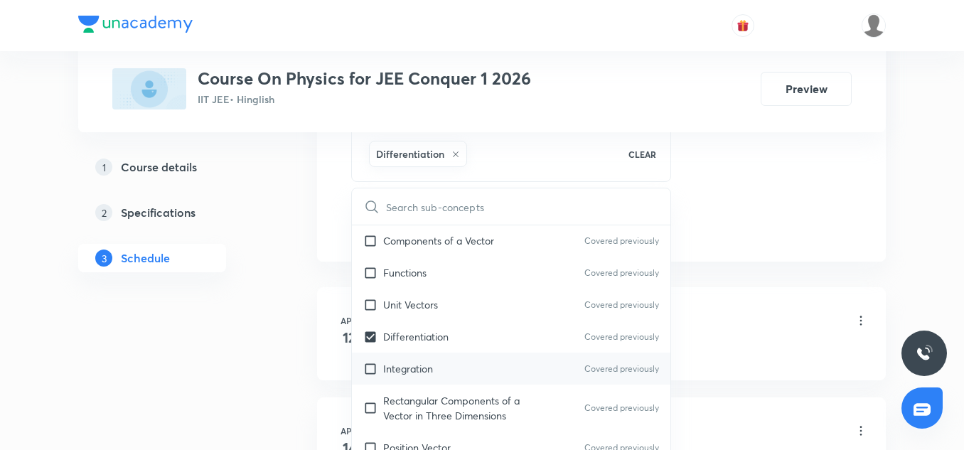
click at [427, 367] on p "Integration" at bounding box center [408, 368] width 50 height 15
checkbox input "true"
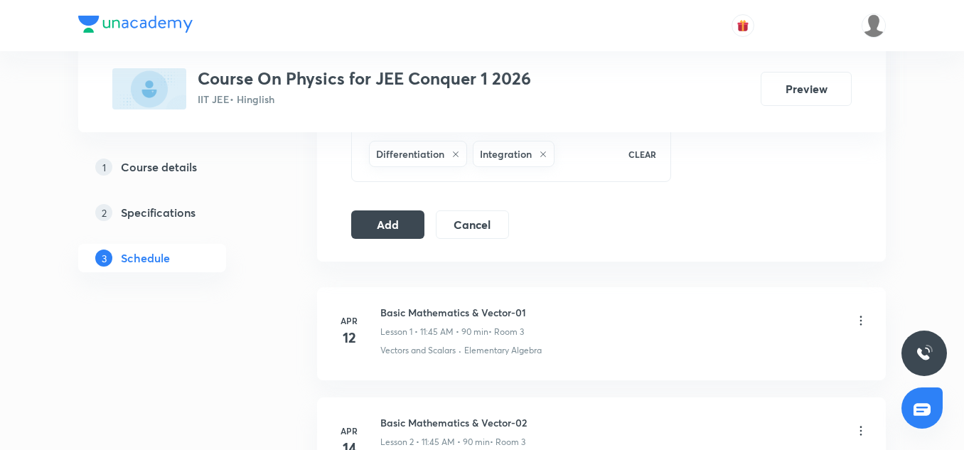
click at [375, 225] on button "Add" at bounding box center [387, 223] width 73 height 28
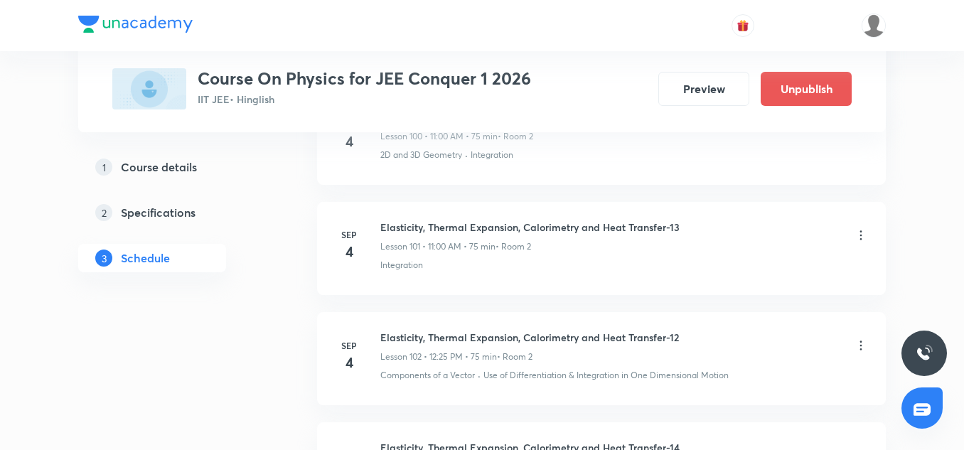
scroll to position [11680, 0]
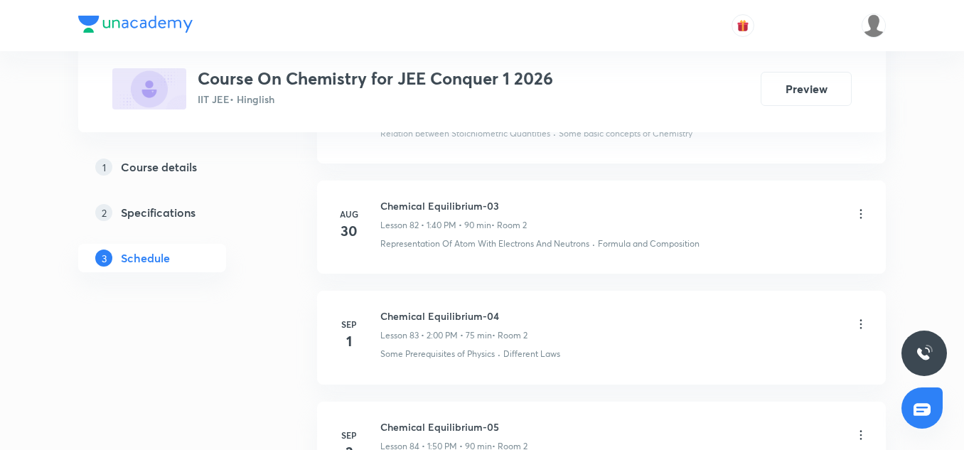
scroll to position [10425, 0]
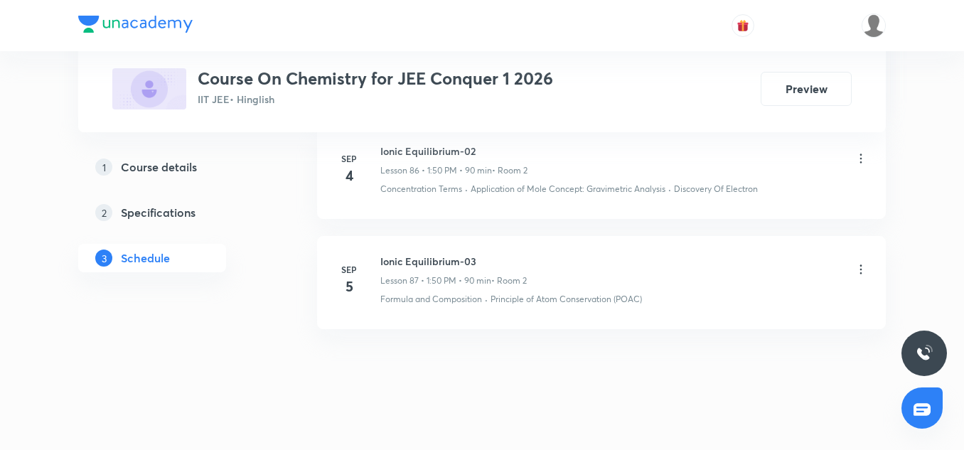
click at [437, 254] on h6 "Ionic Equilibrium-03" at bounding box center [453, 261] width 146 height 15
copy h6 "Ionic Equilibrium-03"
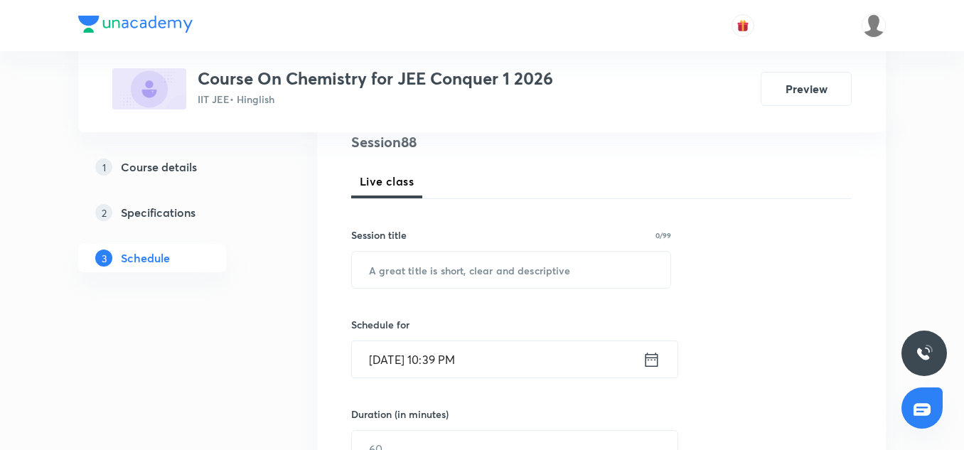
scroll to position [179, 0]
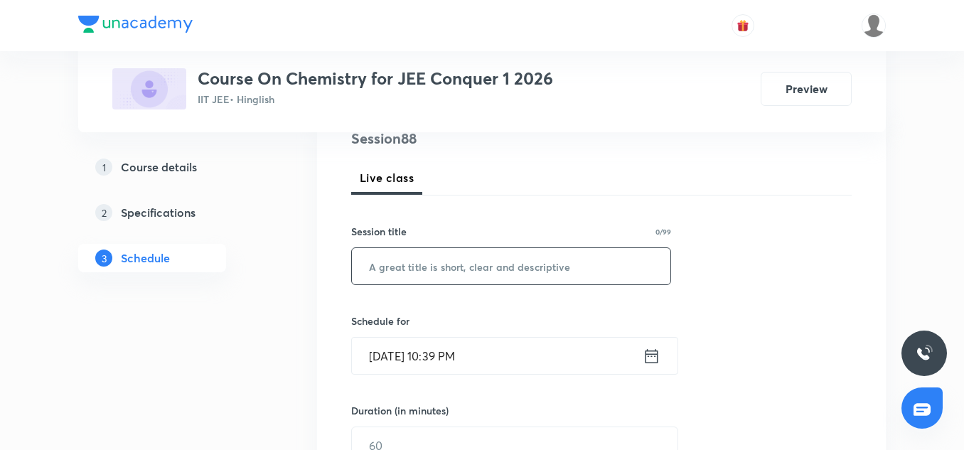
click at [426, 266] on input "text" at bounding box center [511, 266] width 318 height 36
paste input "Ionic Equilibrium-03"
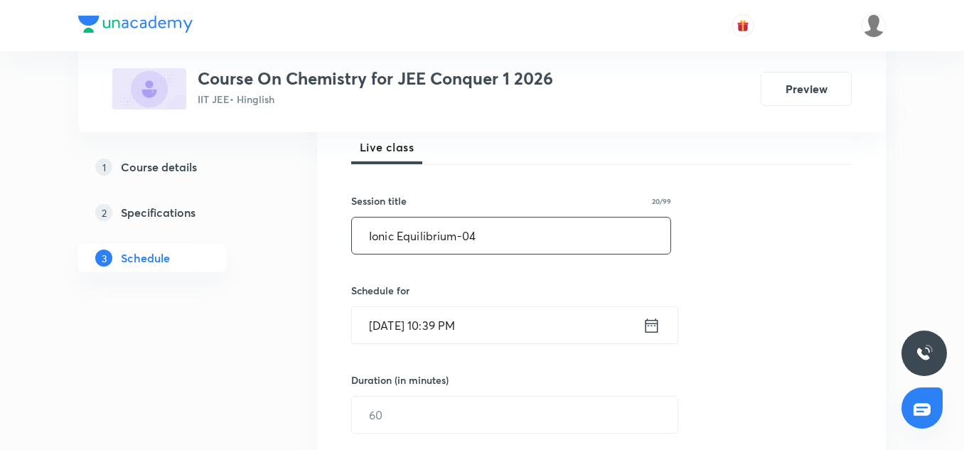
scroll to position [220, 0]
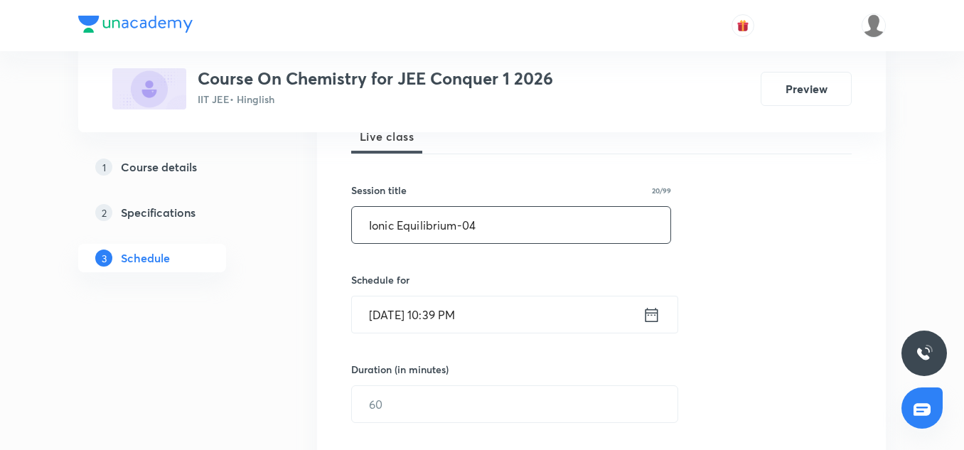
type input "Ionic Equilibrium-04"
click at [374, 313] on input "[DATE] 10:39 PM" at bounding box center [497, 314] width 291 height 36
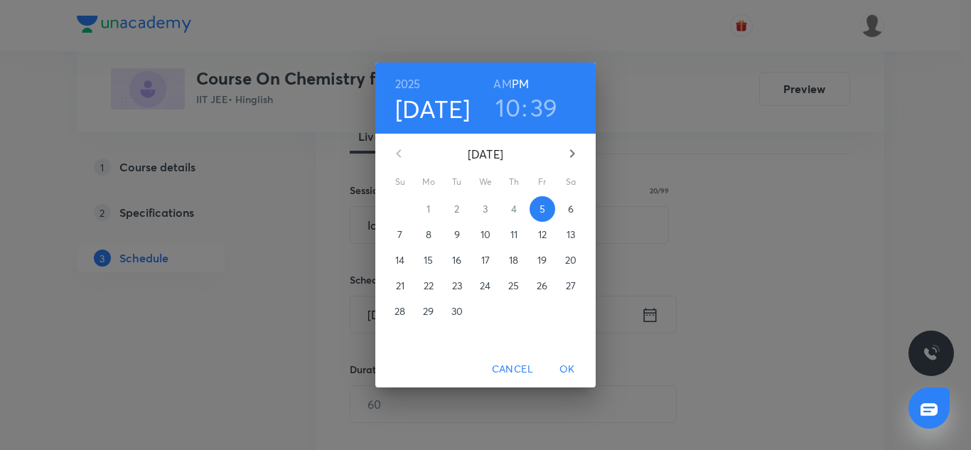
click at [571, 209] on p "6" at bounding box center [571, 209] width 6 height 14
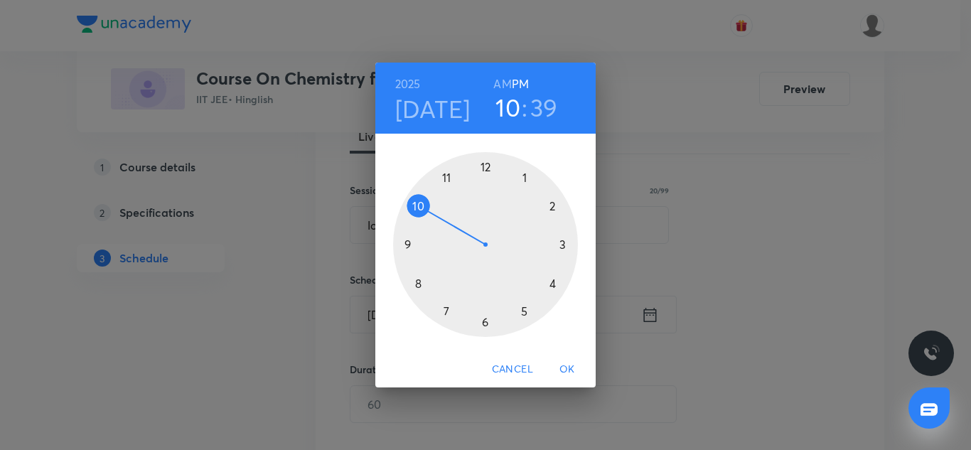
click at [527, 178] on div at bounding box center [485, 244] width 185 height 185
click at [417, 280] on div at bounding box center [485, 244] width 185 height 185
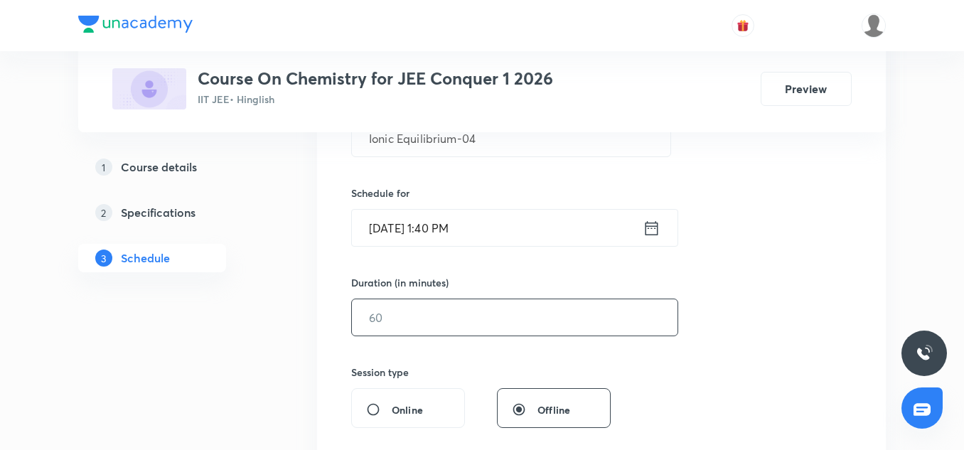
scroll to position [308, 0]
click at [403, 306] on input "text" at bounding box center [514, 316] width 325 height 36
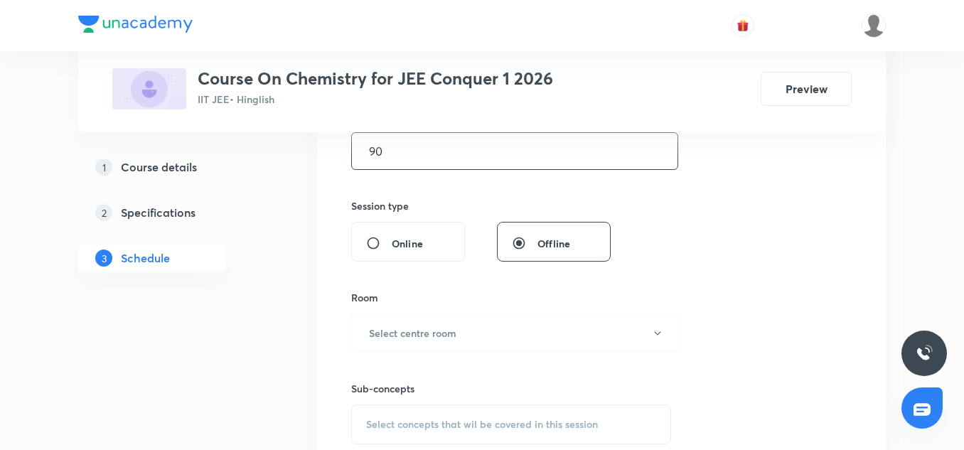
scroll to position [540, 0]
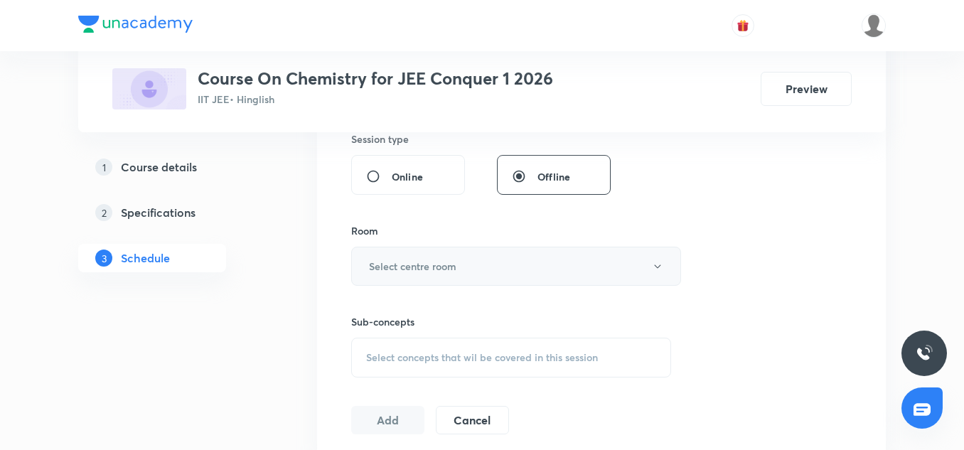
type input "90"
click at [390, 251] on button "Select centre room" at bounding box center [516, 266] width 330 height 39
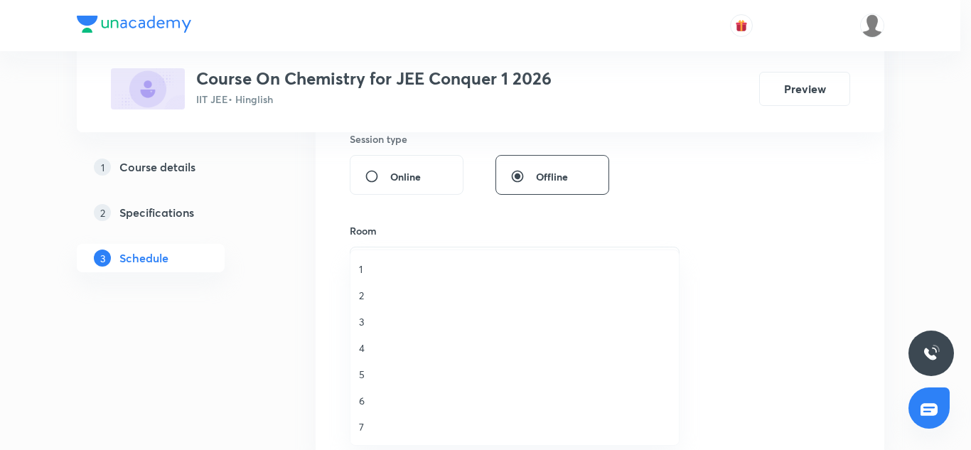
click at [371, 293] on span "2" at bounding box center [514, 295] width 311 height 15
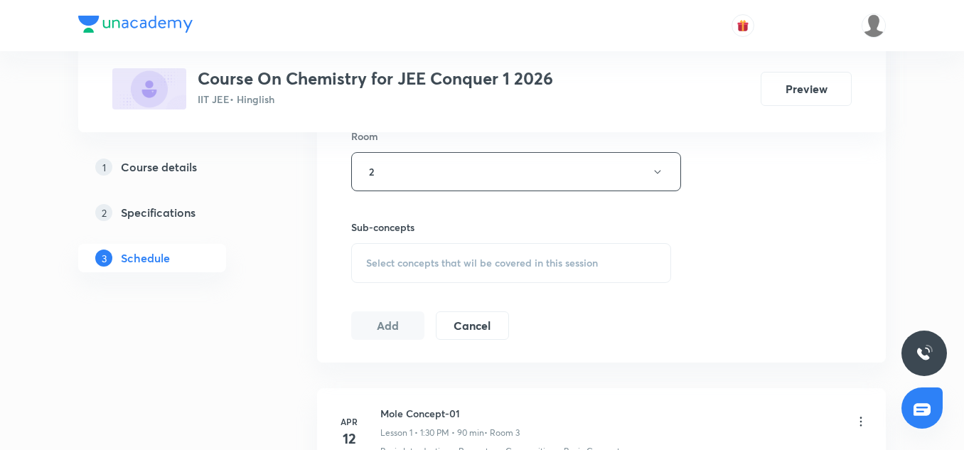
scroll to position [640, 0]
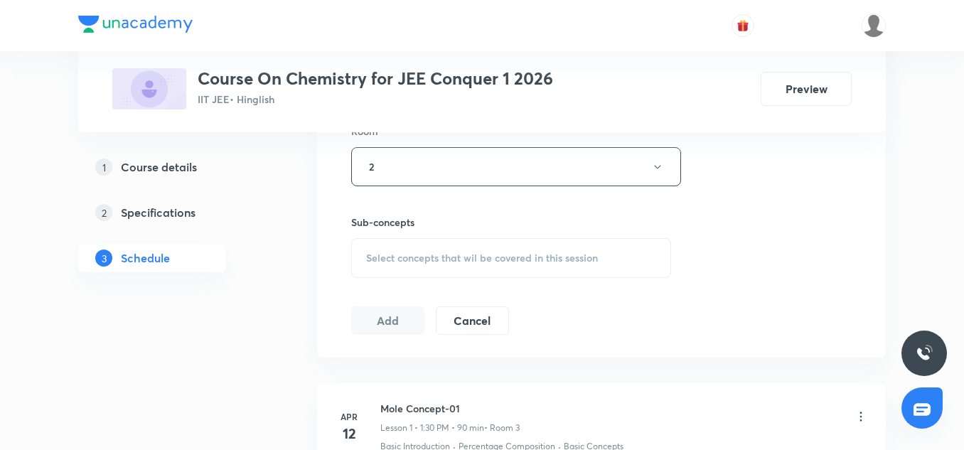
click at [406, 271] on div "Select concepts that wil be covered in this session" at bounding box center [511, 258] width 320 height 40
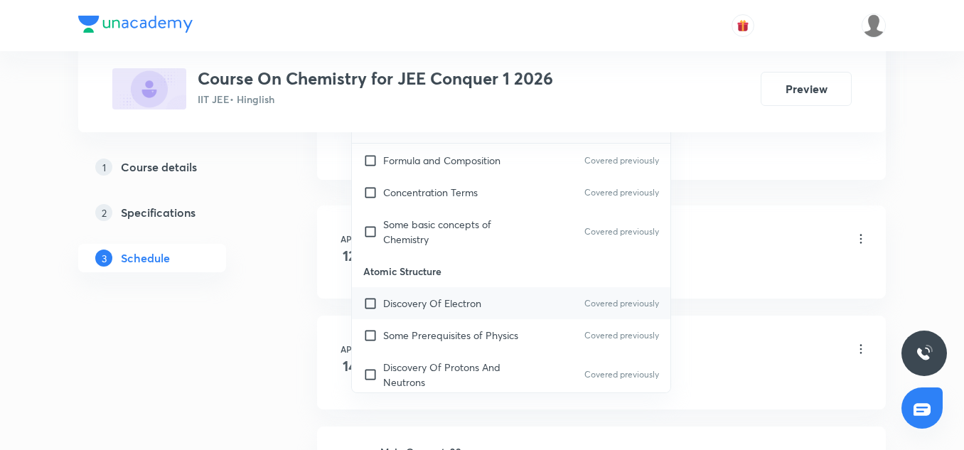
scroll to position [516, 0]
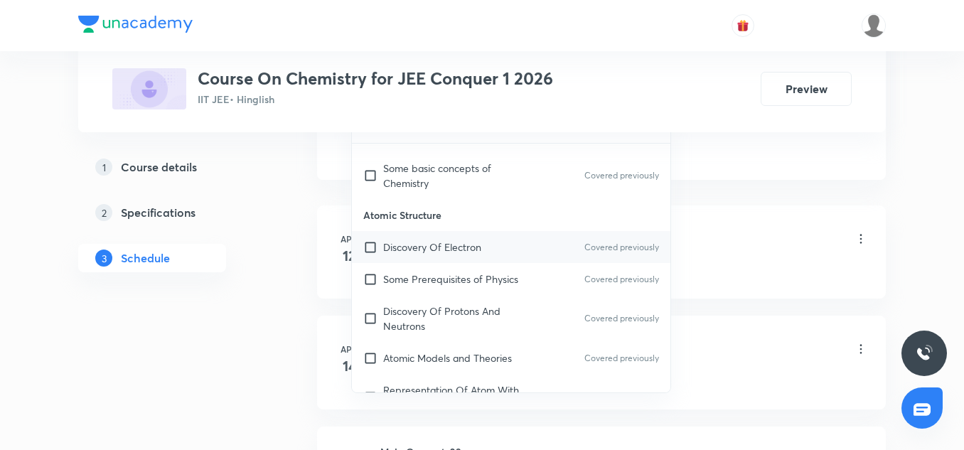
click at [403, 235] on div "Discovery Of Electron Covered previously" at bounding box center [511, 247] width 318 height 32
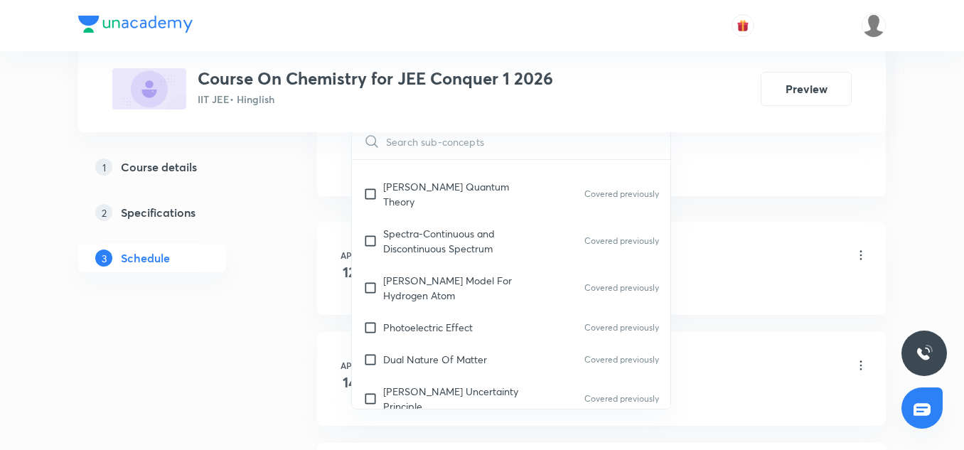
scroll to position [929, 0]
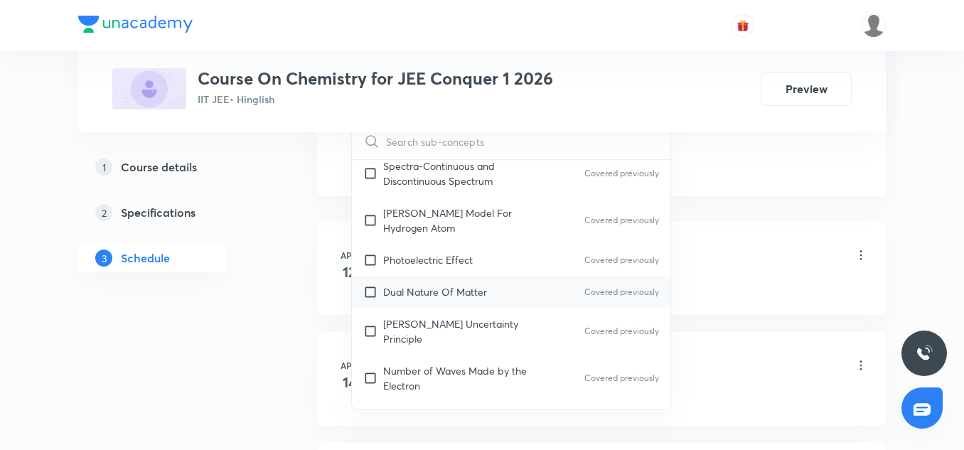
click at [413, 284] on p "Dual Nature Of Matter" at bounding box center [435, 291] width 104 height 15
checkbox input "true"
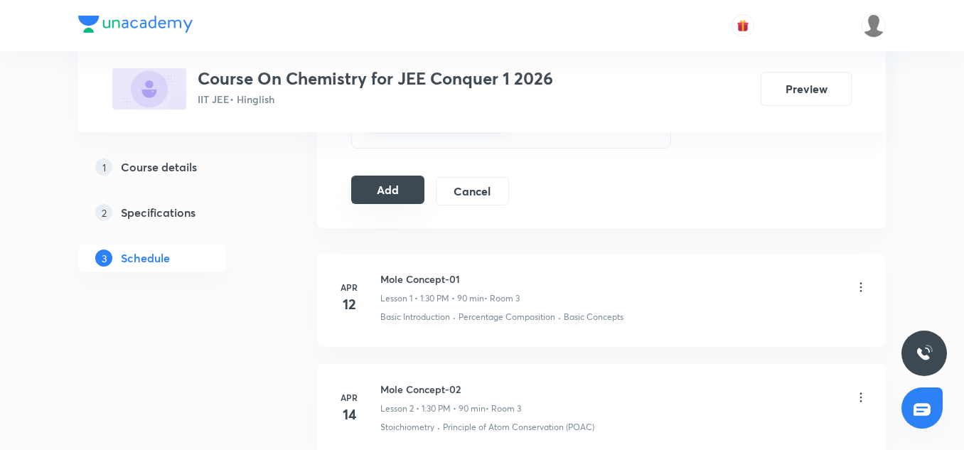
click at [384, 185] on button "Add" at bounding box center [387, 190] width 73 height 28
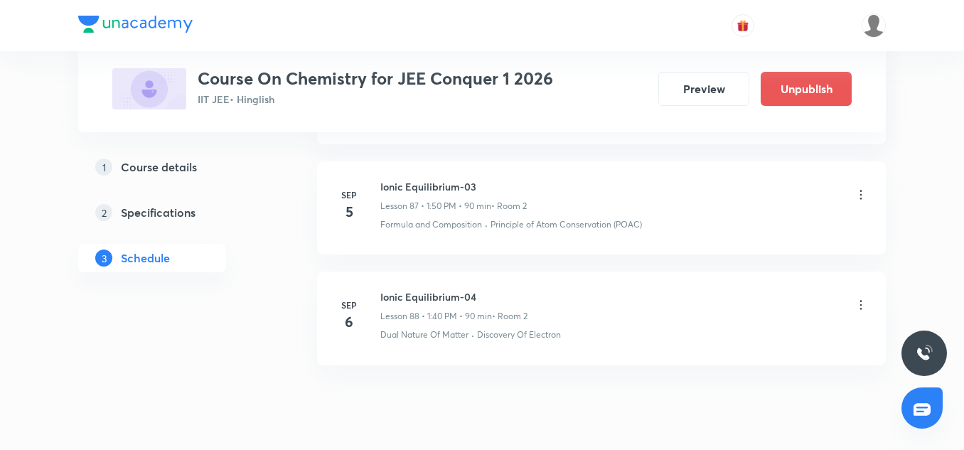
scroll to position [9882, 0]
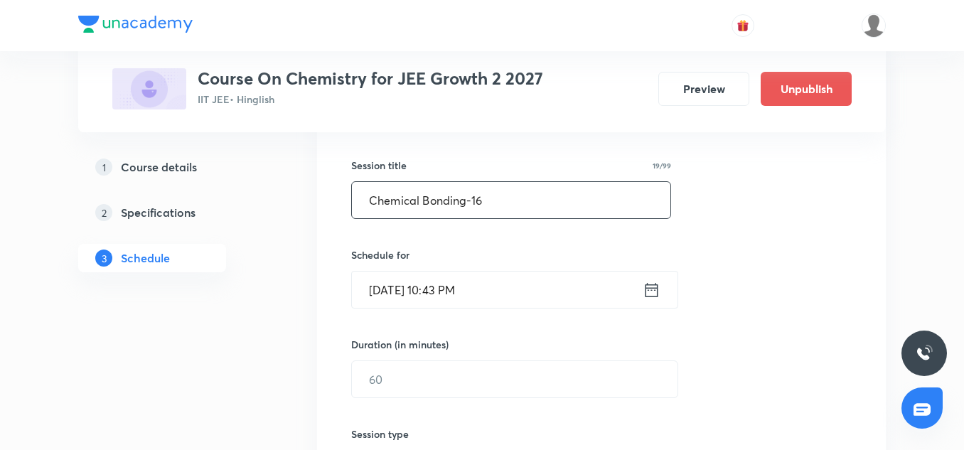
scroll to position [257, 0]
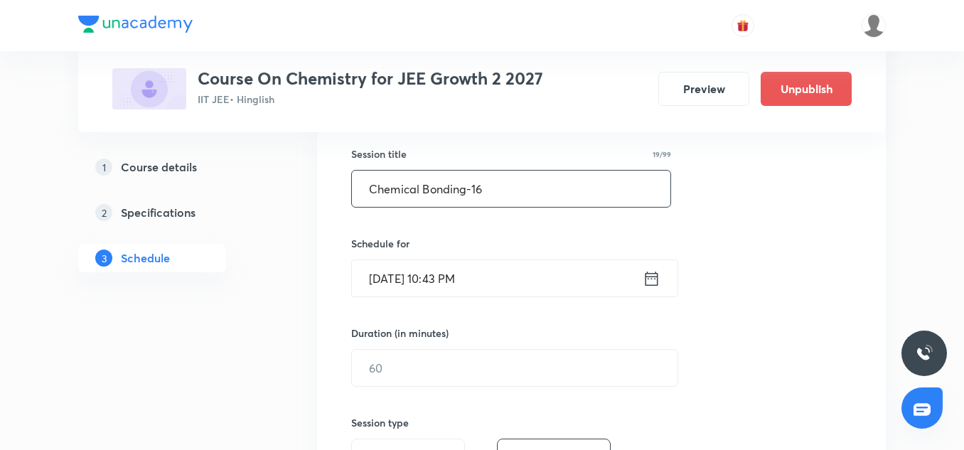
type input "Chemical Bonding-16"
click at [394, 274] on input "[DATE] 10:43 PM" at bounding box center [497, 278] width 291 height 36
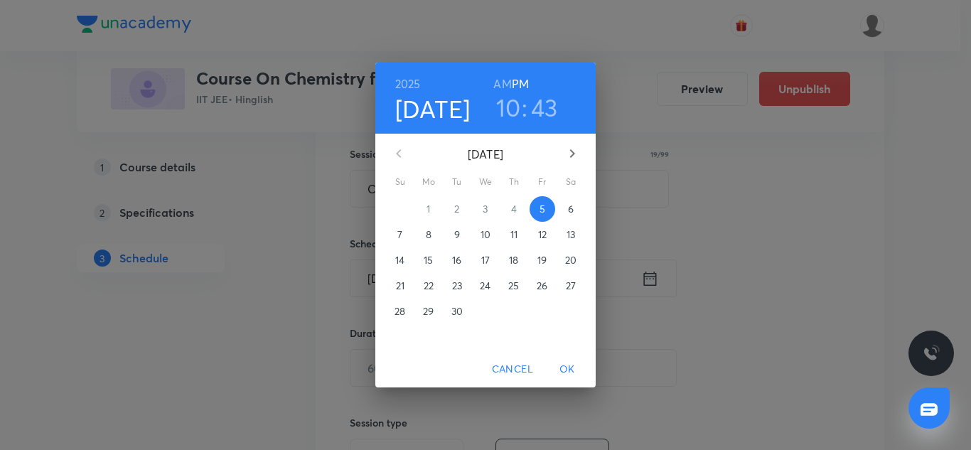
click at [570, 203] on p "6" at bounding box center [571, 209] width 6 height 14
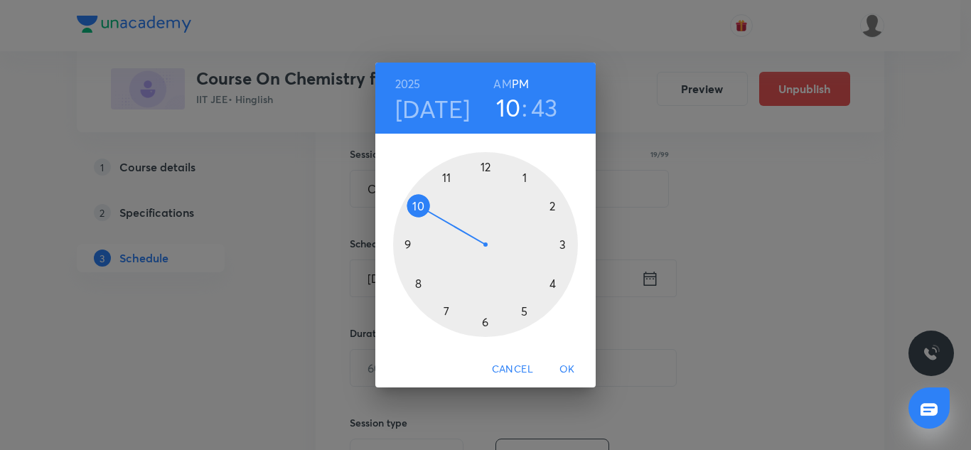
click at [552, 281] on div at bounding box center [485, 244] width 185 height 185
click at [484, 166] on div at bounding box center [485, 244] width 185 height 185
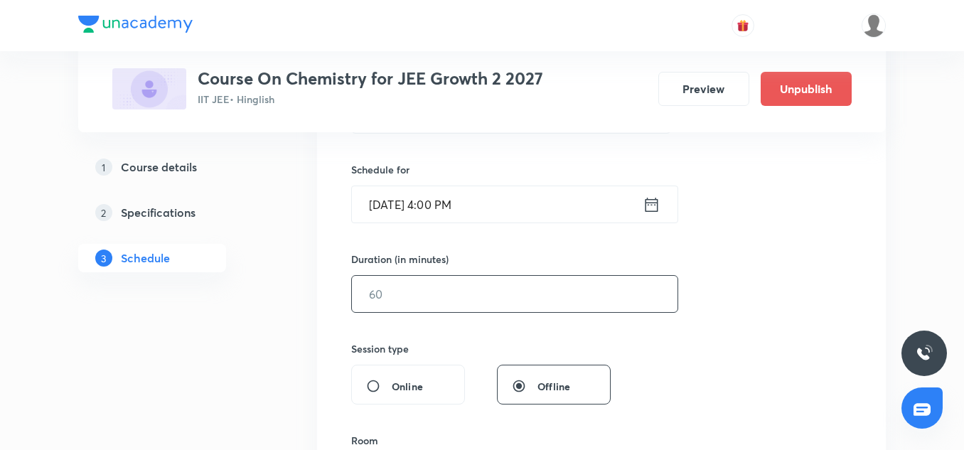
scroll to position [331, 0]
click at [399, 304] on input "text" at bounding box center [514, 293] width 325 height 36
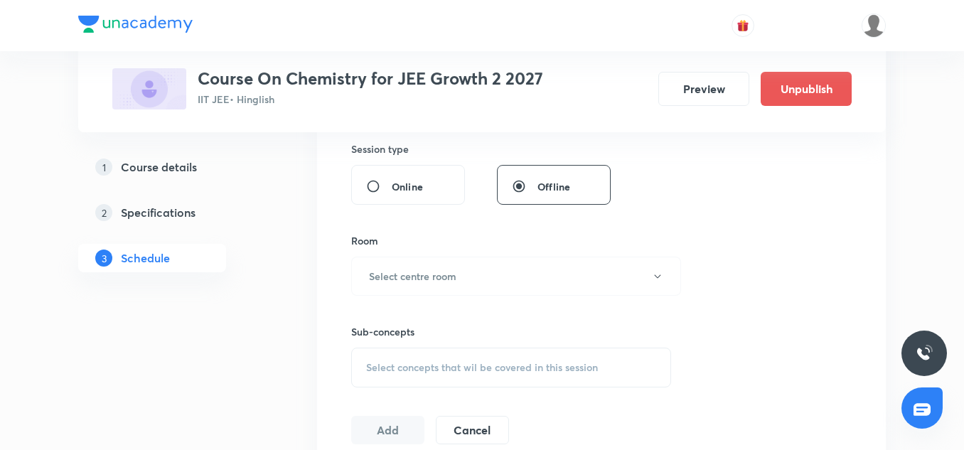
scroll to position [540, 0]
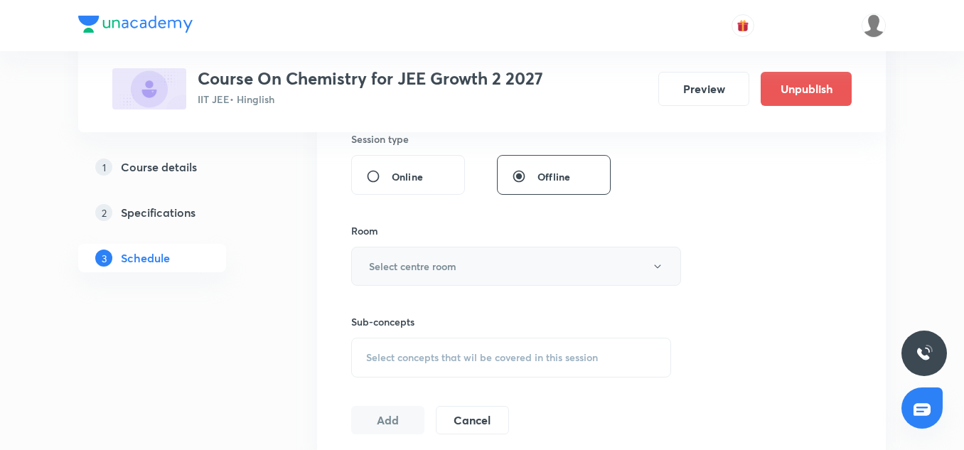
type input "85"
click at [404, 257] on button "Select centre room" at bounding box center [516, 266] width 330 height 39
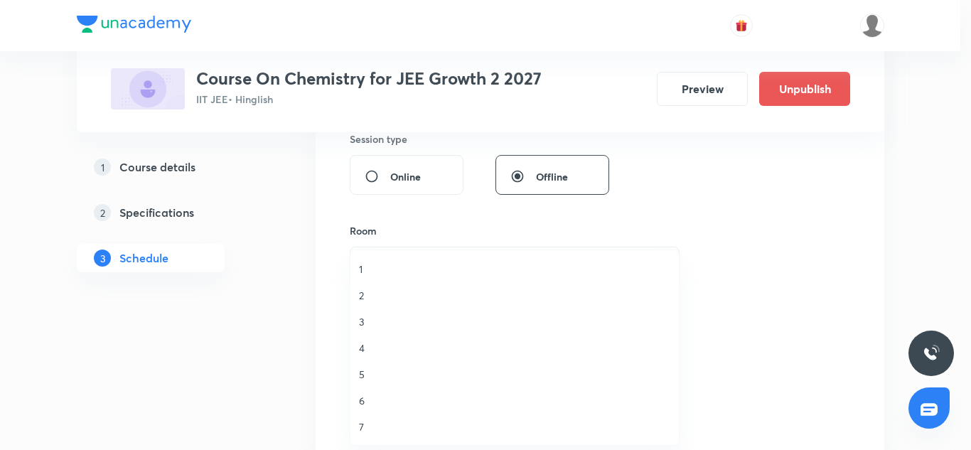
click at [367, 289] on span "2" at bounding box center [514, 295] width 311 height 15
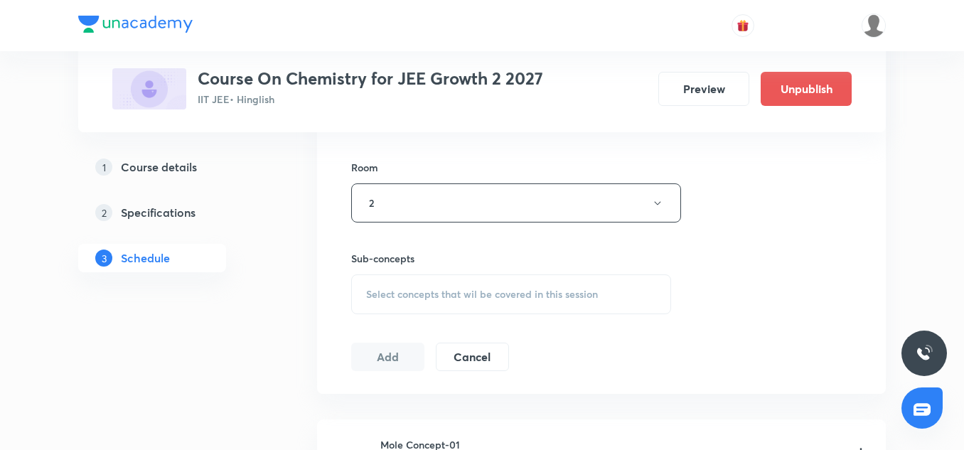
scroll to position [607, 0]
drag, startPoint x: 421, startPoint y: 257, endPoint x: 433, endPoint y: 285, distance: 30.9
click at [433, 285] on div "Sub-concepts Select concepts that wil be covered in this session" at bounding box center [511, 278] width 320 height 63
click at [433, 285] on span "Select concepts that wil be covered in this session" at bounding box center [482, 290] width 232 height 11
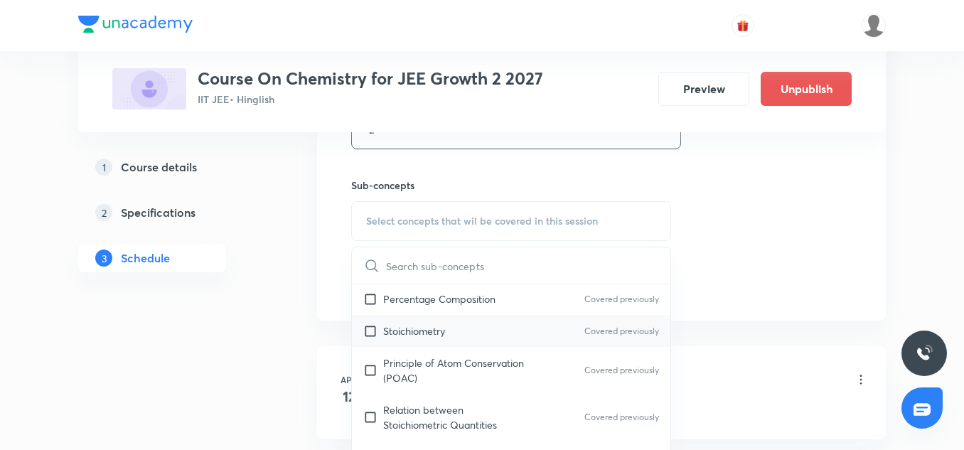
scroll to position [226, 0]
click at [424, 345] on div "Stoichiometry Covered previously" at bounding box center [511, 330] width 318 height 32
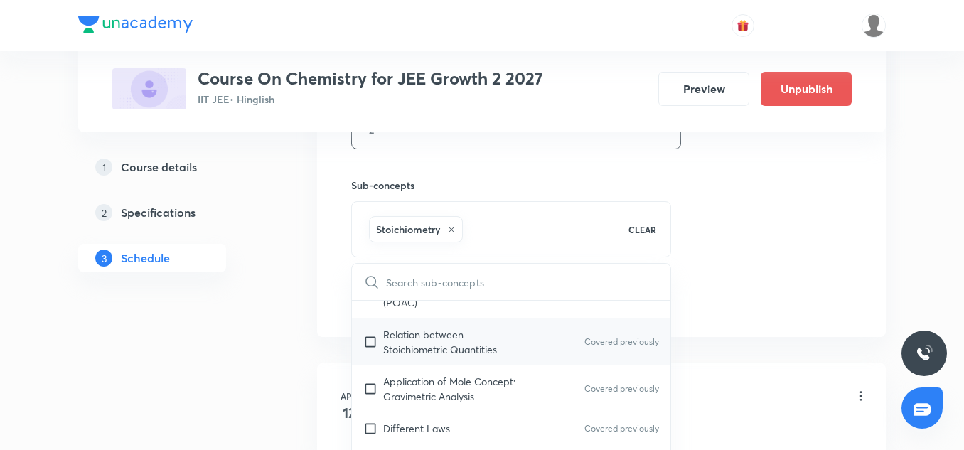
scroll to position [318, 0]
click at [416, 363] on div "Relation between Stoichiometric Quantities Covered previously" at bounding box center [511, 341] width 318 height 47
checkbox input "true"
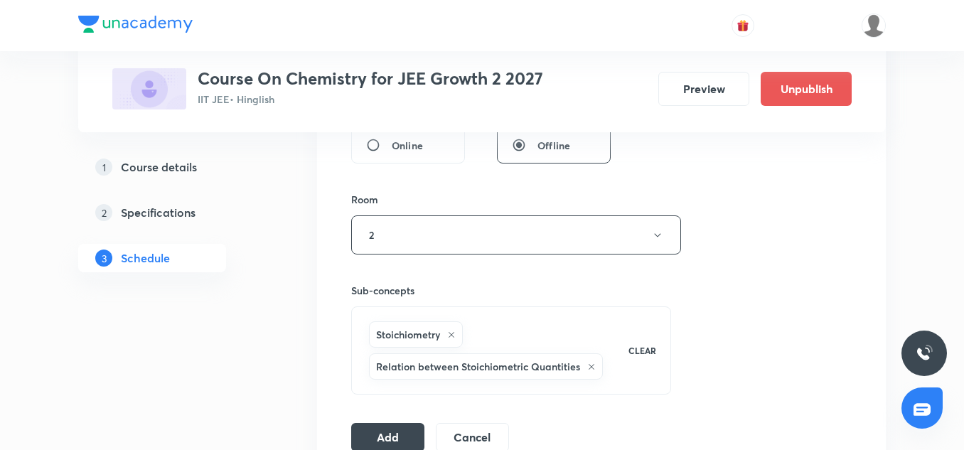
scroll to position [572, 0]
click at [404, 240] on button "2" at bounding box center [516, 234] width 330 height 39
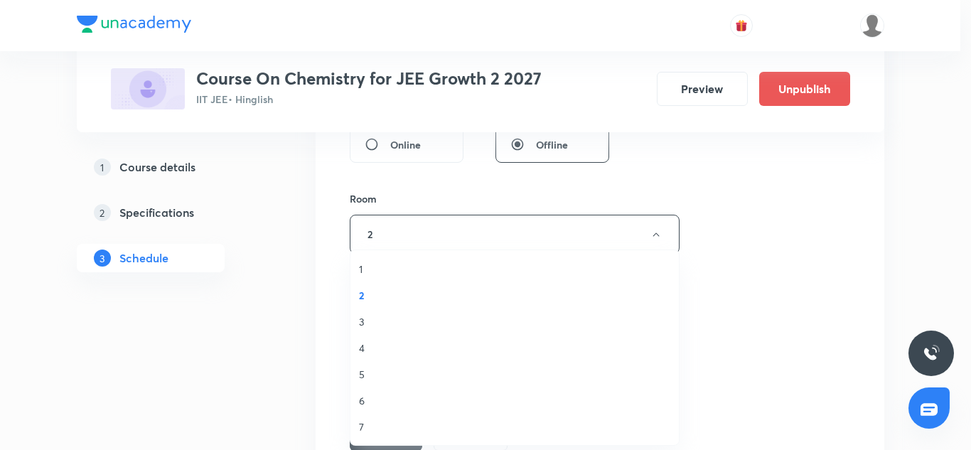
click at [372, 417] on li "7" at bounding box center [514, 427] width 328 height 26
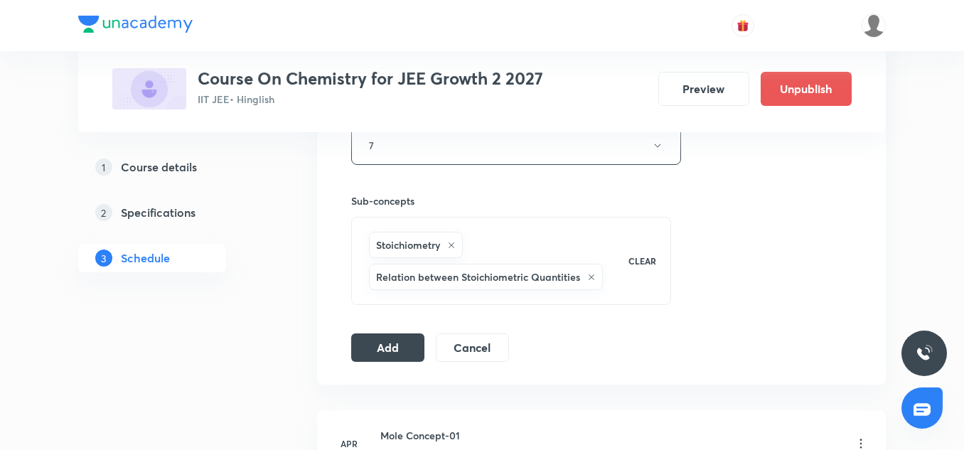
scroll to position [663, 0]
click at [408, 343] on button "Add" at bounding box center [387, 344] width 73 height 28
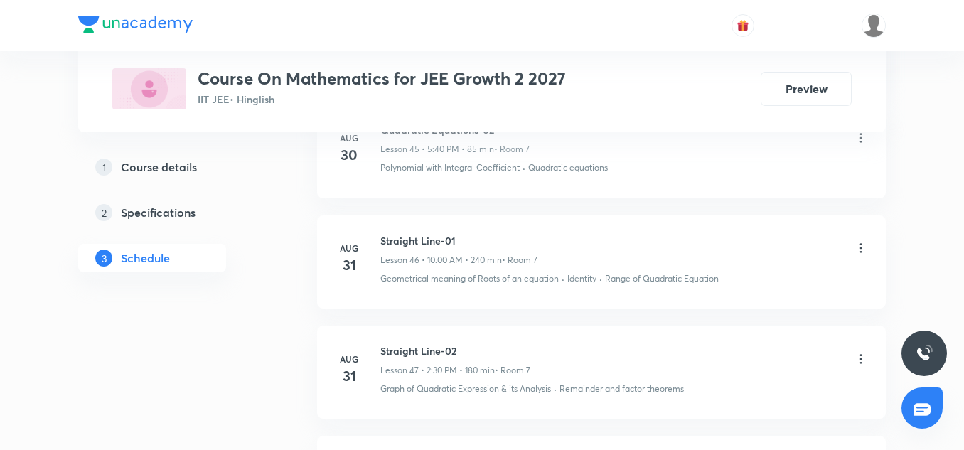
scroll to position [6275, 0]
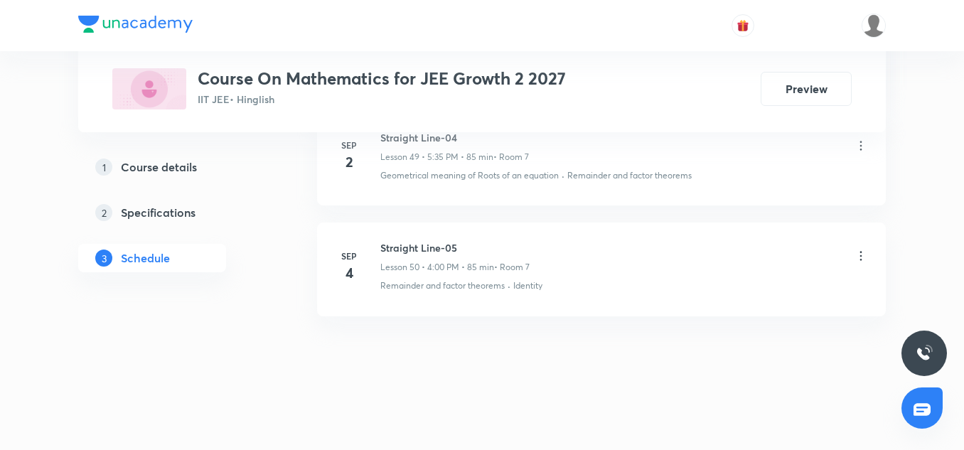
click at [422, 245] on h6 "Straight Line-05" at bounding box center [454, 247] width 149 height 15
copy h6 "Straight Line-05"
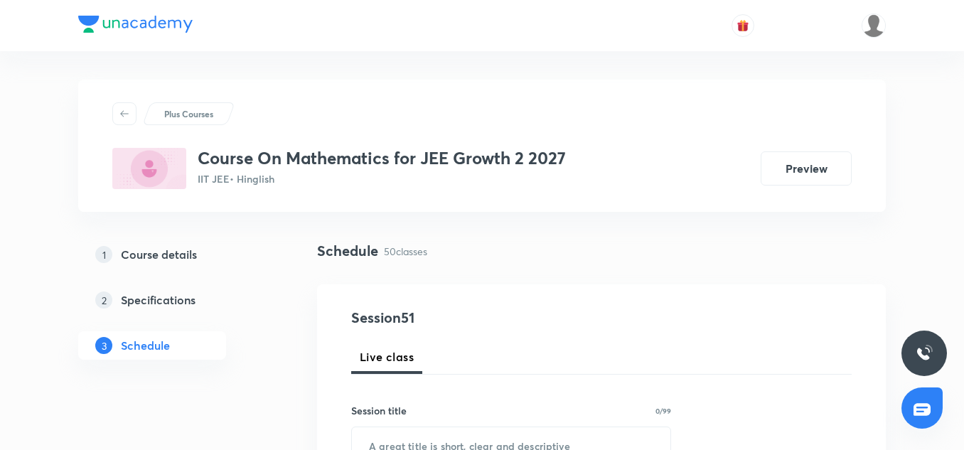
scroll to position [173, 0]
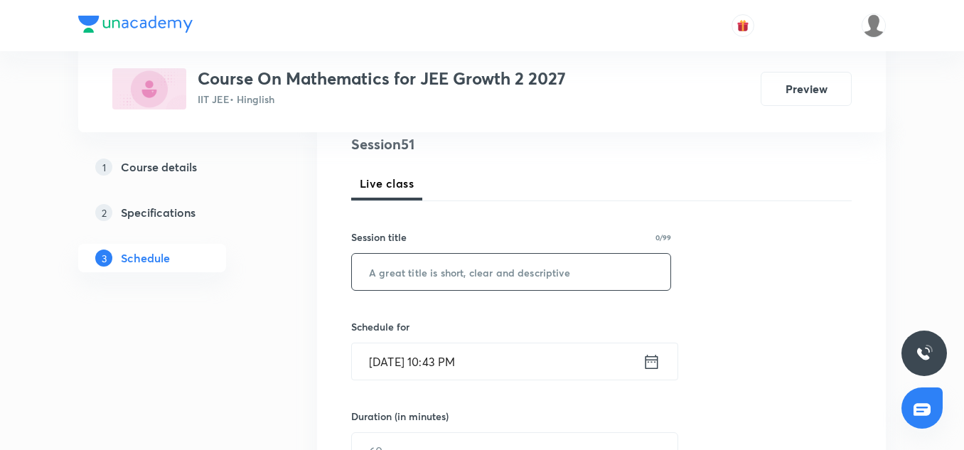
click at [419, 279] on input "text" at bounding box center [511, 272] width 318 height 36
paste input "Straight Line-05"
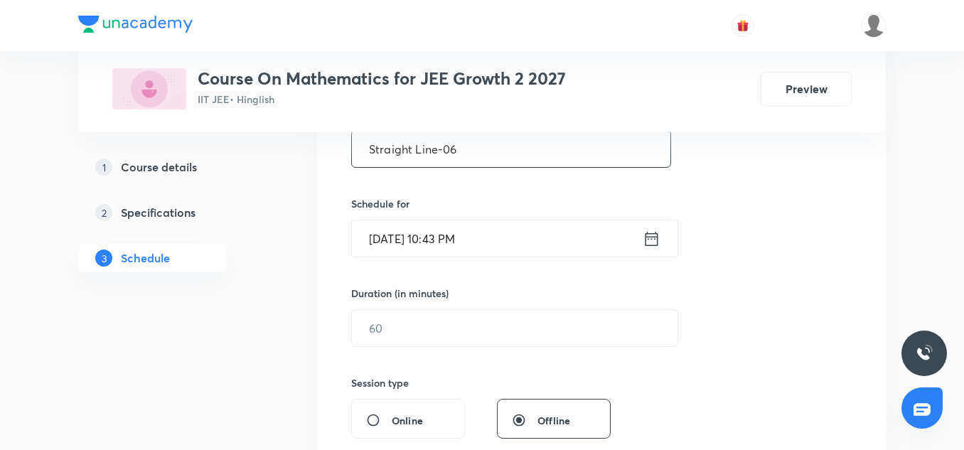
scroll to position [297, 0]
type input "Straight Line-06"
click at [387, 239] on input "[DATE] 10:43 PM" at bounding box center [497, 238] width 291 height 36
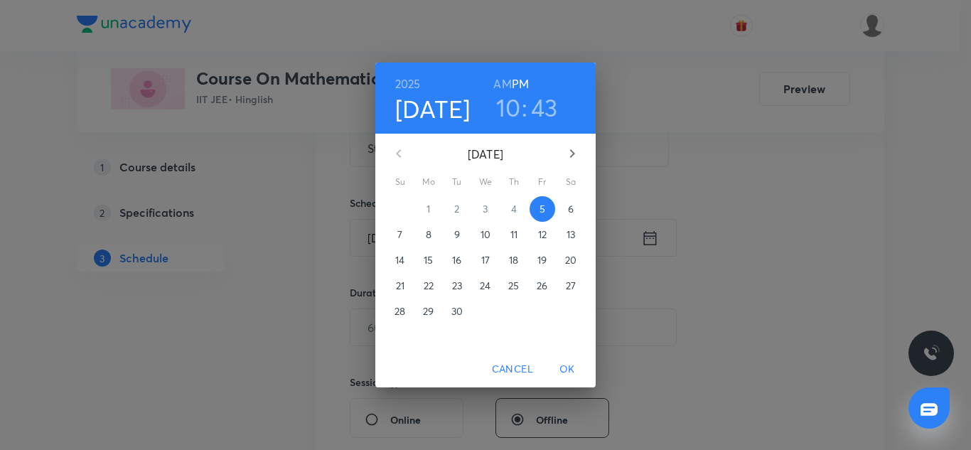
click at [571, 210] on p "6" at bounding box center [571, 209] width 6 height 14
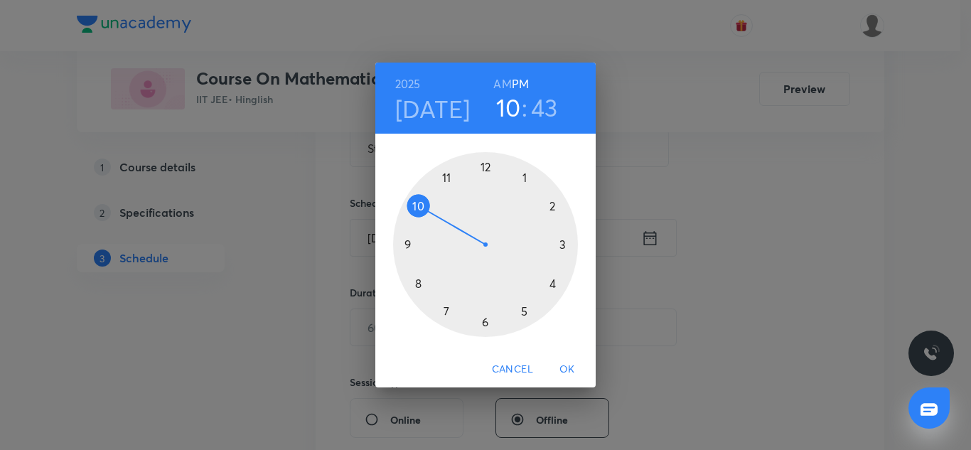
click at [527, 311] on div at bounding box center [485, 244] width 185 height 185
click at [442, 314] on div at bounding box center [485, 244] width 185 height 185
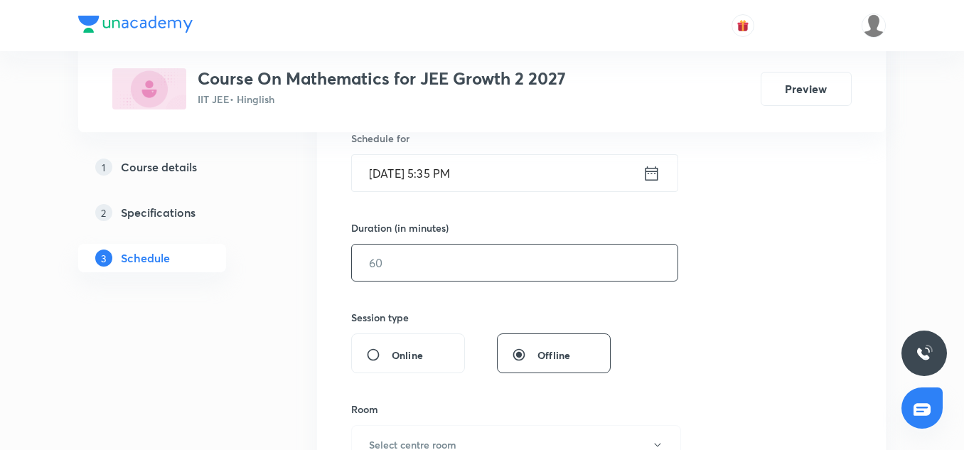
scroll to position [363, 0]
click at [419, 255] on input "text" at bounding box center [514, 261] width 325 height 36
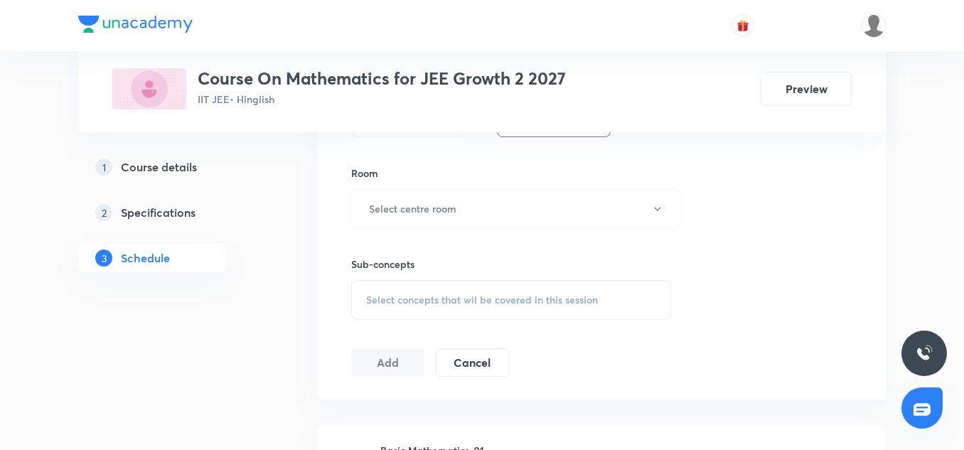
scroll to position [601, 0]
type input "85"
click at [402, 209] on h6 "Select centre room" at bounding box center [412, 205] width 87 height 15
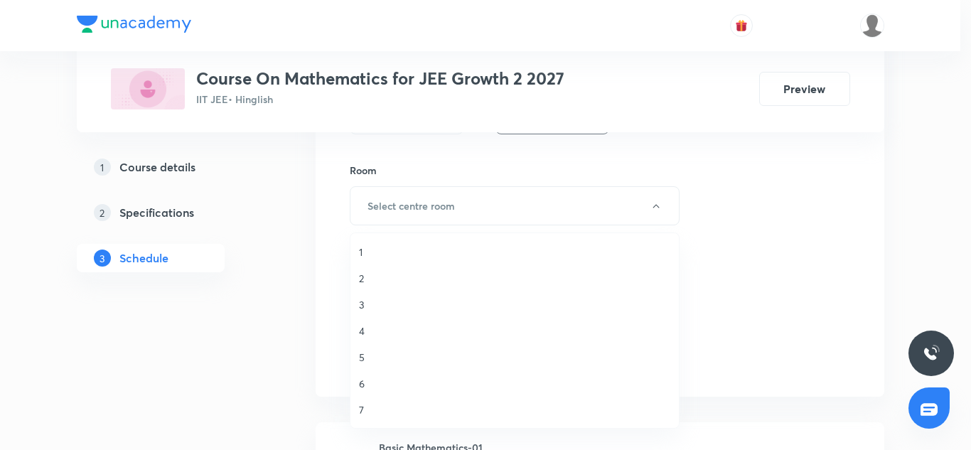
click at [370, 404] on span "7" at bounding box center [514, 409] width 311 height 15
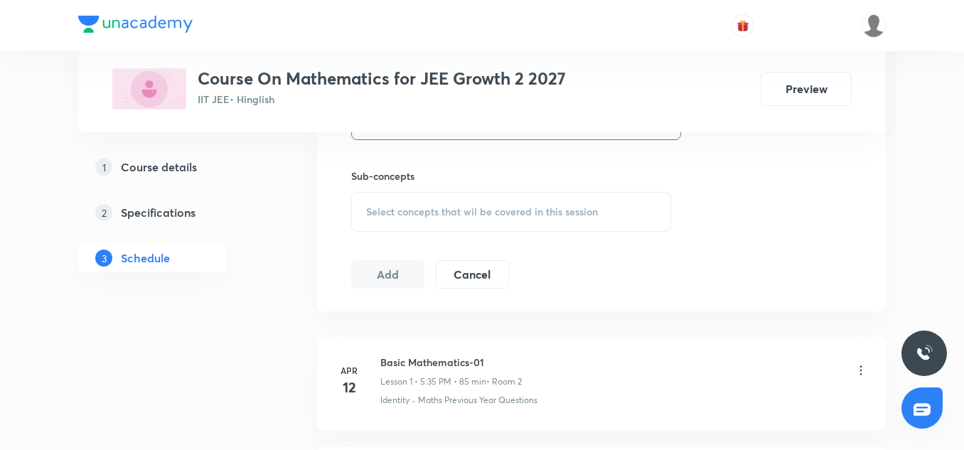
click at [421, 222] on div "Select concepts that wil be covered in this session" at bounding box center [511, 212] width 320 height 40
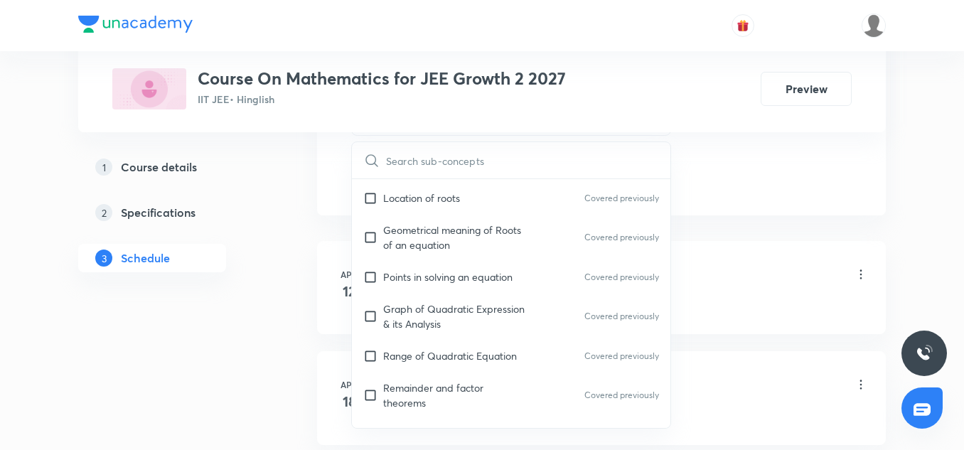
scroll to position [282, 0]
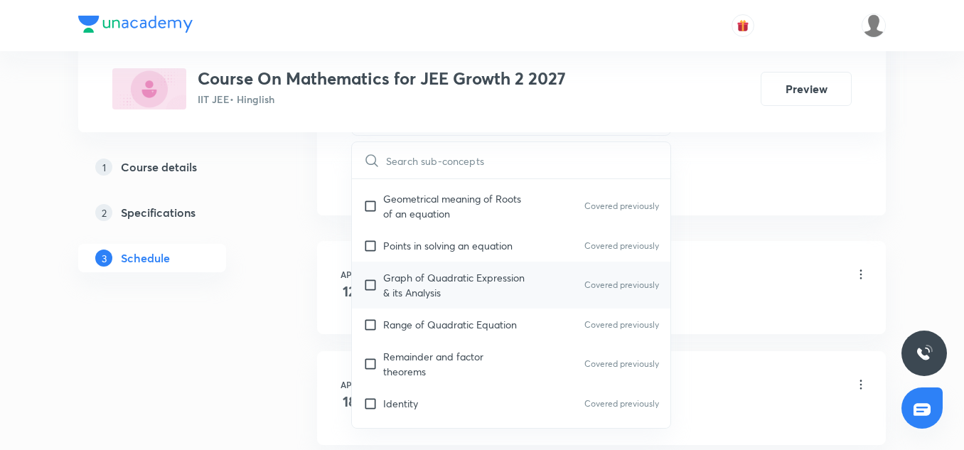
click at [423, 306] on div "Graph of Quadratic Expression & its Analysis Covered previously" at bounding box center [511, 285] width 318 height 47
checkbox input "true"
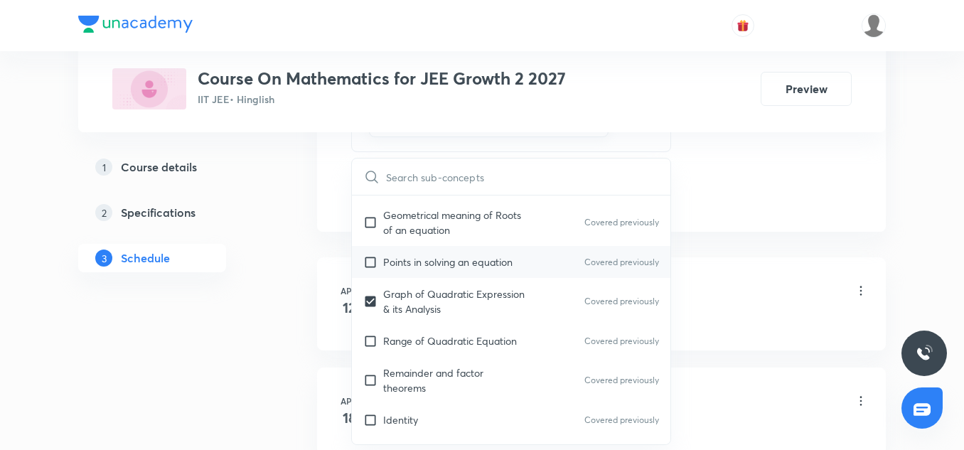
click at [418, 254] on p "Points in solving an equation" at bounding box center [447, 261] width 129 height 15
checkbox input "true"
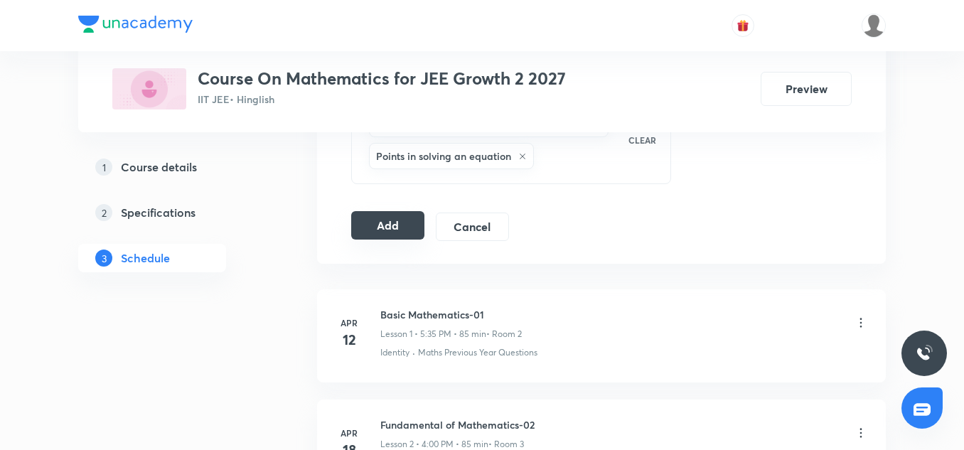
click at [375, 224] on button "Add" at bounding box center [387, 225] width 73 height 28
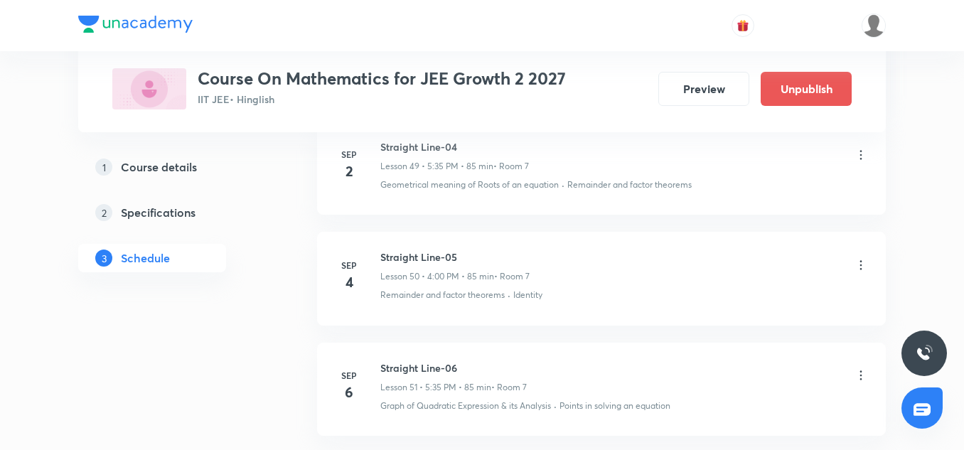
scroll to position [5732, 0]
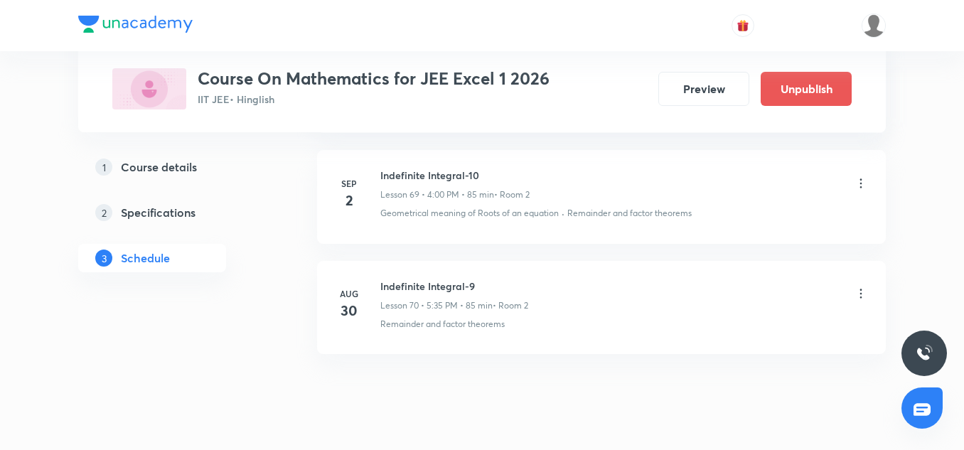
scroll to position [8495, 0]
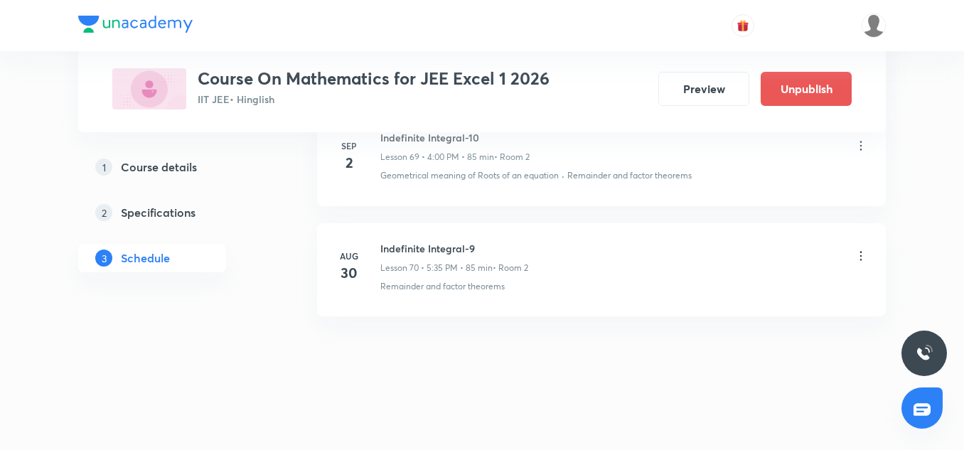
click at [438, 249] on h6 "Indefinite Integral-9" at bounding box center [454, 248] width 148 height 15
drag, startPoint x: 438, startPoint y: 249, endPoint x: 424, endPoint y: 211, distance: 40.9
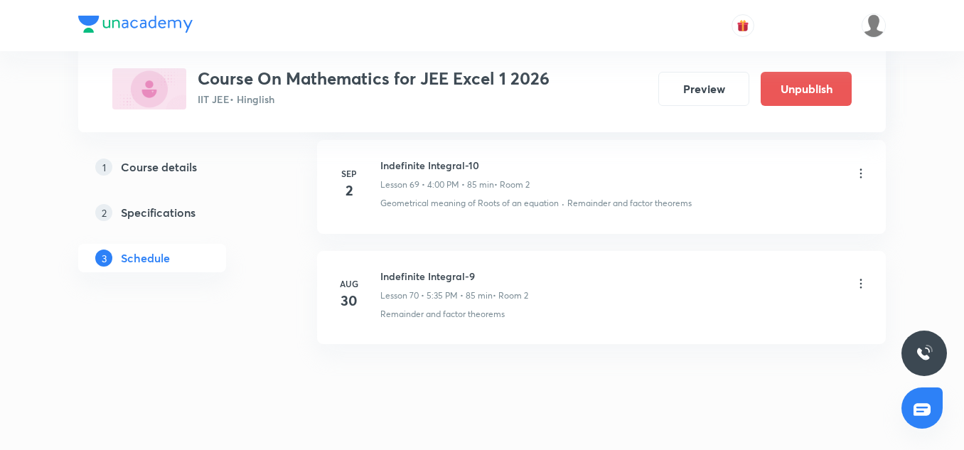
scroll to position [8459, 0]
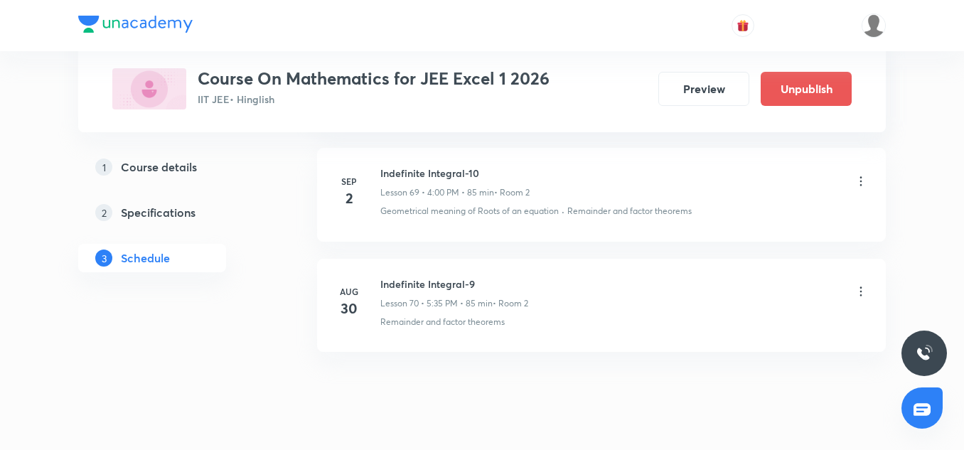
click at [430, 171] on h6 "Indefinite Integral-10" at bounding box center [454, 173] width 149 height 15
copy h6 "Indefinite Integral-10"
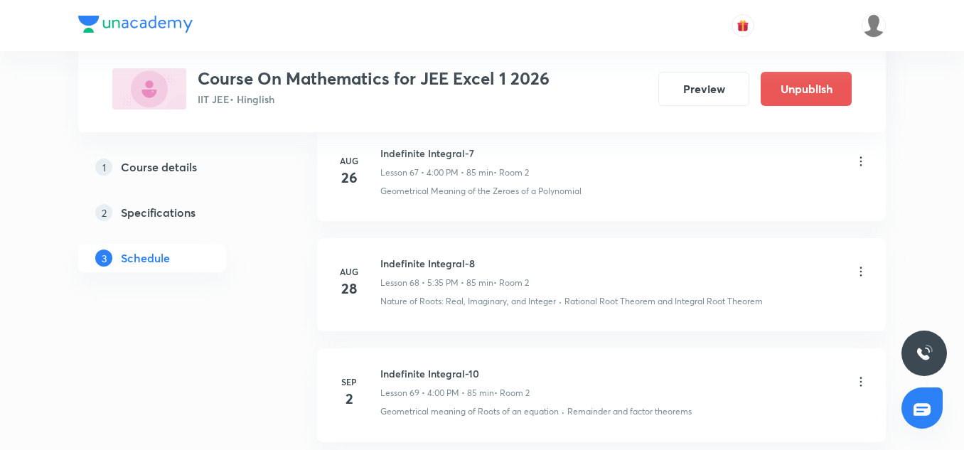
click at [475, 195] on p "Geometrical Meaning of the Zeroes of a Polynomial" at bounding box center [480, 191] width 201 height 13
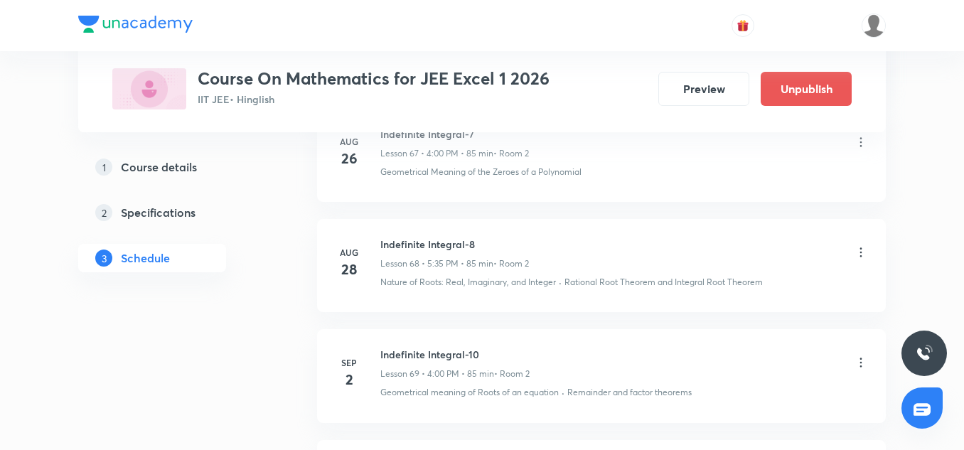
scroll to position [8279, 0]
click at [468, 354] on h6 "Indefinite Integral-10" at bounding box center [454, 353] width 149 height 15
copy h6 "Indefinite Integral-10"
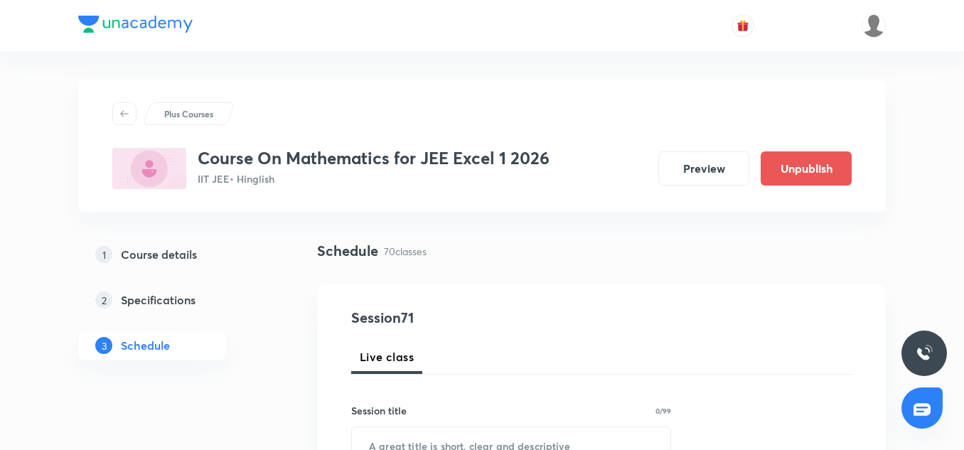
scroll to position [176, 0]
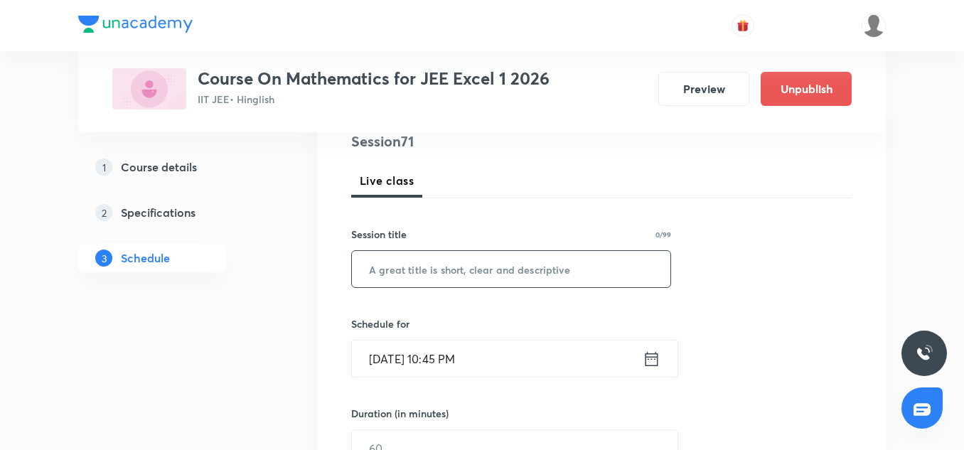
click at [405, 273] on input "text" at bounding box center [511, 269] width 318 height 36
paste input "Indefinite Integral-10"
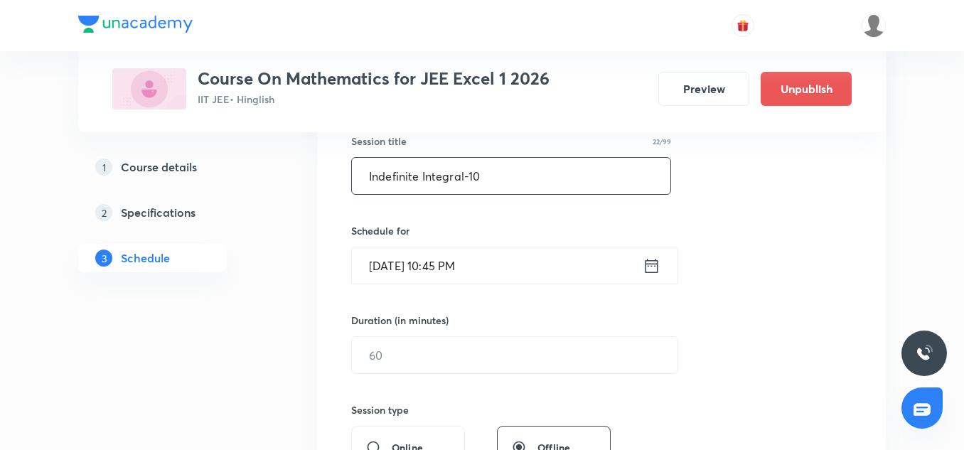
scroll to position [270, 0]
type input "Indefinite Integral-10"
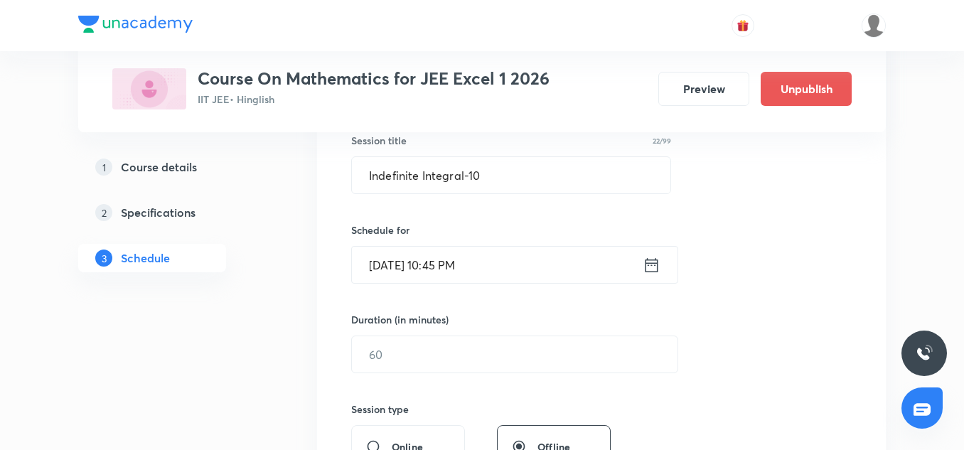
click at [369, 265] on input "[DATE] 10:45 PM" at bounding box center [497, 265] width 291 height 36
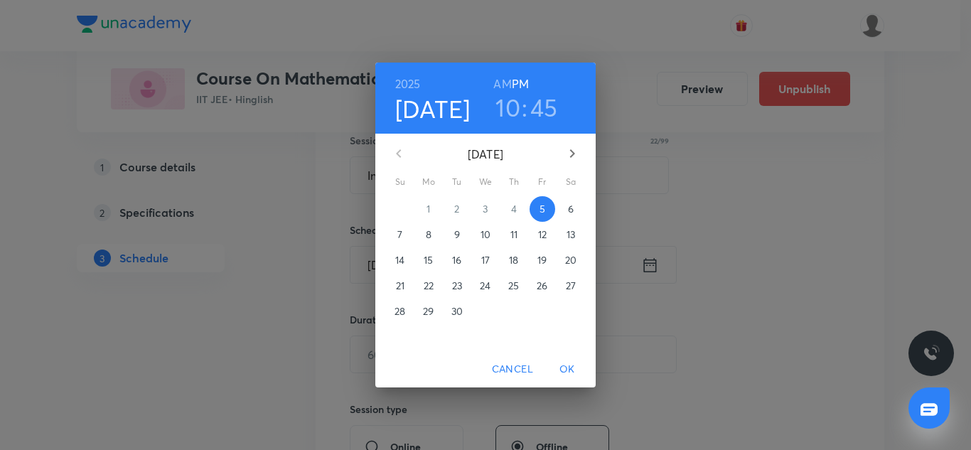
click at [569, 208] on p "6" at bounding box center [571, 209] width 6 height 14
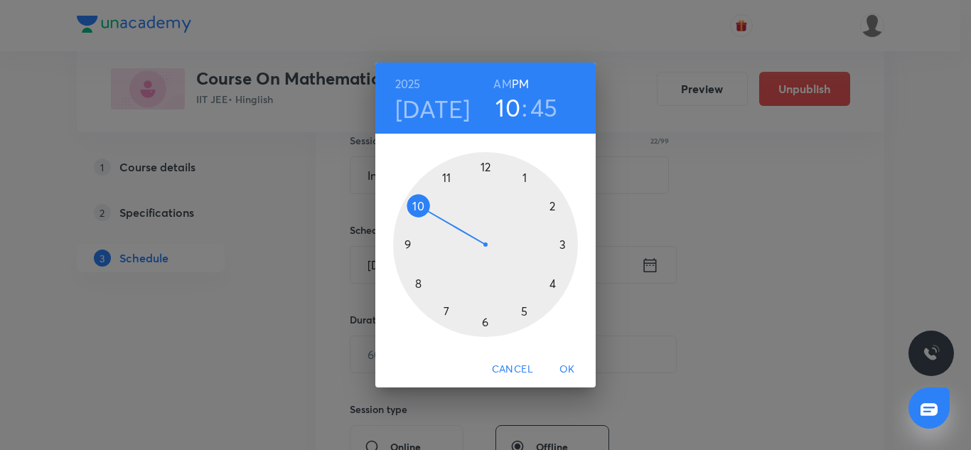
click at [549, 291] on div at bounding box center [485, 244] width 185 height 185
click at [485, 170] on div at bounding box center [485, 244] width 185 height 185
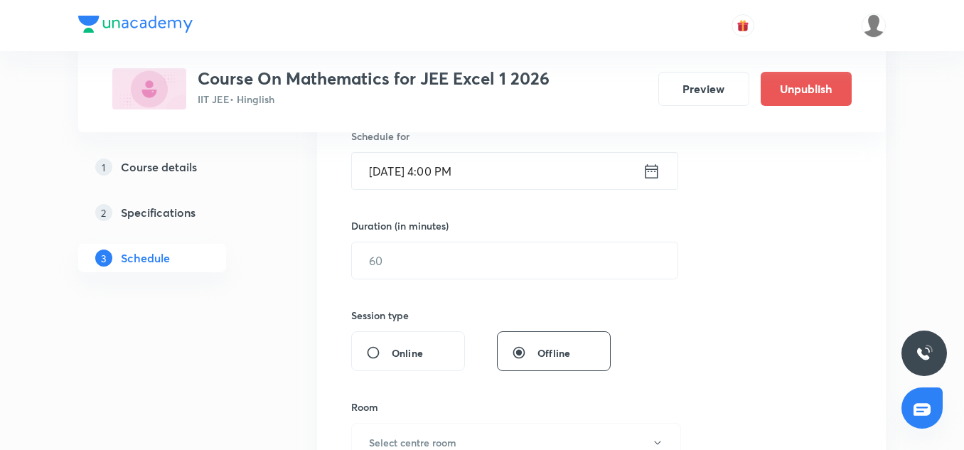
scroll to position [365, 0]
click at [421, 272] on input "text" at bounding box center [514, 259] width 325 height 36
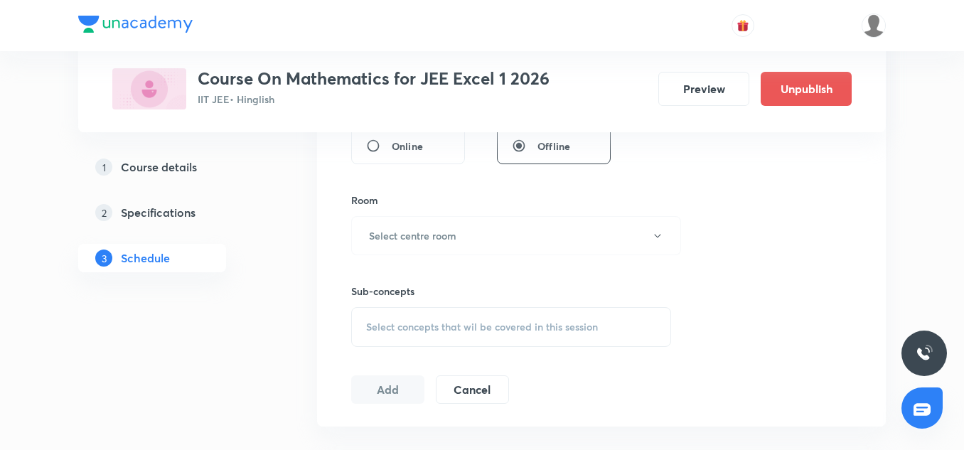
scroll to position [572, 0]
type input "85"
click at [399, 227] on h6 "Select centre room" at bounding box center [412, 234] width 87 height 15
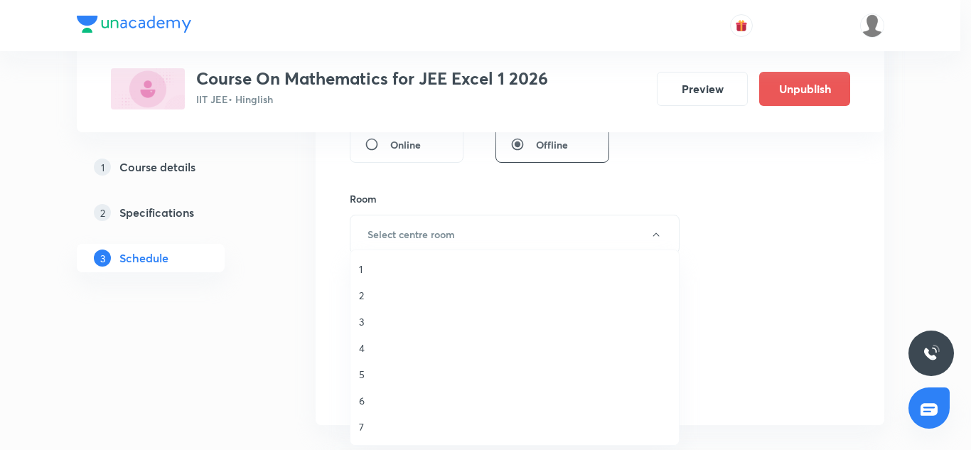
click at [380, 305] on li "2" at bounding box center [514, 295] width 328 height 26
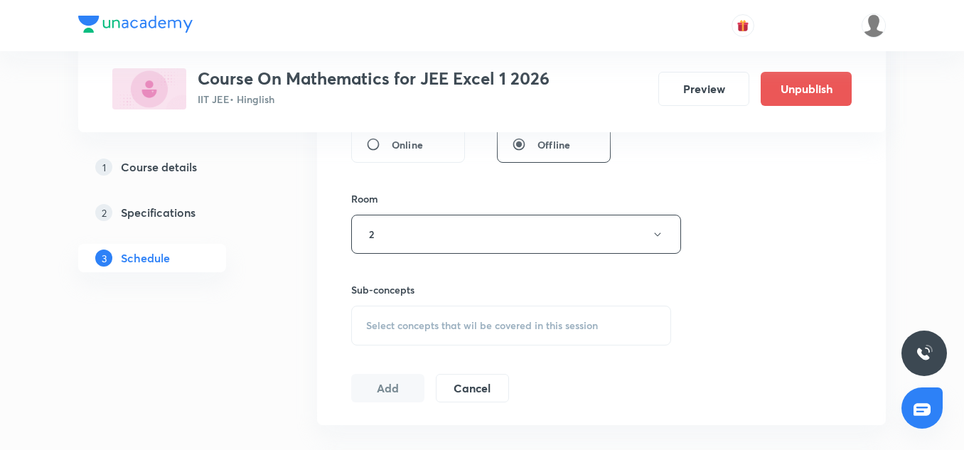
scroll to position [664, 0]
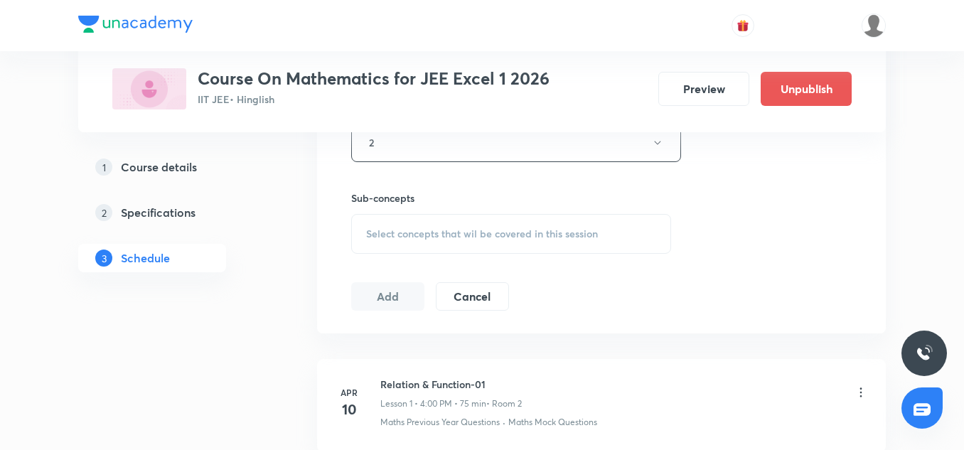
click at [412, 213] on div "Sub-concepts Select concepts that wil be covered in this session" at bounding box center [511, 221] width 320 height 63
click at [416, 232] on span "Select concepts that wil be covered in this session" at bounding box center [482, 233] width 232 height 11
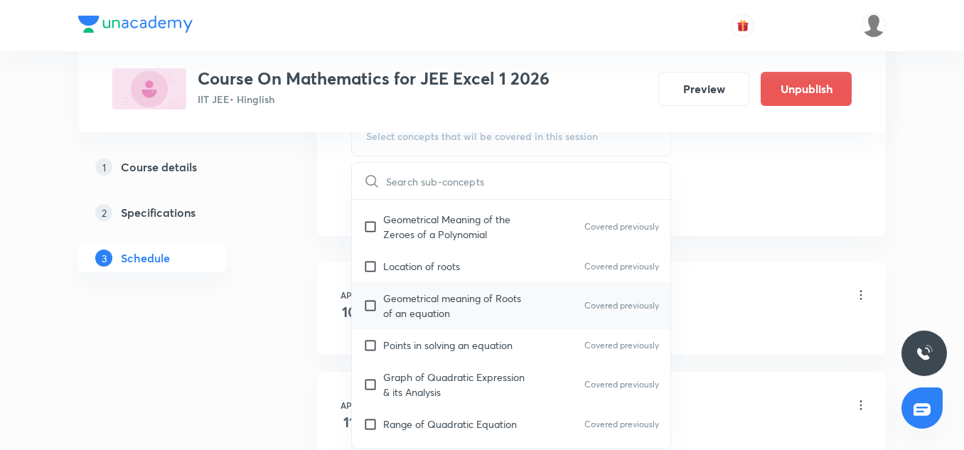
scroll to position [208, 0]
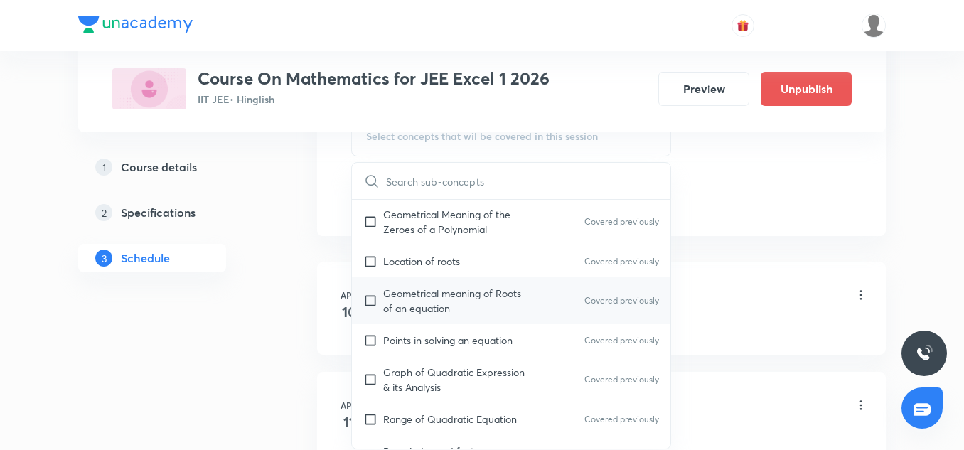
click at [413, 312] on p "Geometrical meaning of Roots of an equation" at bounding box center [455, 301] width 144 height 30
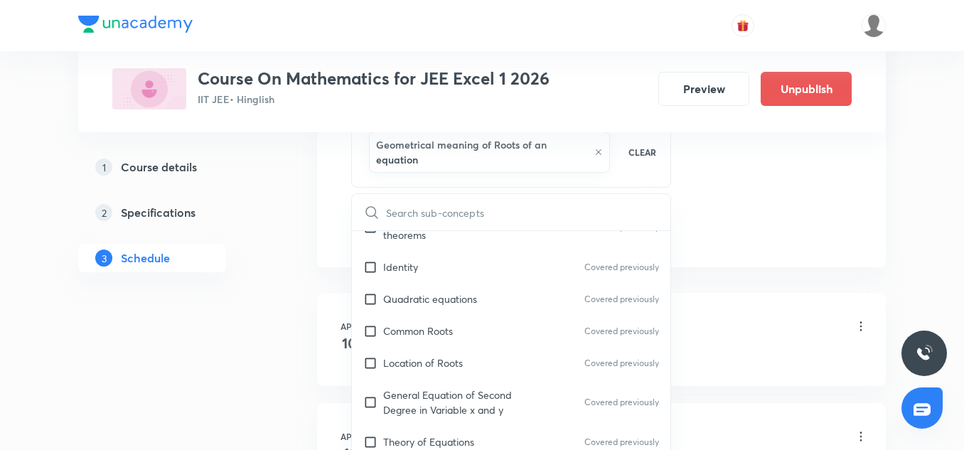
scroll to position [499, 0]
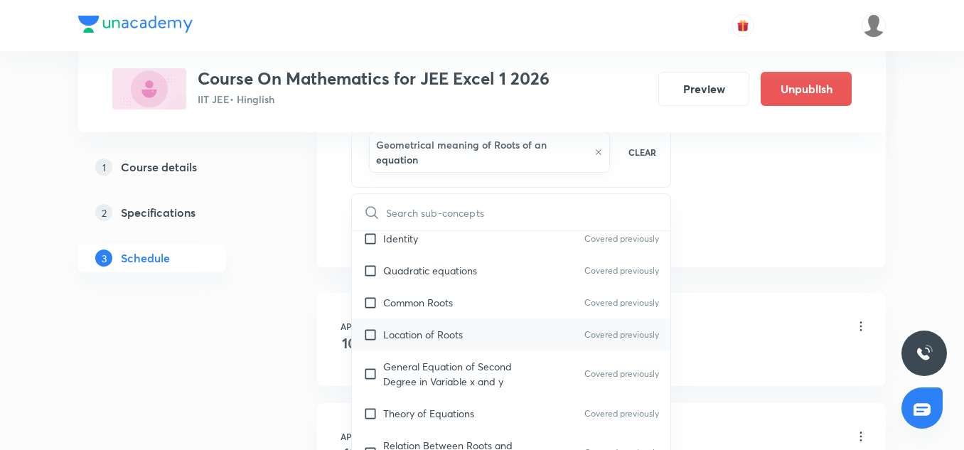
click at [404, 325] on div "Location of Roots Covered previously" at bounding box center [511, 334] width 318 height 32
checkbox input "true"
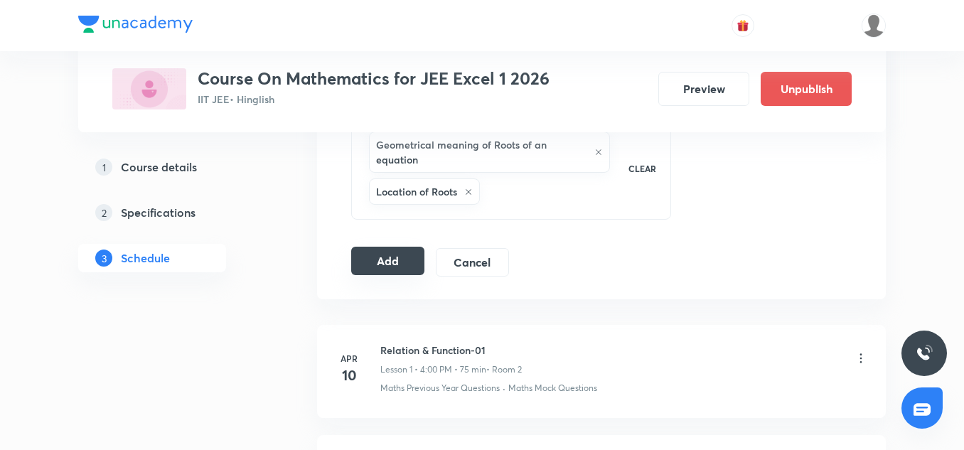
click at [399, 260] on button "Add" at bounding box center [387, 261] width 73 height 28
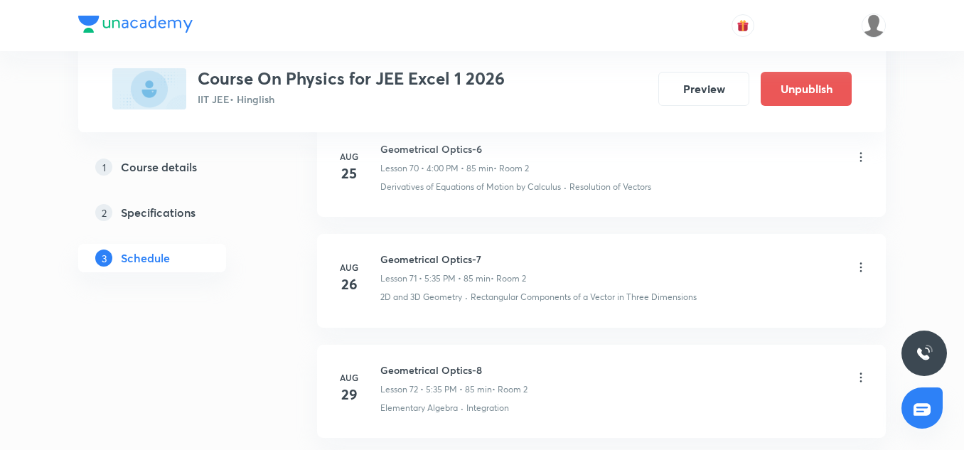
scroll to position [9281, 0]
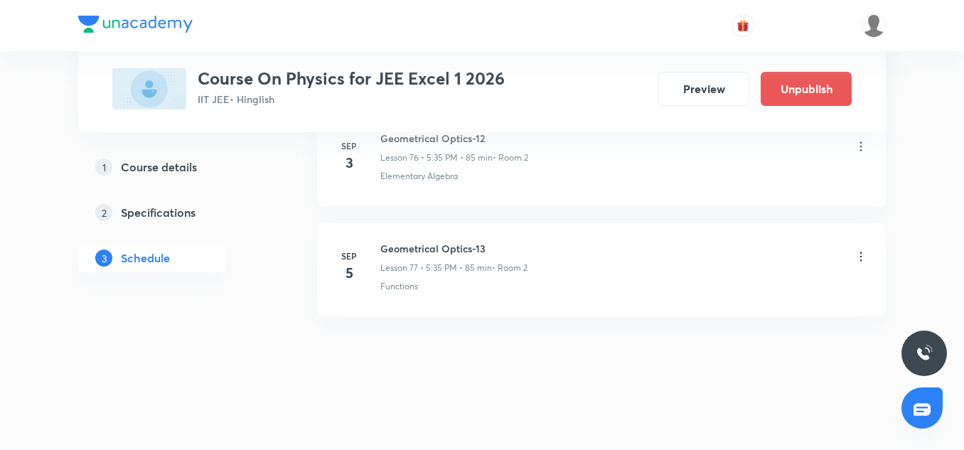
click at [438, 244] on h6 "Geometrical Optics-13" at bounding box center [453, 248] width 147 height 15
copy h6 "Geometrical Optics-13"
drag, startPoint x: 473, startPoint y: 249, endPoint x: 465, endPoint y: 242, distance: 10.6
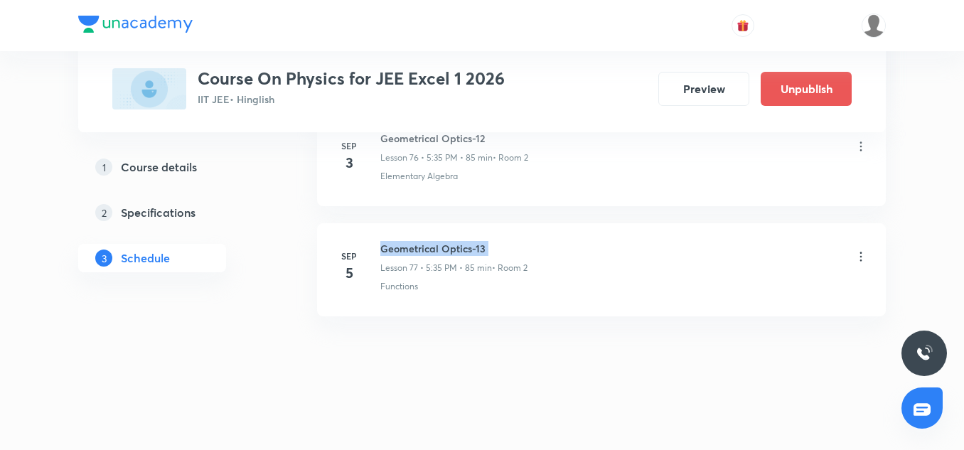
click at [465, 242] on h6 "Geometrical Optics-13" at bounding box center [453, 248] width 147 height 15
click at [464, 248] on h6 "Geometrical Optics-13" at bounding box center [453, 248] width 147 height 15
copy h6 "Geometrical Optics-13"
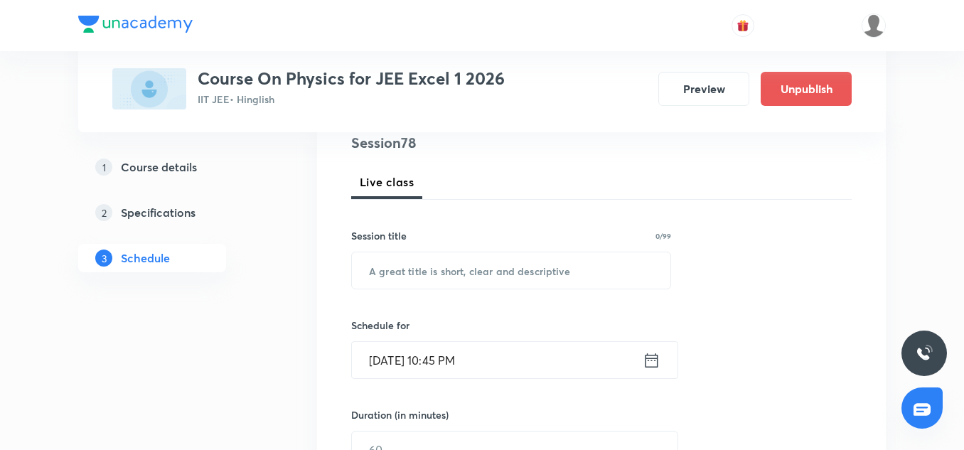
scroll to position [181, 0]
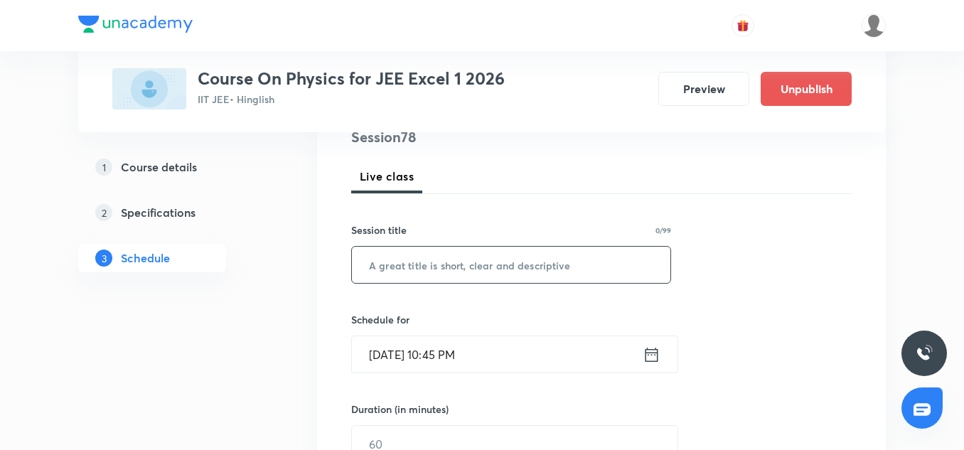
click at [436, 270] on input "text" at bounding box center [511, 265] width 318 height 36
paste input "Geometrical Optics-13"
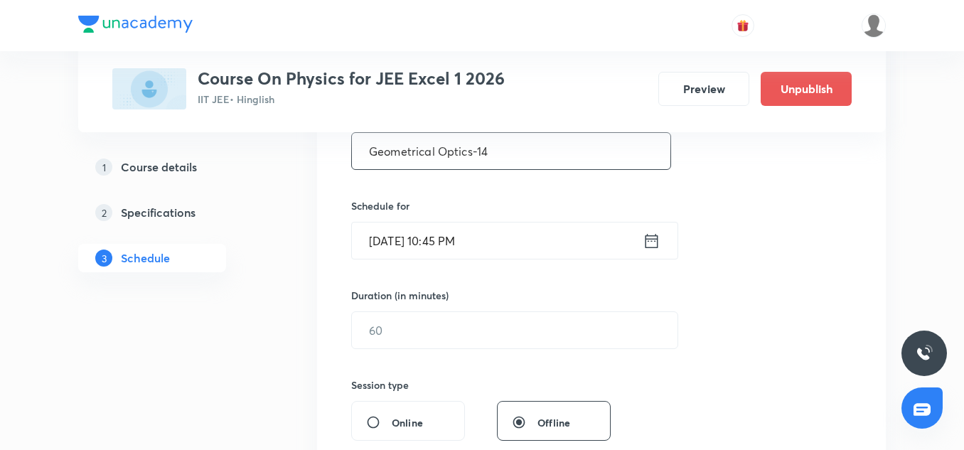
scroll to position [296, 0]
type input "Geometrical Optics-14"
click at [376, 226] on input "[DATE] 10:45 PM" at bounding box center [497, 239] width 291 height 36
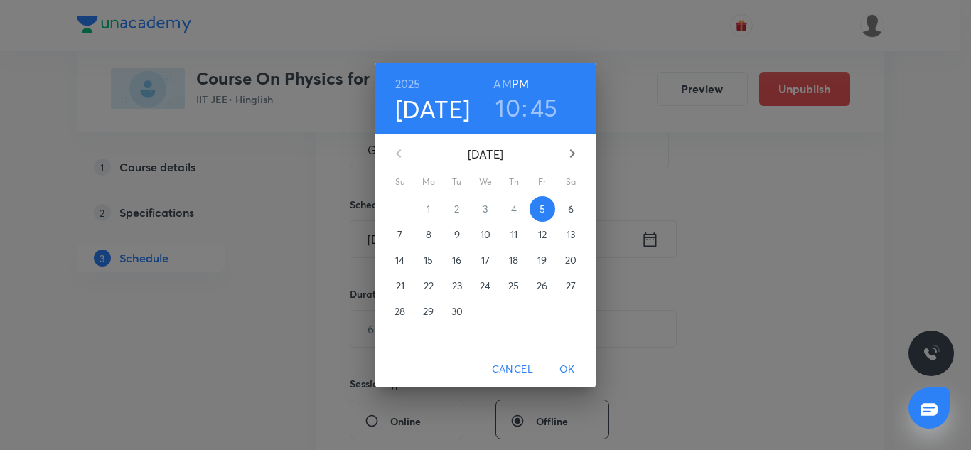
click at [570, 212] on p "6" at bounding box center [571, 209] width 6 height 14
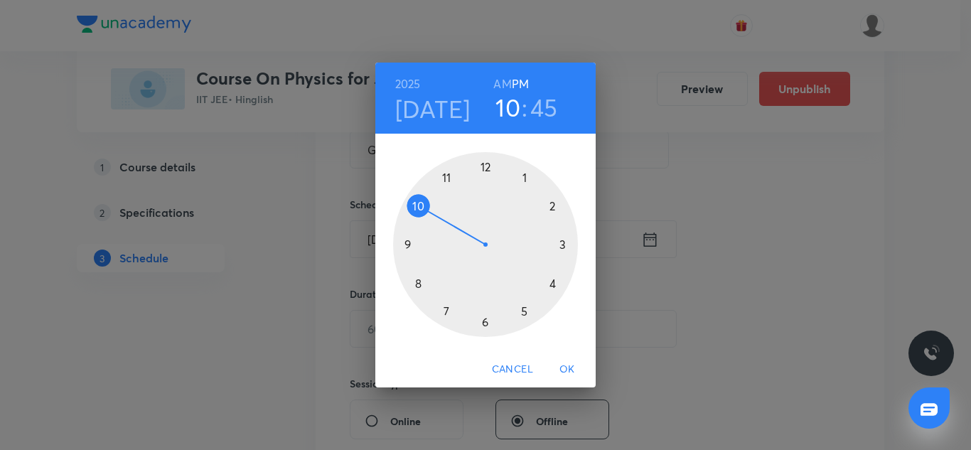
click at [524, 313] on div at bounding box center [485, 244] width 185 height 185
click at [448, 305] on div at bounding box center [485, 244] width 185 height 185
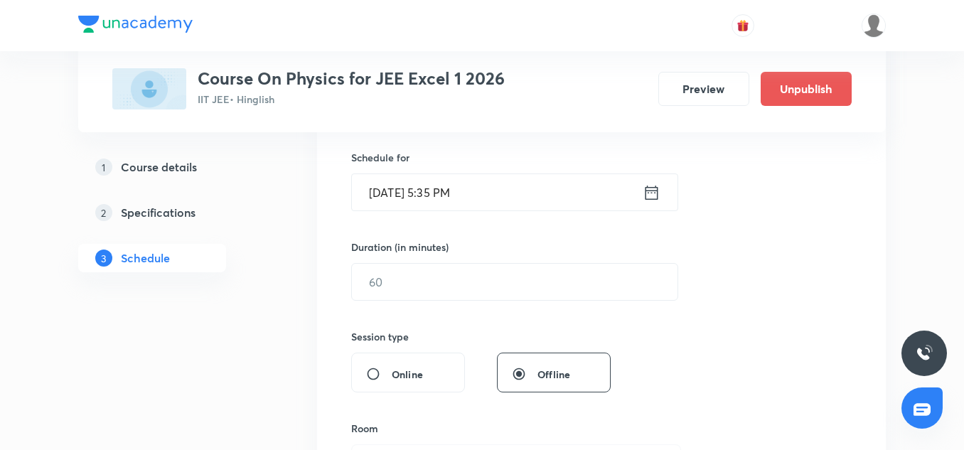
scroll to position [356, 0]
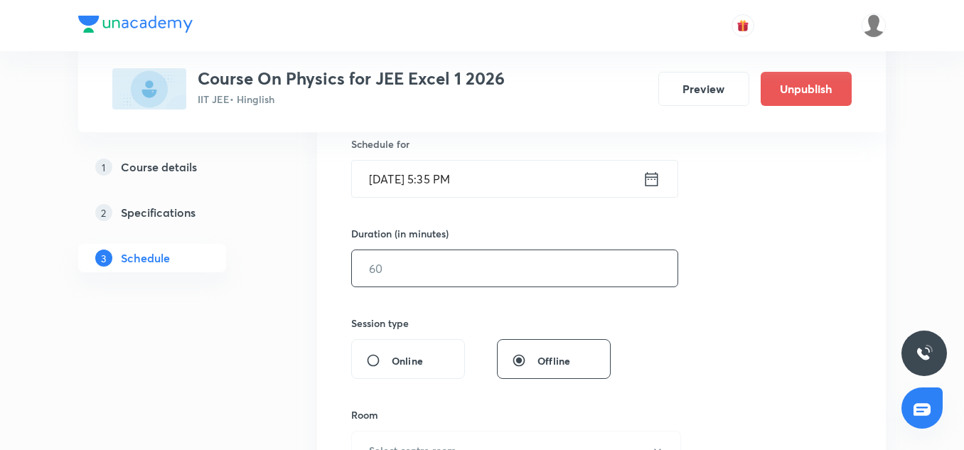
click at [418, 257] on input "text" at bounding box center [514, 268] width 325 height 36
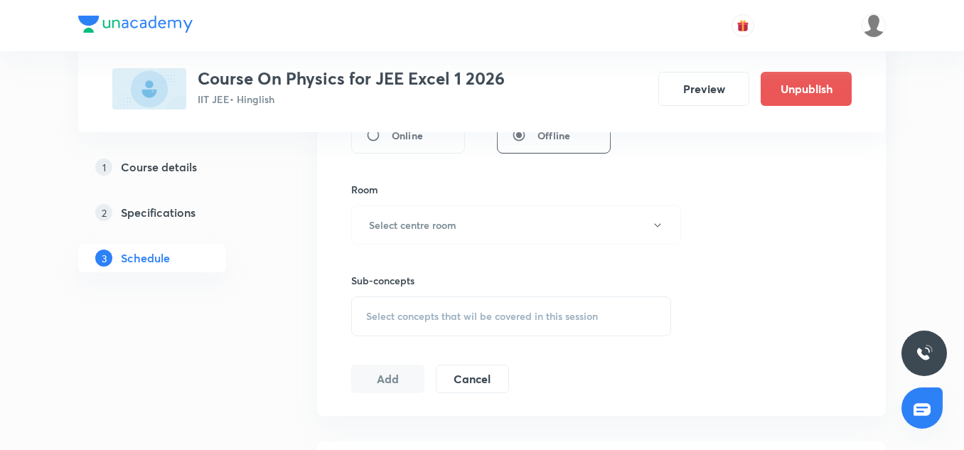
scroll to position [583, 0]
type input "85"
click at [411, 224] on h6 "Select centre room" at bounding box center [412, 222] width 87 height 15
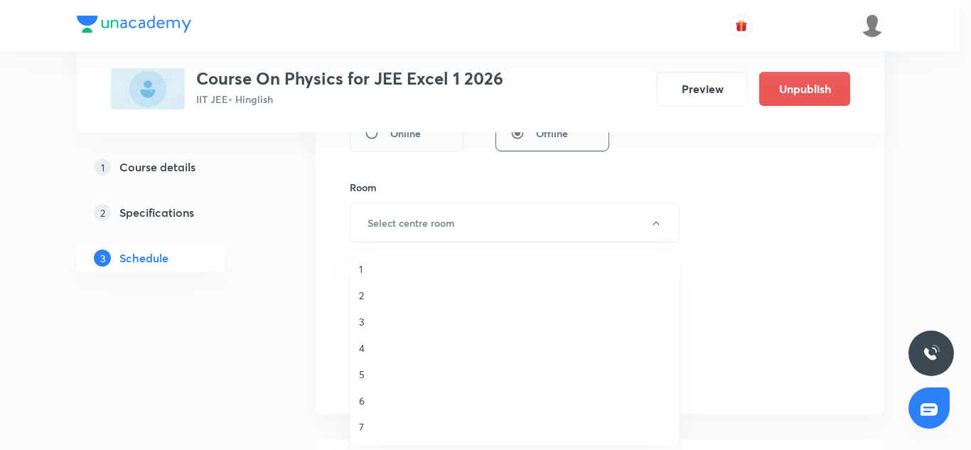
click at [357, 290] on li "2" at bounding box center [514, 295] width 328 height 26
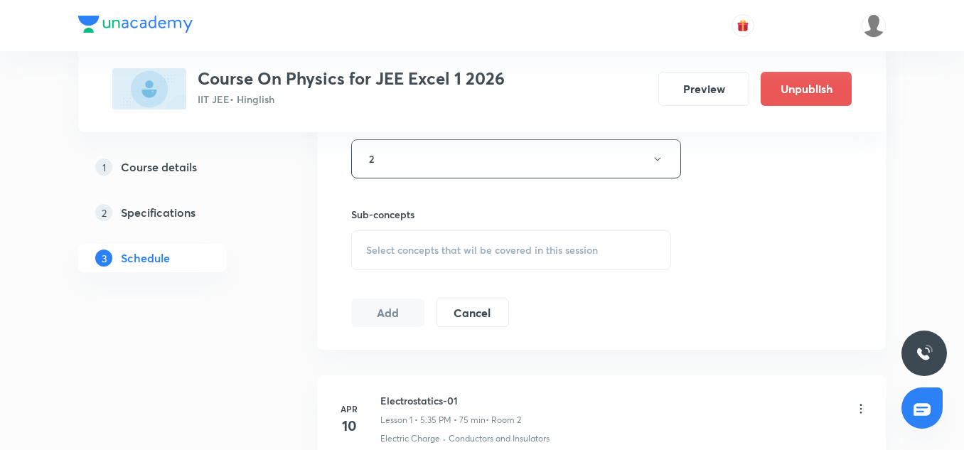
scroll to position [653, 0]
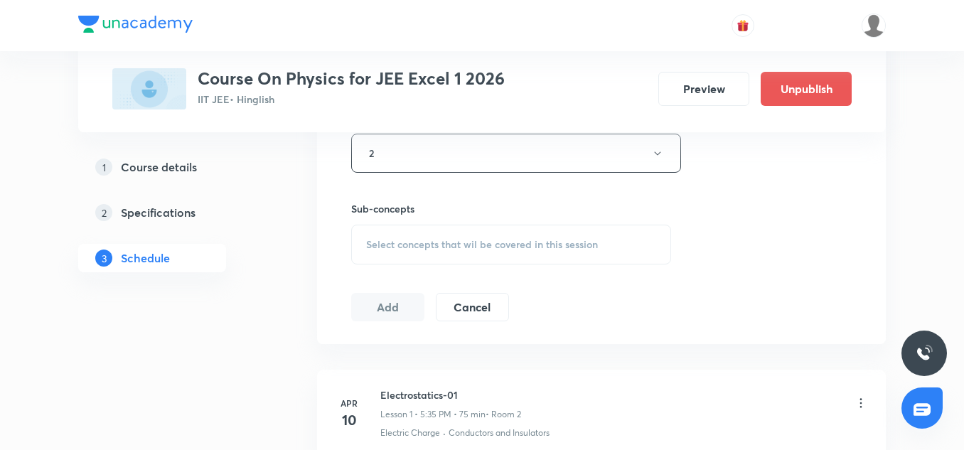
click at [419, 239] on span "Select concepts that wil be covered in this session" at bounding box center [482, 244] width 232 height 11
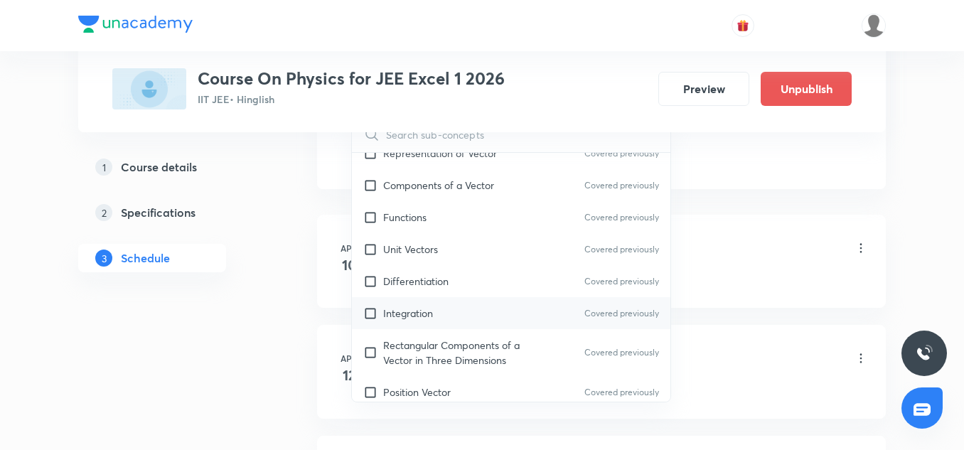
scroll to position [331, 0]
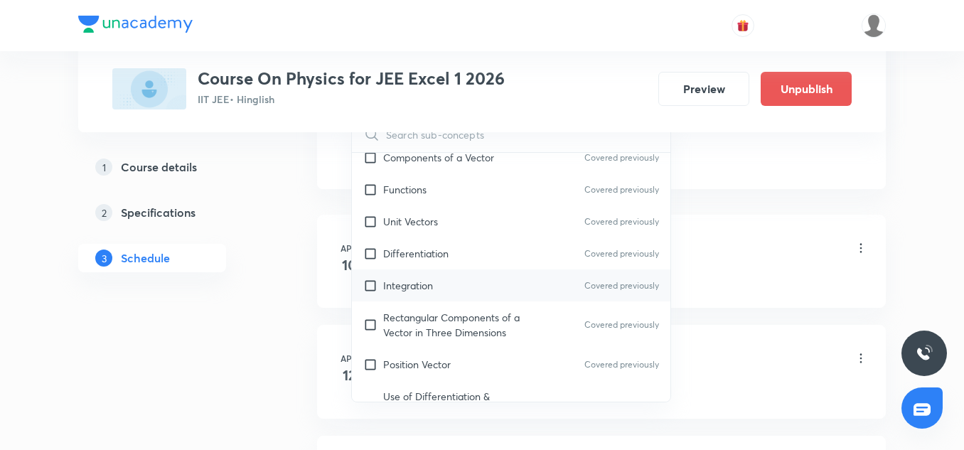
click at [413, 281] on p "Integration" at bounding box center [408, 285] width 50 height 15
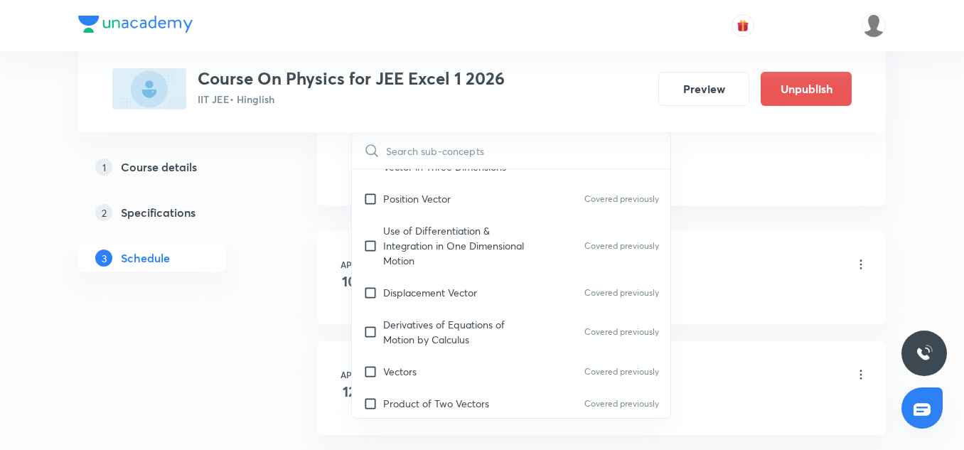
scroll to position [514, 0]
click at [413, 281] on div "Displacement Vector Covered previously" at bounding box center [511, 292] width 318 height 32
checkbox input "true"
checkbox input "false"
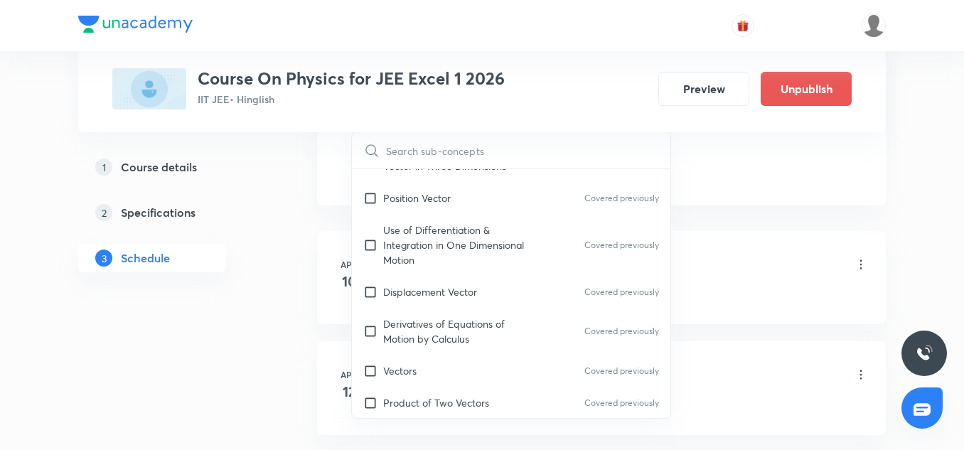
click at [829, 277] on div "Electrostatics-01 Lesson 1 • 5:35 PM • 75 min • Room 2" at bounding box center [624, 265] width 488 height 33
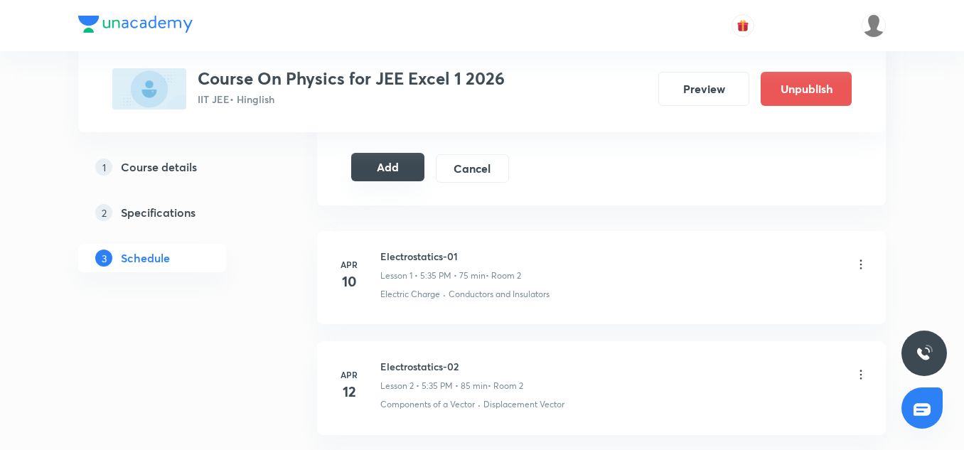
click at [394, 179] on button "Add" at bounding box center [387, 167] width 73 height 28
